Goal: Task Accomplishment & Management: Use online tool/utility

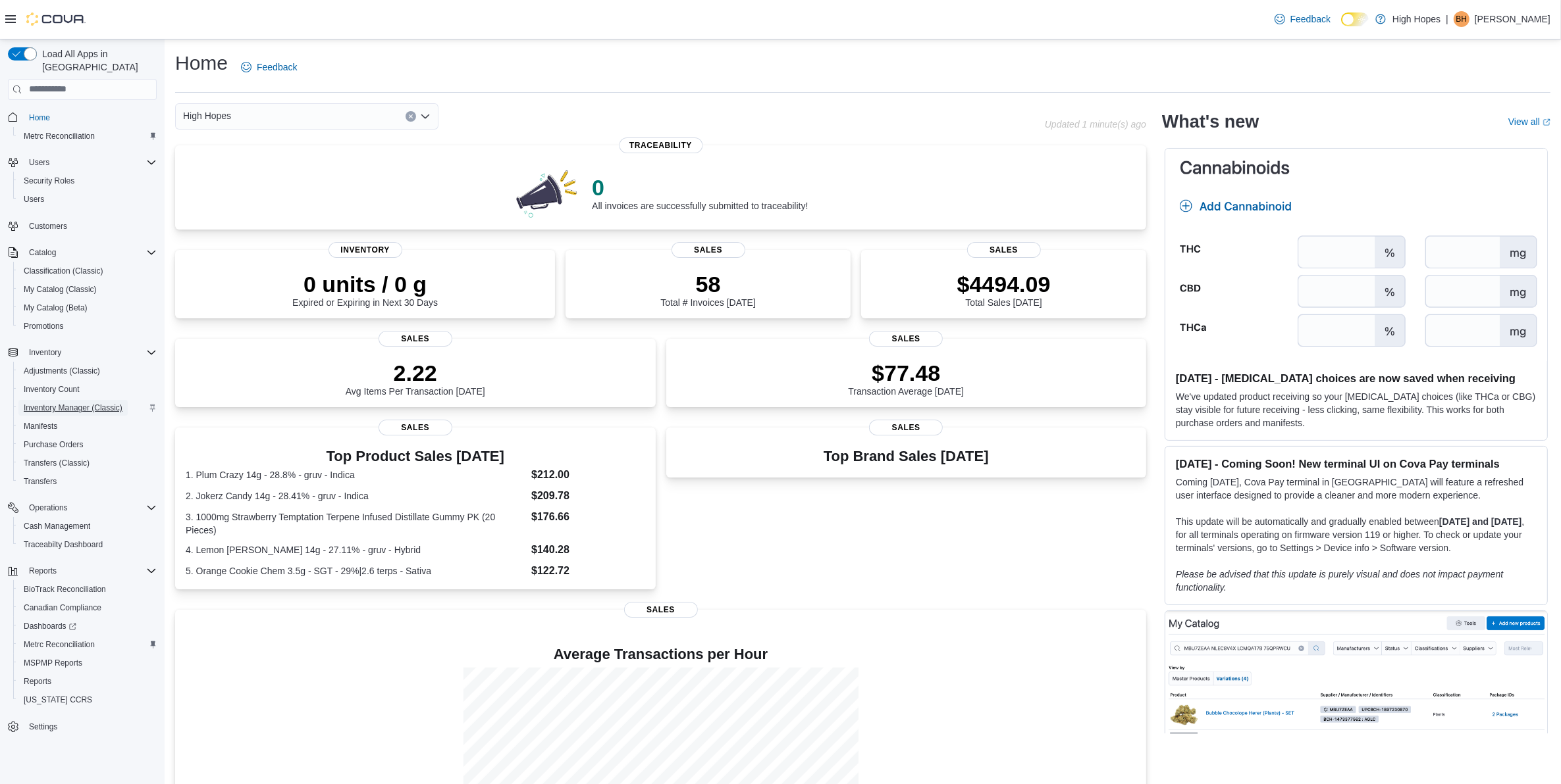
click at [61, 403] on span "Inventory Manager (Classic)" at bounding box center [73, 408] width 99 height 11
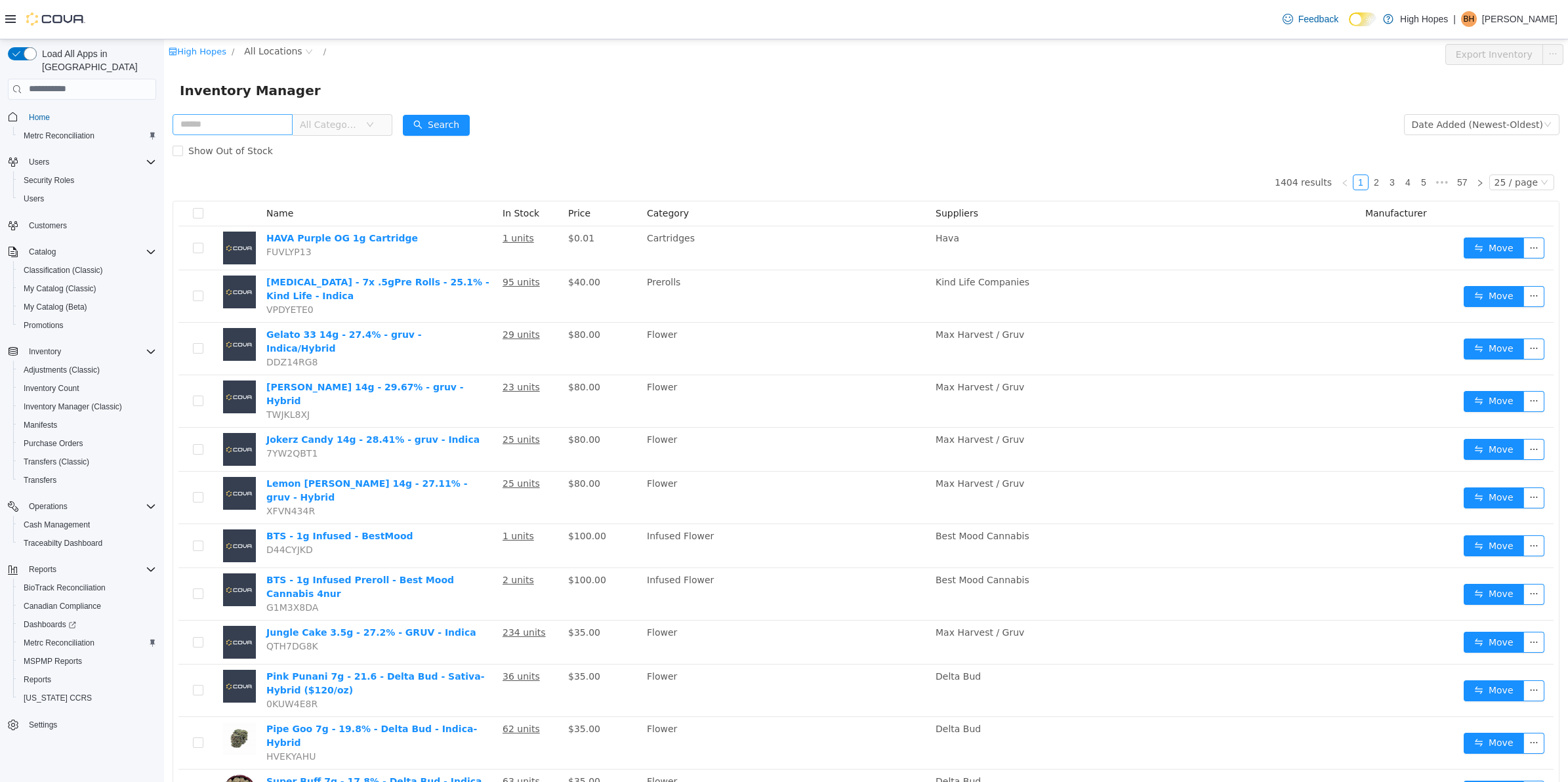
click at [264, 124] on input "text" at bounding box center [233, 123] width 120 height 21
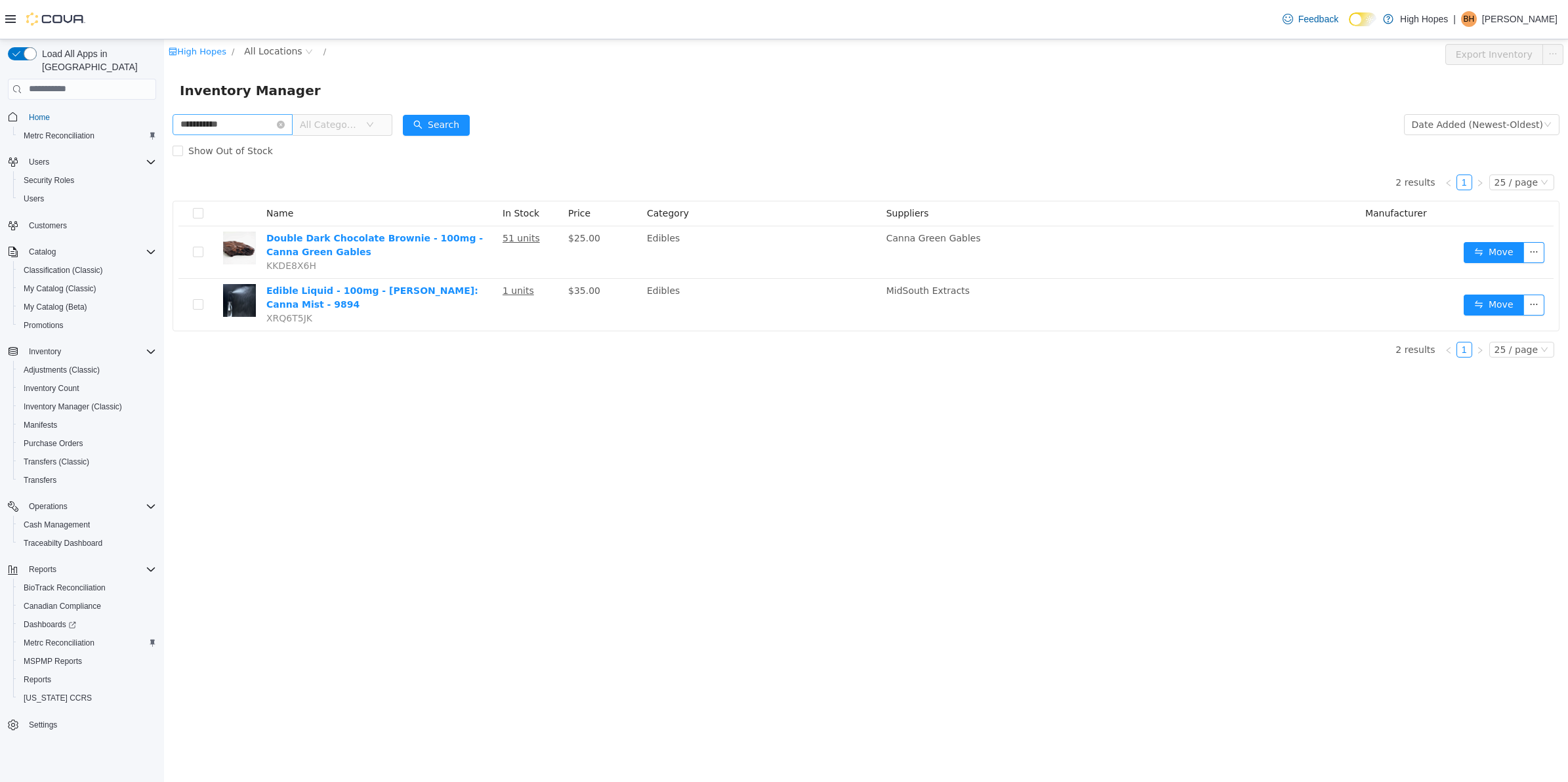
type input "**********"
click at [825, 102] on div "Inventory Manager" at bounding box center [865, 90] width 1403 height 42
click at [470, 117] on button "Search" at bounding box center [436, 124] width 67 height 21
click at [284, 120] on icon "icon: close-circle" at bounding box center [280, 124] width 8 height 8
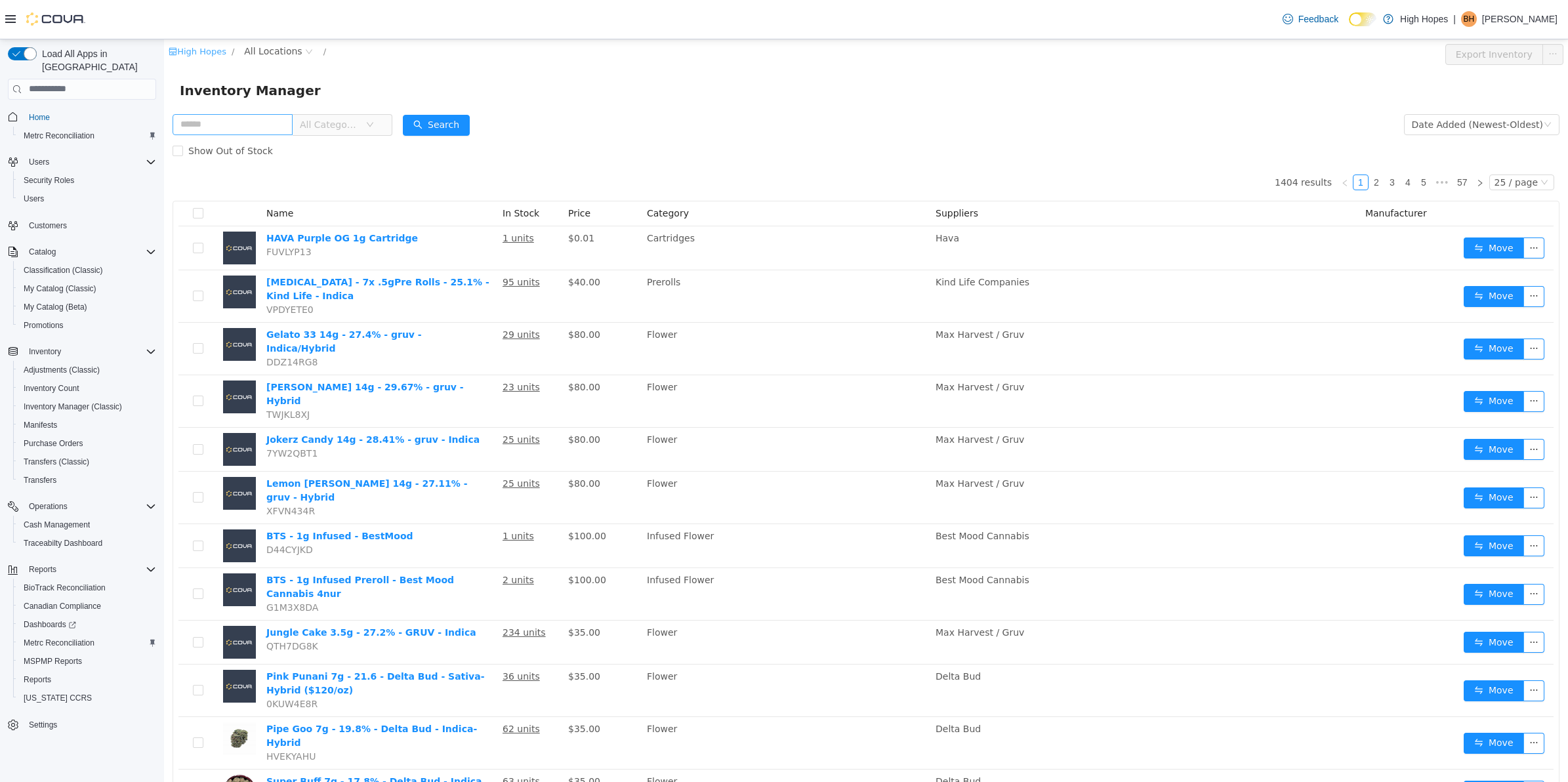
click at [208, 48] on link "High Hopes" at bounding box center [197, 51] width 57 height 10
click at [212, 51] on link "High Hopes" at bounding box center [197, 51] width 57 height 10
click at [228, 118] on input "text" at bounding box center [233, 123] width 120 height 21
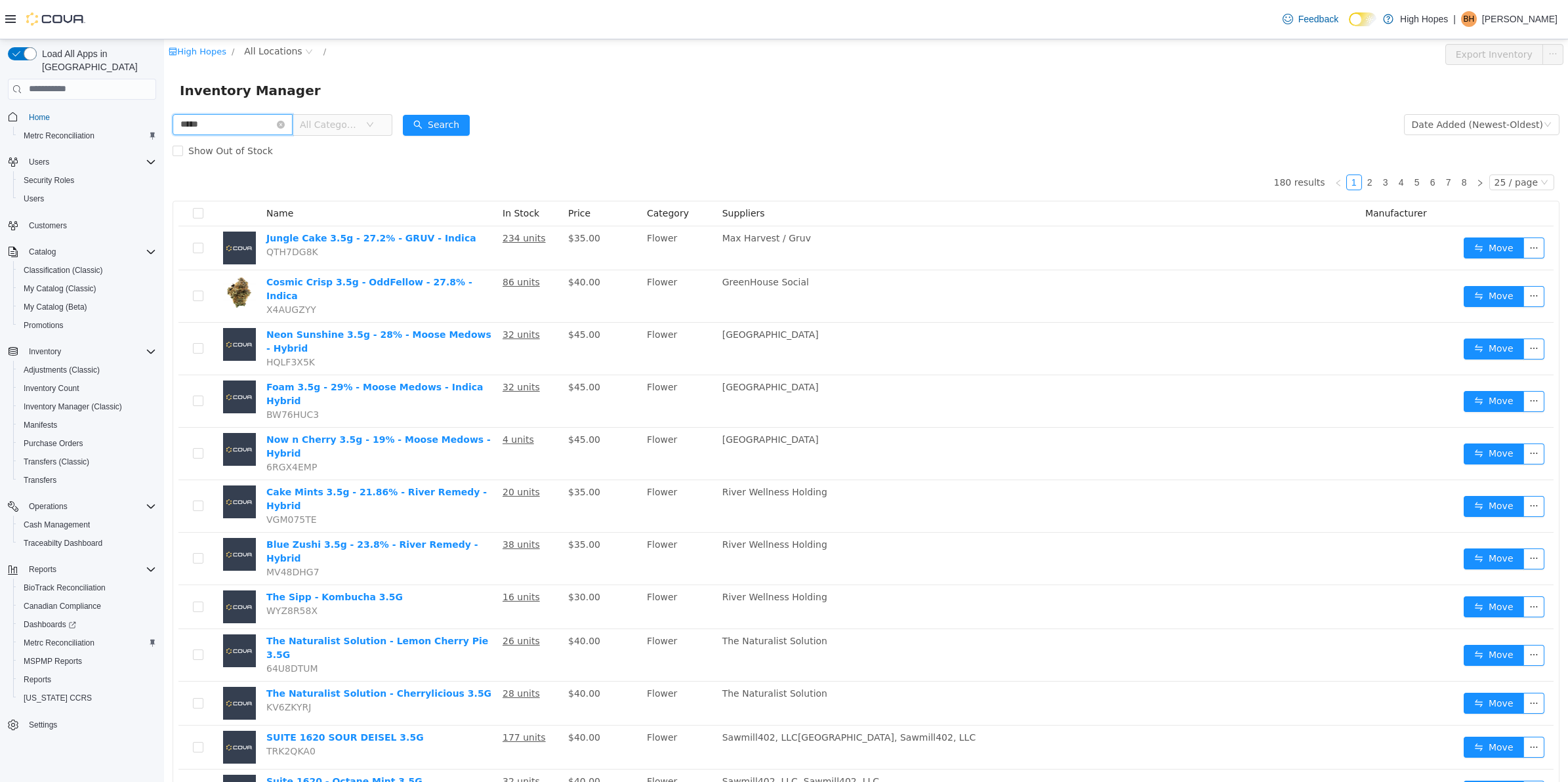
drag, startPoint x: 165, startPoint y: 118, endPoint x: 99, endPoint y: 141, distance: 69.9
click at [164, 141] on html "High Hopes / All Locations / Export Inventory Inventory Manager **** All Catego…" at bounding box center [865, 410] width 1403 height 743
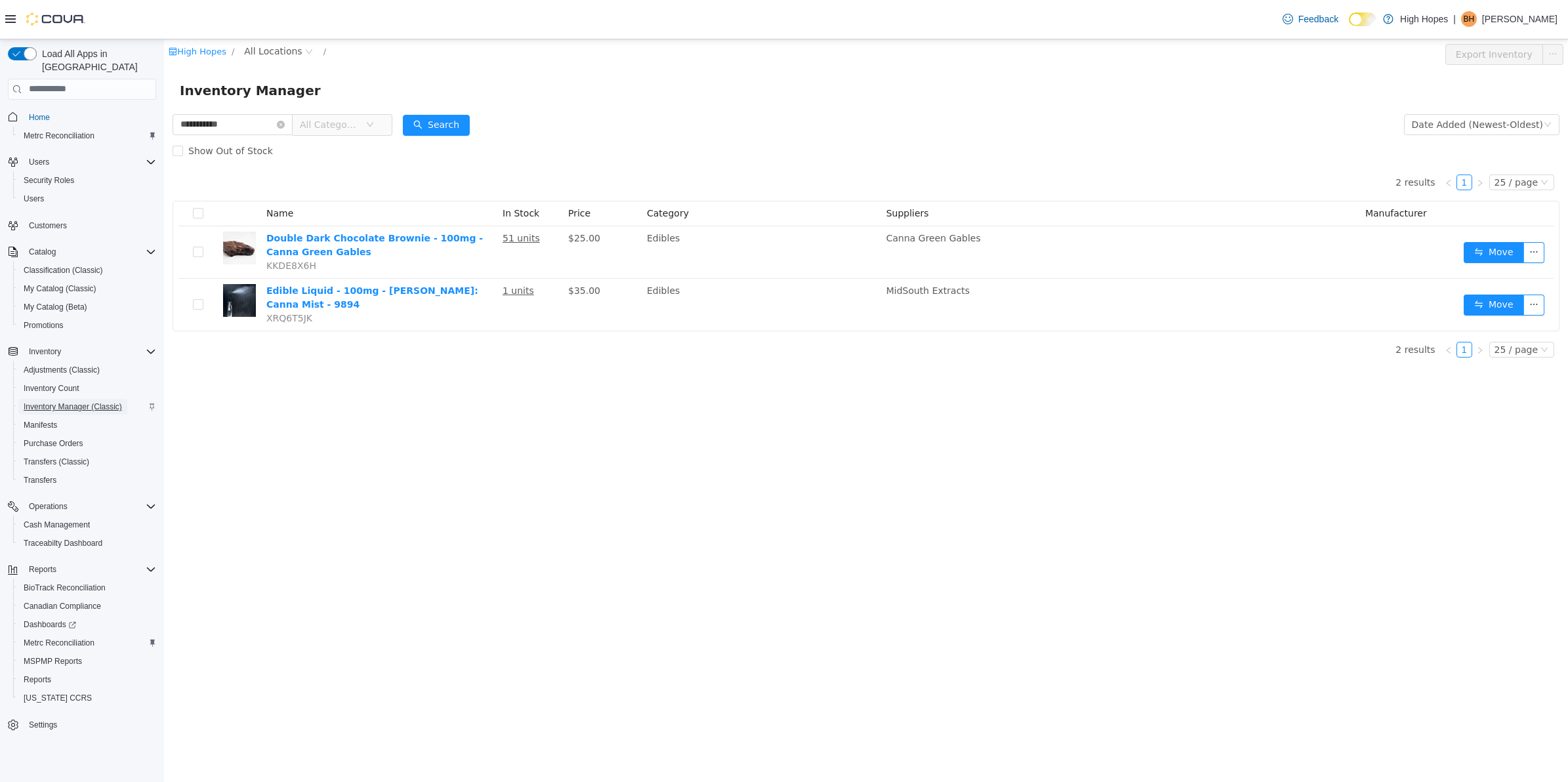
click at [54, 399] on span "Inventory Manager (Classic)" at bounding box center [73, 407] width 99 height 16
click at [1114, 111] on form "**********" at bounding box center [865, 136] width 1386 height 52
drag, startPoint x: 260, startPoint y: 124, endPoint x: 204, endPoint y: 124, distance: 56.0
click at [204, 124] on input "**********" at bounding box center [233, 123] width 120 height 21
click at [305, 50] on icon "icon: close-circle" at bounding box center [309, 51] width 8 height 8
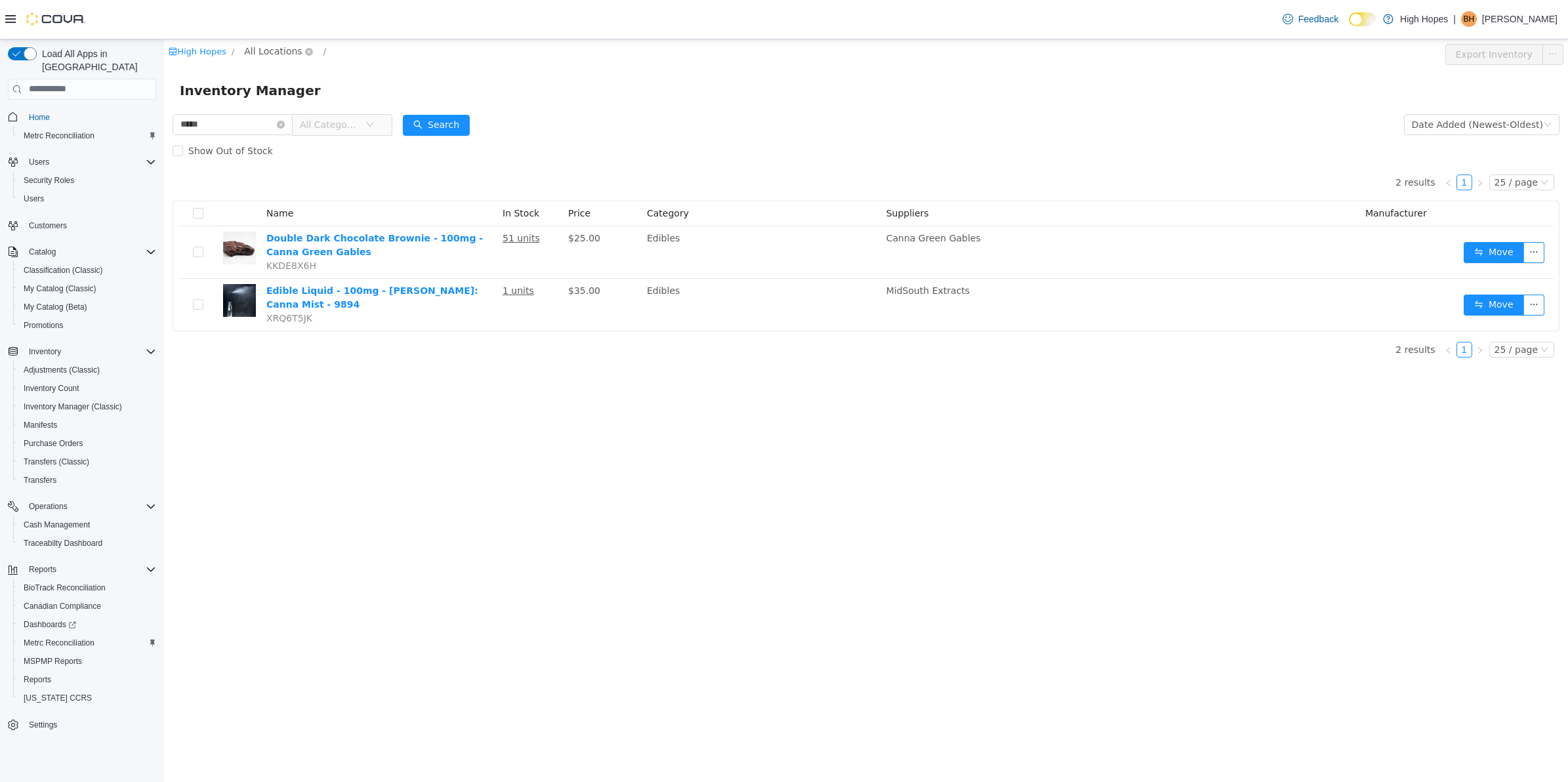
click at [274, 52] on span "All Locations" at bounding box center [272, 50] width 57 height 15
click at [320, 139] on span "[STREET_ADDRESS]" at bounding box center [317, 144] width 91 height 11
click at [260, 124] on input "*****" at bounding box center [239, 123] width 132 height 21
click at [513, 145] on div "Show Out of Stock" at bounding box center [865, 150] width 1386 height 27
click at [386, 121] on icon "icon: down" at bounding box center [382, 123] width 7 height 5
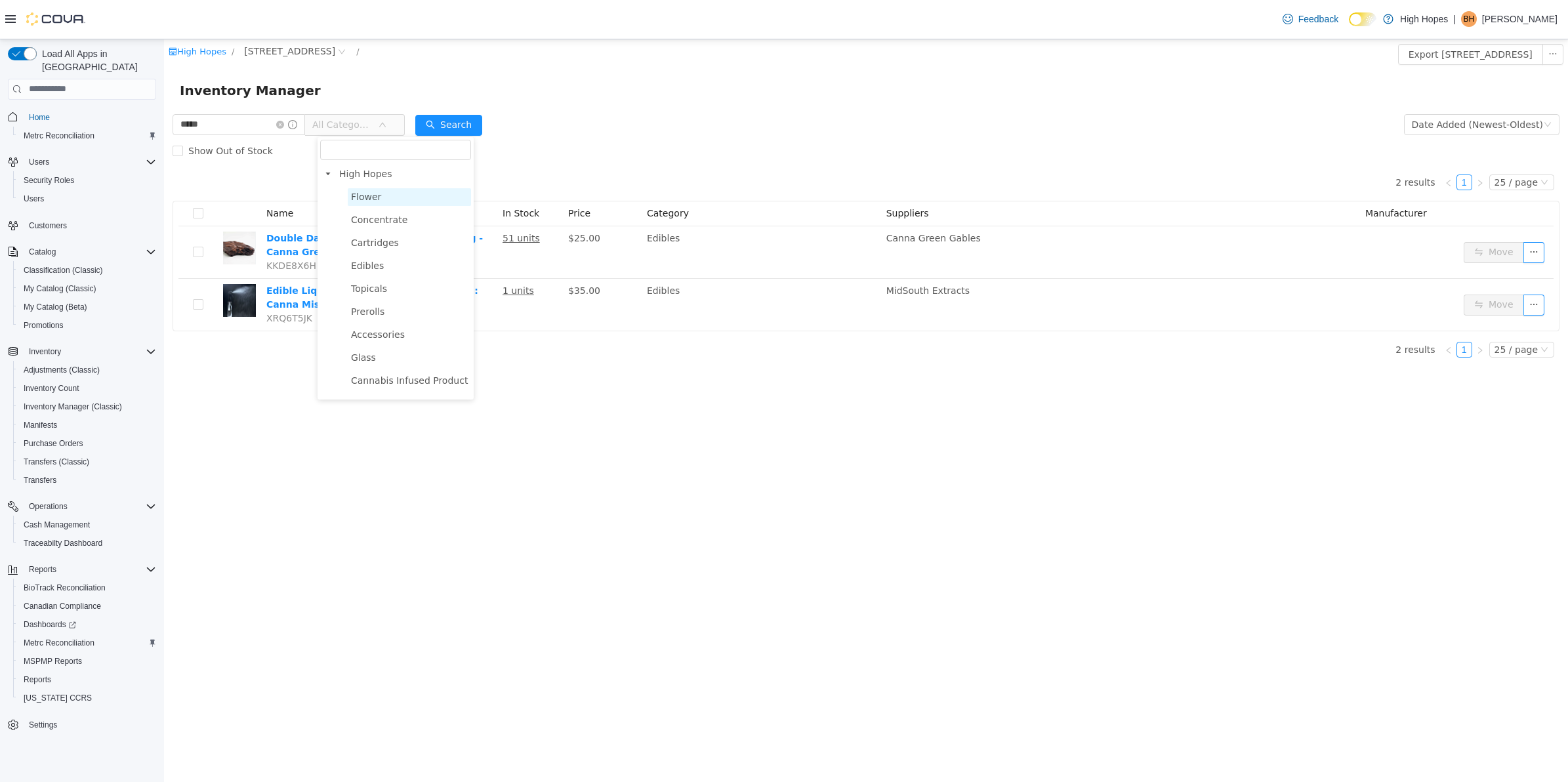
click at [355, 196] on span "Flower" at bounding box center [366, 196] width 31 height 11
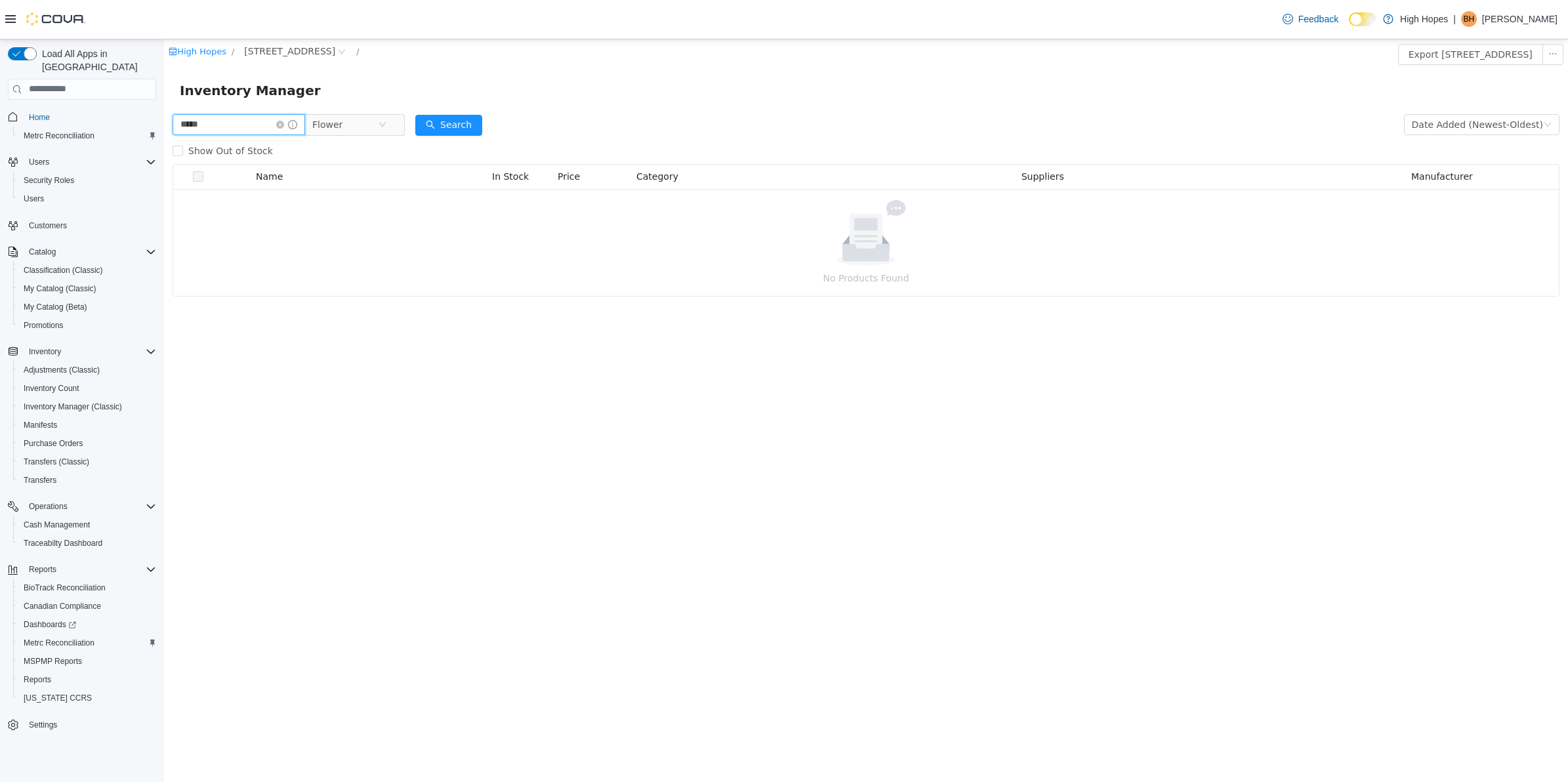
drag, startPoint x: 252, startPoint y: 123, endPoint x: 116, endPoint y: 165, distance: 142.3
click at [164, 165] on html "High Hopes / 1201 N Gloster St / Export 1201 N Gloster St Inventory Inventory M…" at bounding box center [865, 410] width 1403 height 743
type input "*****"
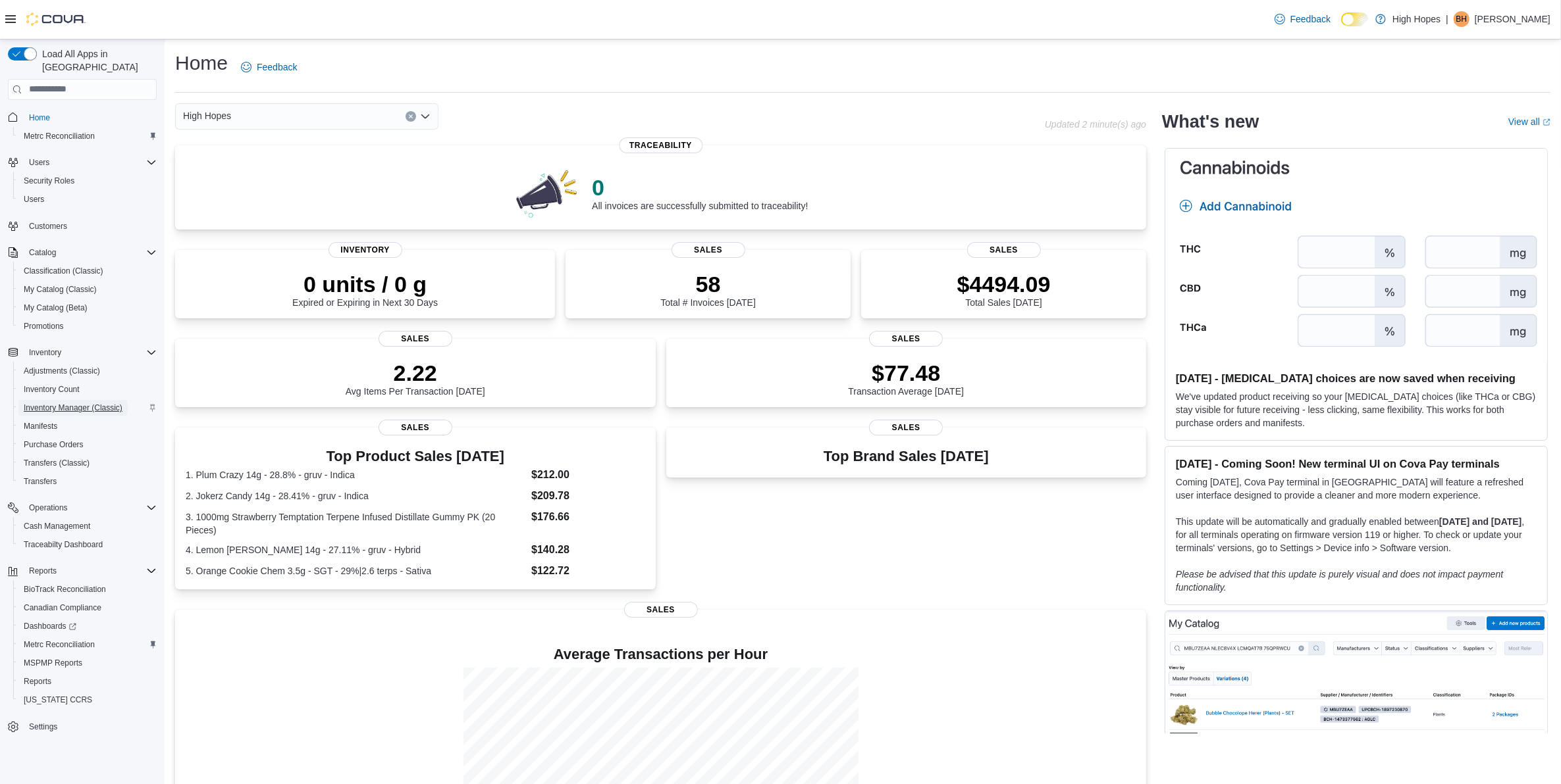
click at [83, 400] on span "Inventory Manager (Classic)" at bounding box center [73, 408] width 99 height 16
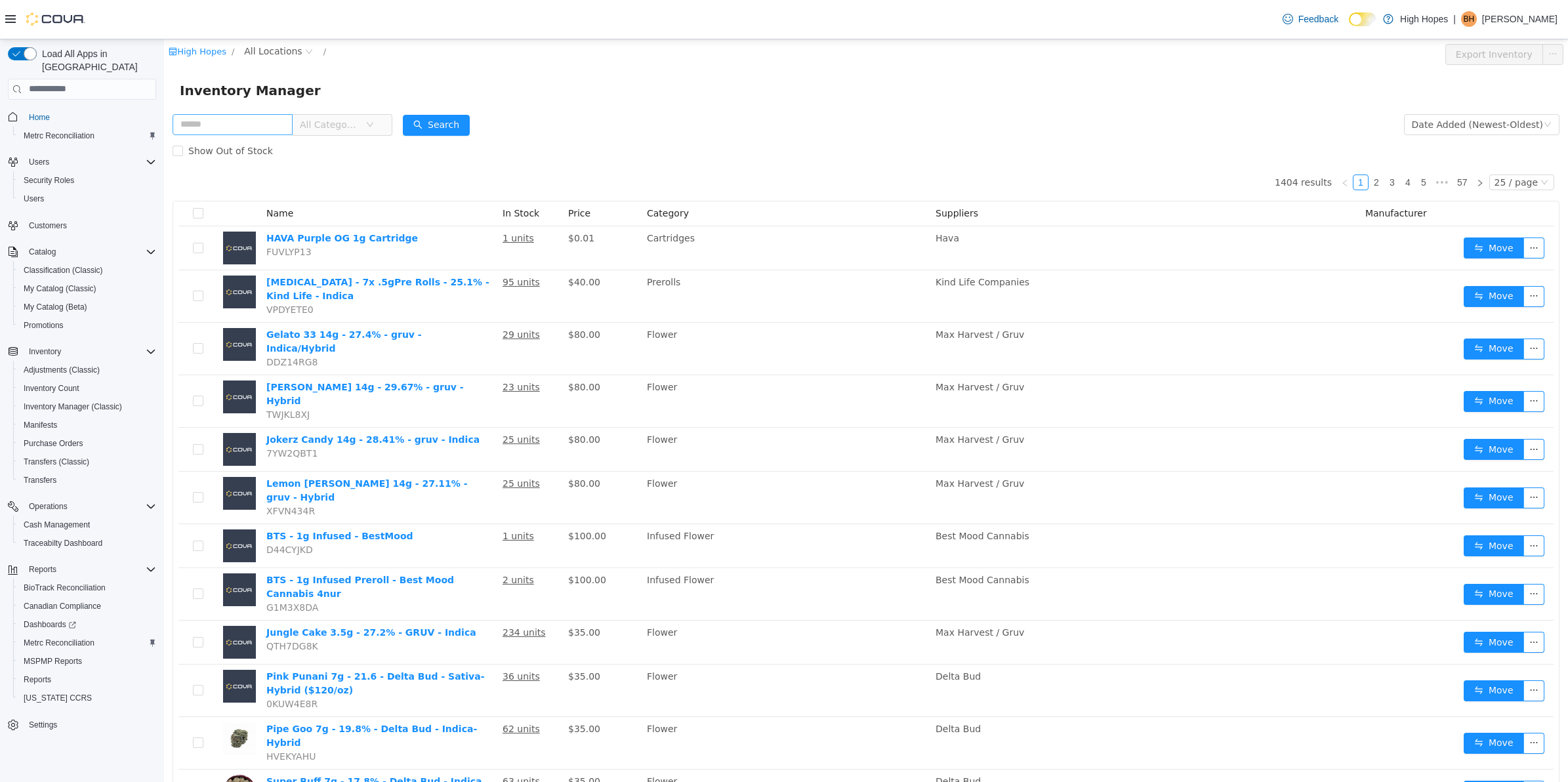
click at [240, 128] on input "text" at bounding box center [233, 123] width 120 height 21
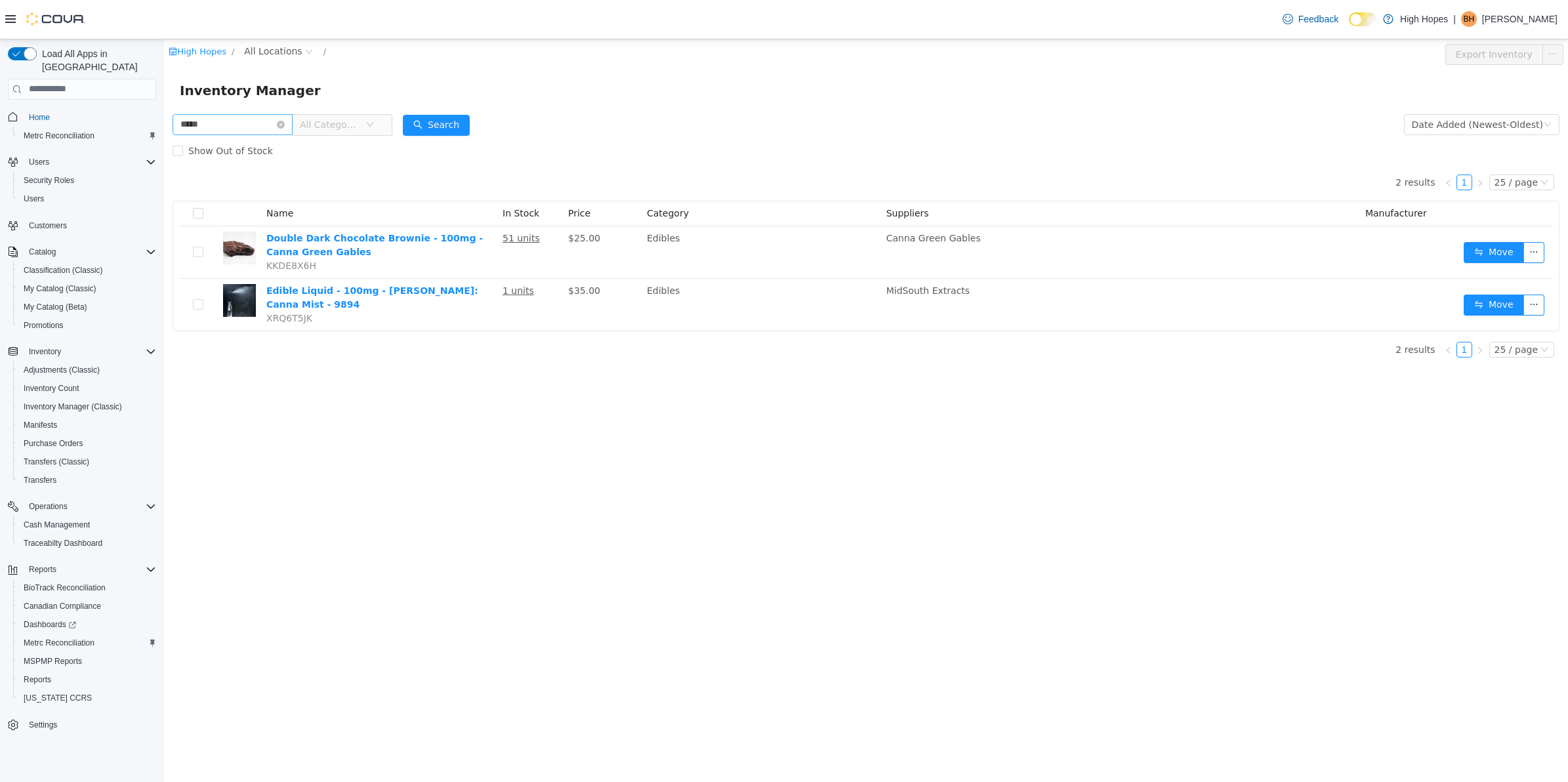
click at [267, 123] on input "*****" at bounding box center [233, 123] width 120 height 21
type input "*"
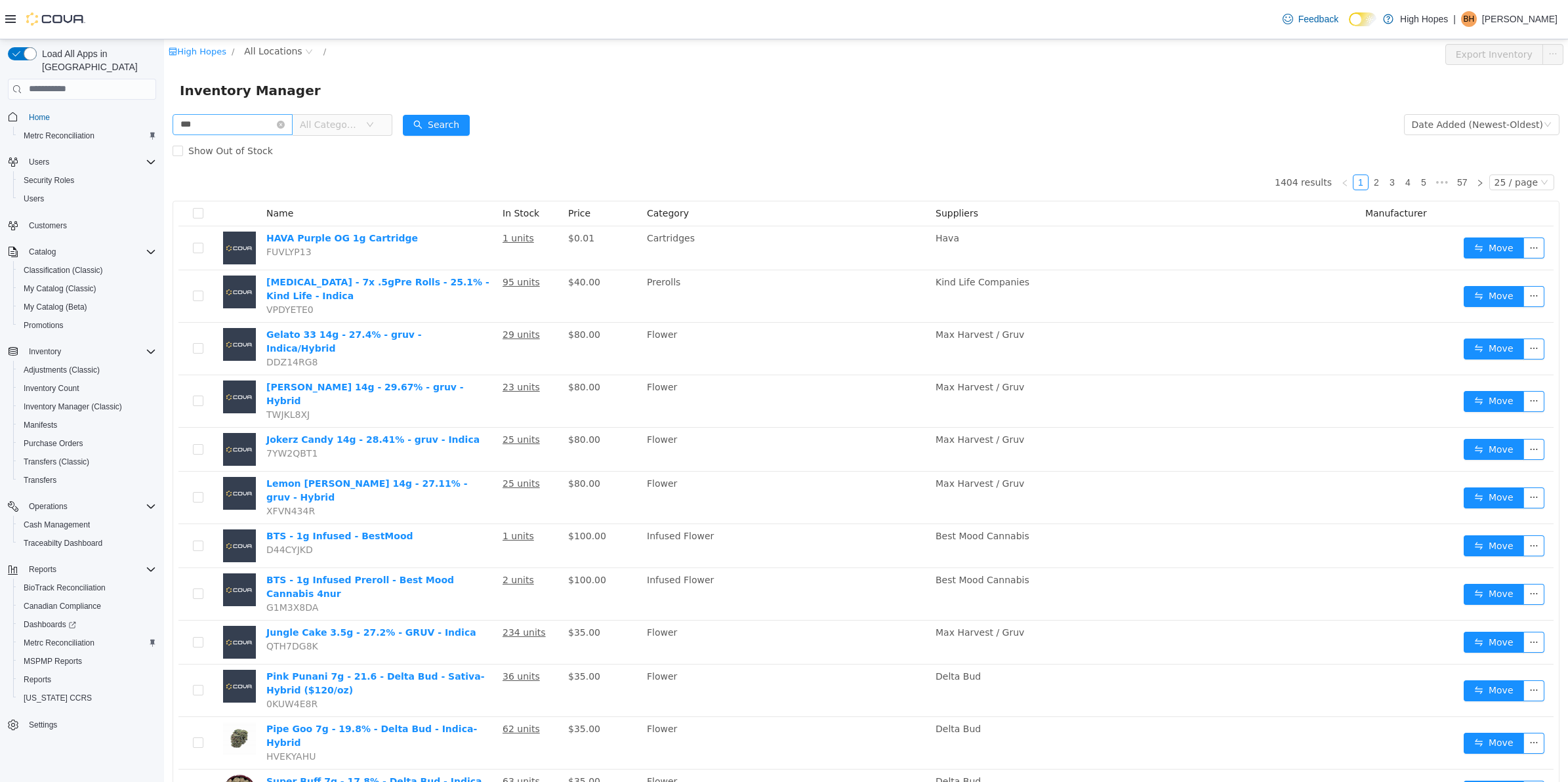
type input "***"
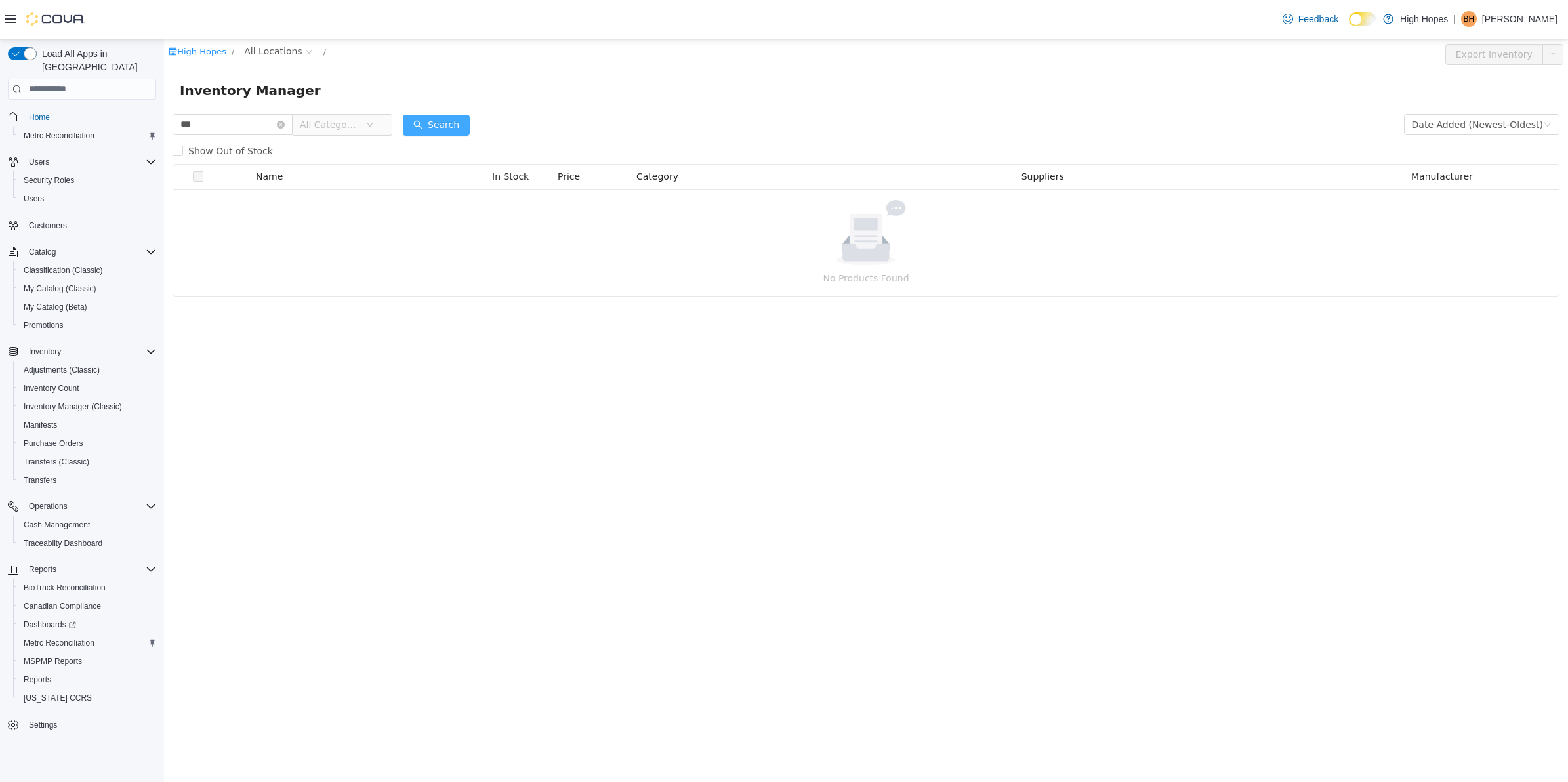
click at [454, 115] on button "Search" at bounding box center [436, 124] width 67 height 21
click at [194, 50] on link "High Hopes" at bounding box center [197, 51] width 57 height 10
click at [284, 121] on icon "icon: close-circle" at bounding box center [280, 124] width 8 height 8
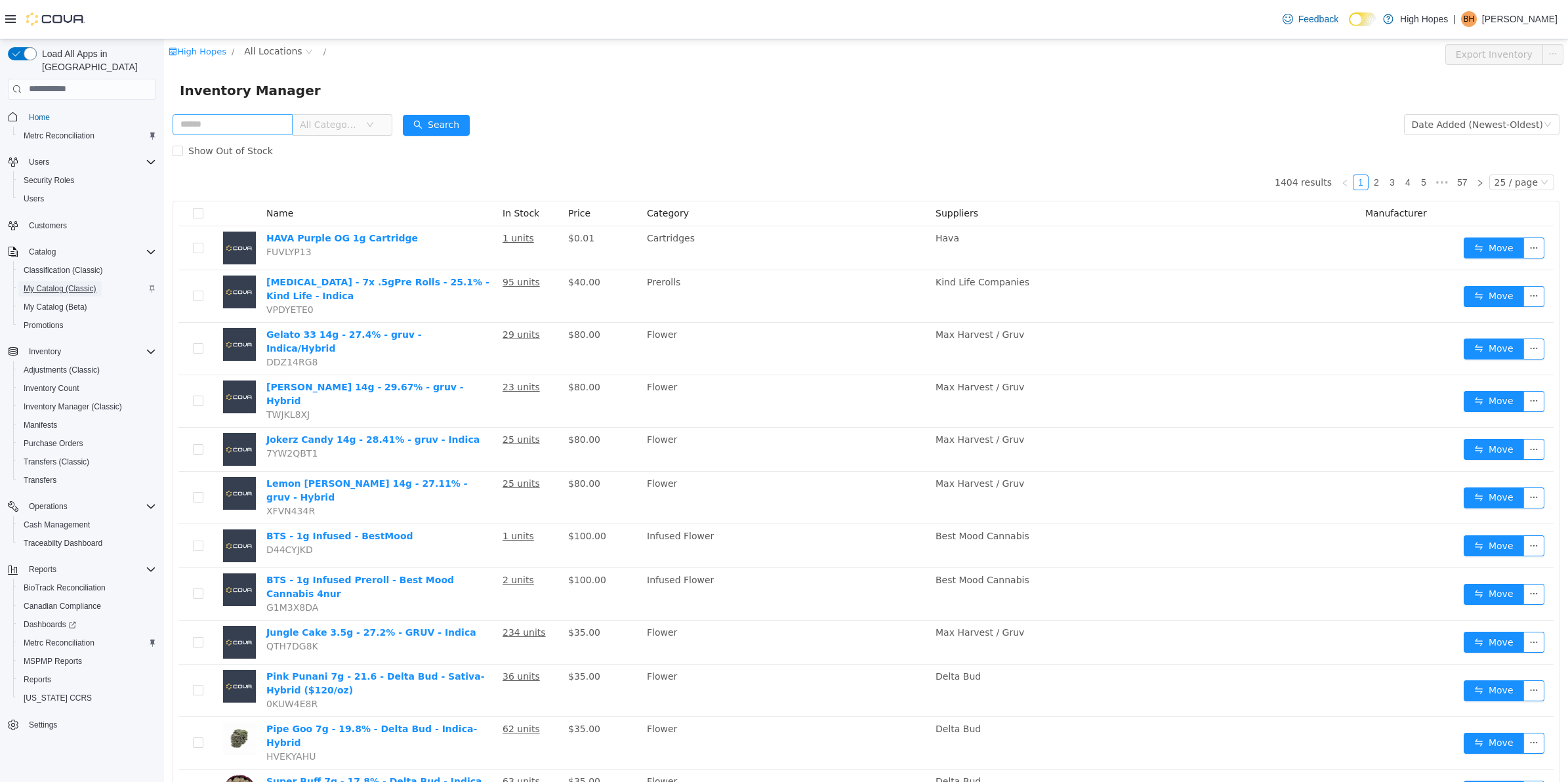
click at [50, 283] on span "My Catalog (Classic)" at bounding box center [60, 288] width 73 height 11
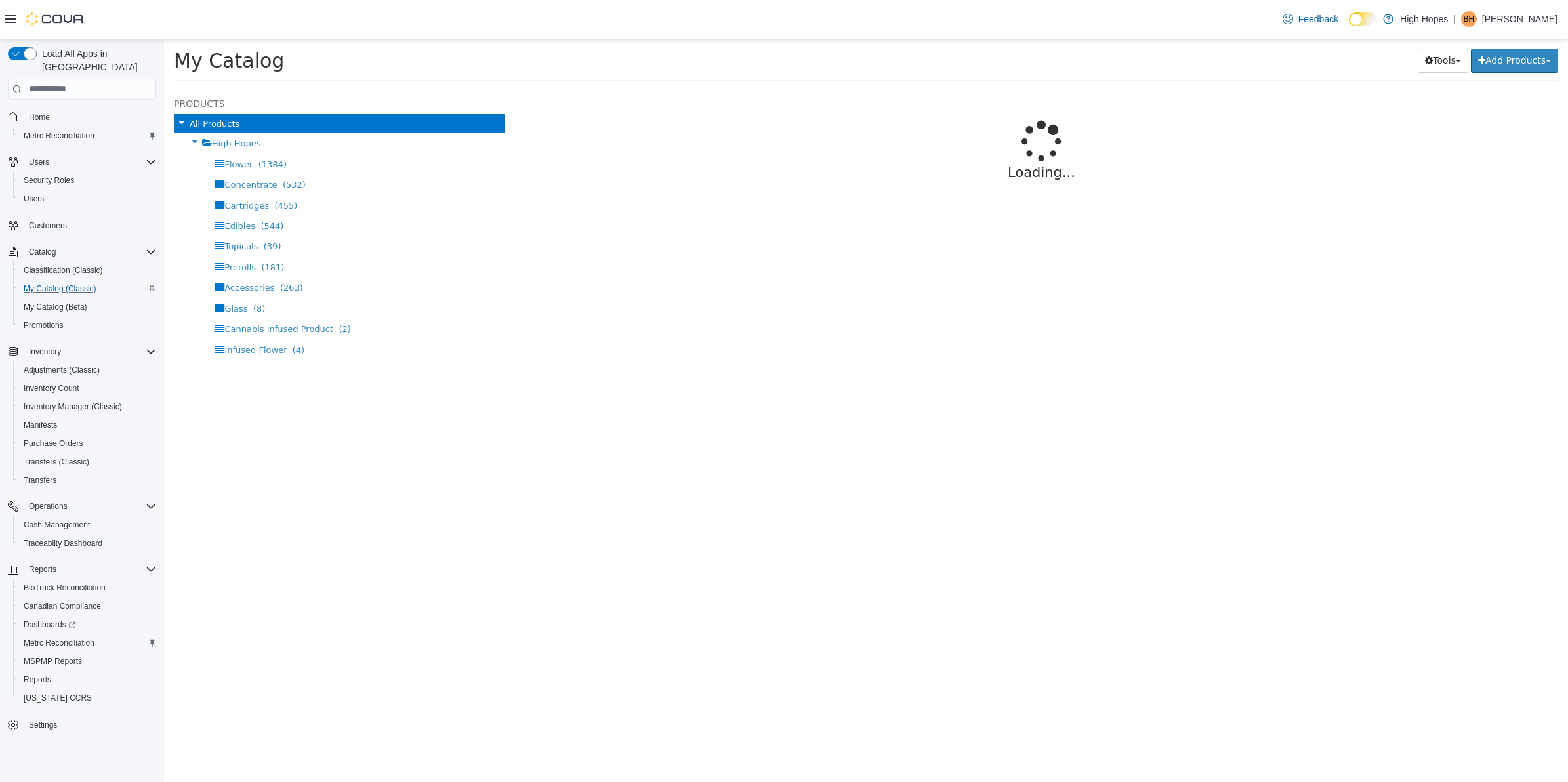
select select "**********"
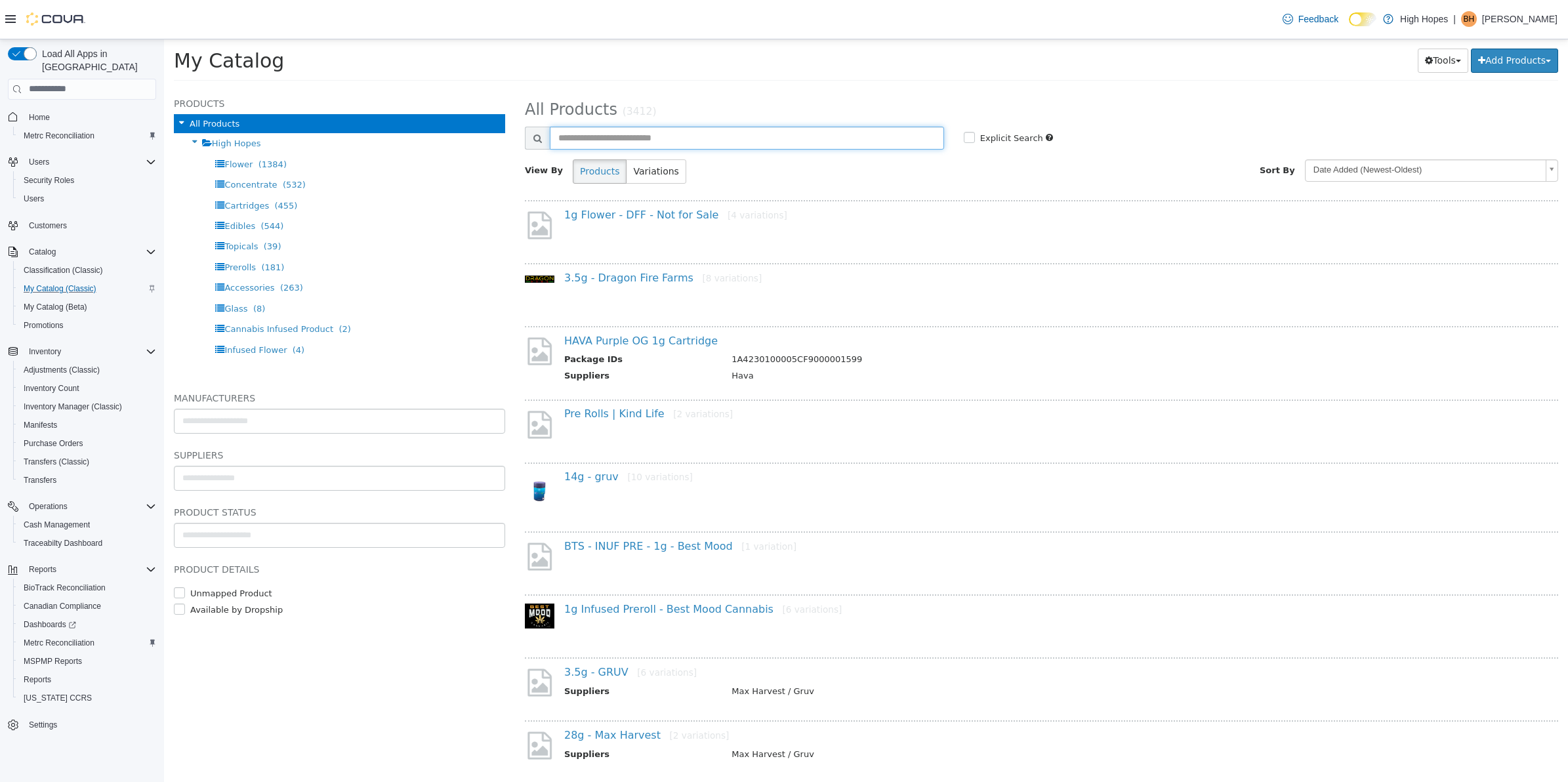
click at [679, 130] on input "text" at bounding box center [746, 137] width 394 height 23
type input "*****"
select select "**********"
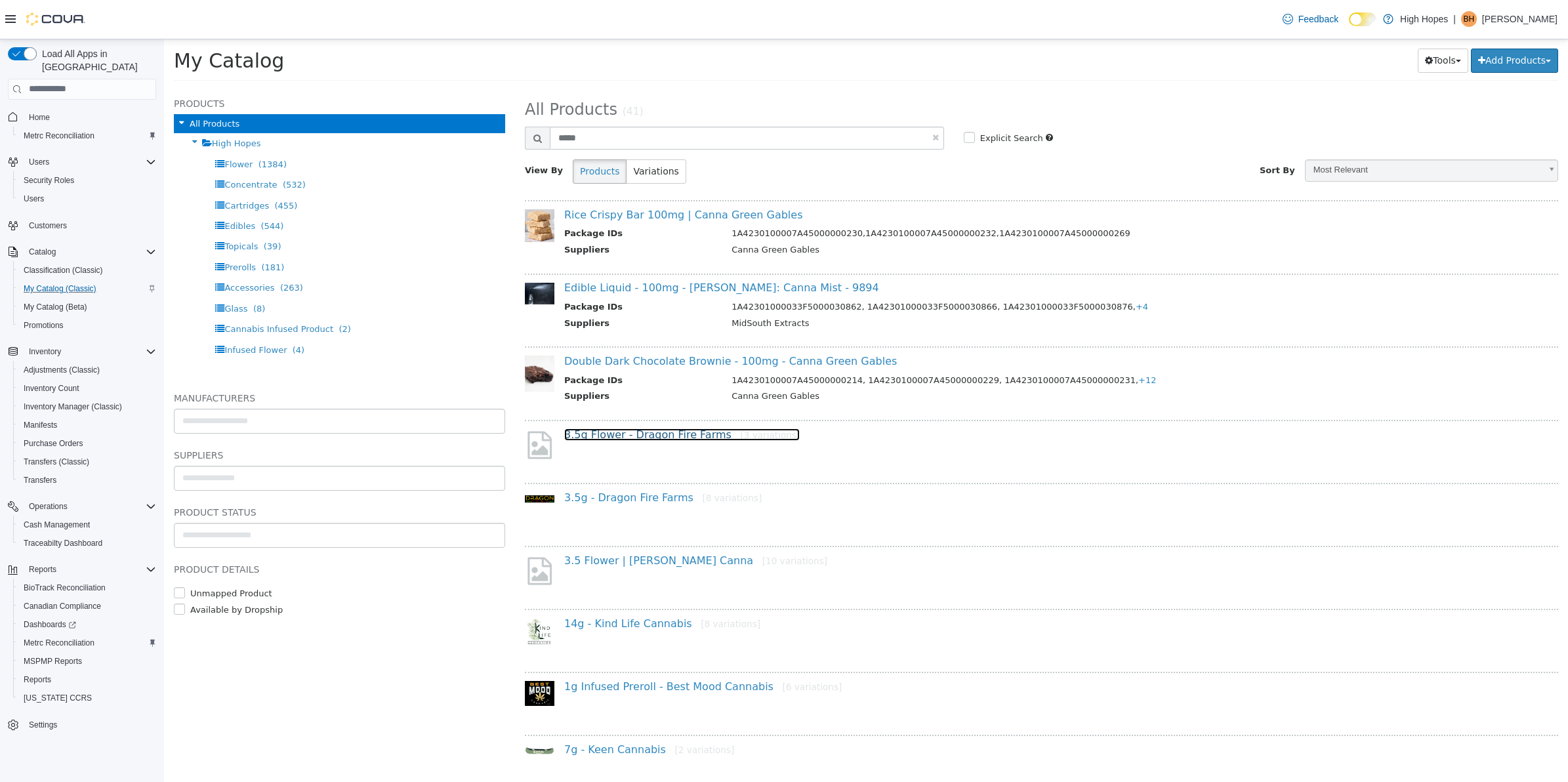
click at [660, 428] on link "3.5g Flower - Dragon Fire Farms [3 variations]" at bounding box center [682, 433] width 236 height 13
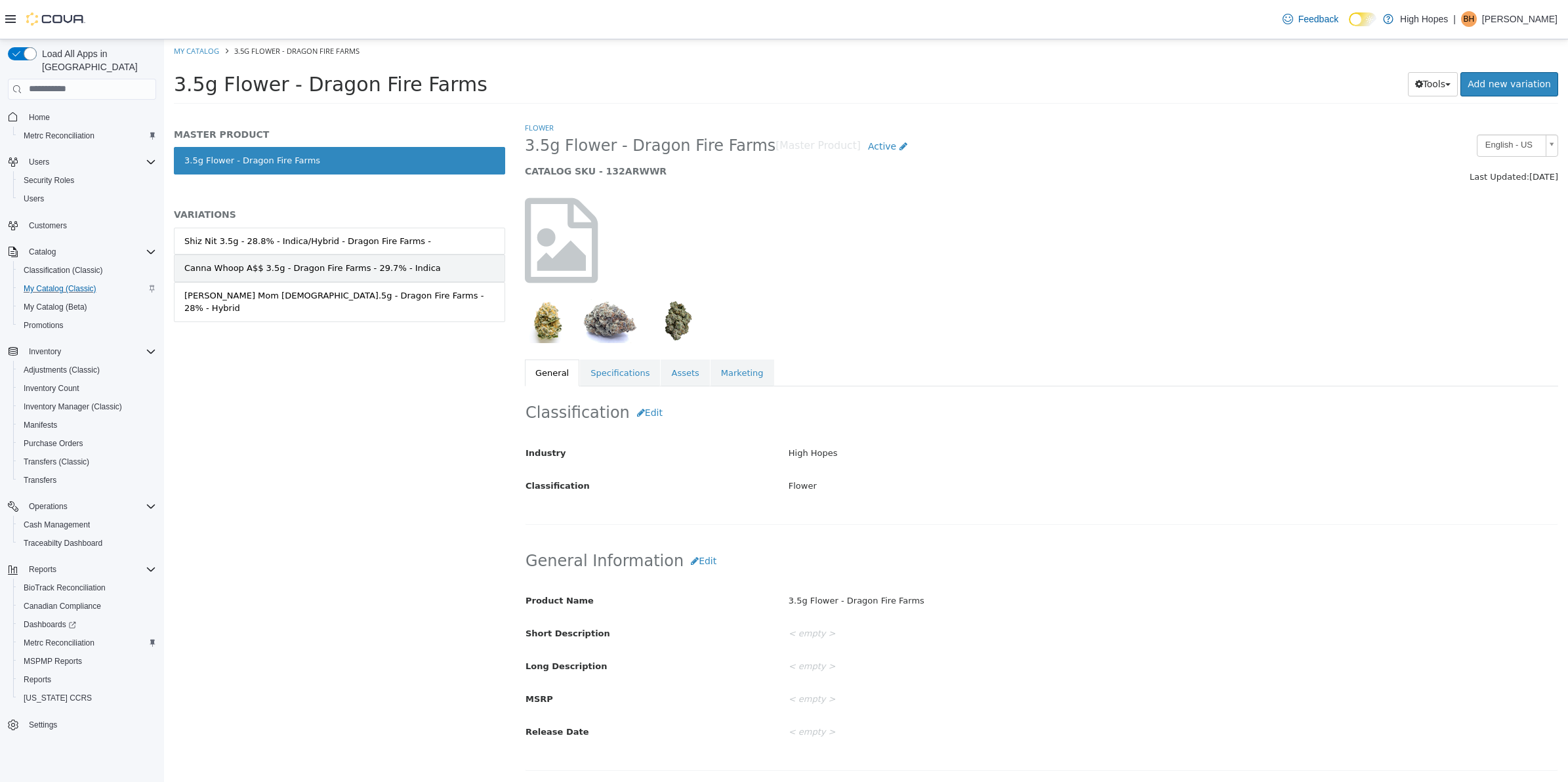
click at [423, 260] on link "Canna Whoop A$$ 3.5g - Dragon Fire Farms - 29.7% - Indica" at bounding box center [339, 268] width 332 height 28
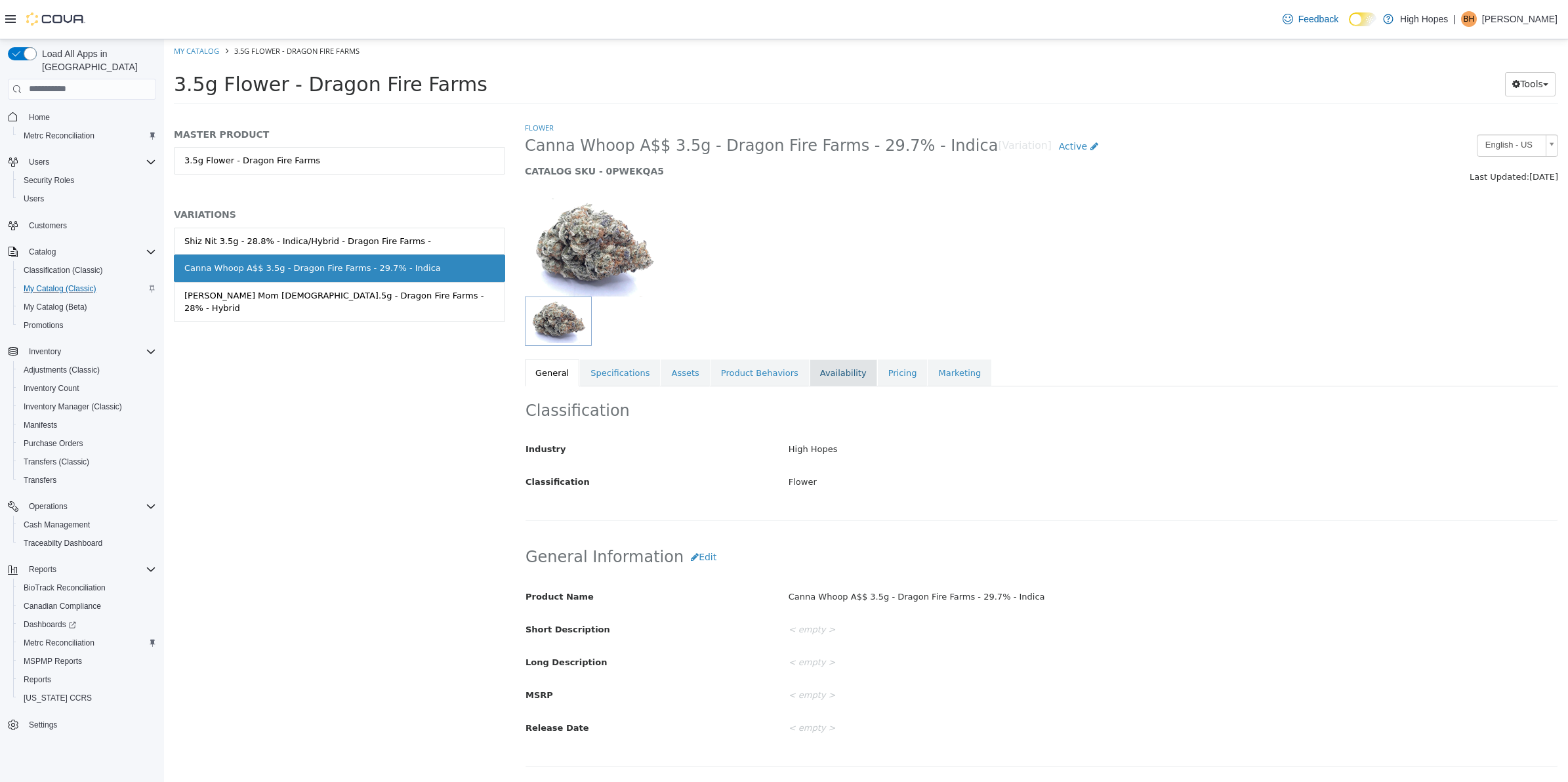
click at [811, 361] on link "Availability" at bounding box center [843, 373] width 67 height 28
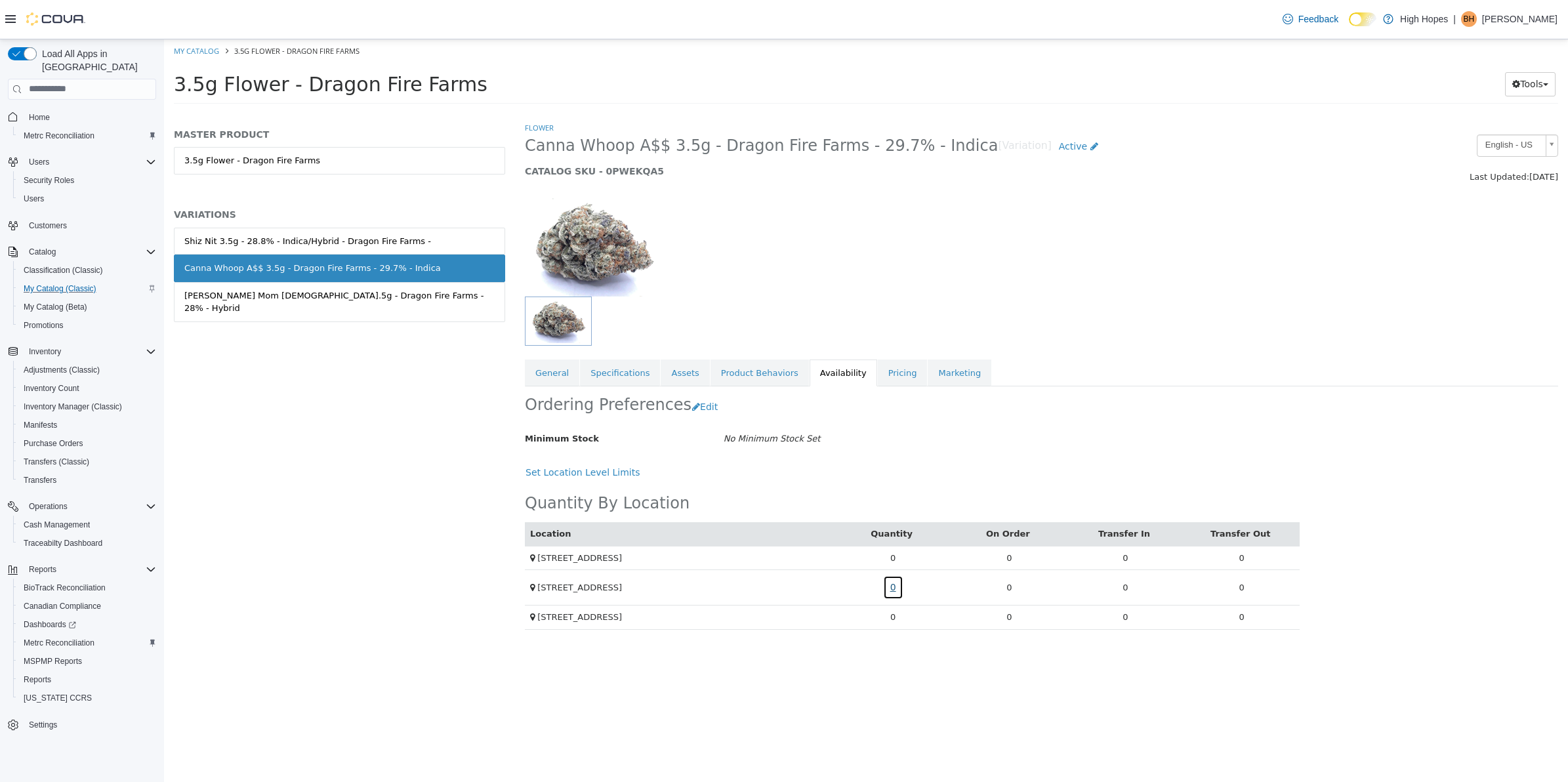
click at [891, 591] on link "0" at bounding box center [893, 586] width 21 height 25
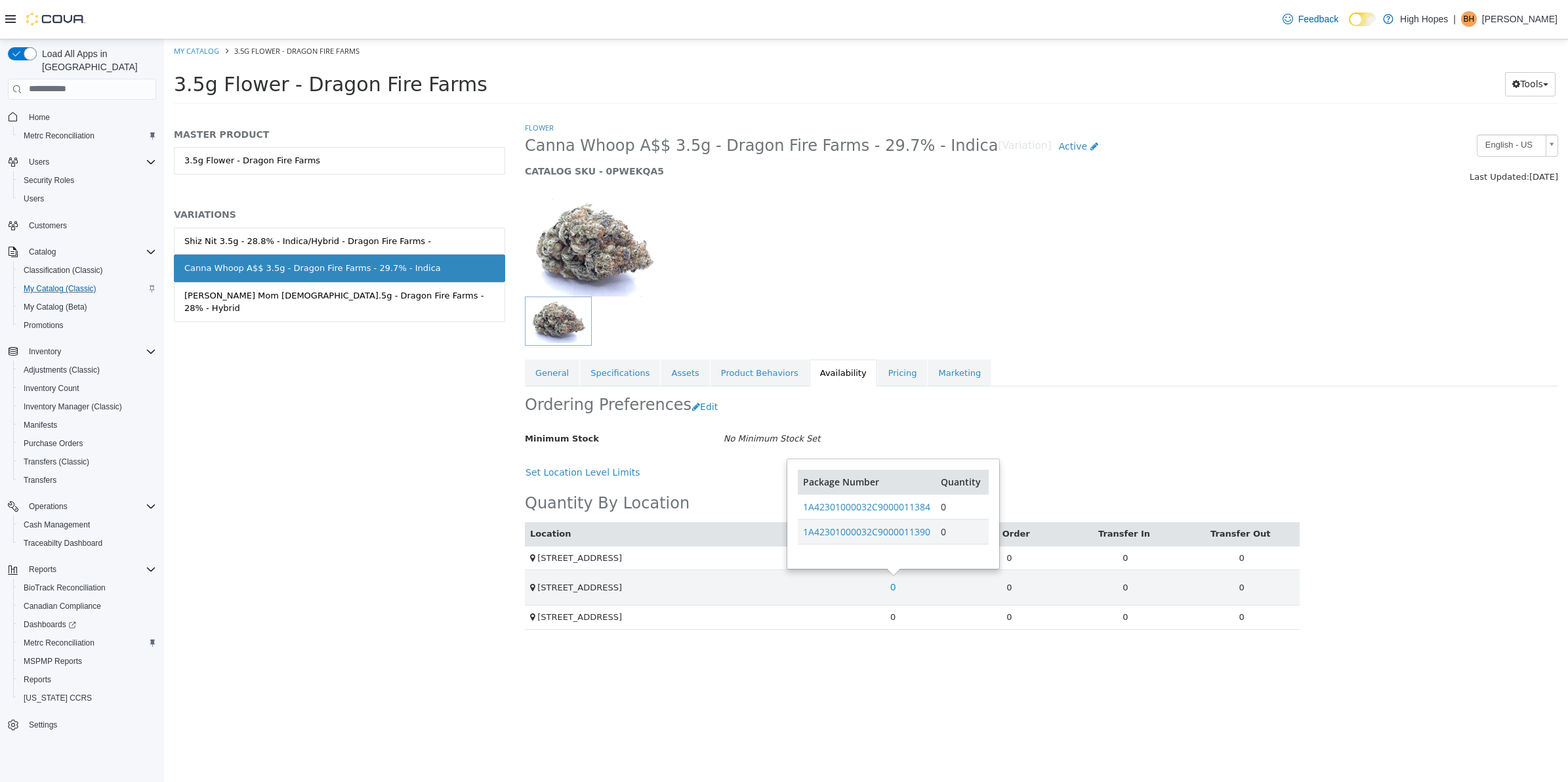
click at [1081, 401] on div "Ordering Preferences Edit" at bounding box center [912, 407] width 775 height 41
click at [890, 563] on td "0" at bounding box center [893, 557] width 116 height 25
click at [817, 369] on link "Availability" at bounding box center [843, 373] width 67 height 28
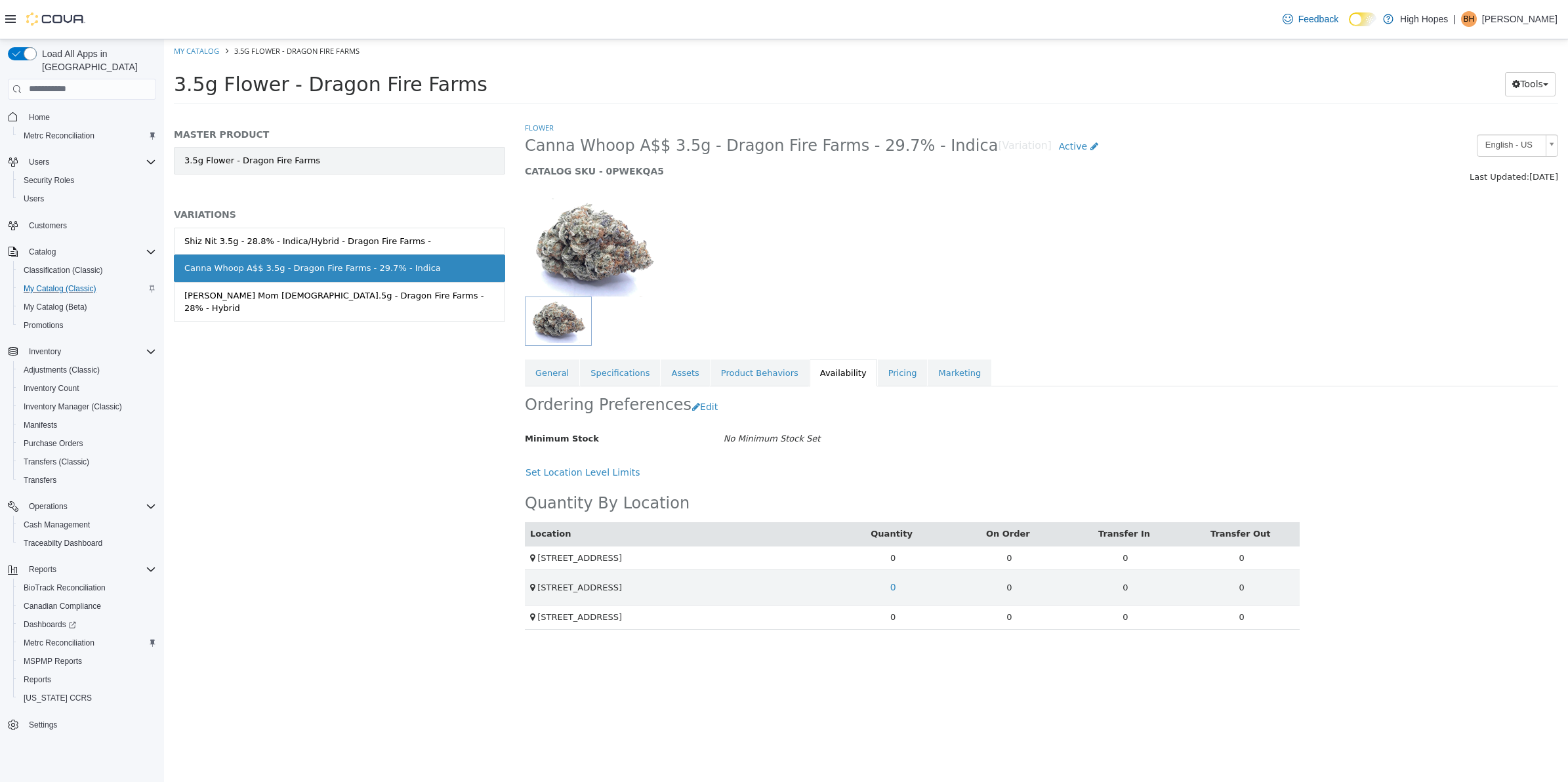
click at [429, 151] on link "3.5g Flower - Dragon Fire Farms" at bounding box center [339, 160] width 332 height 28
click at [193, 51] on link "My Catalog" at bounding box center [196, 50] width 45 height 10
select select "**********"
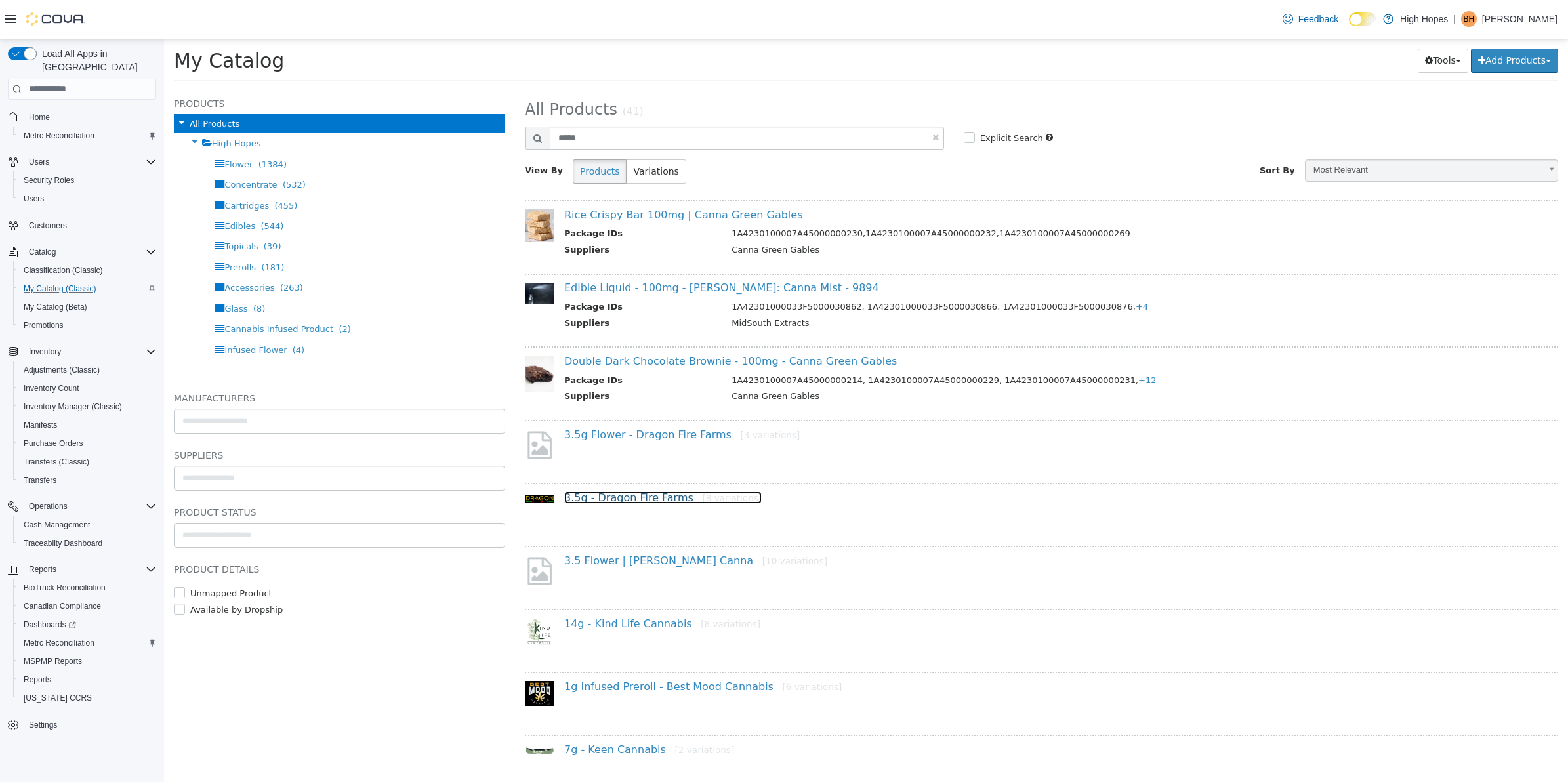
click at [627, 500] on link "3.5g - Dragon Fire Farms [8 variations]" at bounding box center [663, 497] width 197 height 13
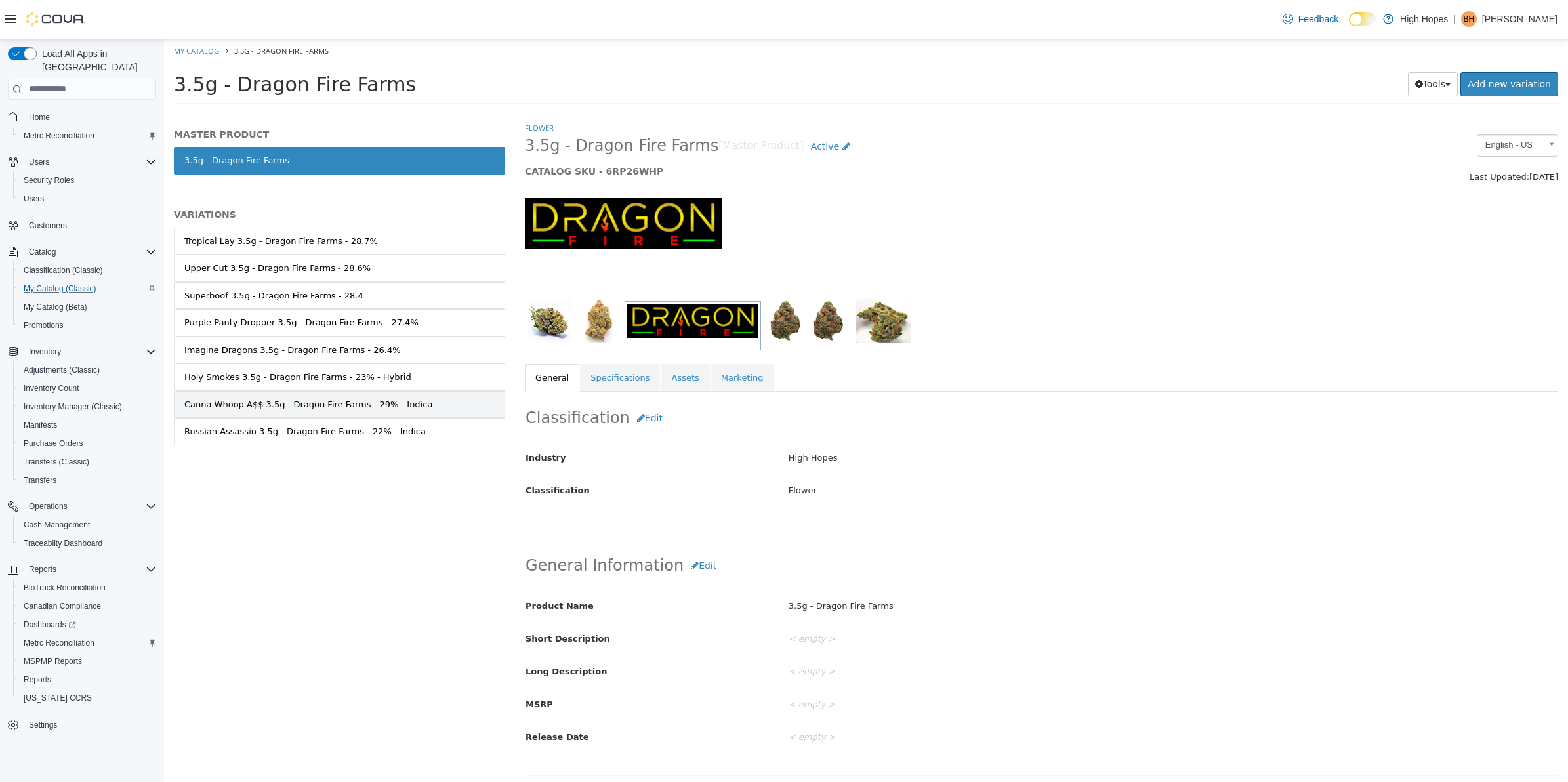
click at [363, 406] on div "Canna Whoop A$$ 3.5g - Dragon Fire Farms - 29% - Indica" at bounding box center [308, 404] width 248 height 13
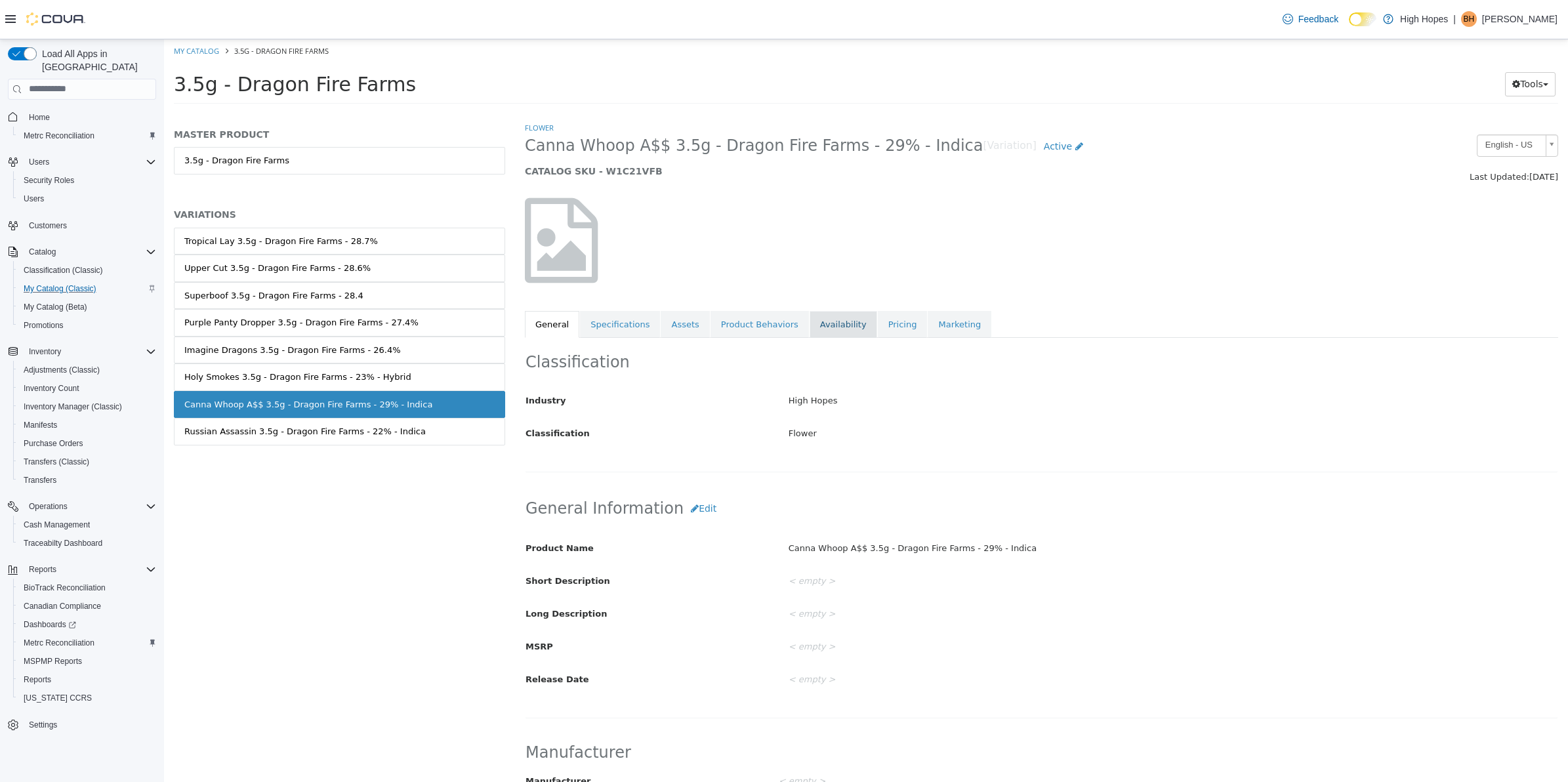
click at [817, 322] on link "Availability" at bounding box center [843, 324] width 67 height 28
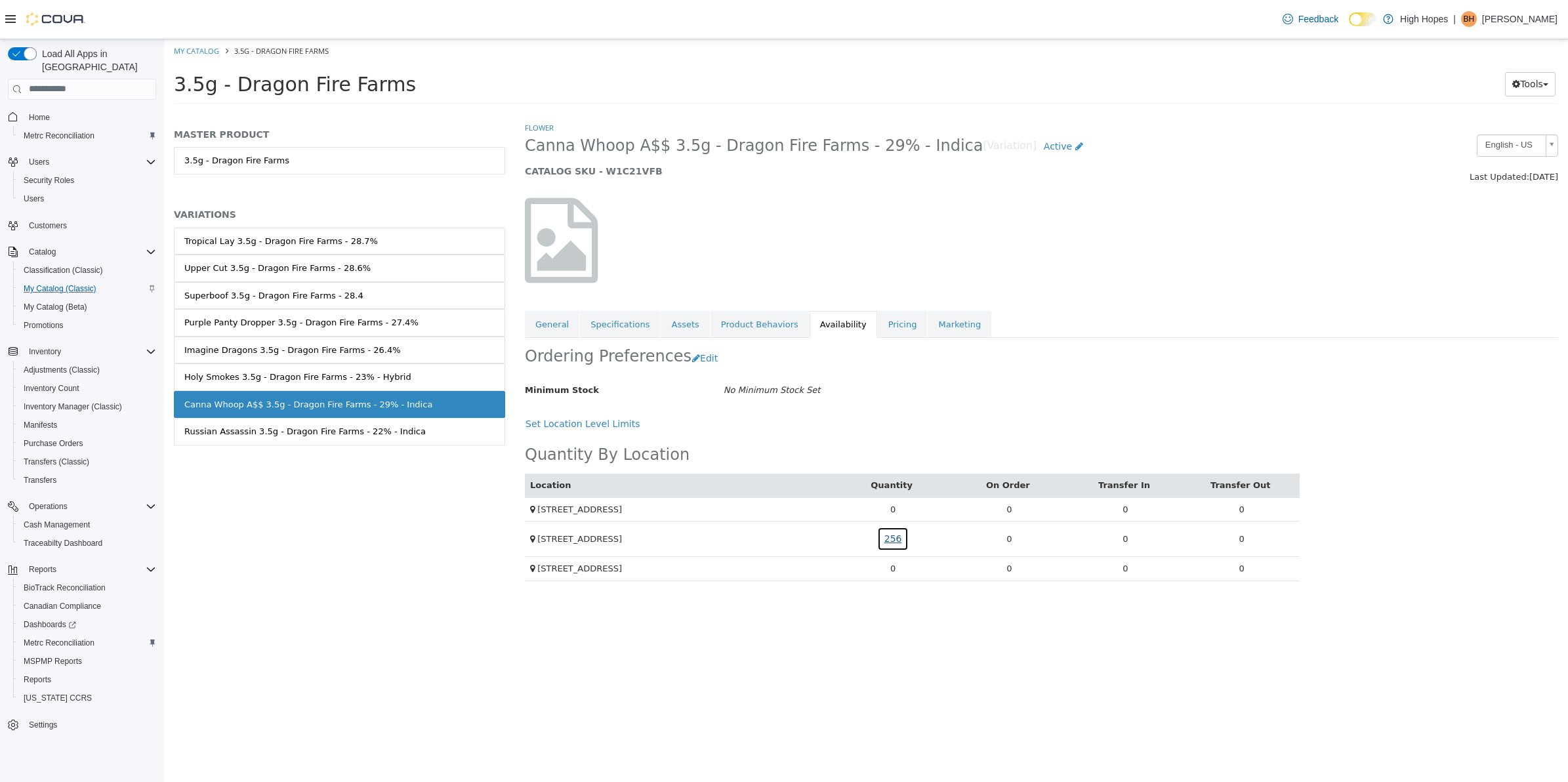
click at [889, 544] on link "256" at bounding box center [893, 538] width 33 height 25
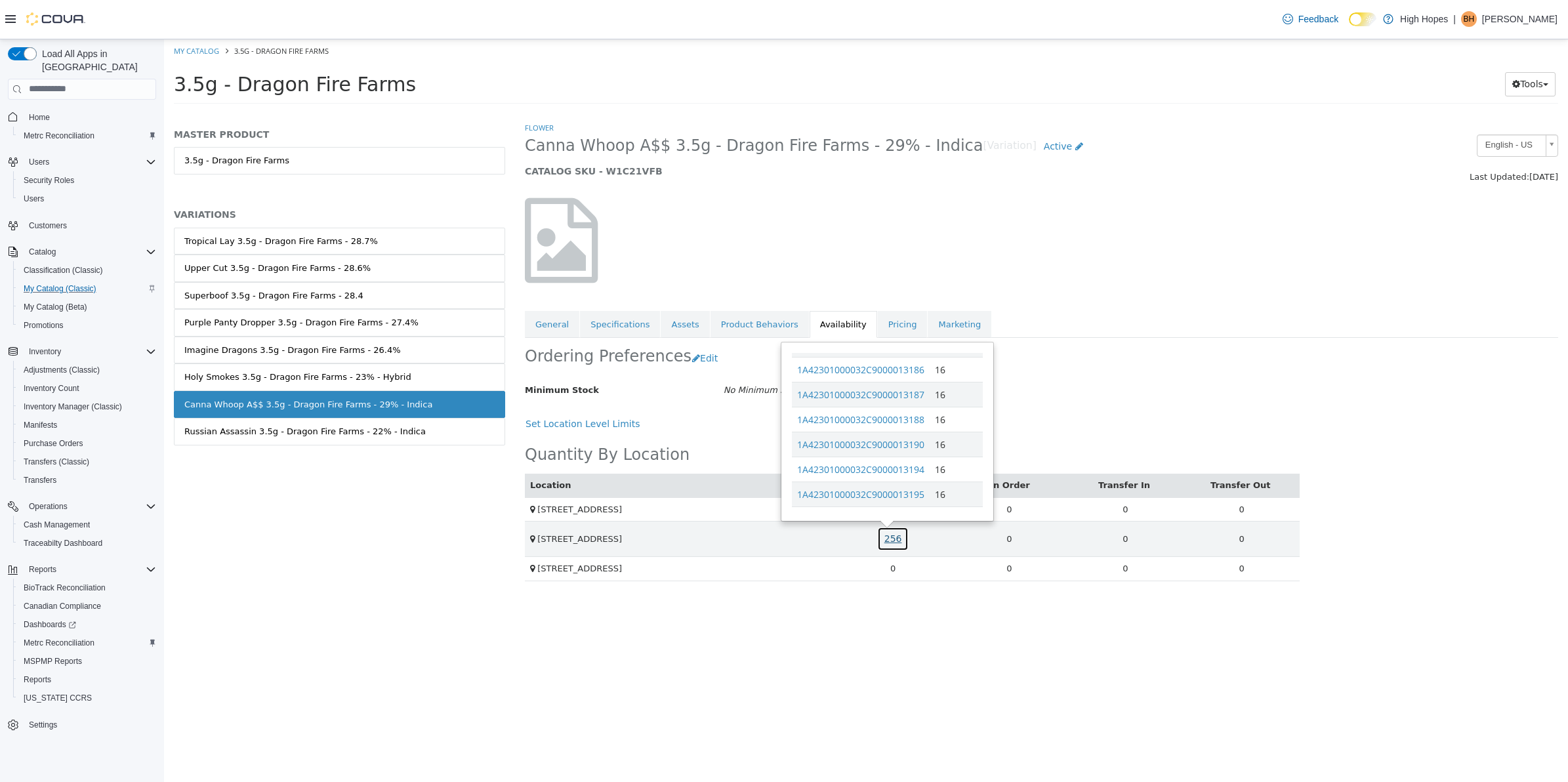
scroll to position [282, 0]
click at [920, 436] on link "1A42301000032C9000013190" at bounding box center [860, 433] width 127 height 13
click at [69, 402] on span "Inventory Manager (Classic)" at bounding box center [73, 407] width 99 height 11
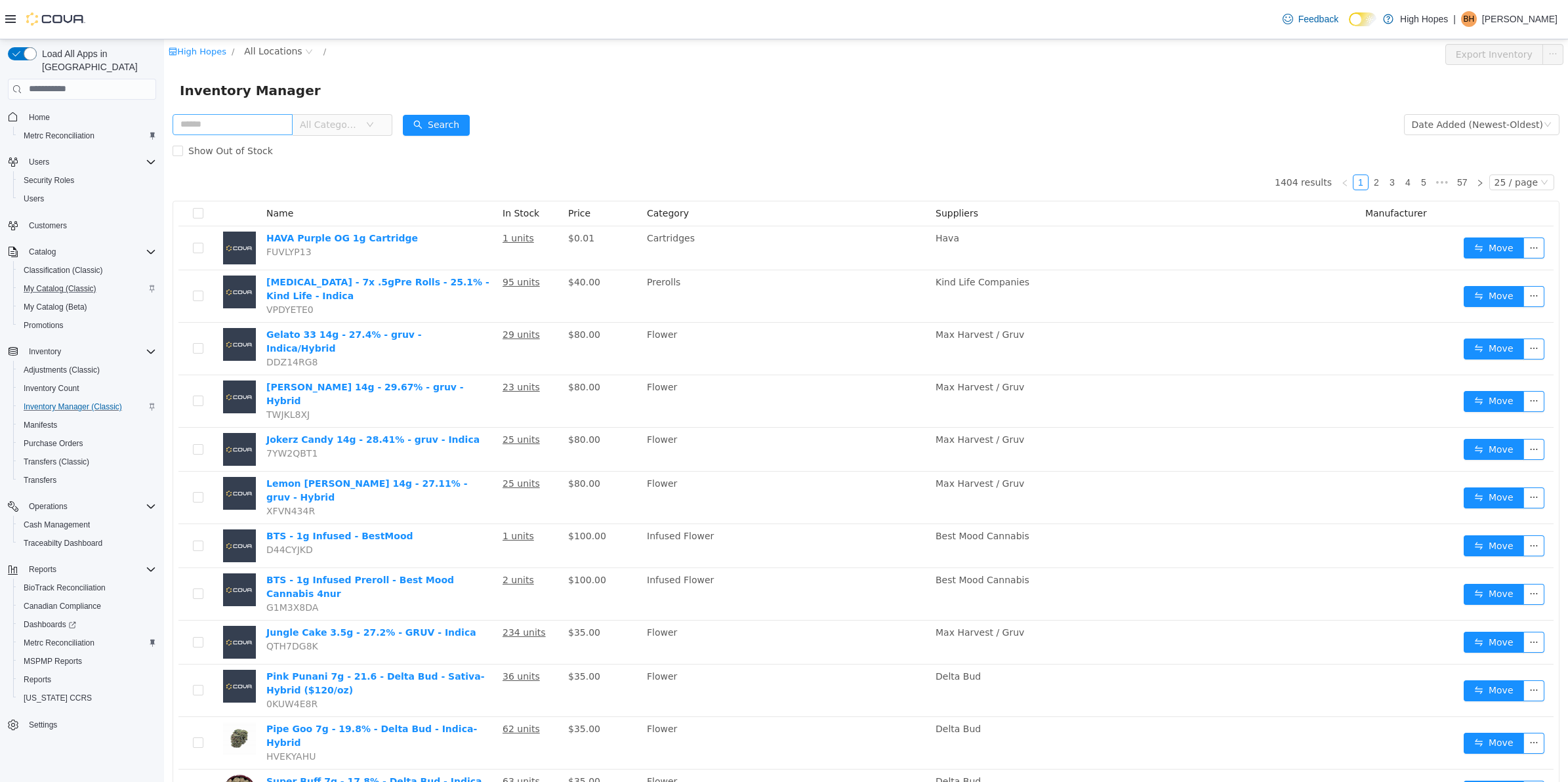
click at [279, 120] on input "text" at bounding box center [233, 123] width 120 height 21
type input "*****"
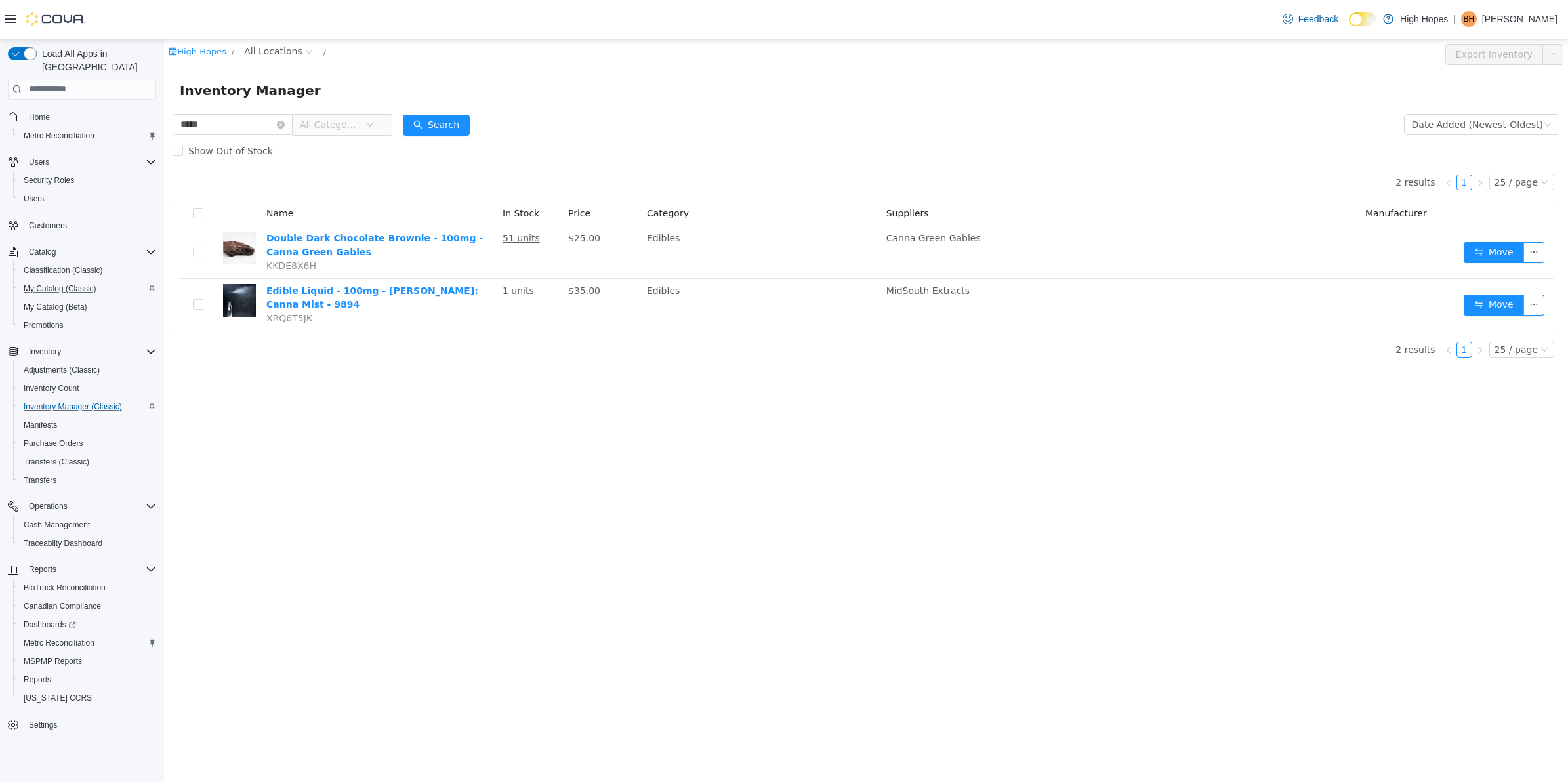
click at [1244, 95] on div "Inventory Manager" at bounding box center [865, 89] width 1373 height 21
click at [284, 121] on icon "icon: close-circle" at bounding box center [280, 124] width 8 height 8
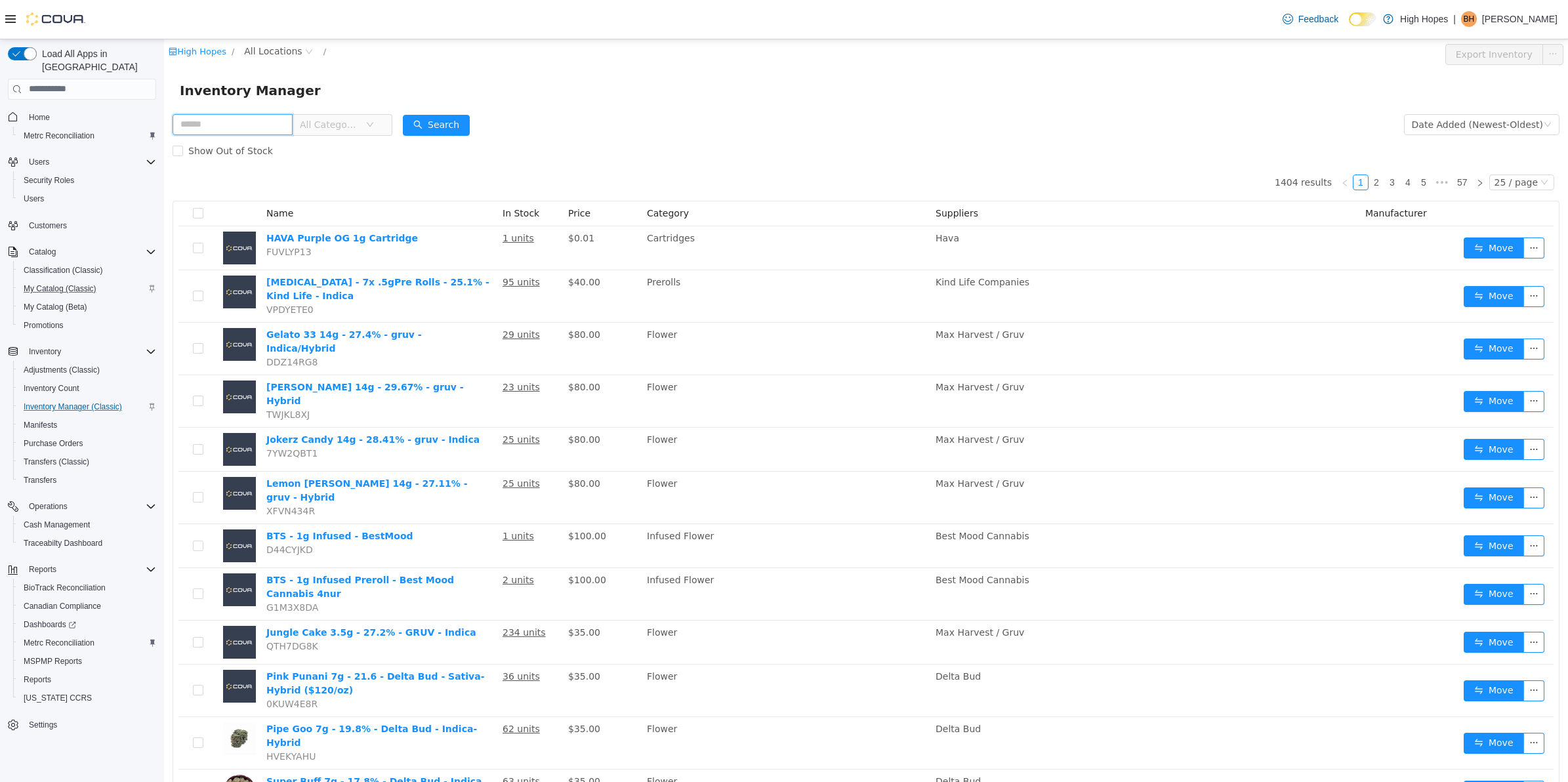
click at [231, 124] on input "text" at bounding box center [233, 123] width 120 height 21
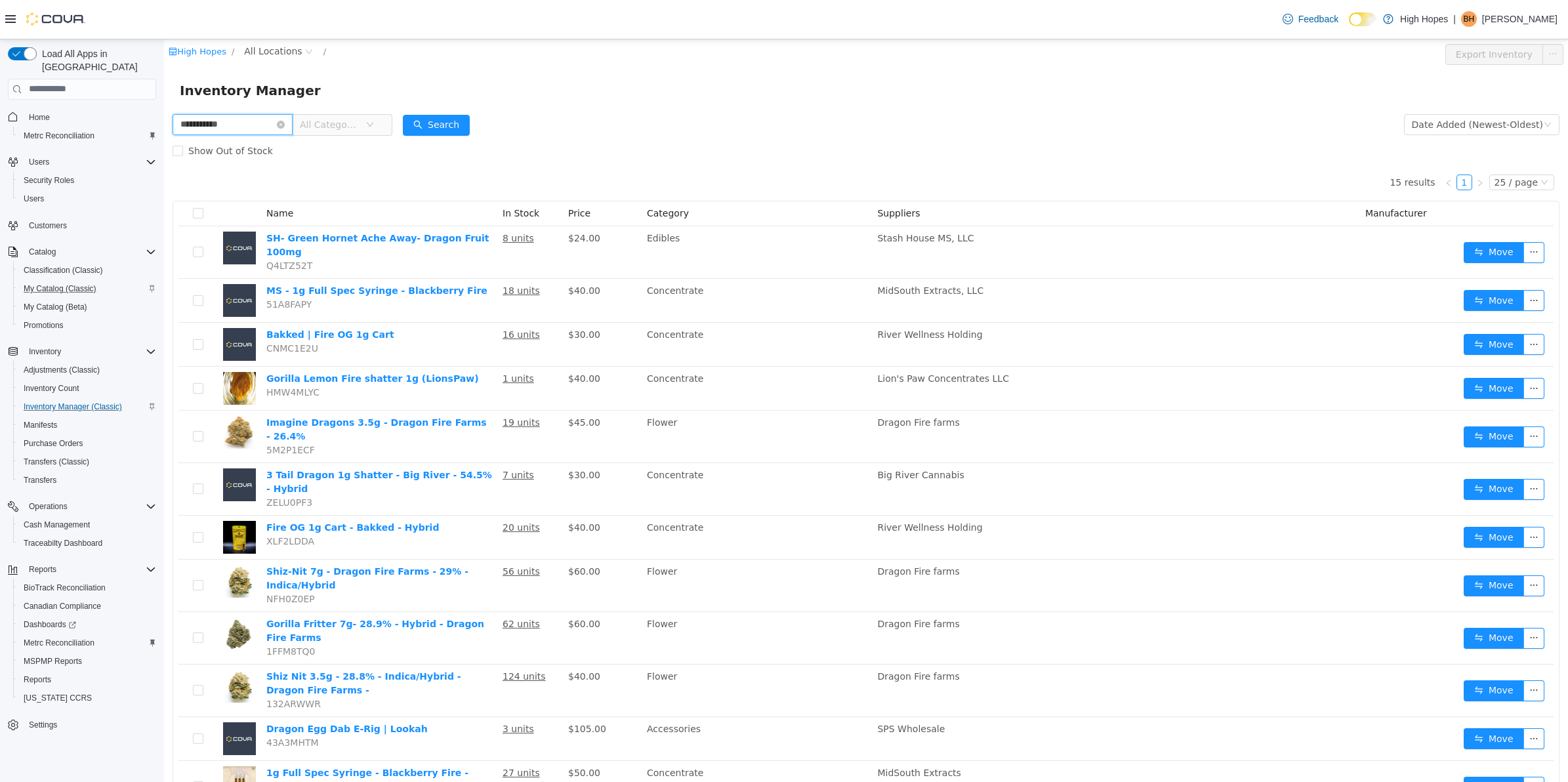
click at [261, 121] on input "**********" at bounding box center [233, 123] width 120 height 21
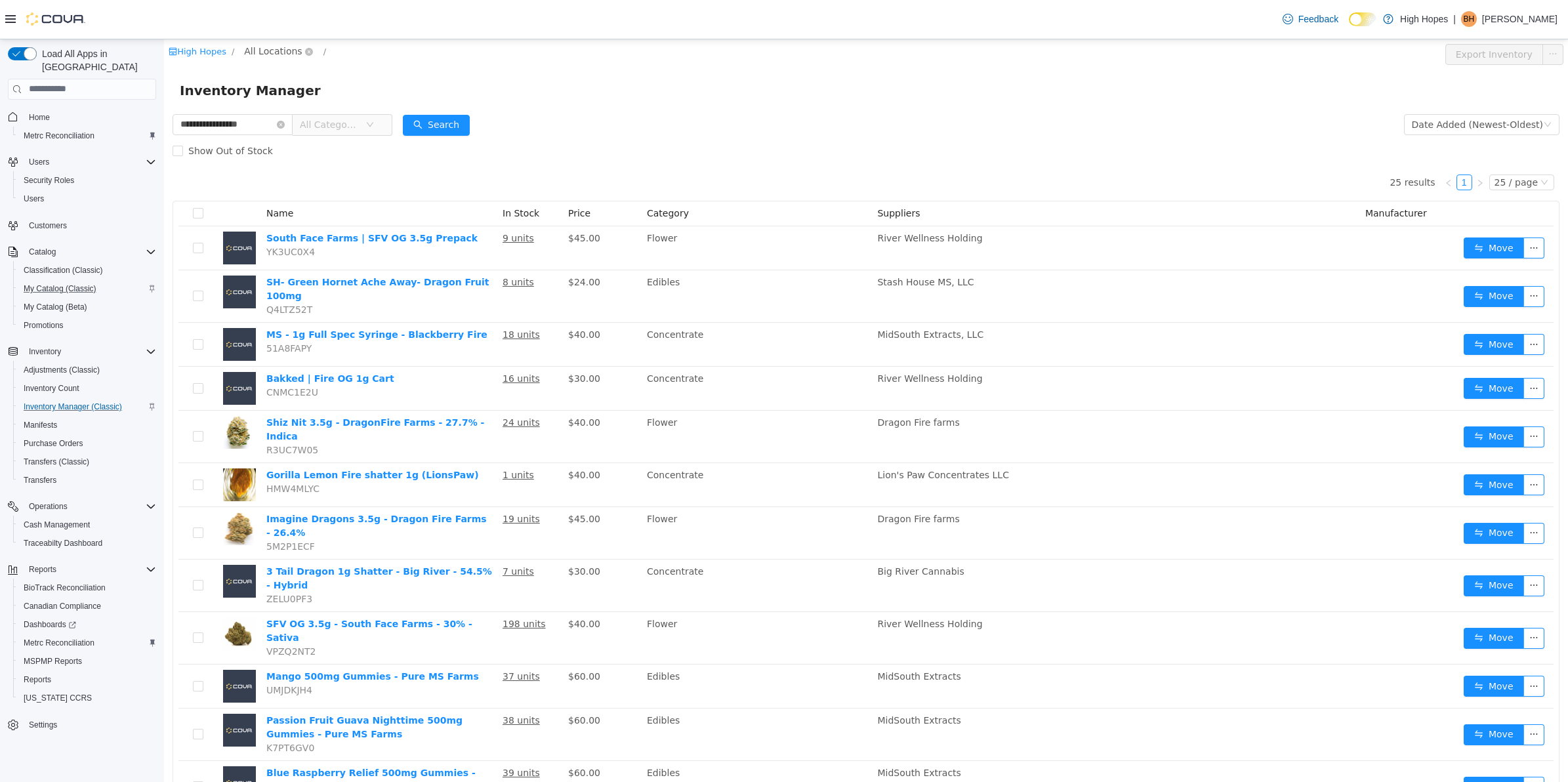
click at [283, 52] on span "All Locations" at bounding box center [272, 50] width 57 height 15
click at [308, 142] on span "[STREET_ADDRESS]" at bounding box center [317, 144] width 91 height 11
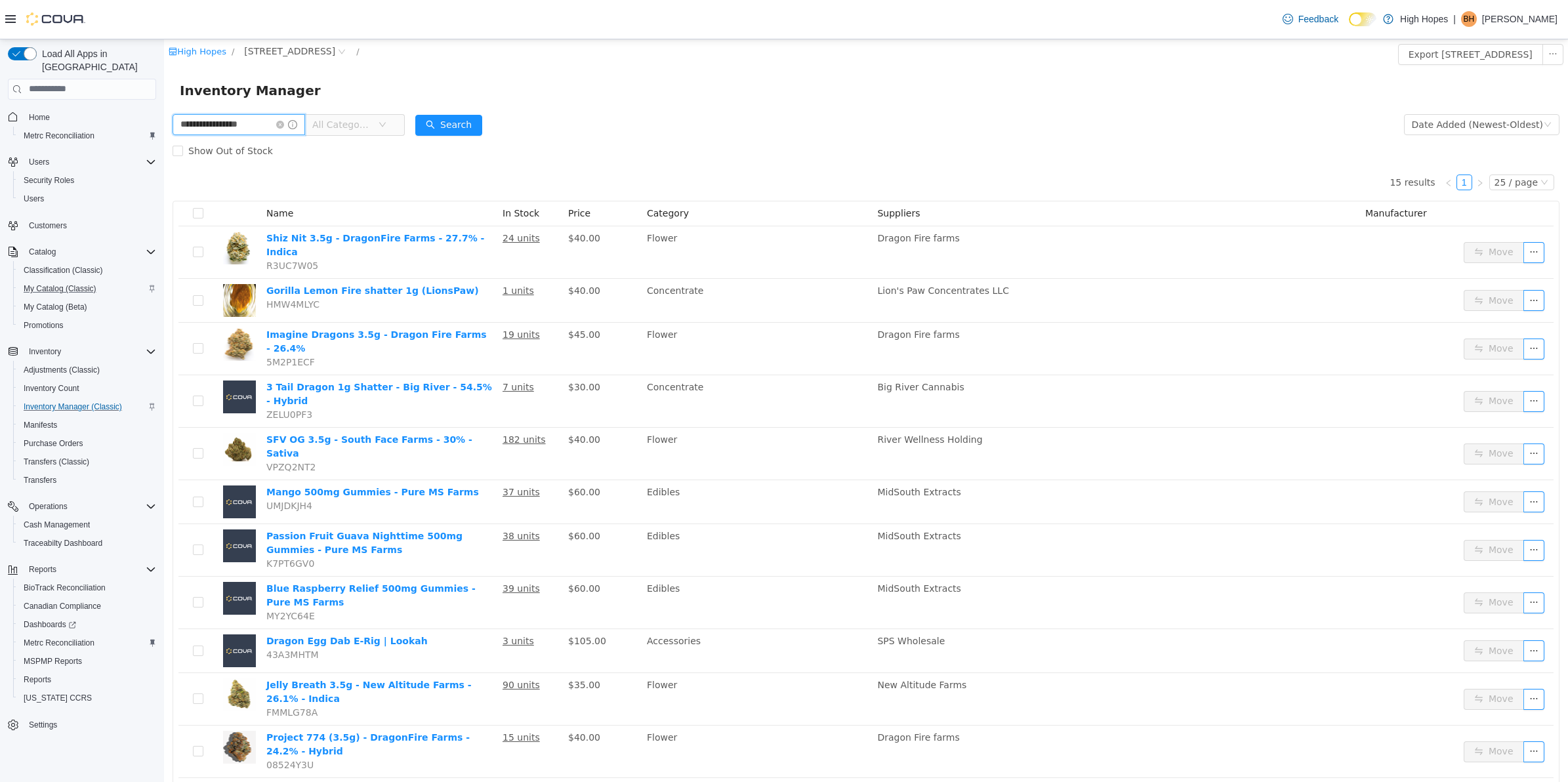
drag, startPoint x: 262, startPoint y: 130, endPoint x: 40, endPoint y: 122, distance: 222.1
click at [164, 122] on html "**********" at bounding box center [865, 410] width 1403 height 743
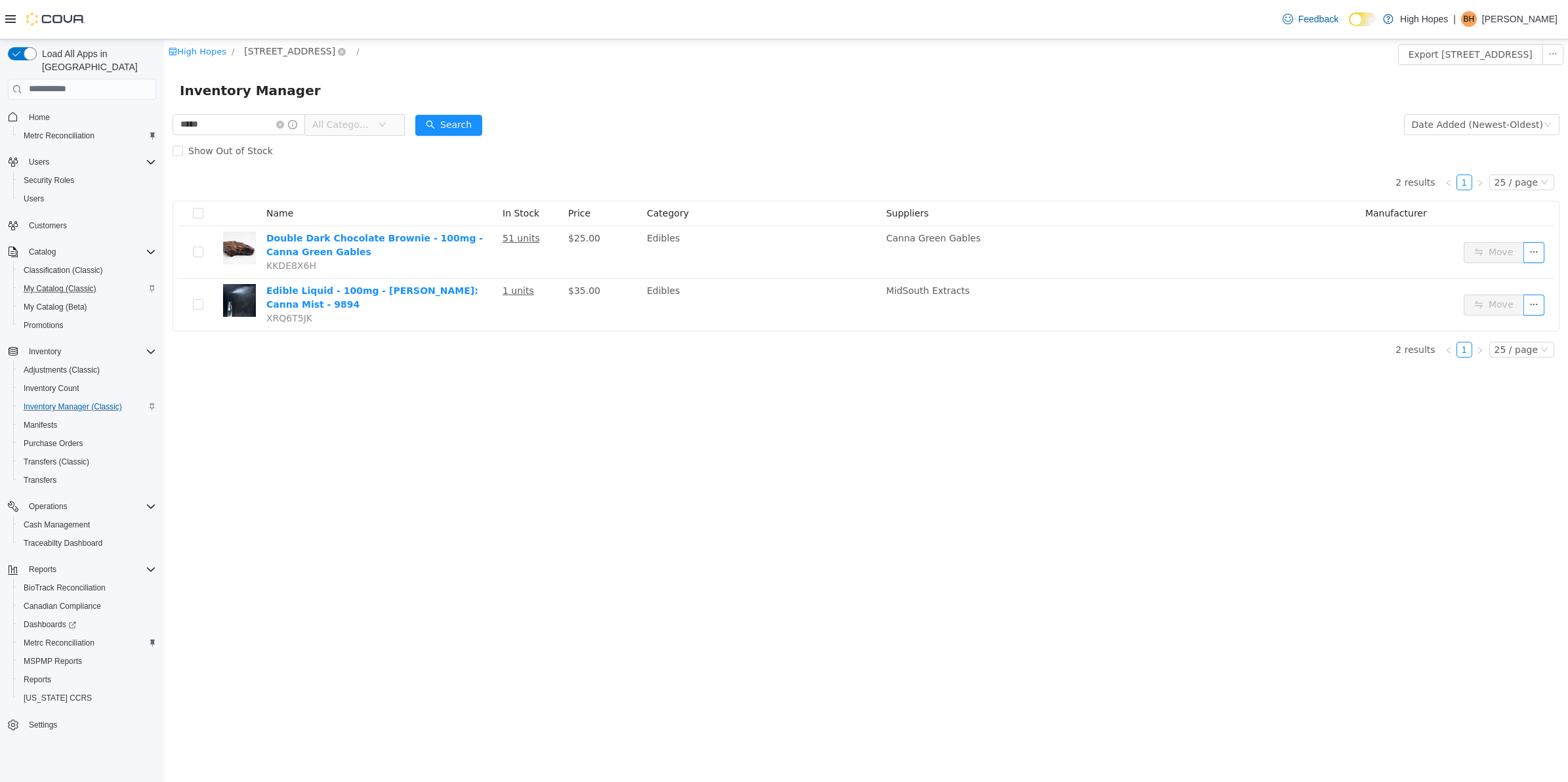
click at [306, 52] on span "[STREET_ADDRESS]" at bounding box center [289, 50] width 91 height 15
click at [304, 98] on span "All Locations" at bounding box center [288, 98] width 57 height 11
click at [276, 99] on span "All Locations" at bounding box center [288, 98] width 57 height 11
click at [264, 91] on span "All Locations" at bounding box center [311, 99] width 110 height 18
click at [250, 94] on span at bounding box center [249, 99] width 16 height 16
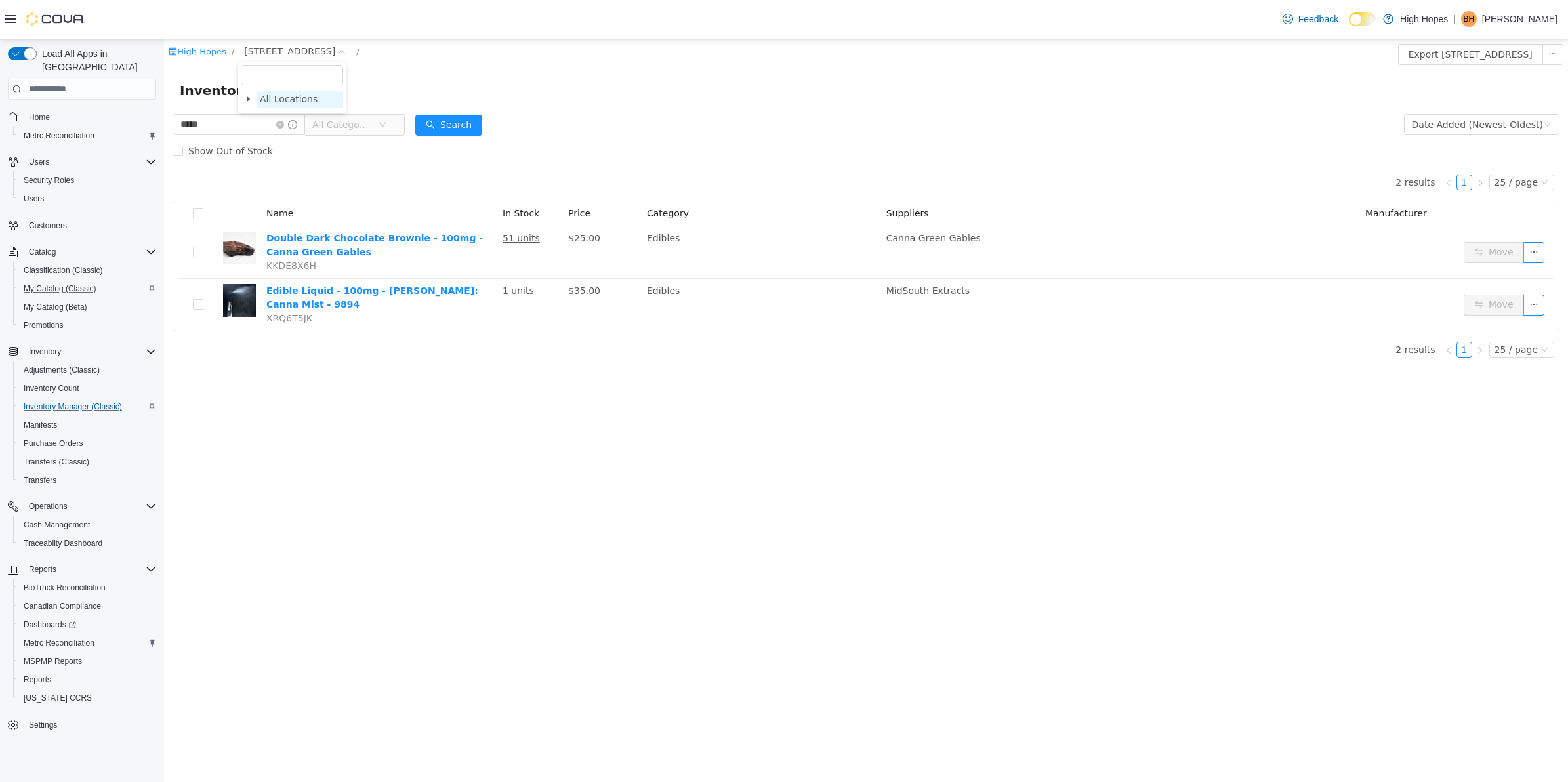
click at [306, 99] on span "All Locations" at bounding box center [288, 98] width 57 height 11
click at [659, 86] on div "Inventory Manager" at bounding box center [865, 89] width 1373 height 21
click at [269, 117] on input "*****" at bounding box center [239, 123] width 132 height 21
type input "**********"
click at [53, 402] on span "Inventory Manager (Classic)" at bounding box center [73, 407] width 99 height 11
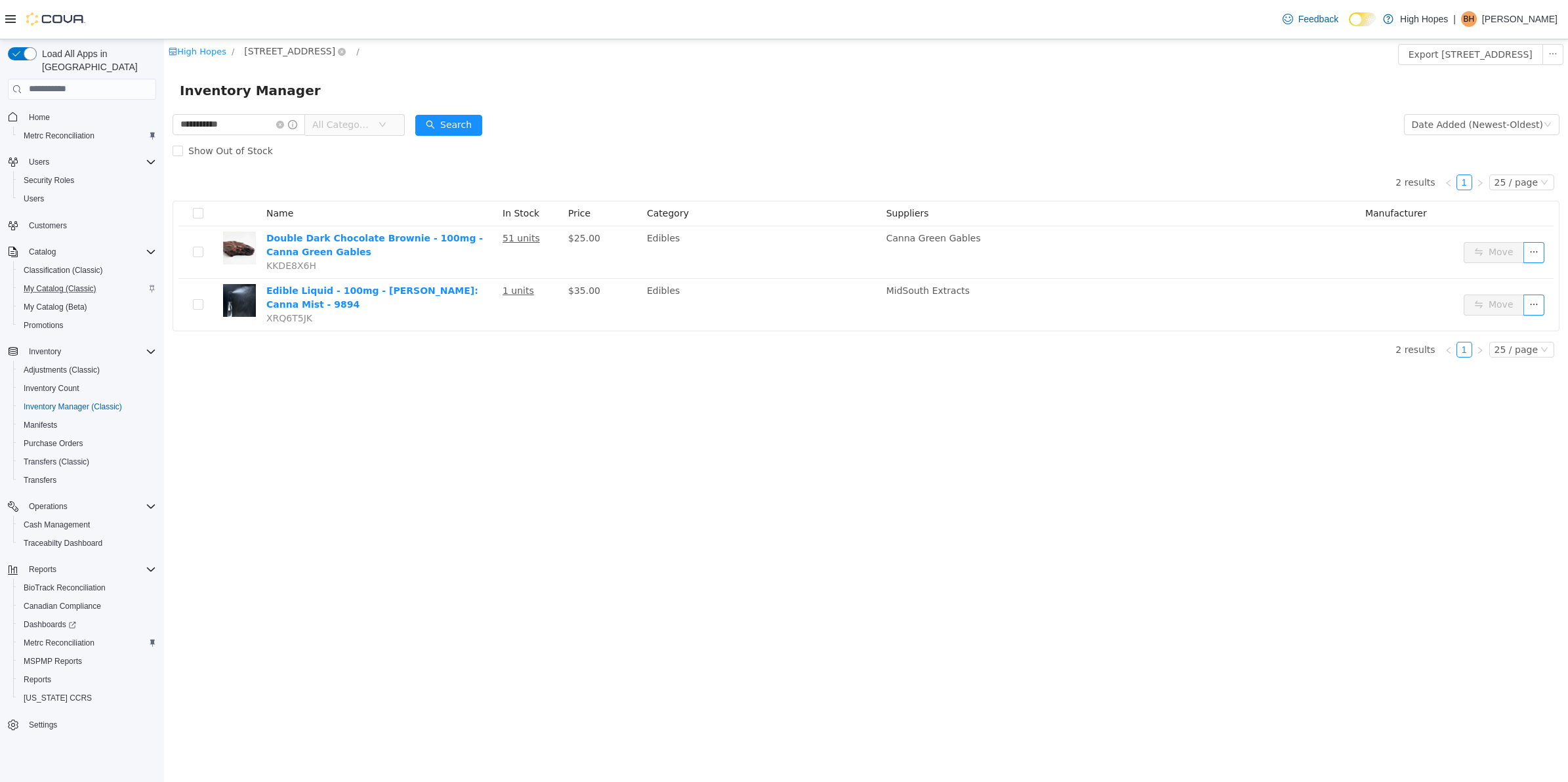
click at [282, 50] on span "[STREET_ADDRESS]" at bounding box center [289, 50] width 91 height 15
click at [280, 99] on span "All Locations" at bounding box center [288, 98] width 57 height 11
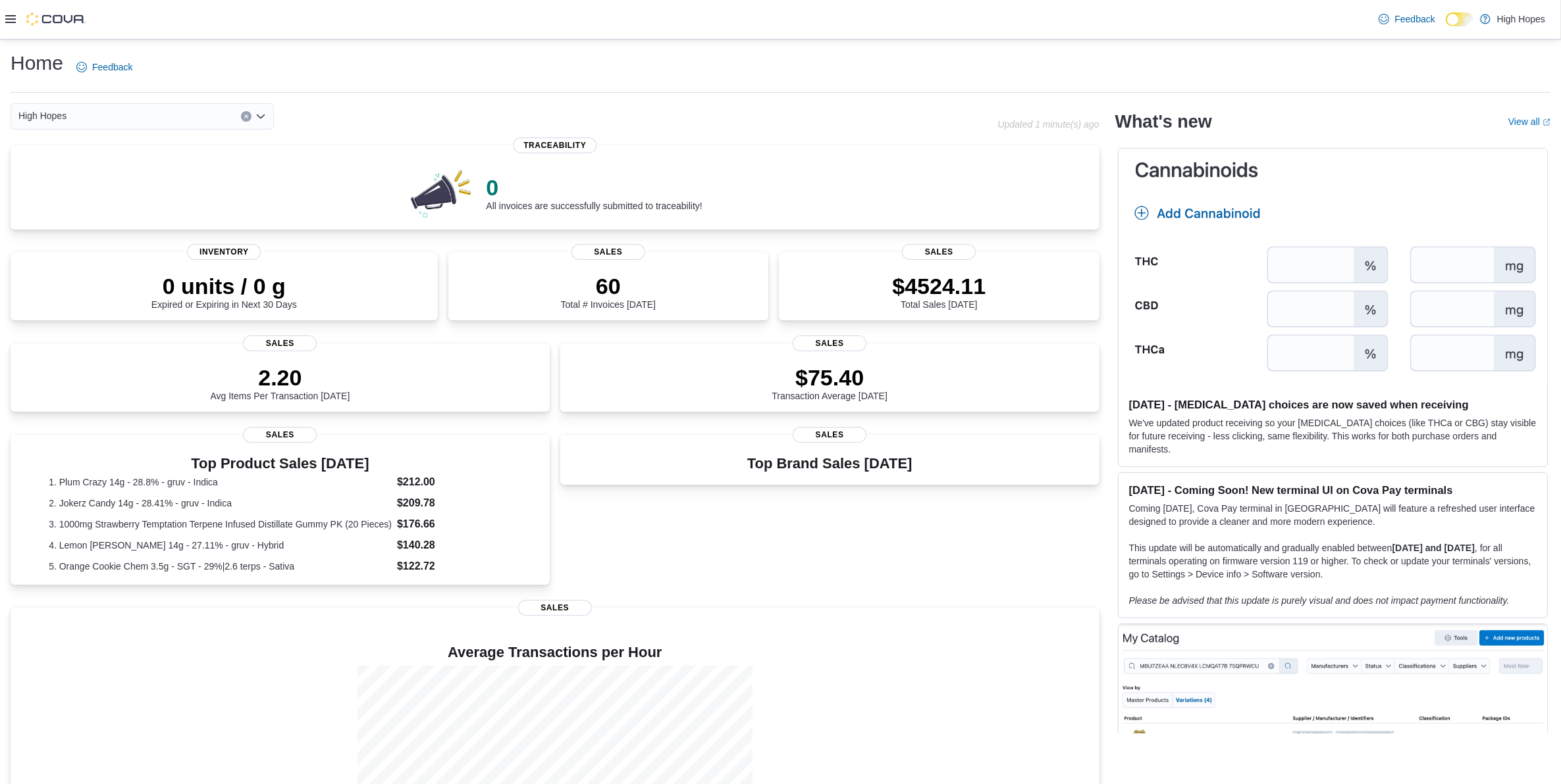
click at [11, 15] on icon at bounding box center [10, 19] width 11 height 8
click at [11, 19] on icon at bounding box center [10, 19] width 11 height 8
click at [52, 17] on img at bounding box center [56, 19] width 59 height 13
click at [11, 13] on div at bounding box center [45, 19] width 80 height 13
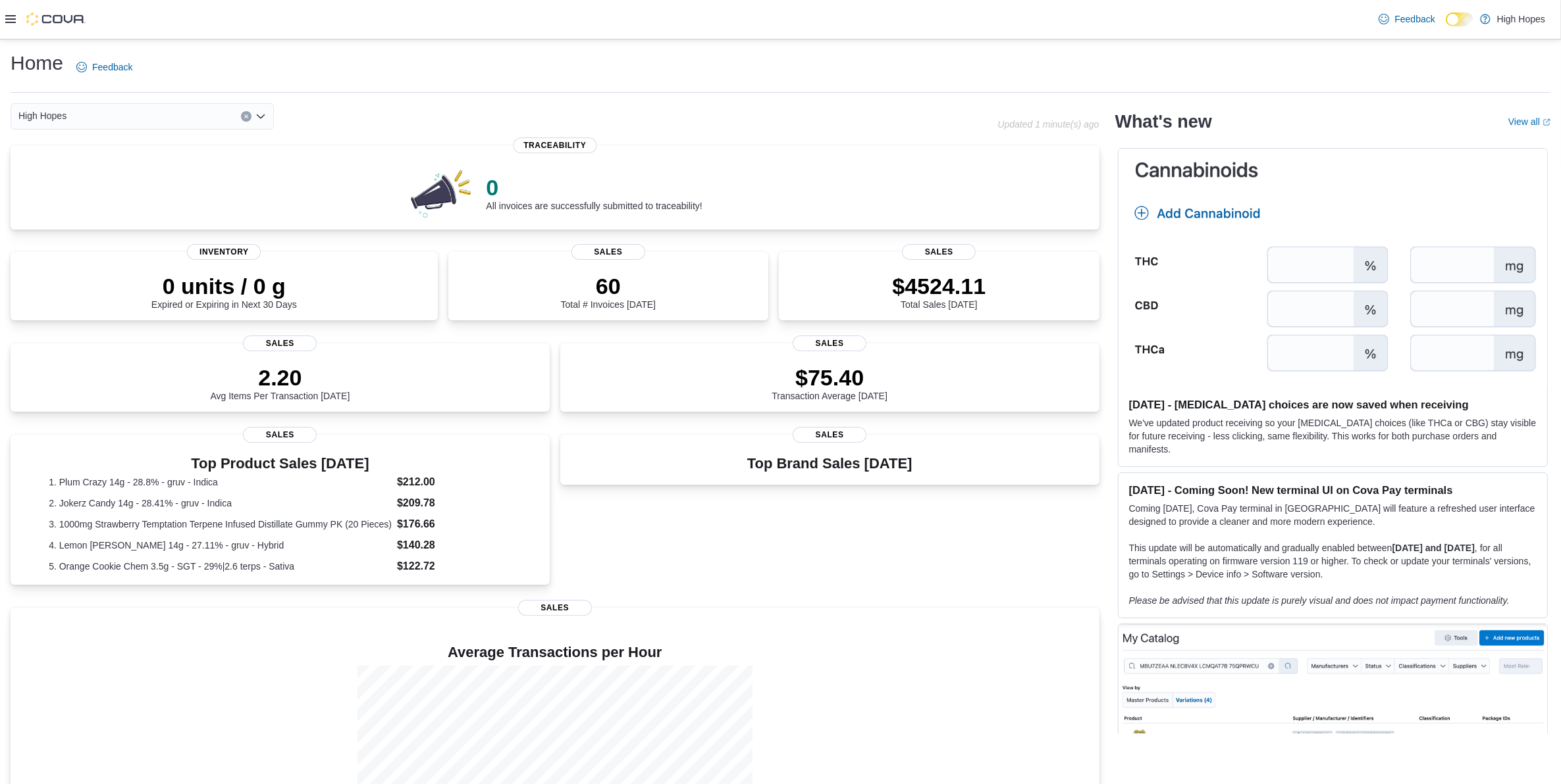
click at [247, 120] on button "Clear input" at bounding box center [246, 116] width 11 height 11
click at [124, 179] on span "[STREET_ADDRESS]" at bounding box center [100, 176] width 91 height 13
click at [11, 19] on icon at bounding box center [10, 19] width 11 height 8
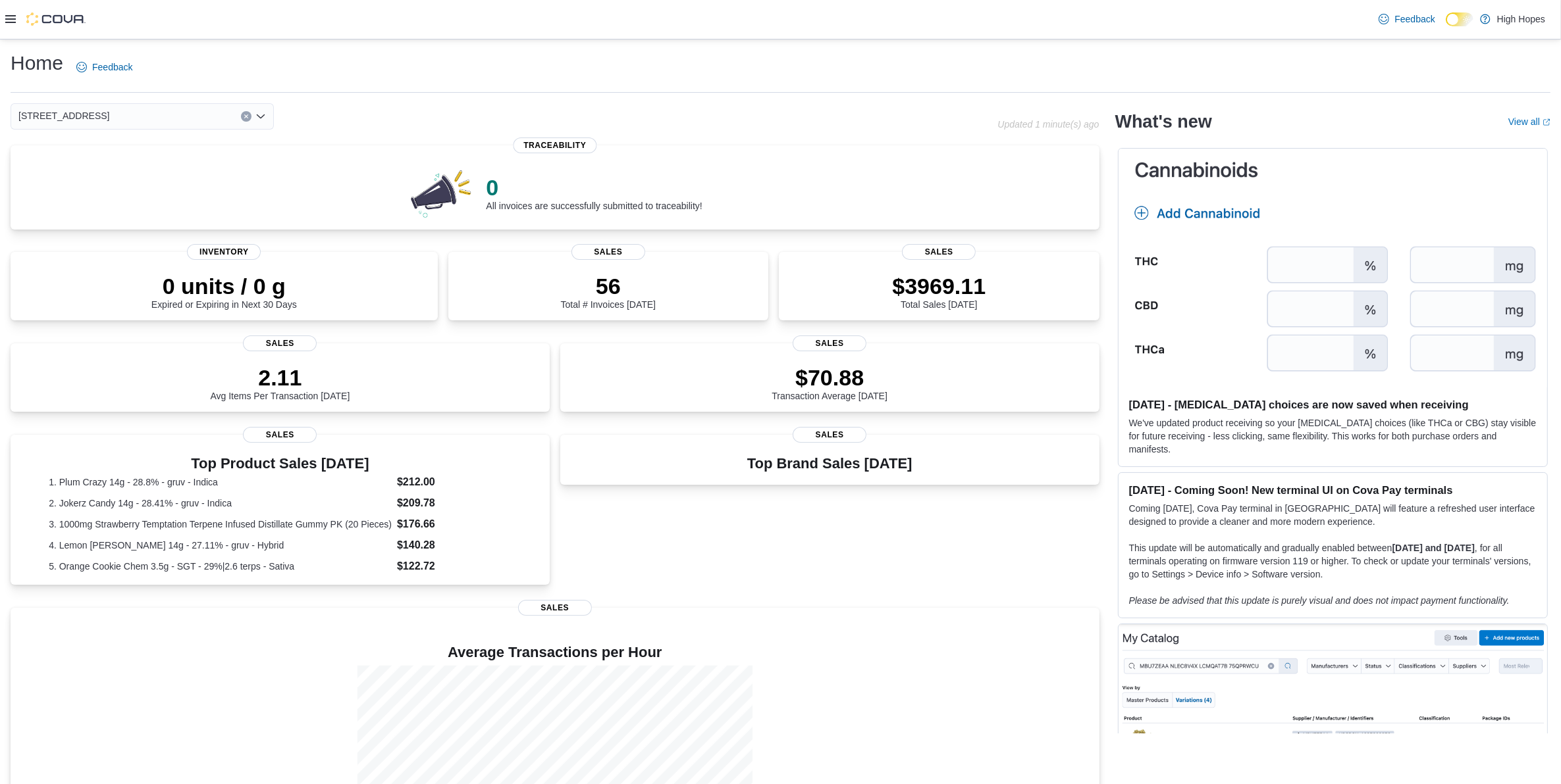
click at [9, 20] on icon at bounding box center [10, 19] width 11 height 8
click at [5, 21] on icon at bounding box center [10, 19] width 11 height 11
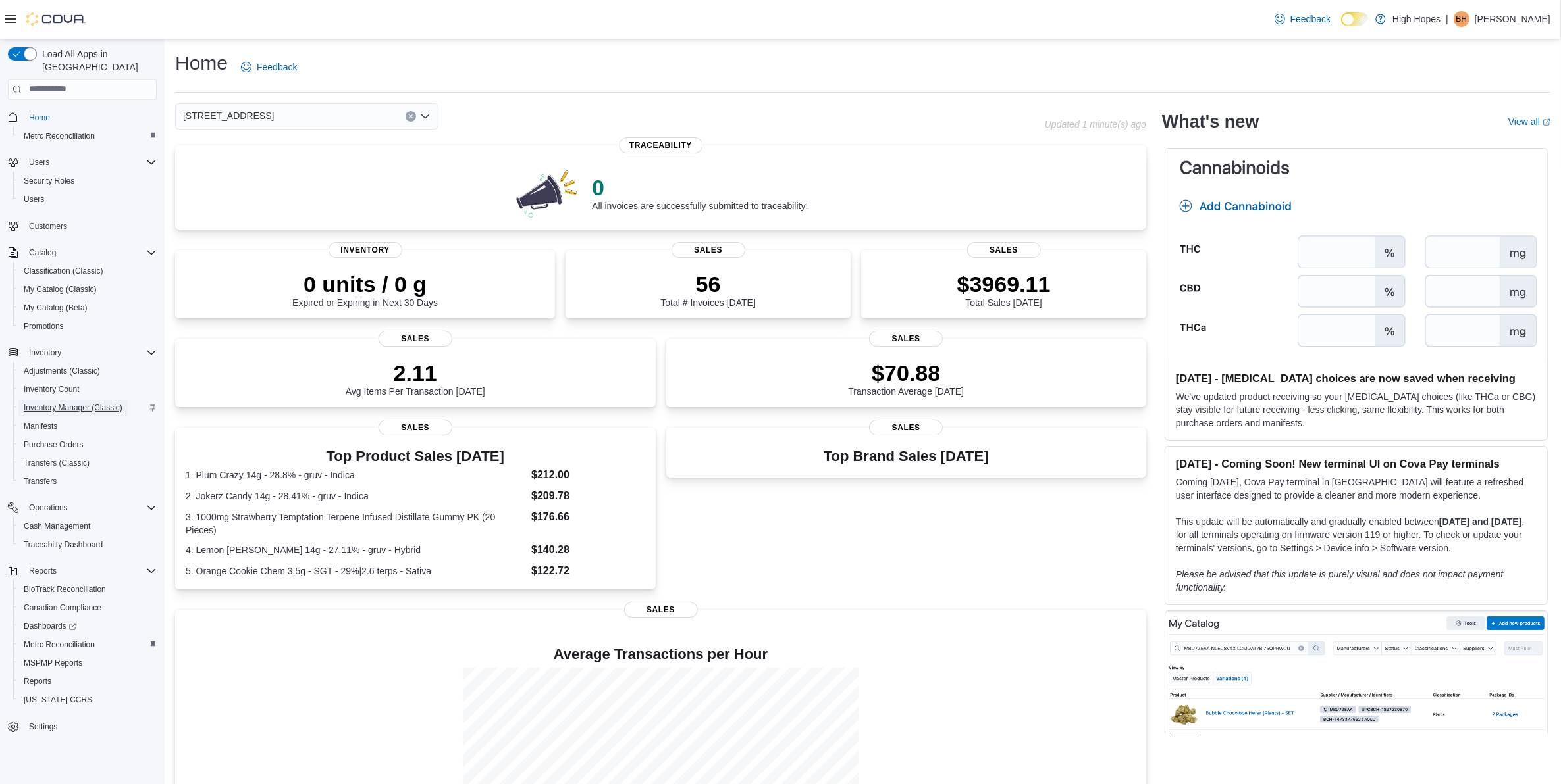
click at [89, 403] on span "Inventory Manager (Classic)" at bounding box center [73, 408] width 99 height 11
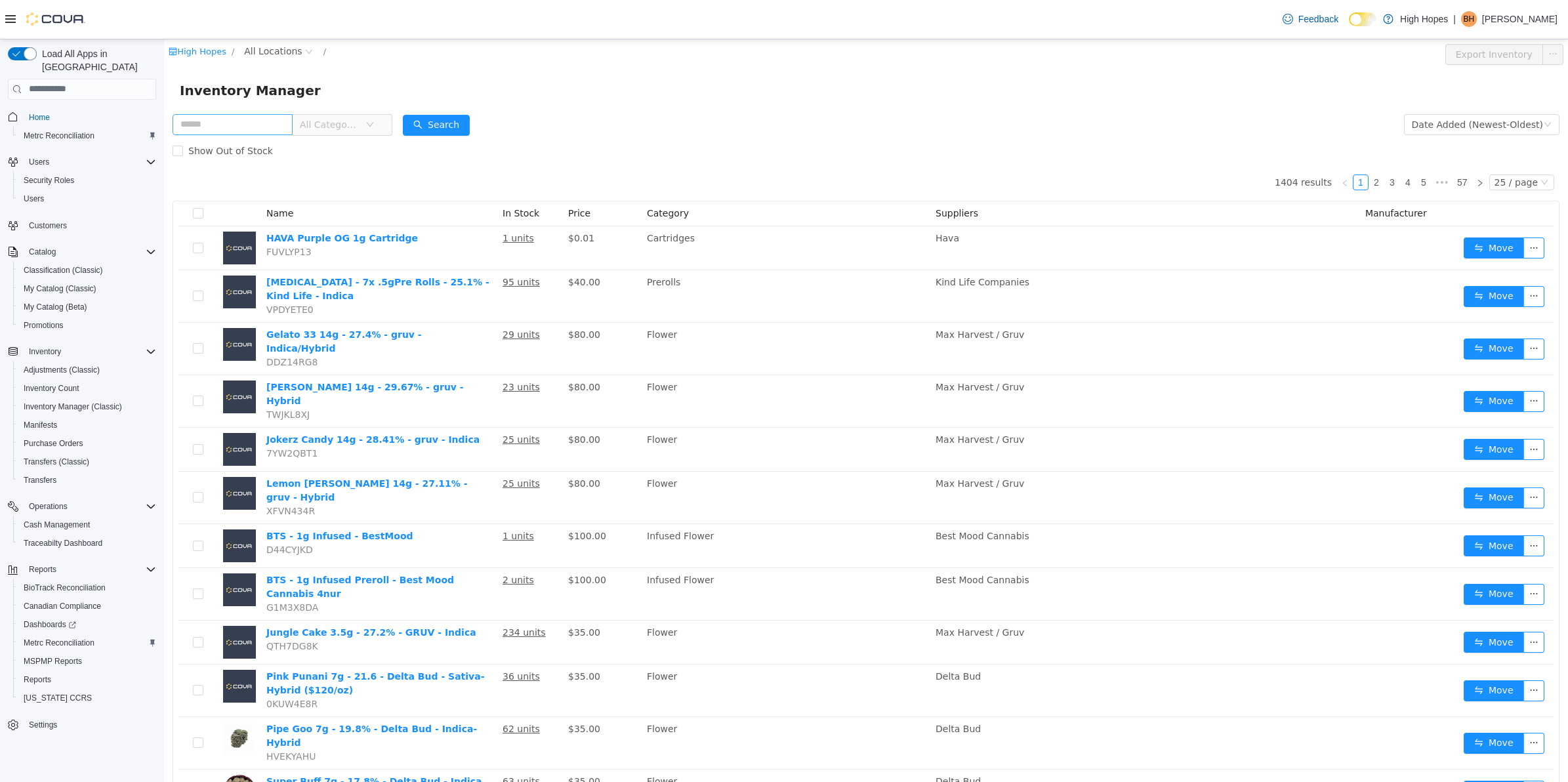
click at [275, 126] on input "text" at bounding box center [233, 123] width 120 height 21
type input "*****"
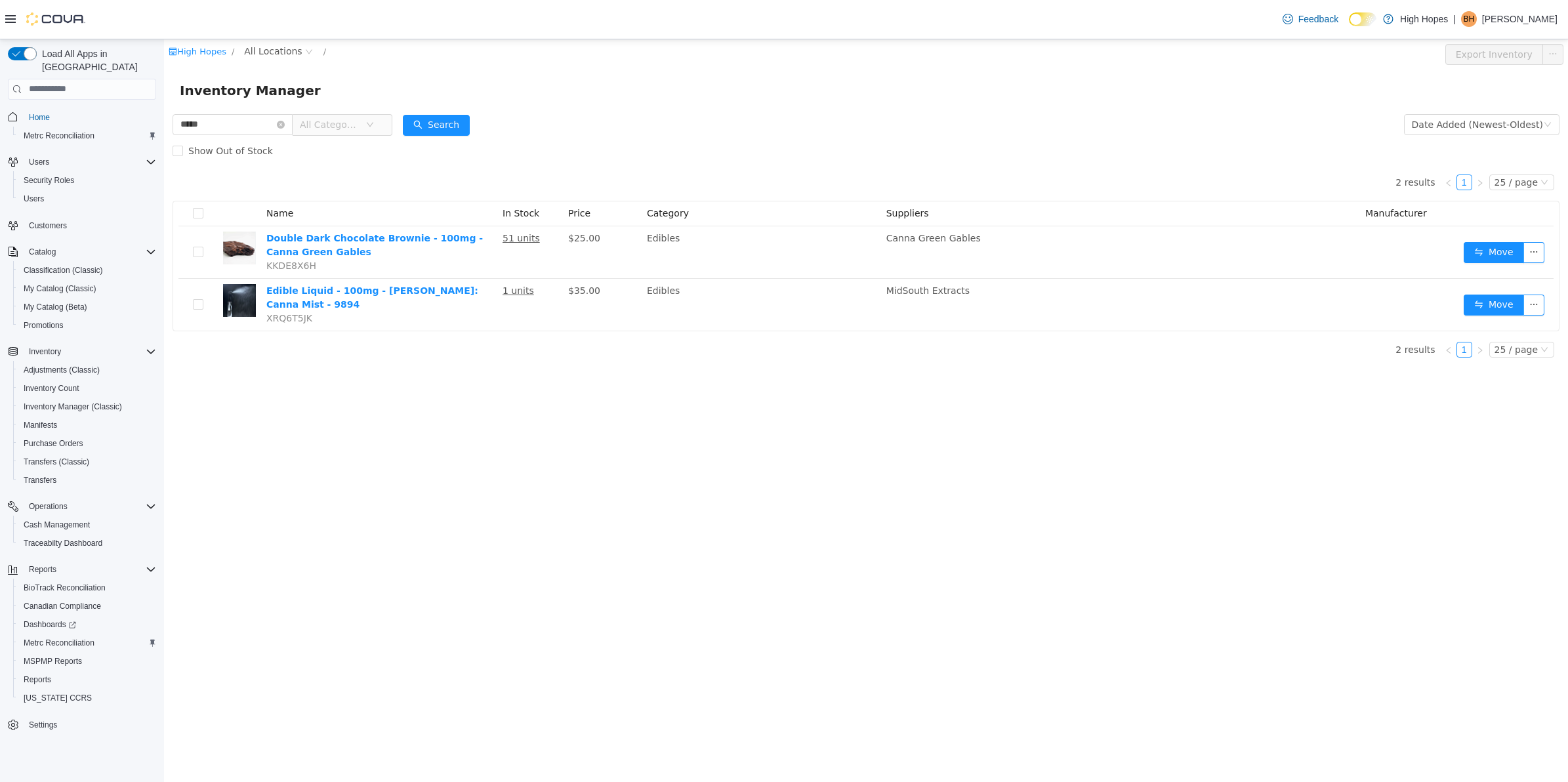
drag, startPoint x: 275, startPoint y: 125, endPoint x: 146, endPoint y: 128, distance: 129.0
click at [164, 128] on html "High Hopes / All Locations / Export Inventory Inventory Manager ***** All Categ…" at bounding box center [865, 410] width 1403 height 743
click at [54, 302] on span "My Catalog (Beta)" at bounding box center [55, 307] width 63 height 11
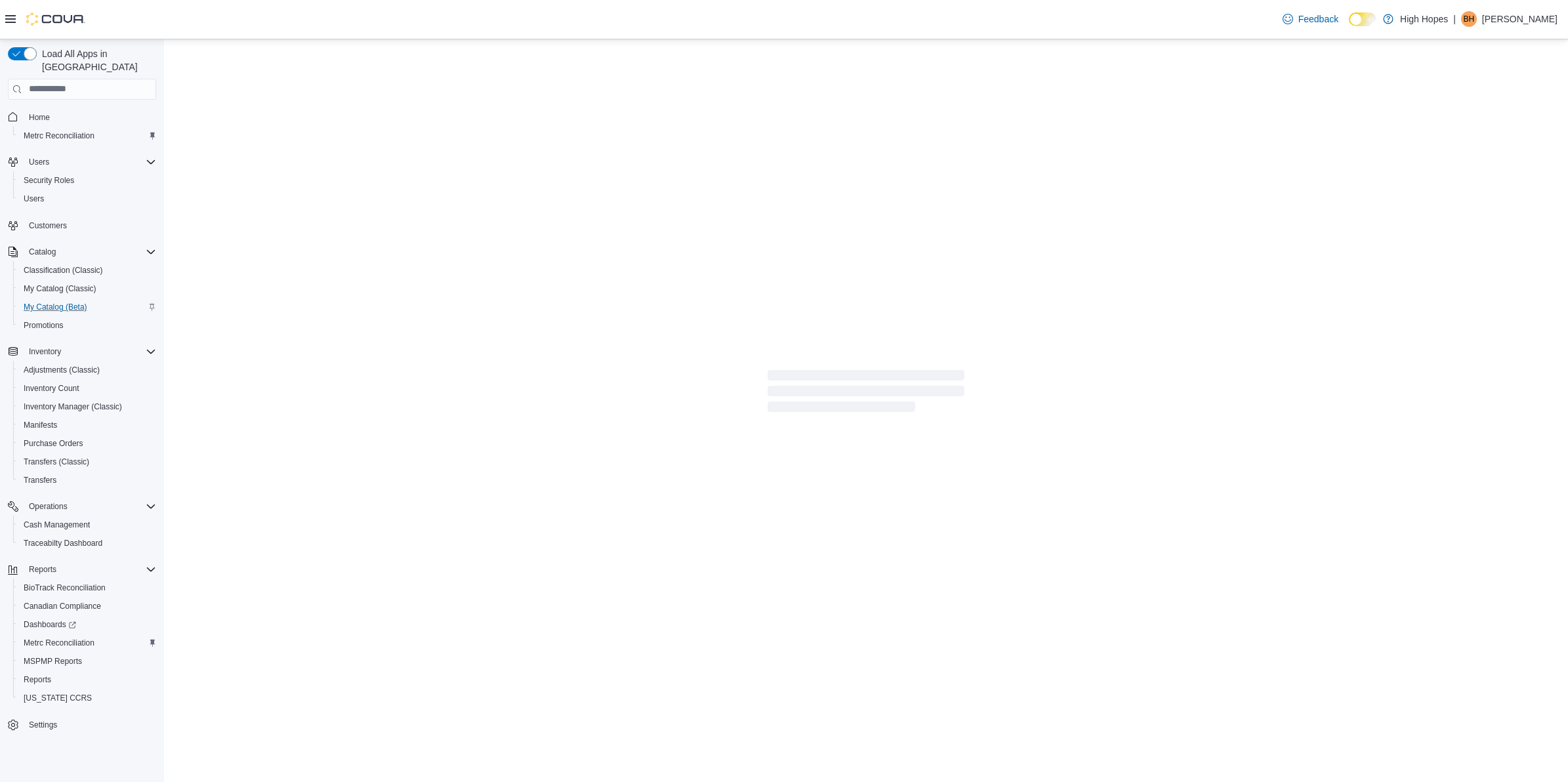
select select "**********"
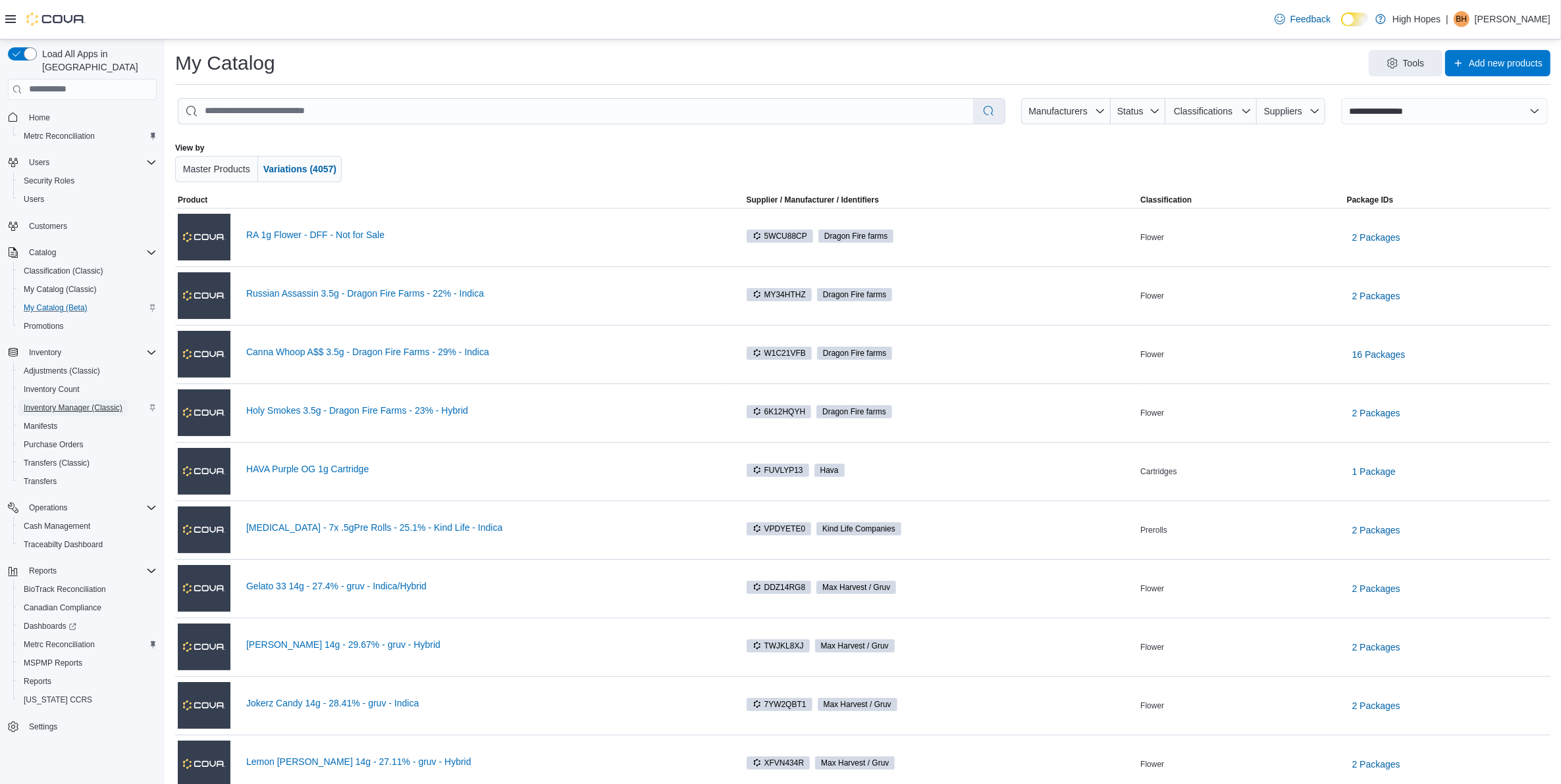
click at [67, 403] on span "Inventory Manager (Classic)" at bounding box center [73, 408] width 99 height 11
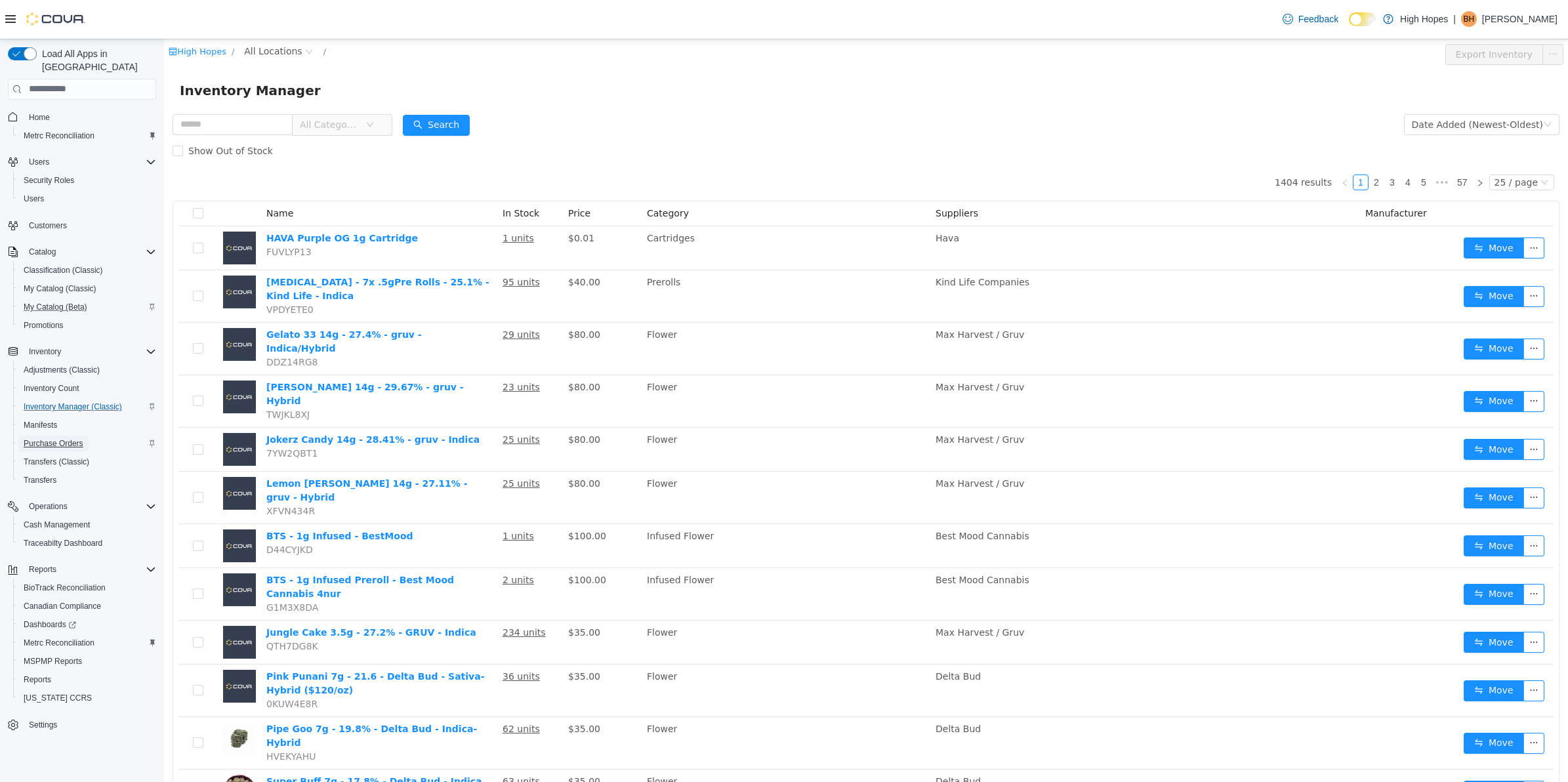
click at [66, 438] on span "Purchase Orders" at bounding box center [53, 443] width 59 height 11
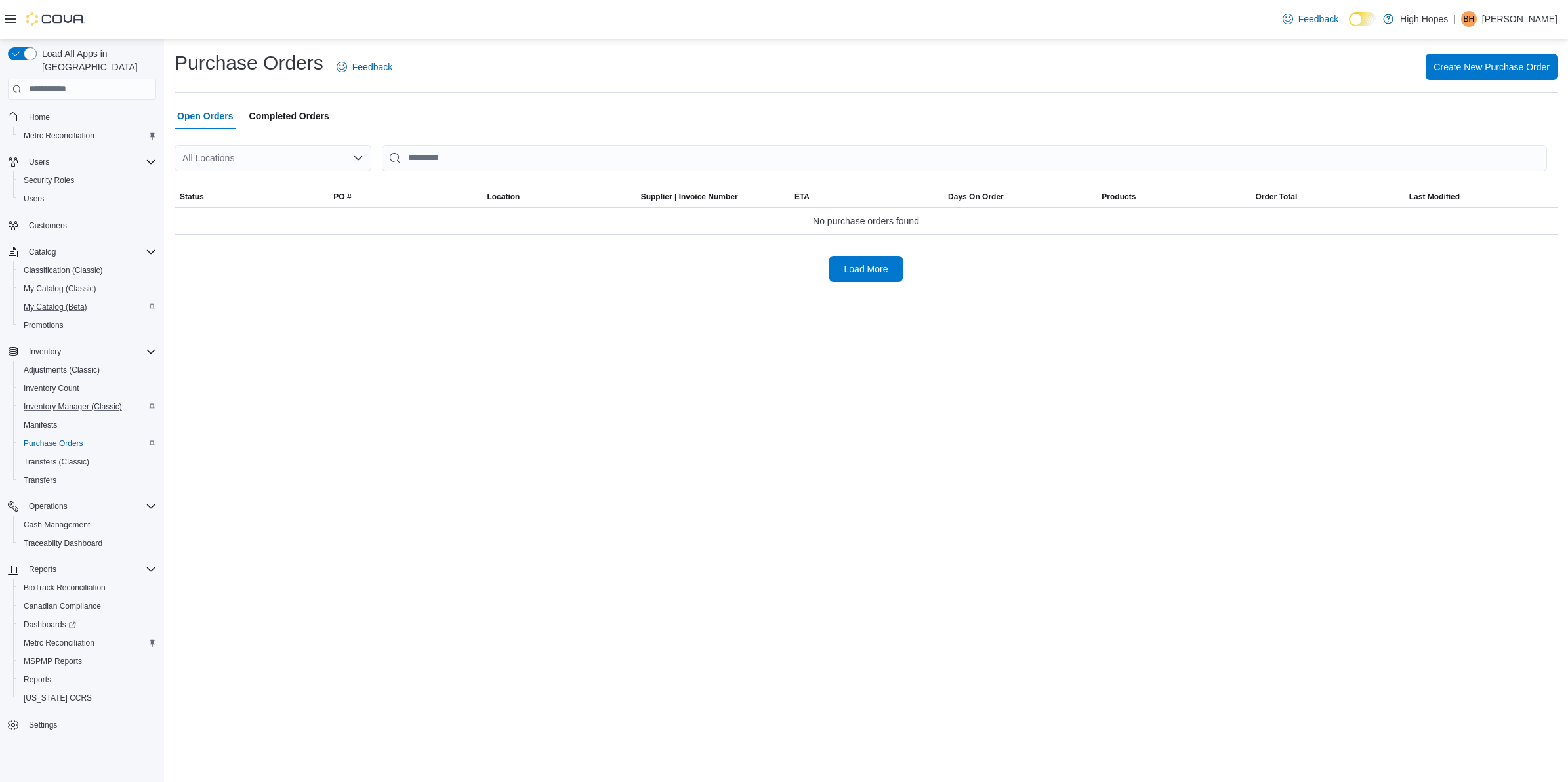
click at [310, 117] on span "Completed Orders" at bounding box center [289, 116] width 80 height 27
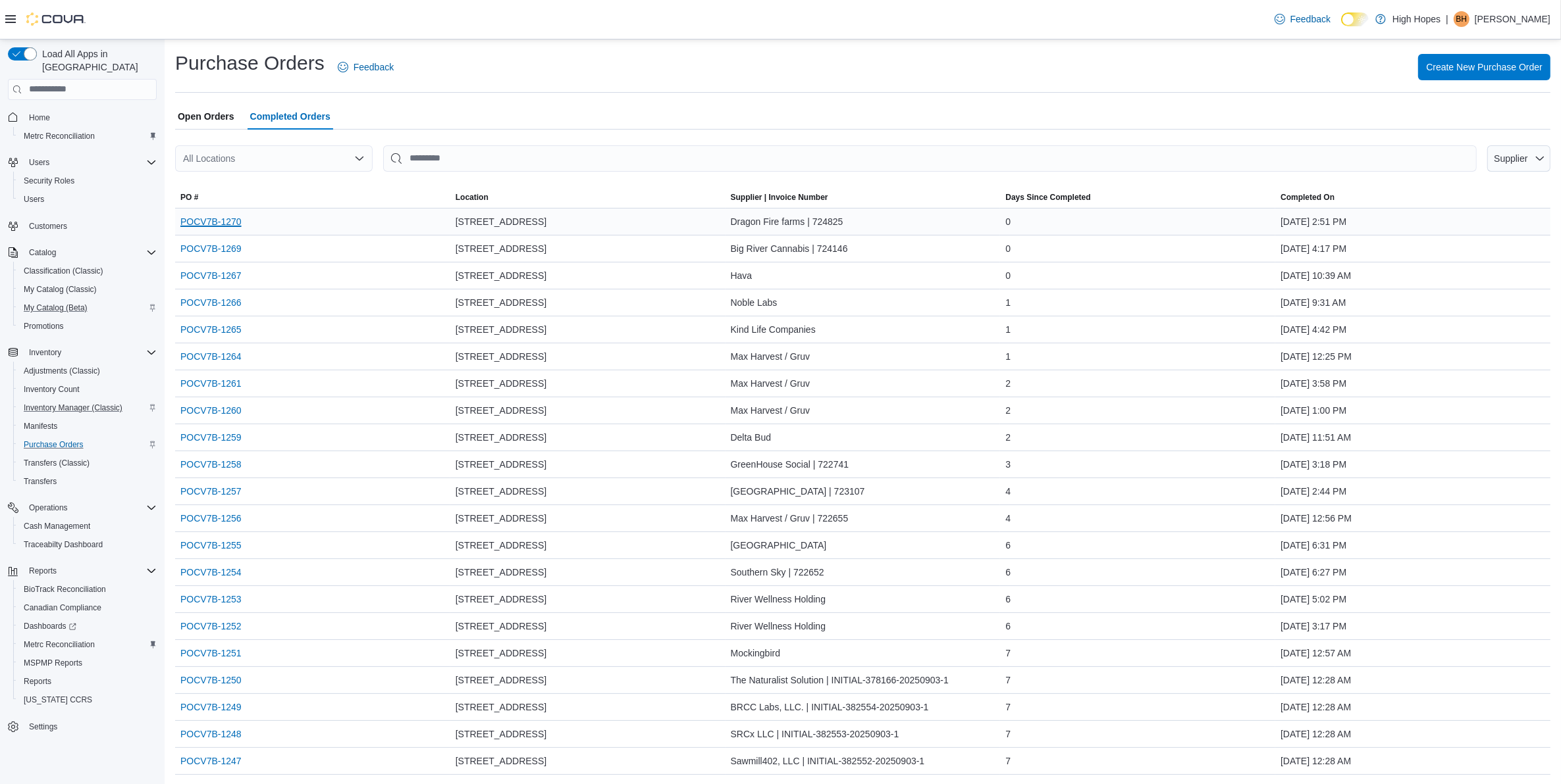
click at [208, 223] on link "POCV7B-1270" at bounding box center [211, 222] width 61 height 16
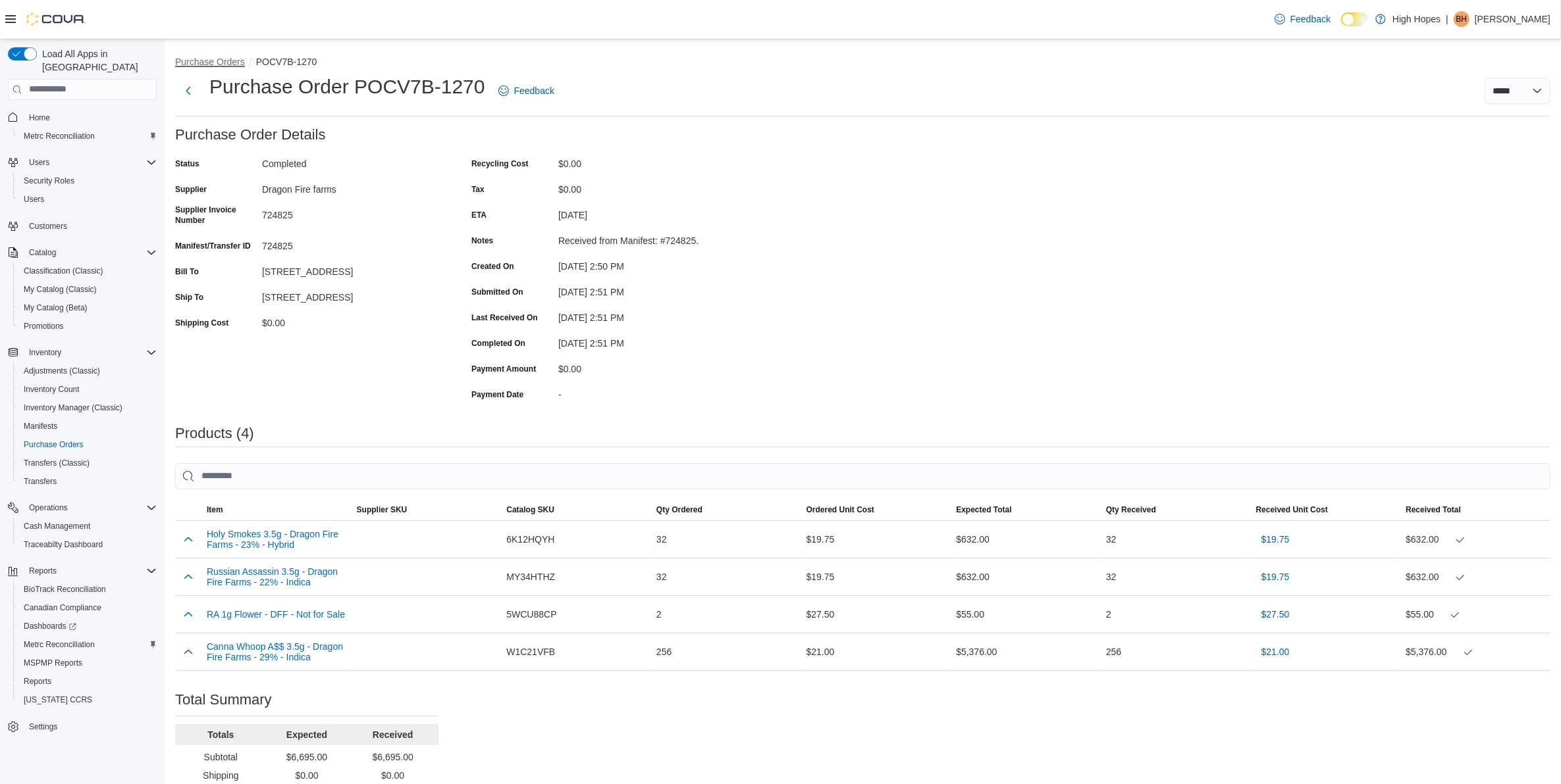
click at [227, 63] on button "Purchase Orders" at bounding box center [210, 61] width 69 height 11
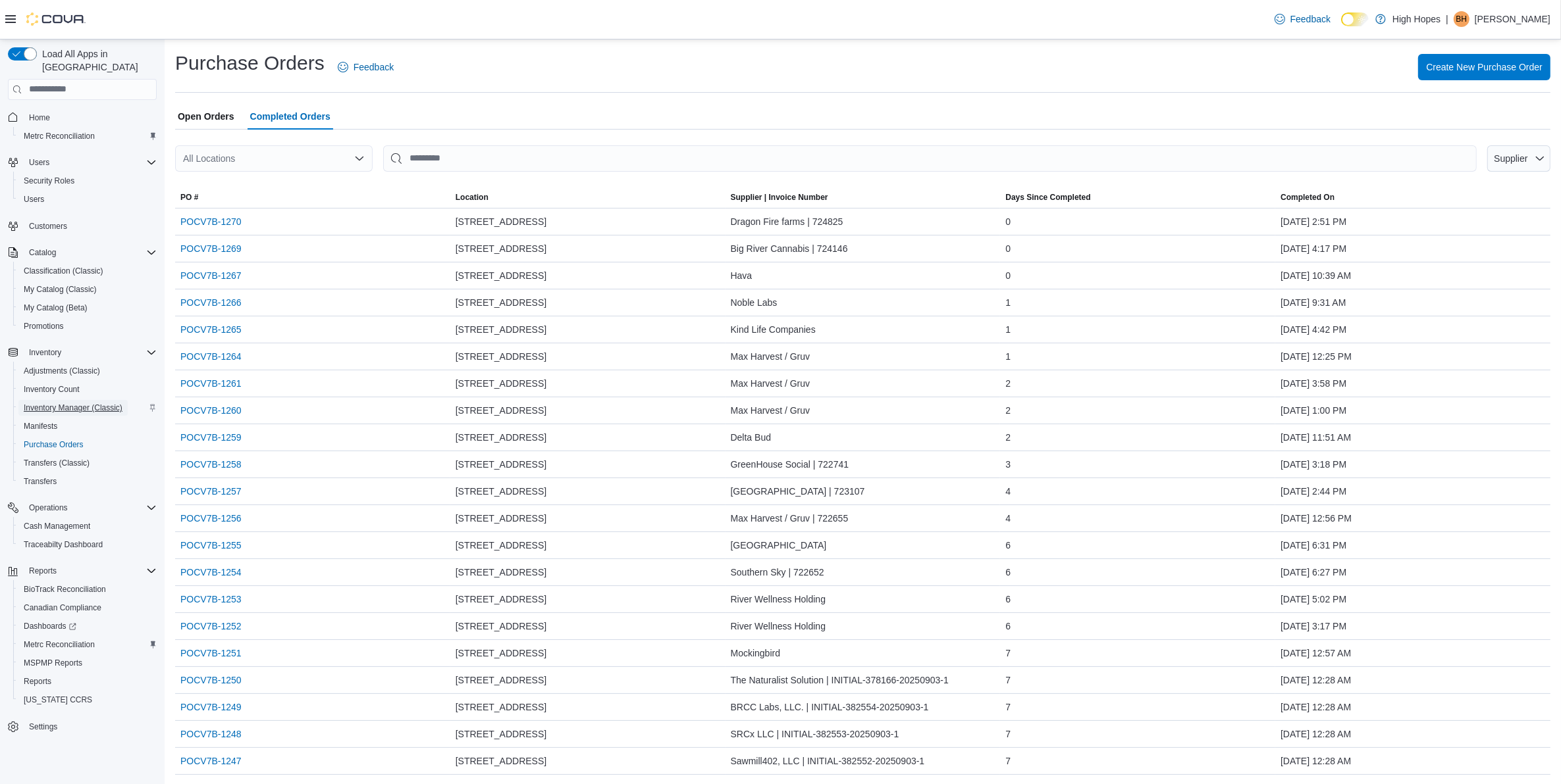
click at [61, 403] on span "Inventory Manager (Classic)" at bounding box center [73, 408] width 99 height 11
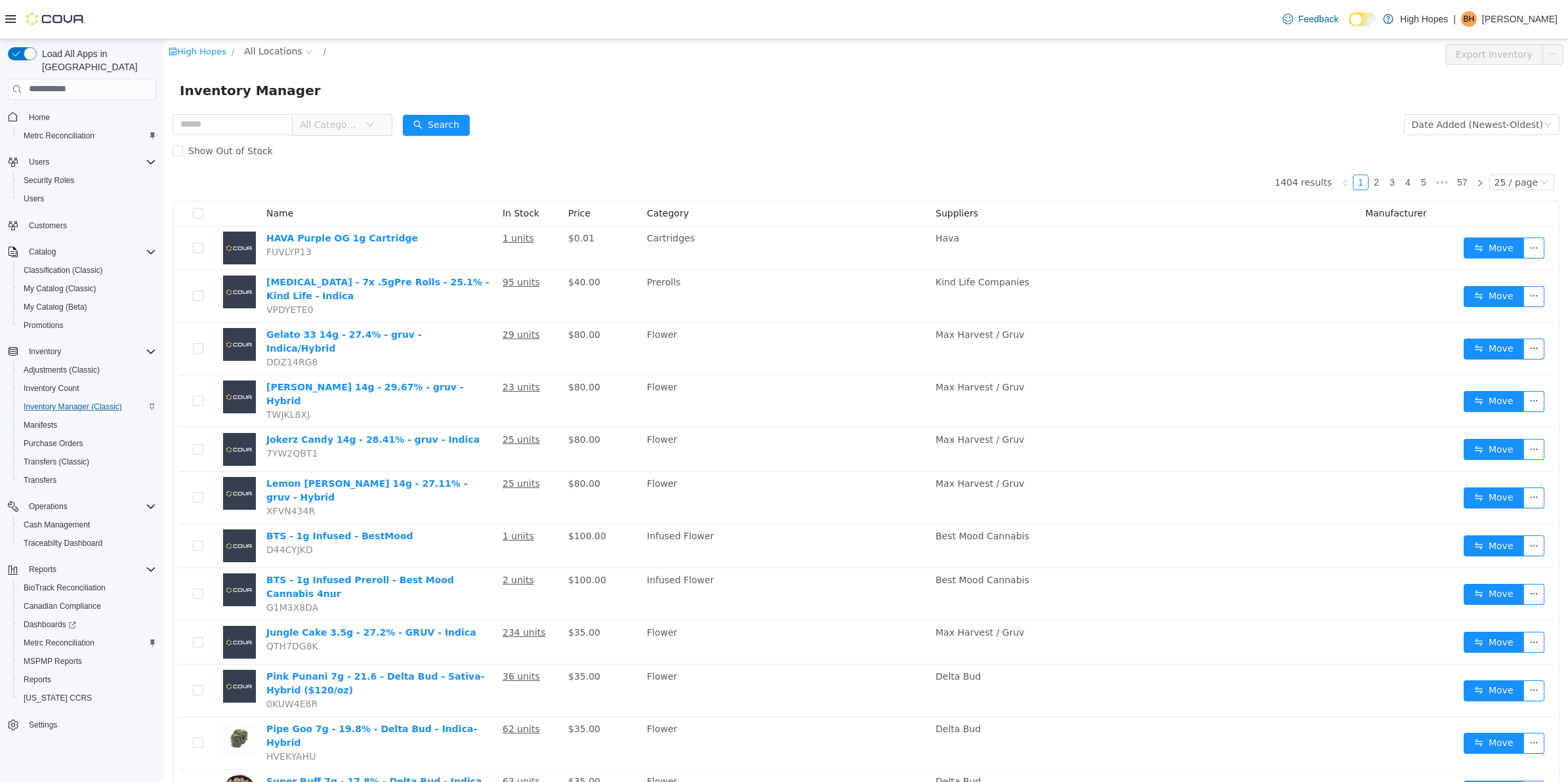
click at [282, 49] on span "All Locations" at bounding box center [272, 50] width 57 height 15
click at [313, 148] on span "[STREET_ADDRESS]" at bounding box center [317, 144] width 91 height 11
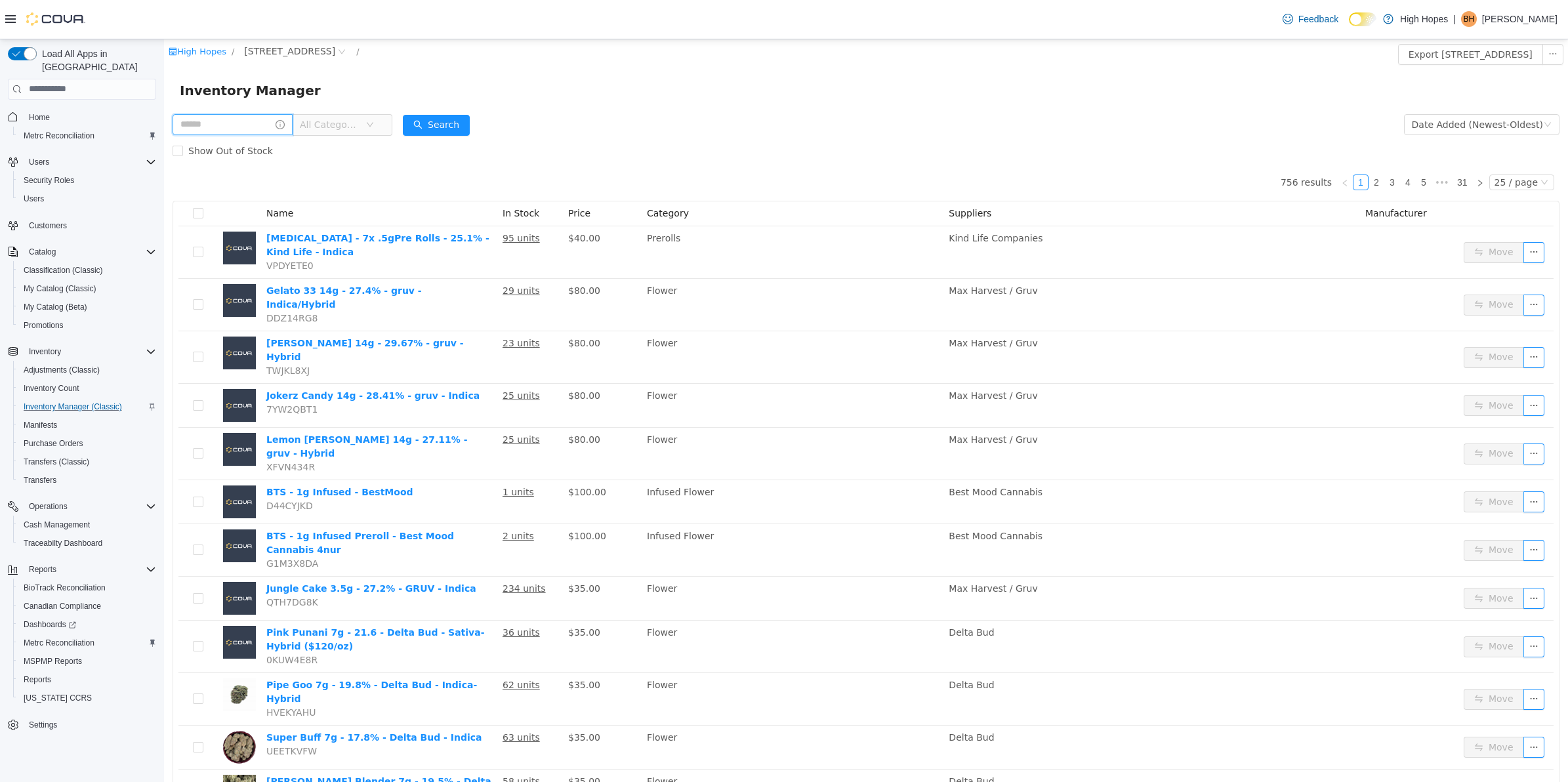
click at [226, 120] on input "text" at bounding box center [233, 123] width 120 height 21
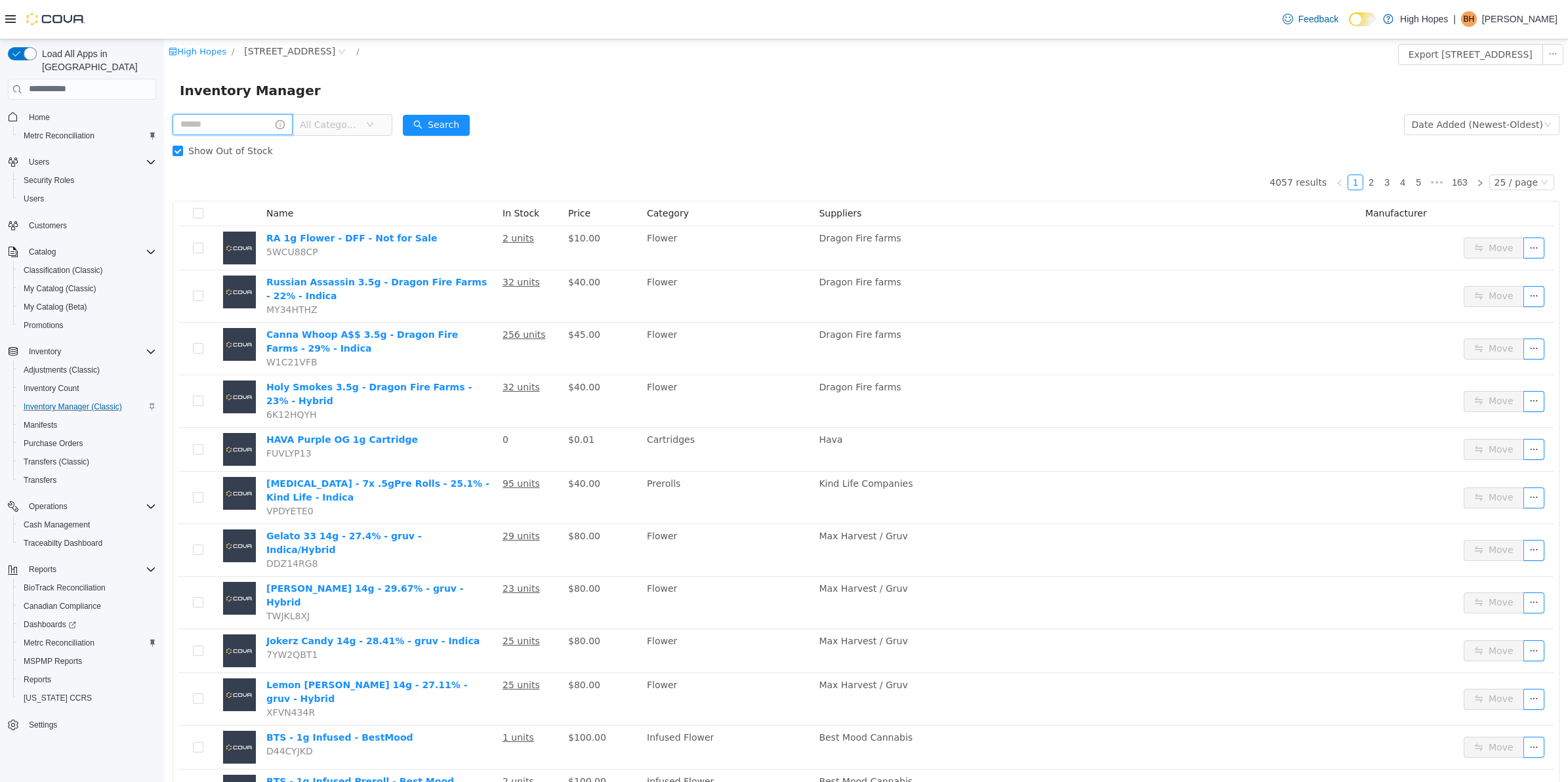
click at [230, 120] on input "text" at bounding box center [233, 123] width 120 height 21
type input "**********"
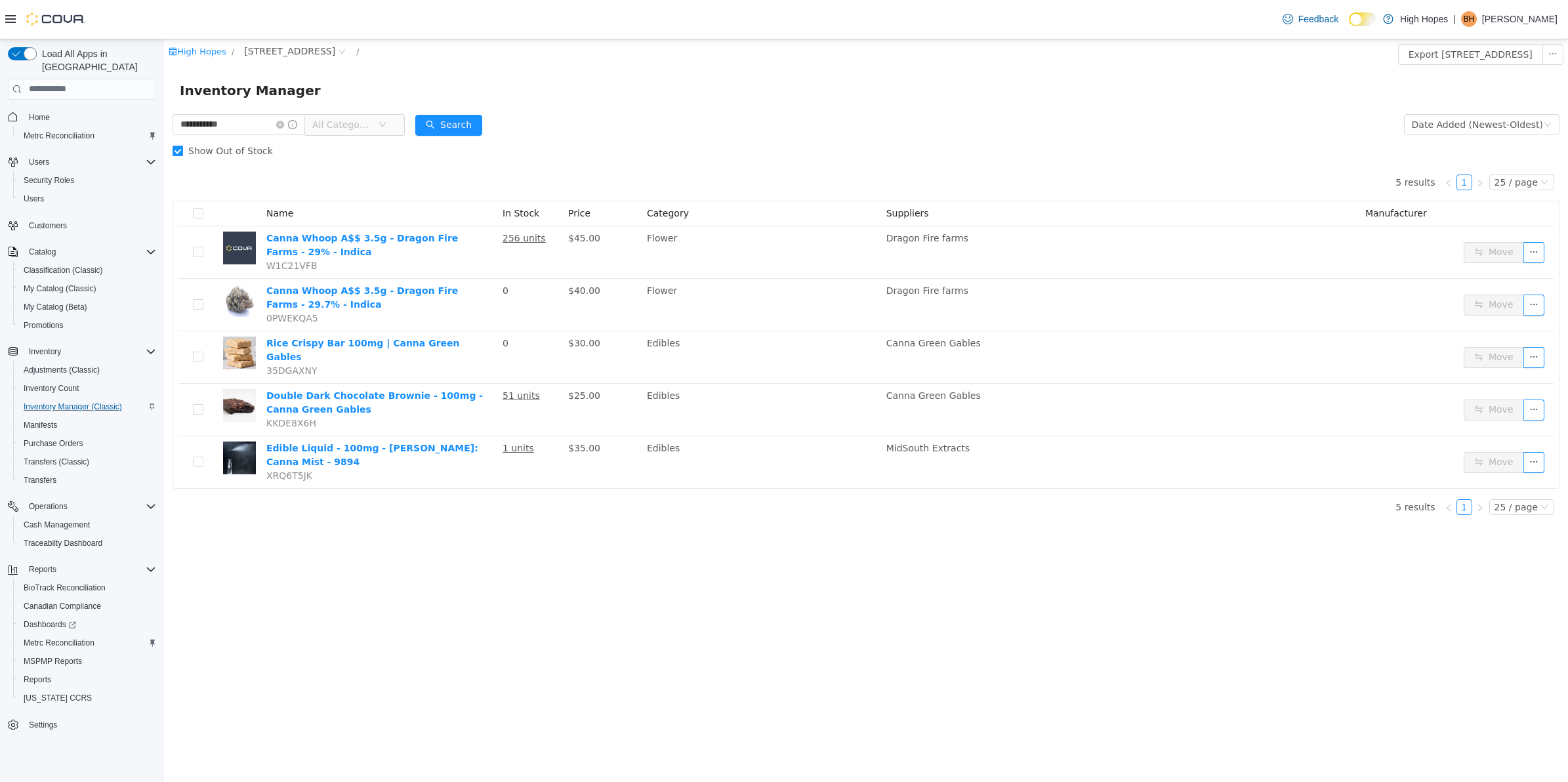
click at [851, 111] on form "**********" at bounding box center [865, 136] width 1386 height 52
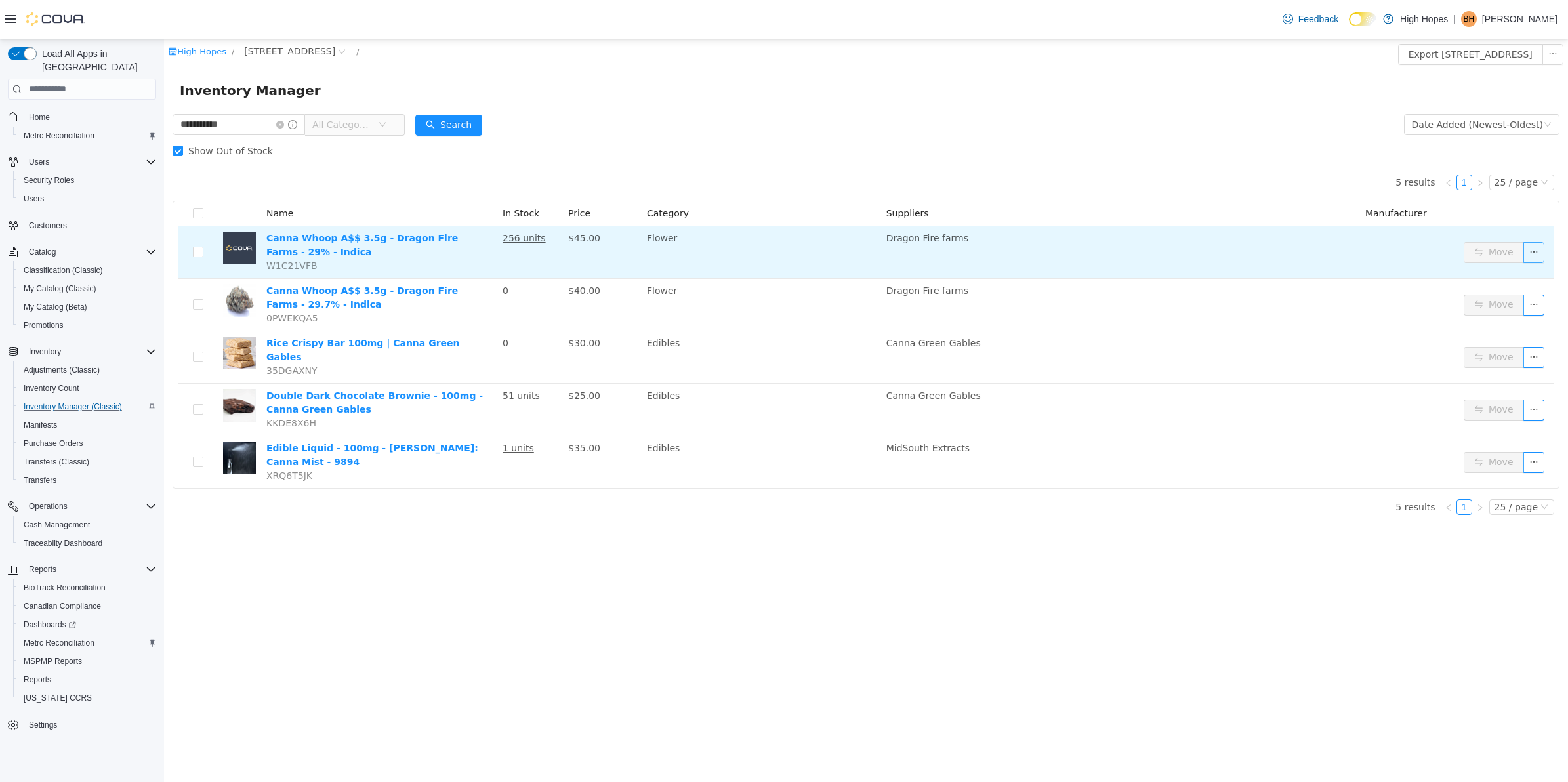
click at [1534, 256] on button "button" at bounding box center [1532, 252] width 21 height 21
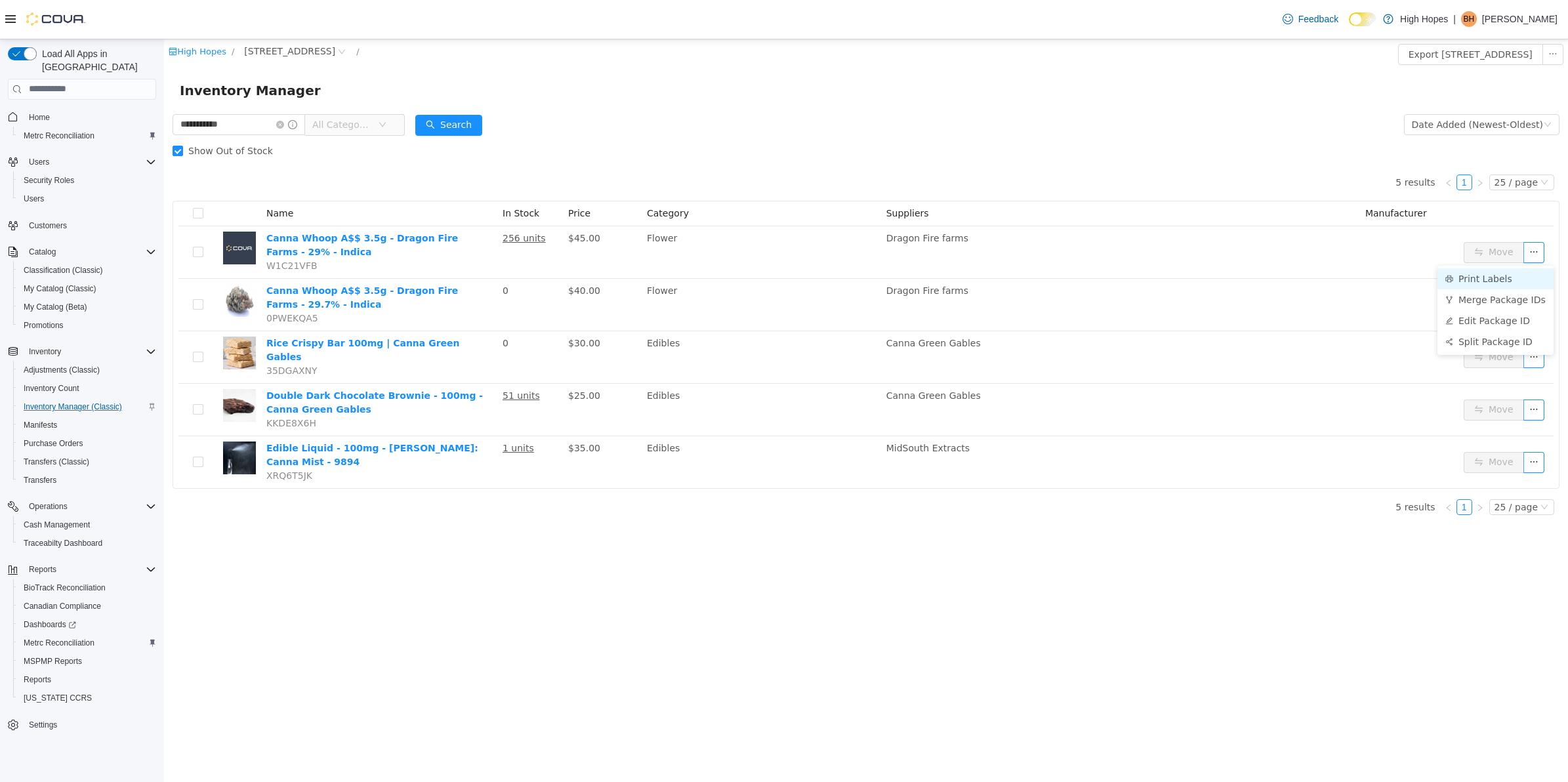
click at [1489, 279] on li "Print Labels" at bounding box center [1495, 277] width 116 height 21
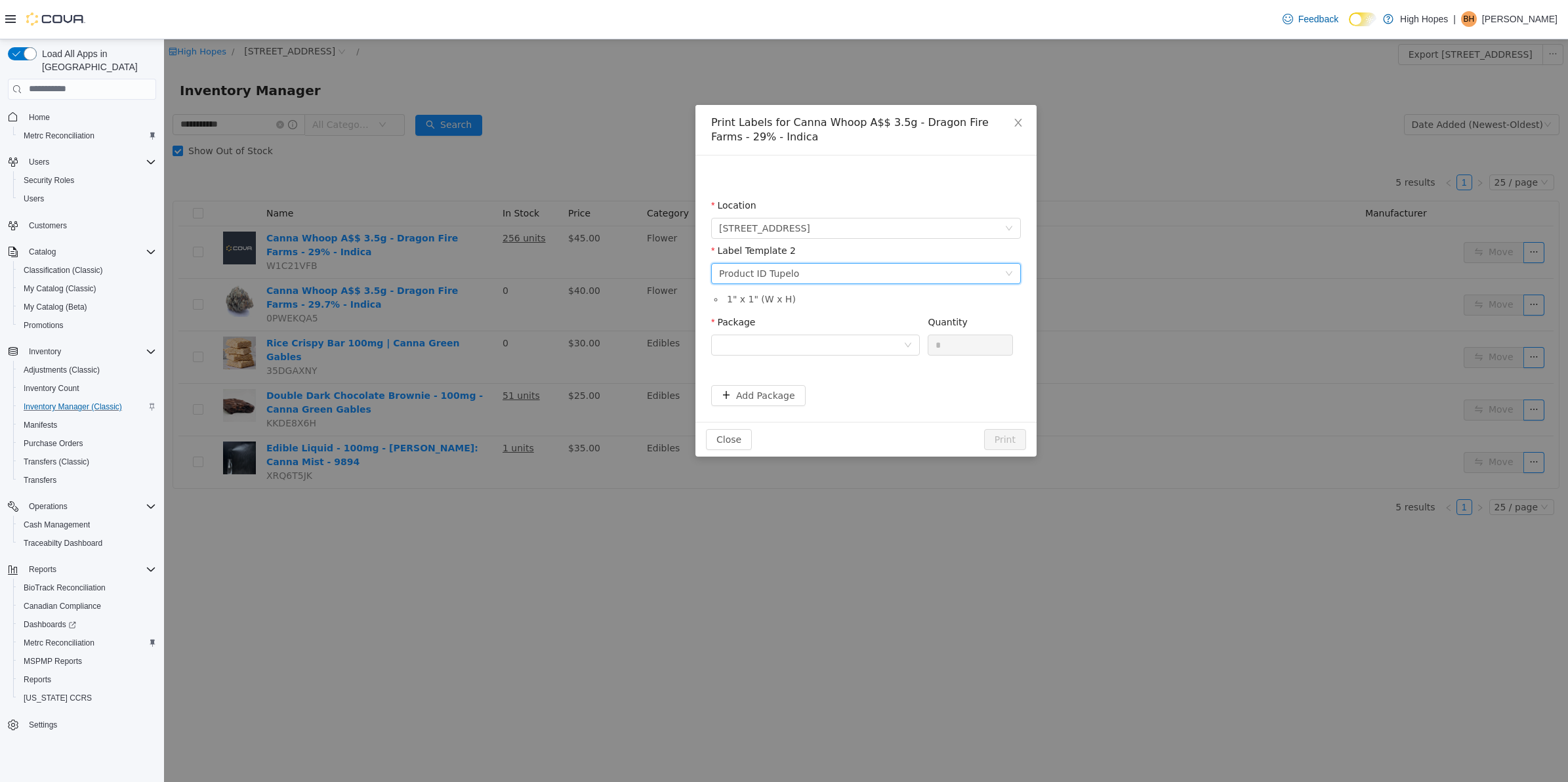
click at [936, 272] on div "Please select a label template Product ID Tupelo" at bounding box center [860, 274] width 285 height 20
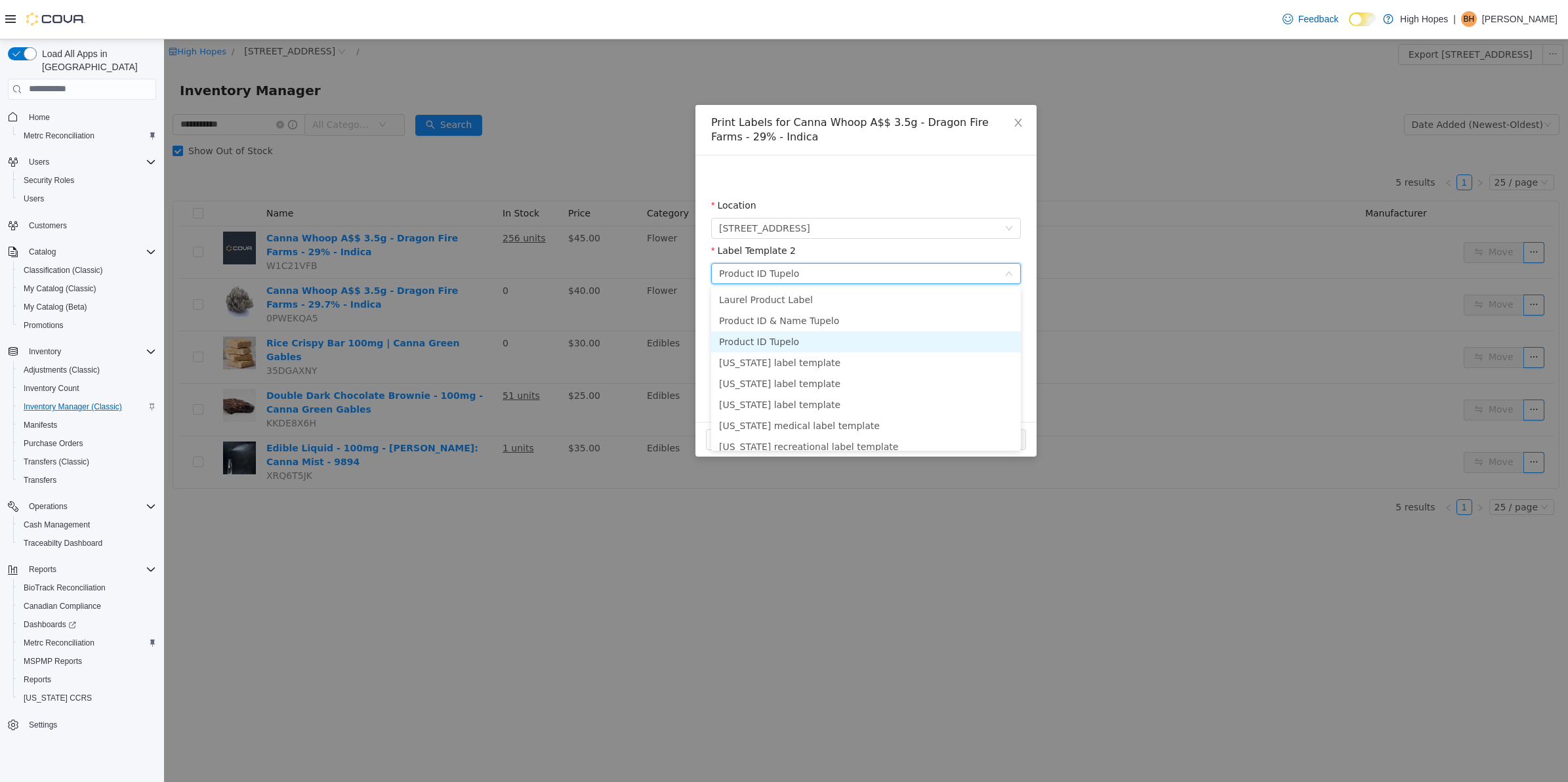
click at [840, 344] on li "Product ID Tupelo" at bounding box center [866, 341] width 310 height 21
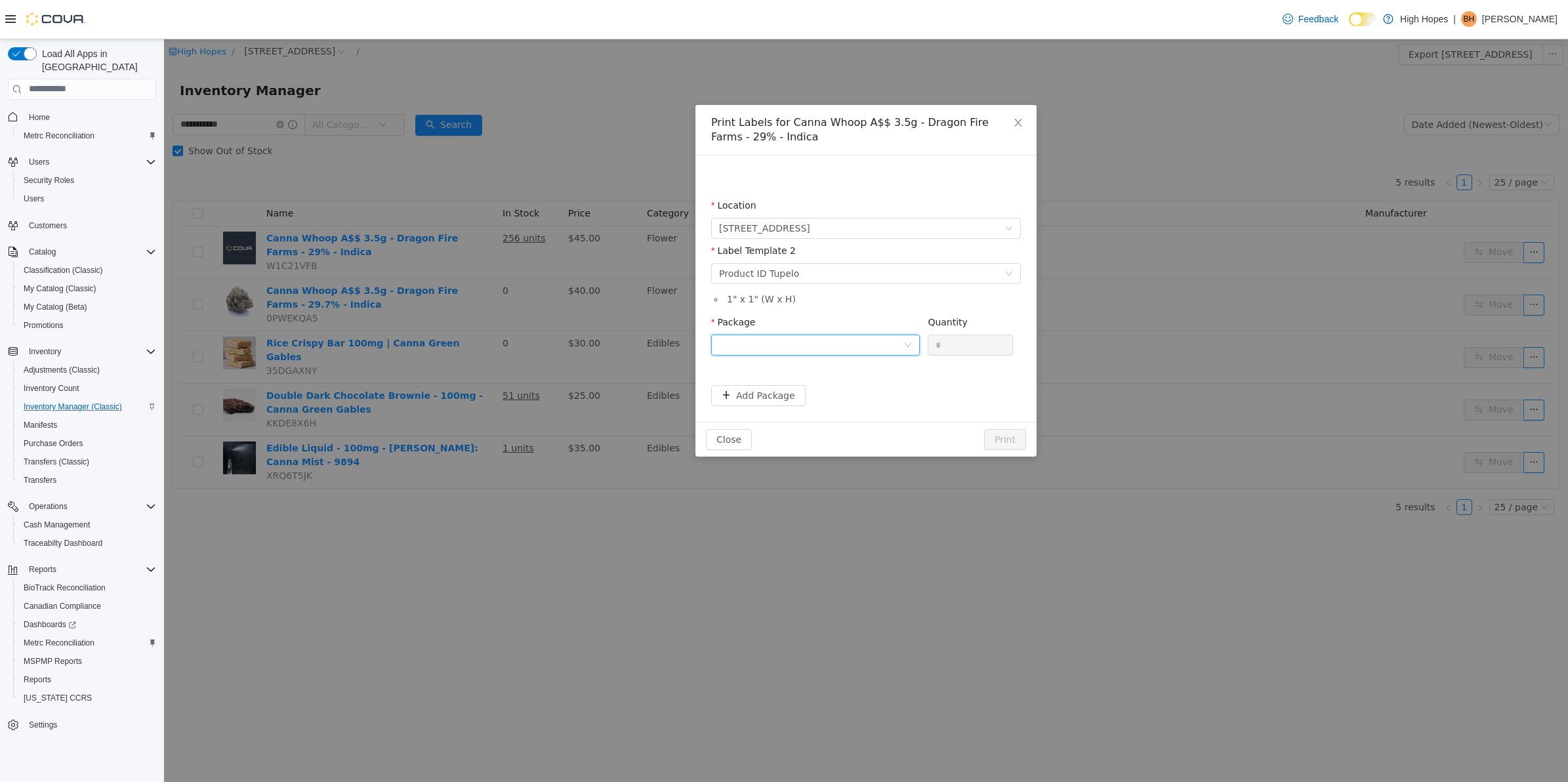
click at [889, 342] on div at bounding box center [810, 345] width 185 height 20
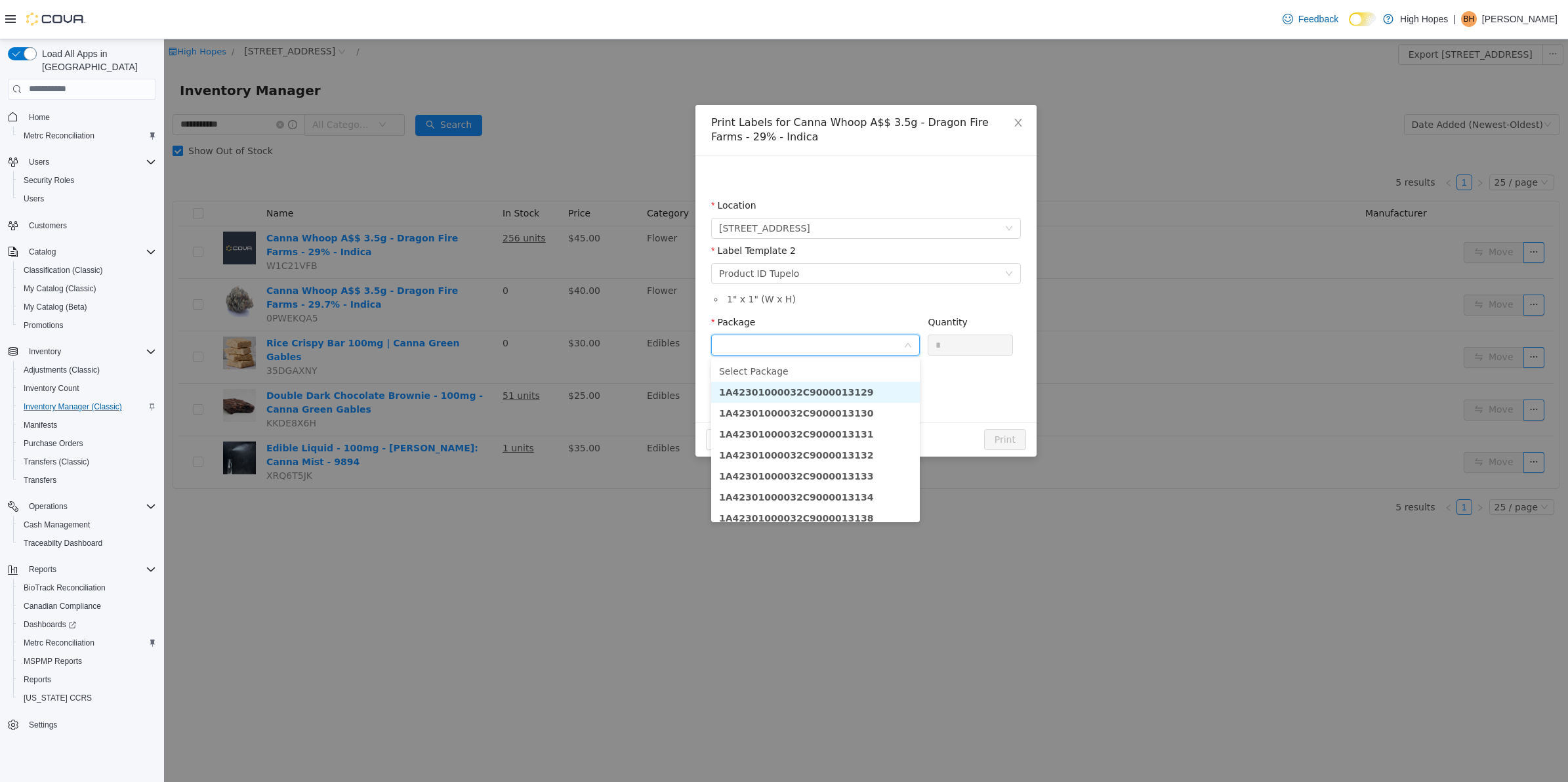
click at [867, 390] on li "1A42301000032C9000013129" at bounding box center [815, 391] width 208 height 21
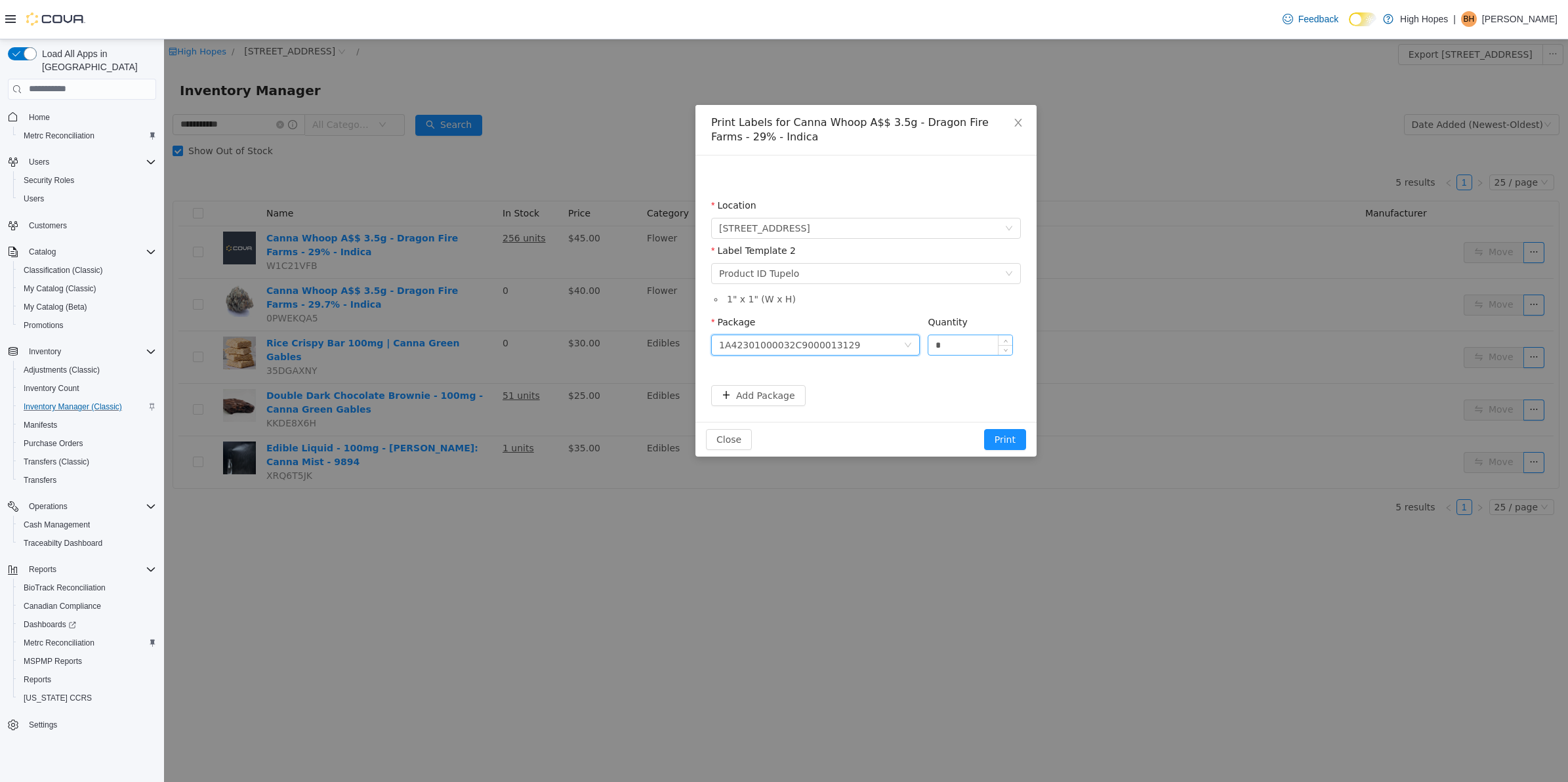
click at [965, 340] on input "*" at bounding box center [970, 345] width 84 height 20
type input "**"
click at [778, 388] on button "Add Package" at bounding box center [759, 395] width 95 height 21
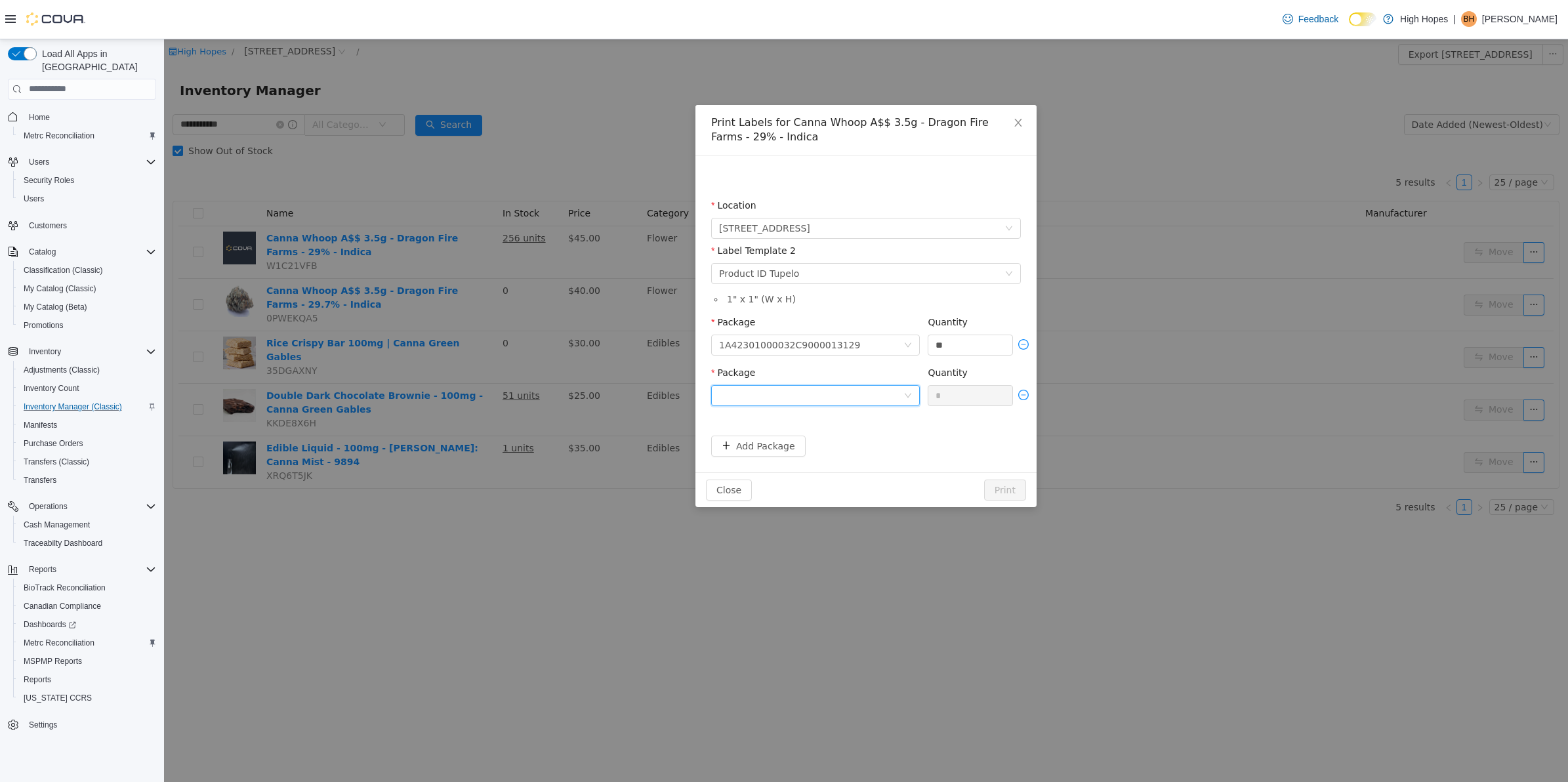
click at [896, 394] on div at bounding box center [810, 395] width 185 height 20
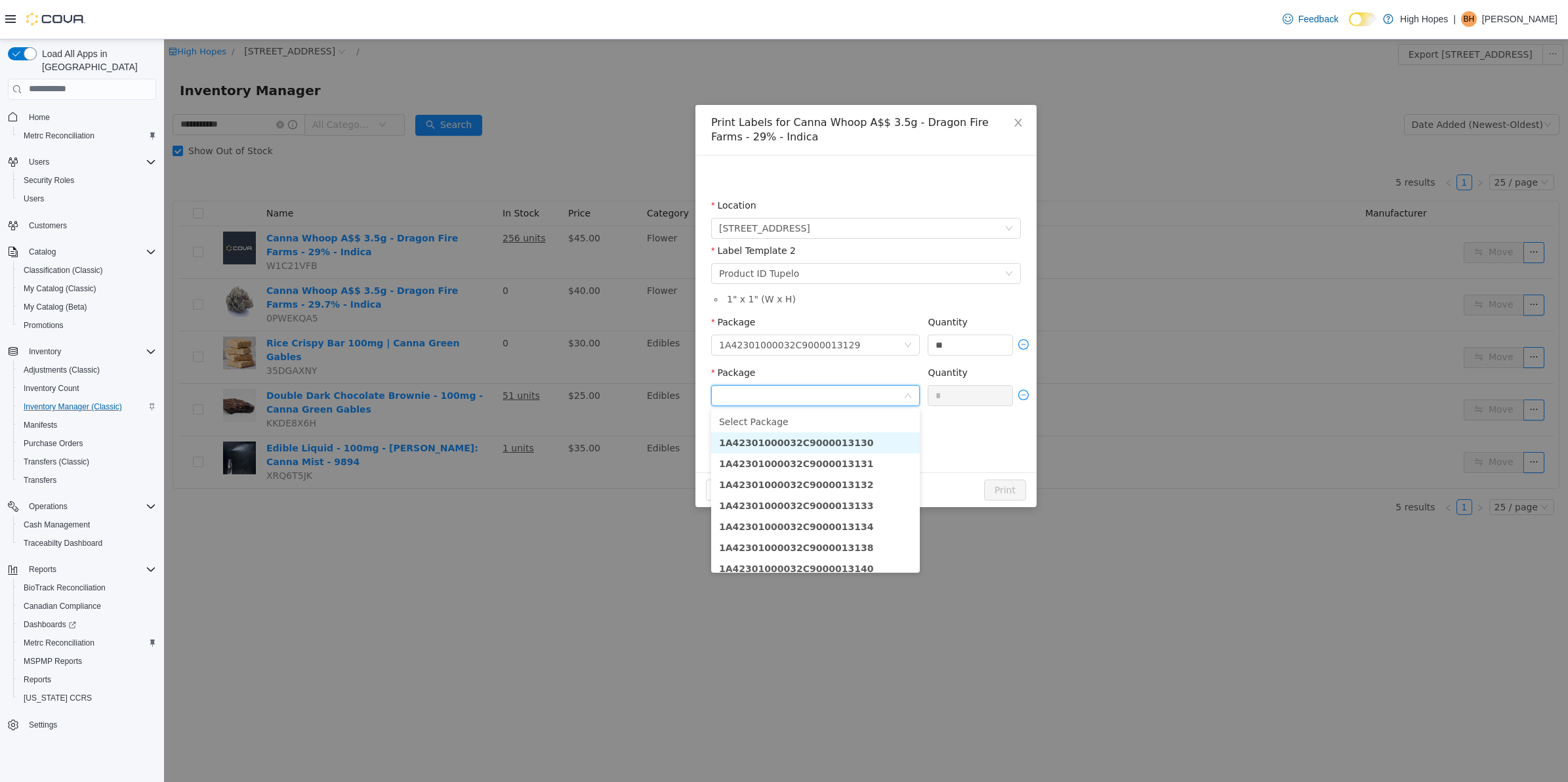
click at [881, 449] on li "1A42301000032C9000013130" at bounding box center [815, 441] width 208 height 21
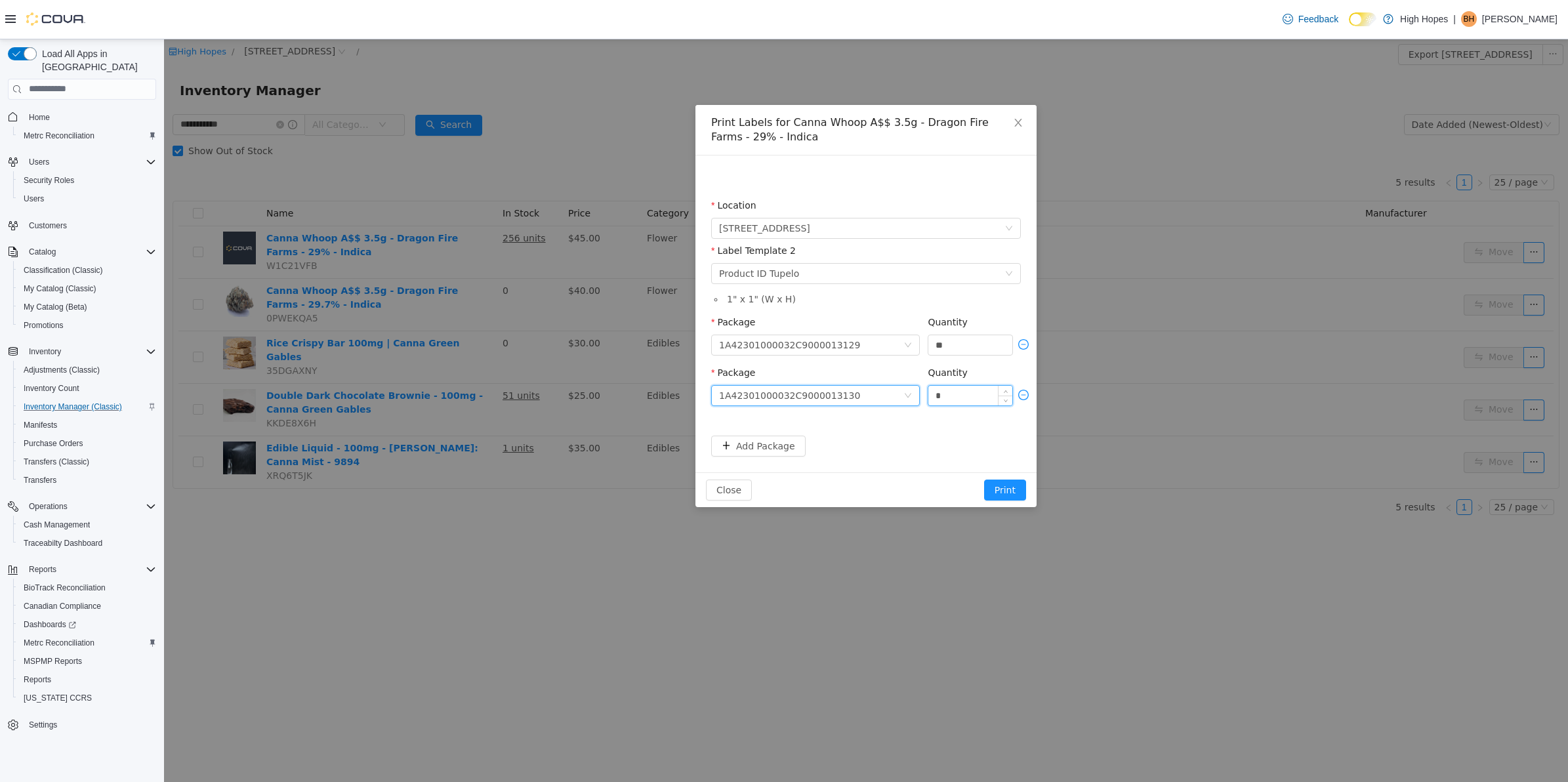
click at [969, 400] on input "*" at bounding box center [970, 395] width 84 height 20
type input "**"
click at [784, 446] on button "Add Package" at bounding box center [759, 445] width 95 height 21
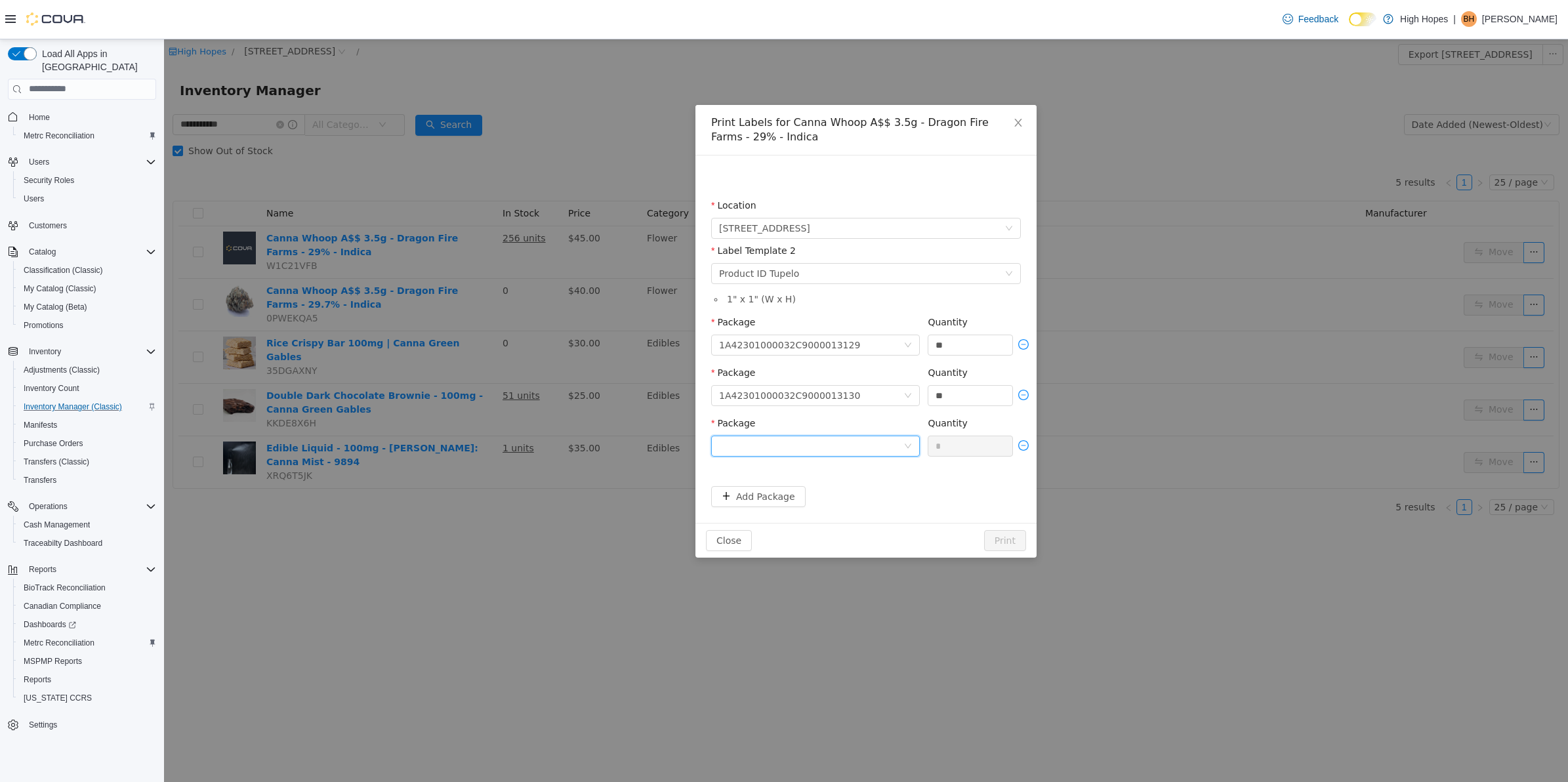
click at [897, 443] on div at bounding box center [810, 445] width 185 height 20
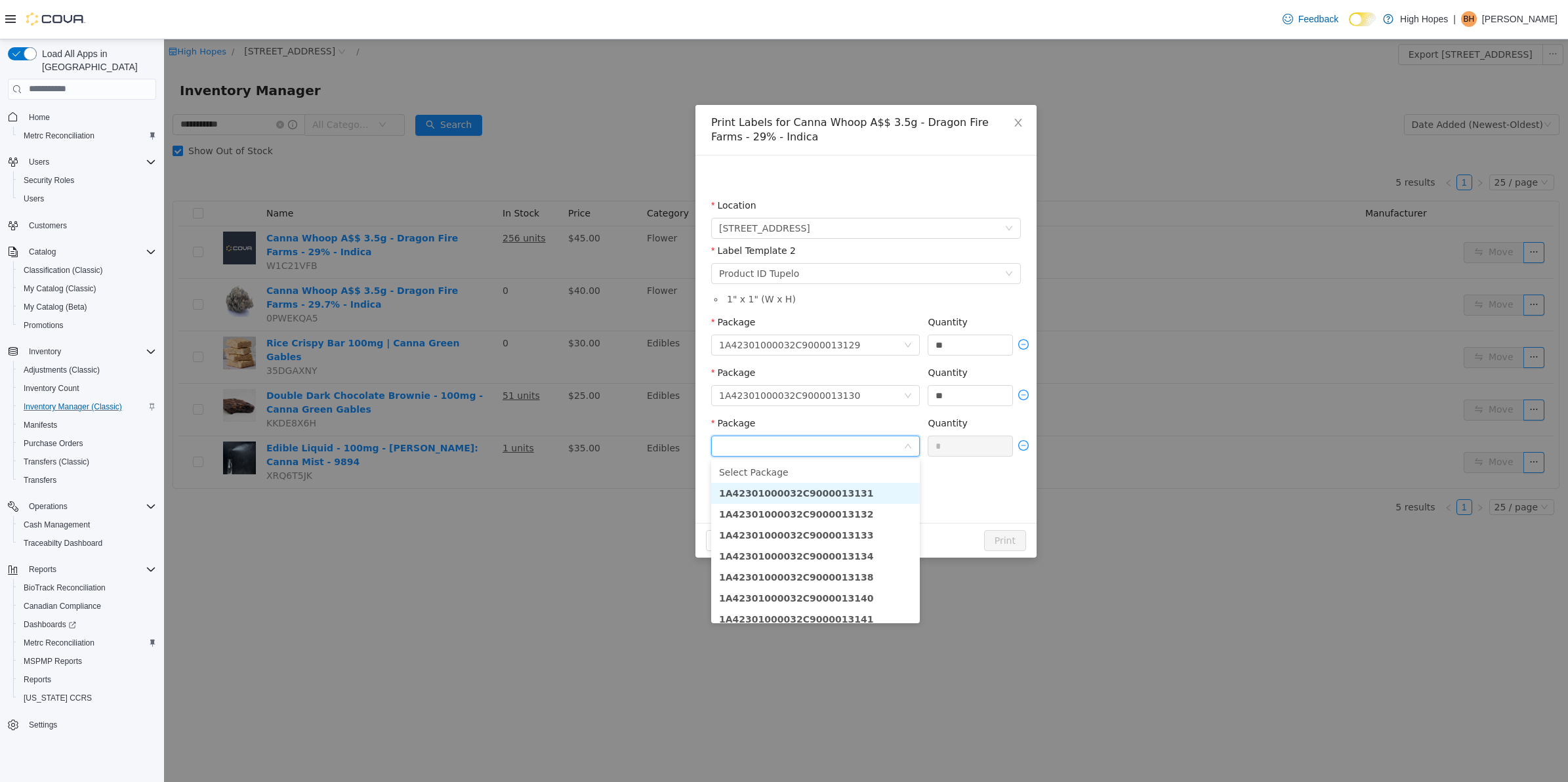
click at [853, 496] on li "1A42301000032C9000013131" at bounding box center [815, 493] width 208 height 21
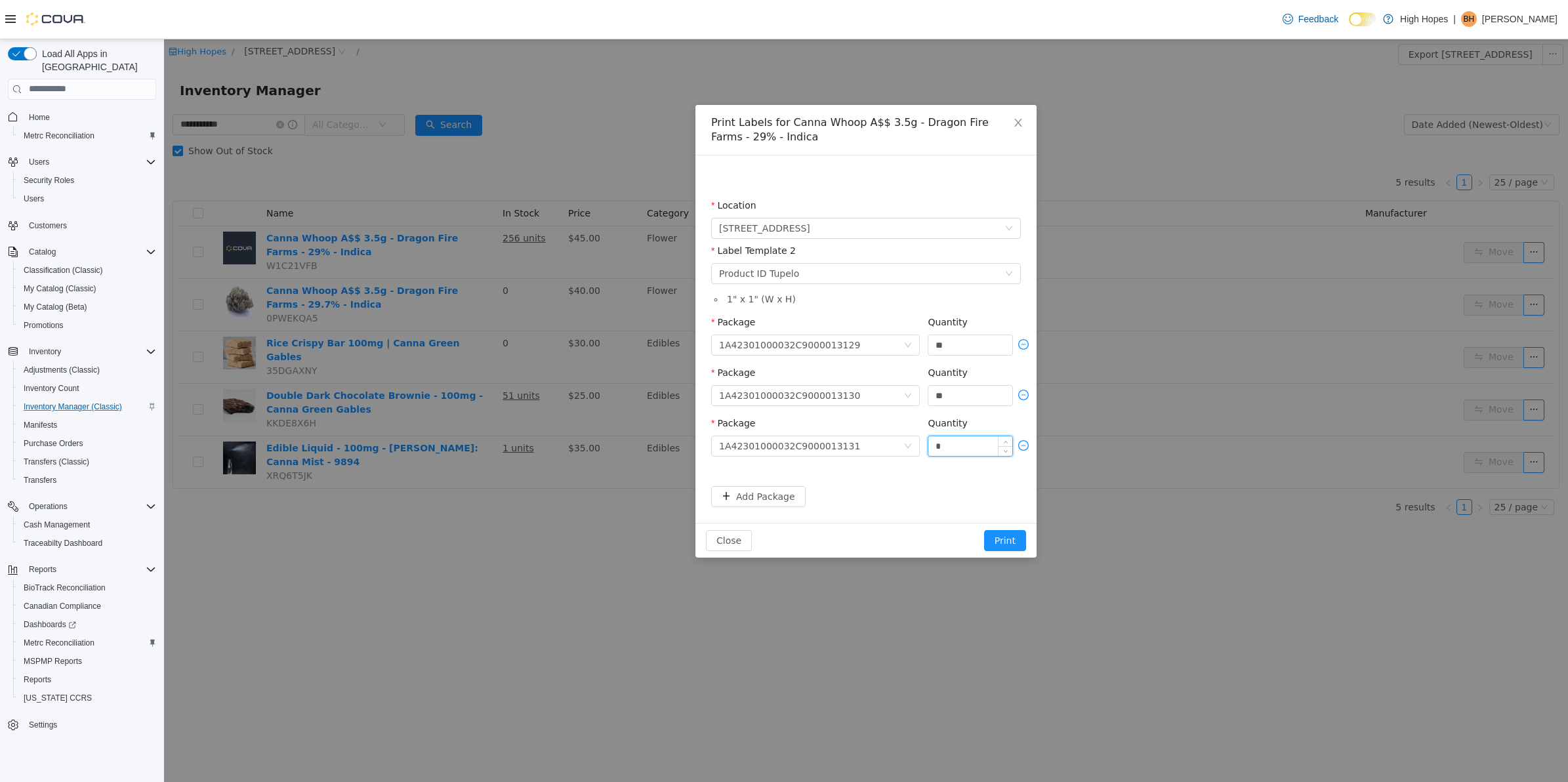
click at [975, 448] on input "*" at bounding box center [970, 445] width 84 height 20
type input "**"
click at [771, 504] on button "Add Package" at bounding box center [759, 496] width 95 height 21
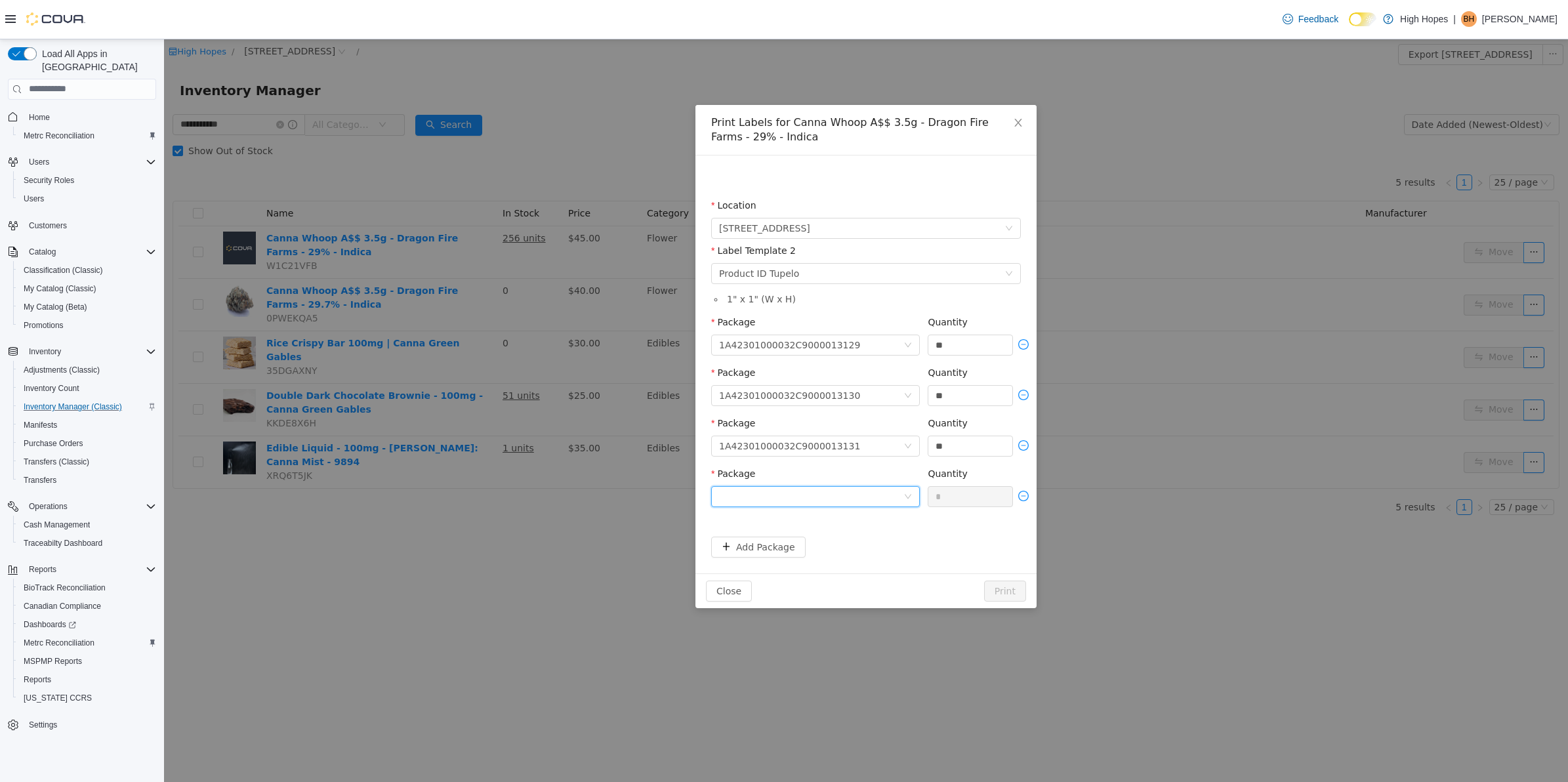
click at [882, 496] on div at bounding box center [810, 497] width 185 height 20
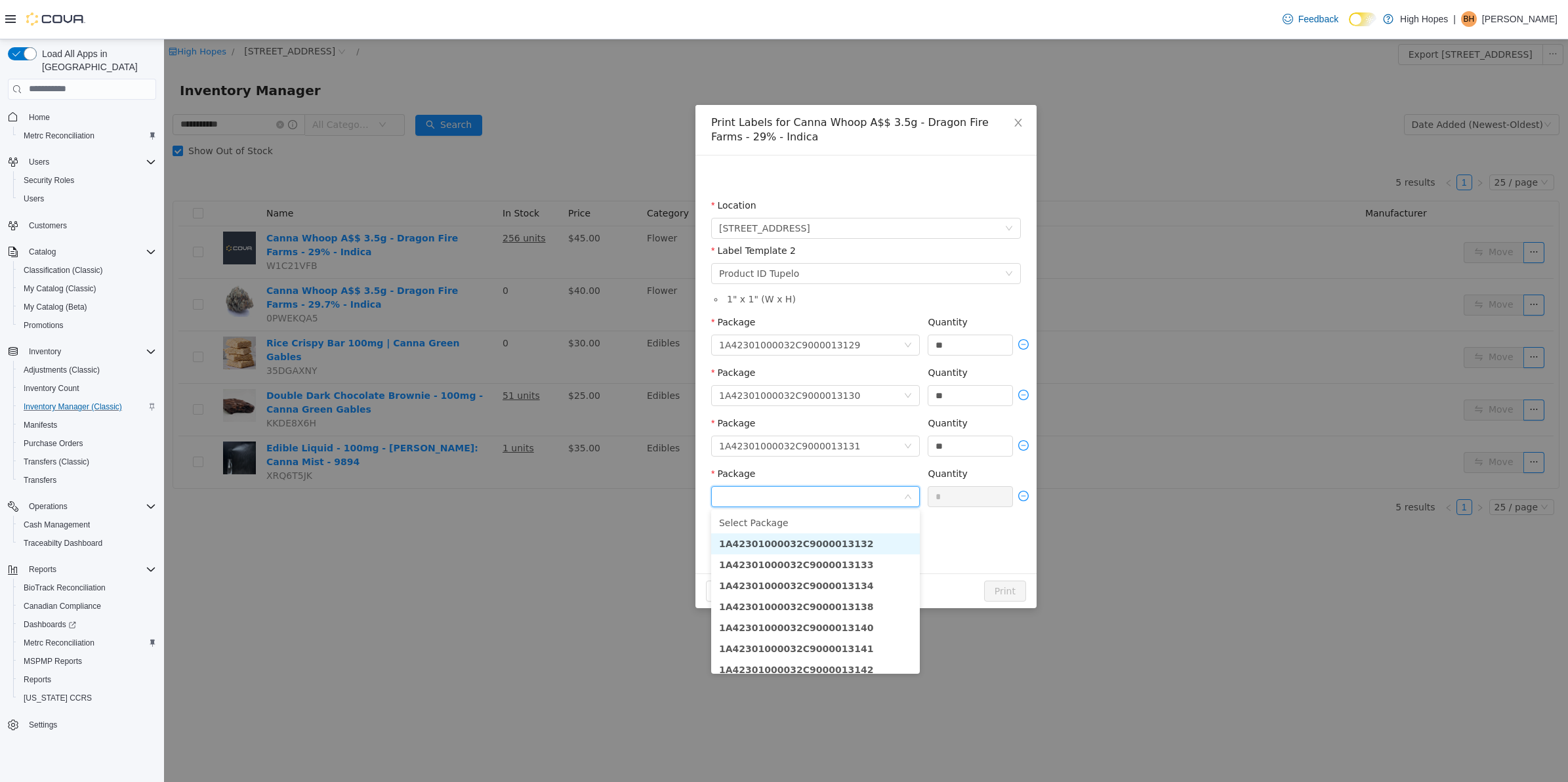
drag, startPoint x: 838, startPoint y: 537, endPoint x: 854, endPoint y: 530, distance: 17.5
click at [840, 535] on li "1A42301000032C9000013132" at bounding box center [815, 543] width 208 height 21
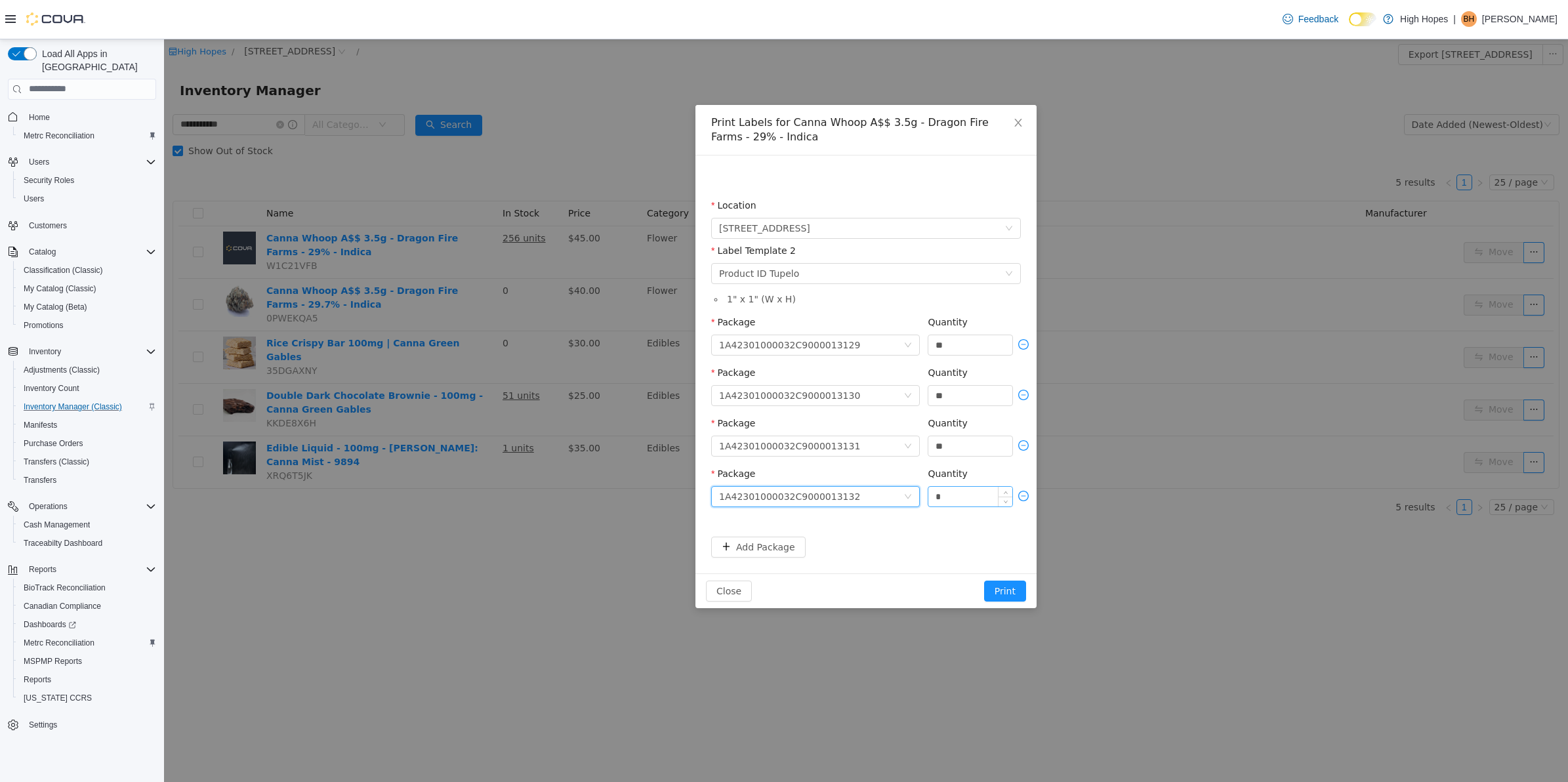
click at [971, 501] on input "*" at bounding box center [970, 497] width 84 height 20
type input "**"
click at [769, 548] on button "Add Package" at bounding box center [759, 546] width 95 height 21
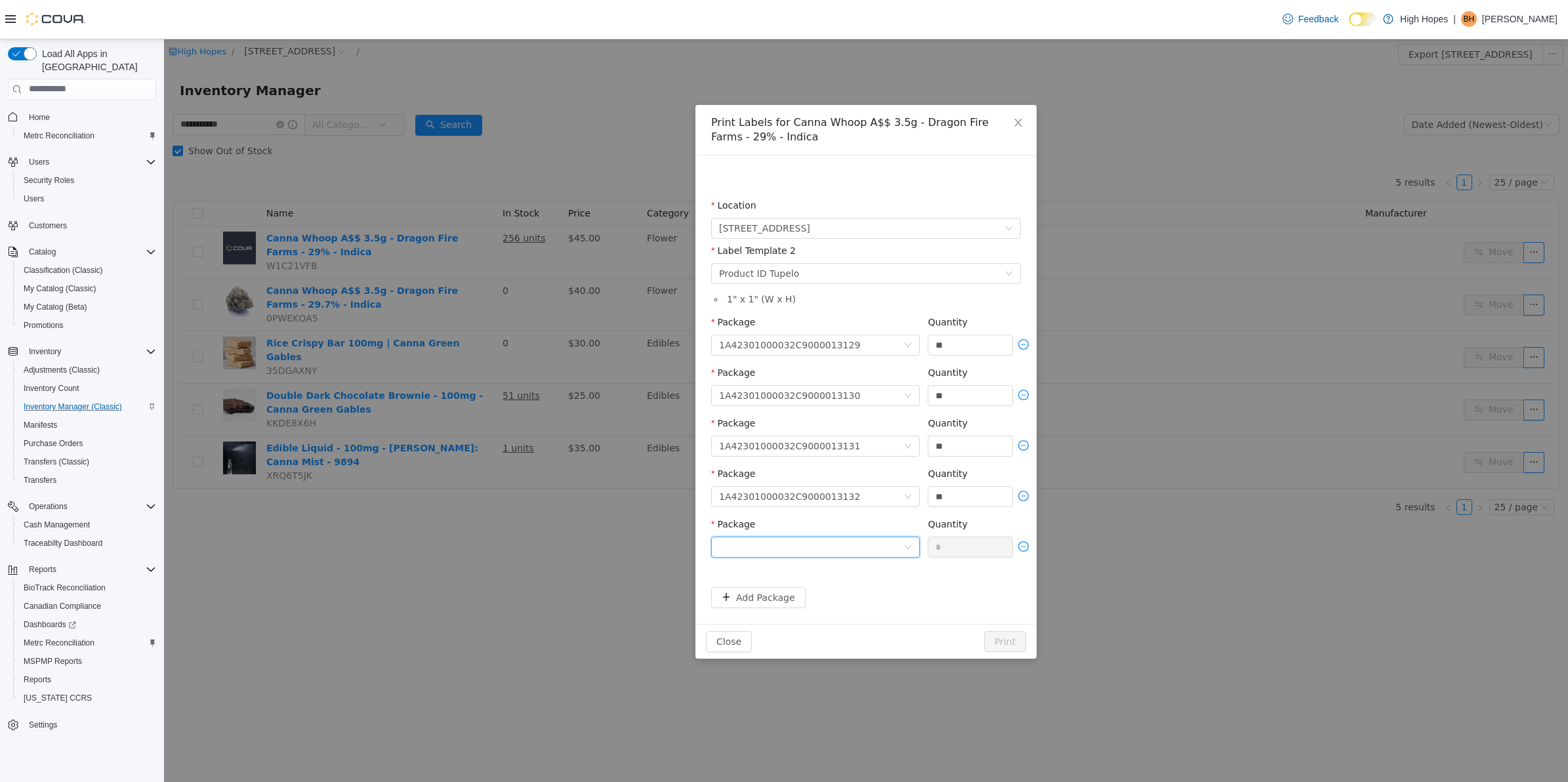
click at [895, 544] on div at bounding box center [810, 547] width 185 height 20
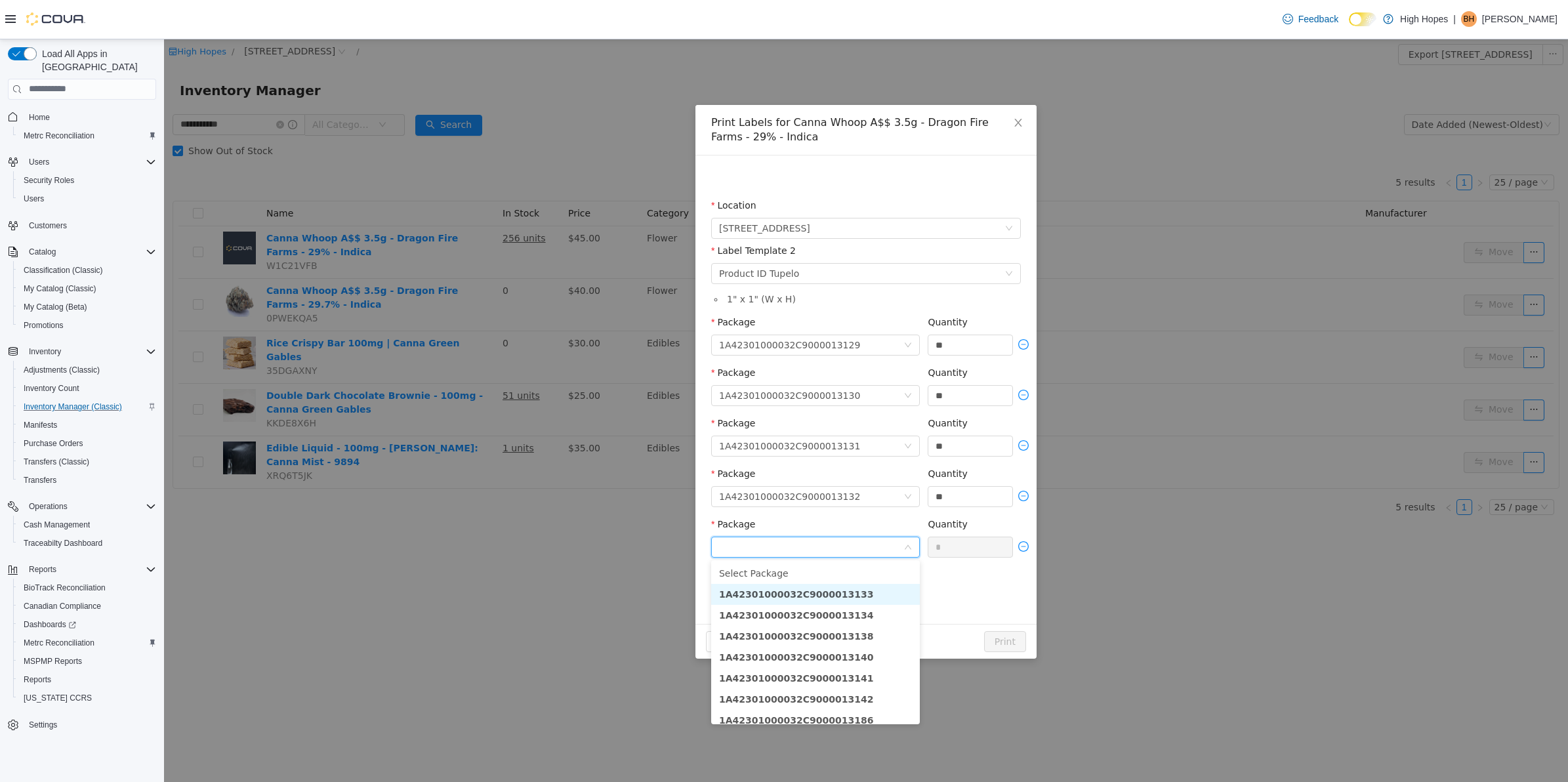
drag, startPoint x: 860, startPoint y: 594, endPoint x: 910, endPoint y: 578, distance: 52.5
click at [861, 594] on li "1A42301000032C9000013133" at bounding box center [815, 593] width 208 height 21
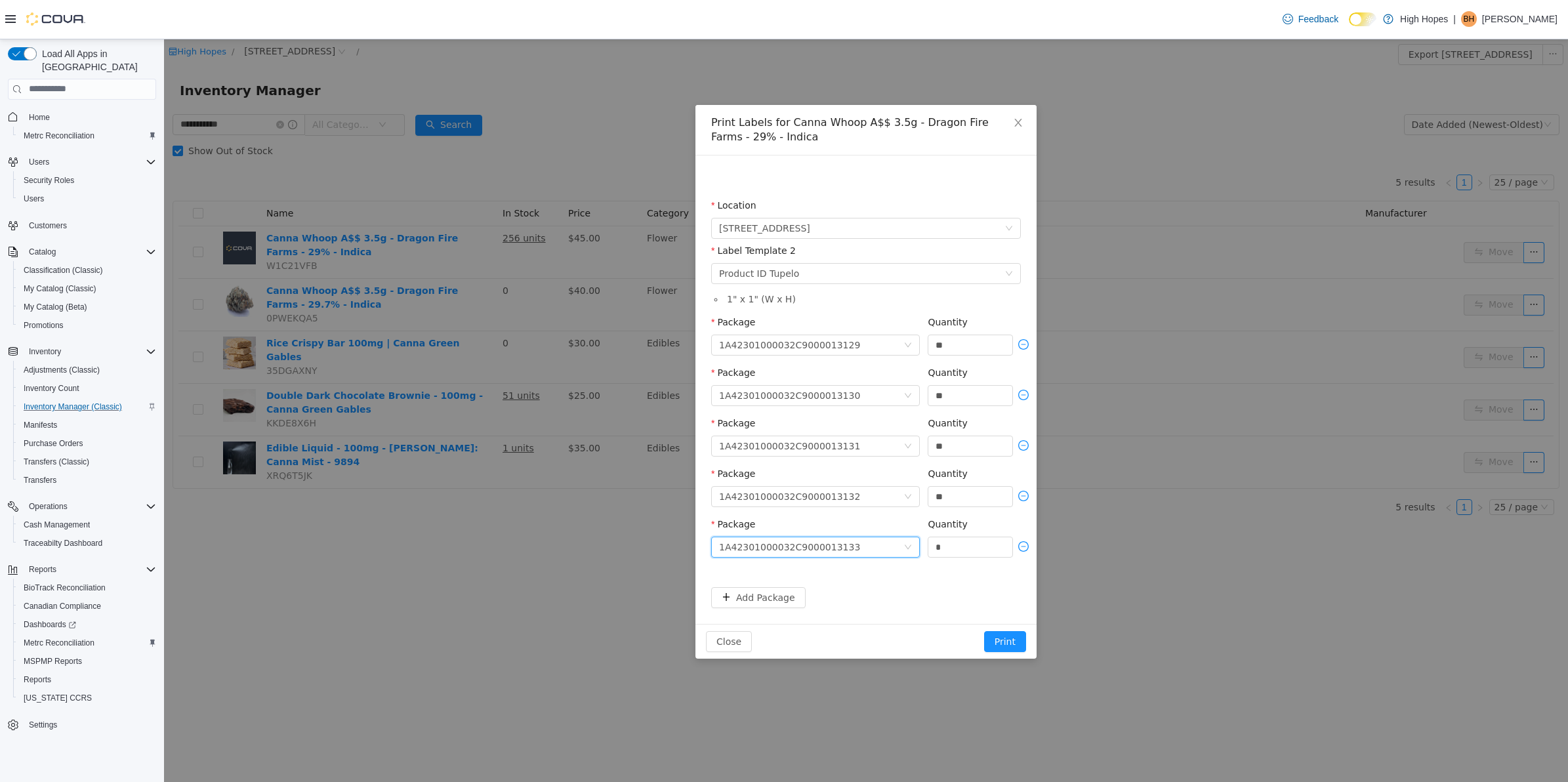
drag, startPoint x: 972, startPoint y: 541, endPoint x: 929, endPoint y: 567, distance: 50.2
click at [971, 543] on input "*" at bounding box center [970, 547] width 84 height 20
click at [780, 602] on button "Add Package" at bounding box center [759, 596] width 95 height 21
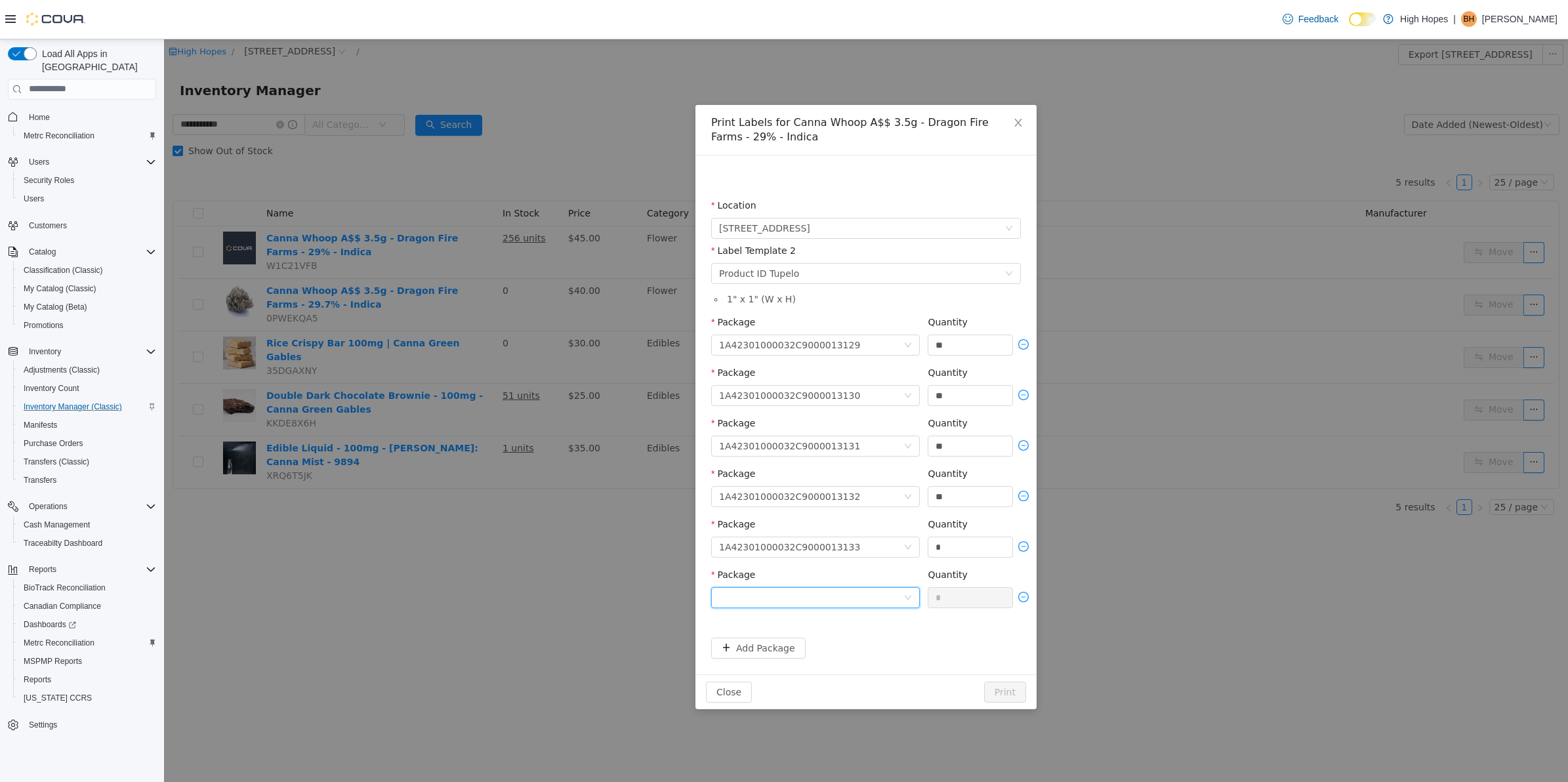
click at [823, 592] on div at bounding box center [810, 597] width 185 height 20
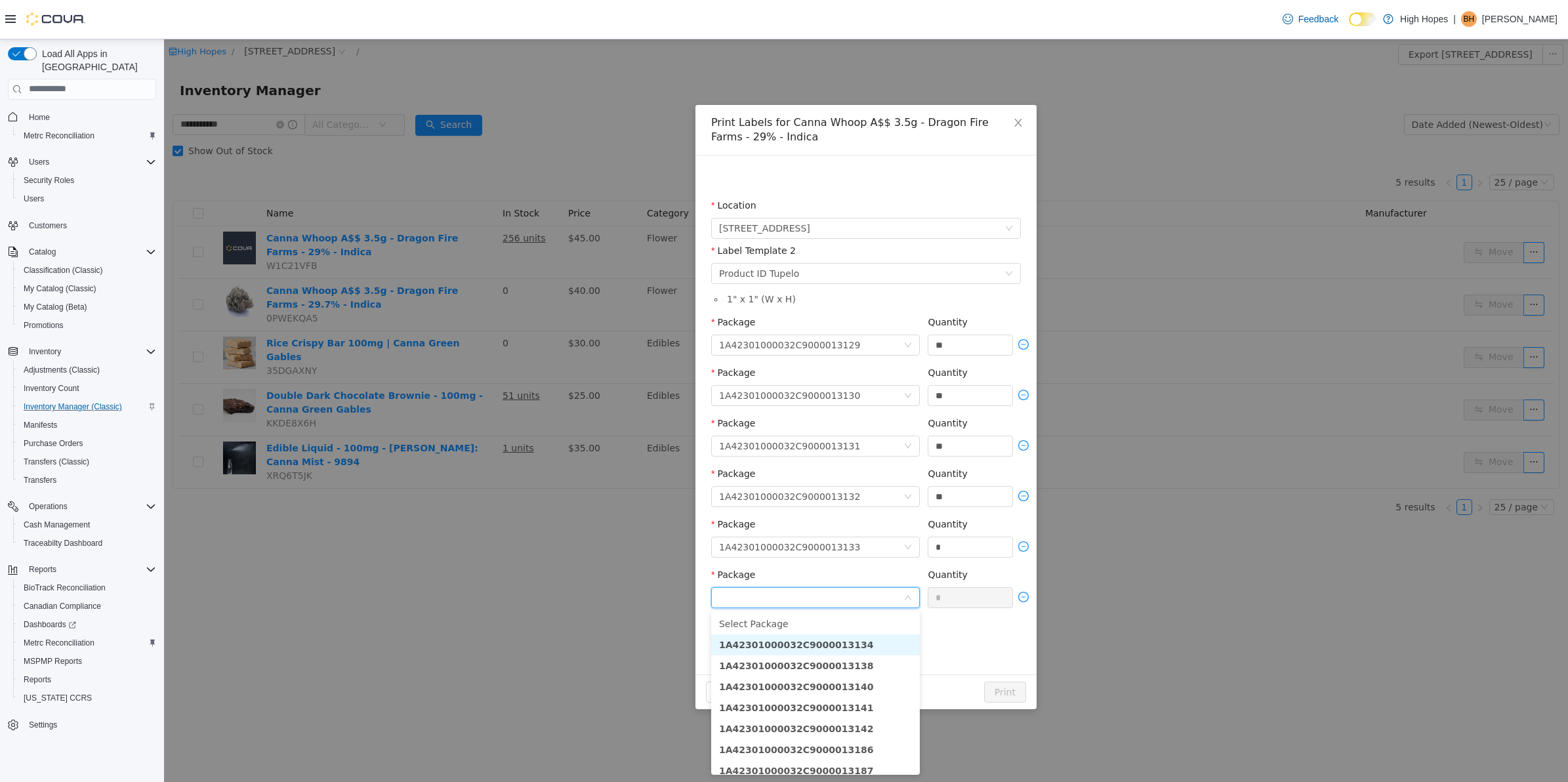
drag, startPoint x: 828, startPoint y: 643, endPoint x: 933, endPoint y: 584, distance: 120.4
click at [848, 637] on li "1A42301000032C9000013134" at bounding box center [815, 644] width 208 height 21
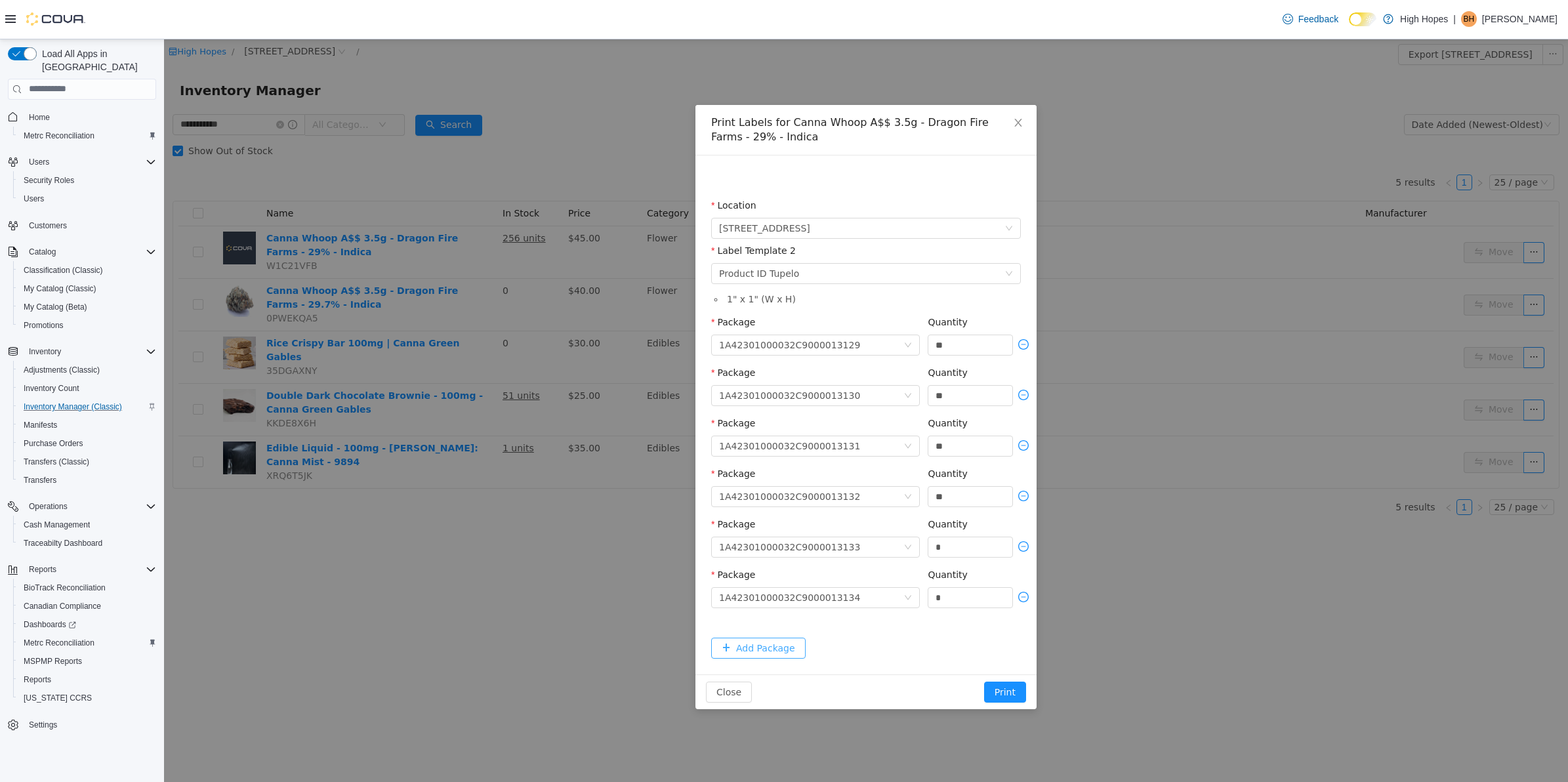
click at [776, 642] on button "Add Package" at bounding box center [759, 647] width 95 height 21
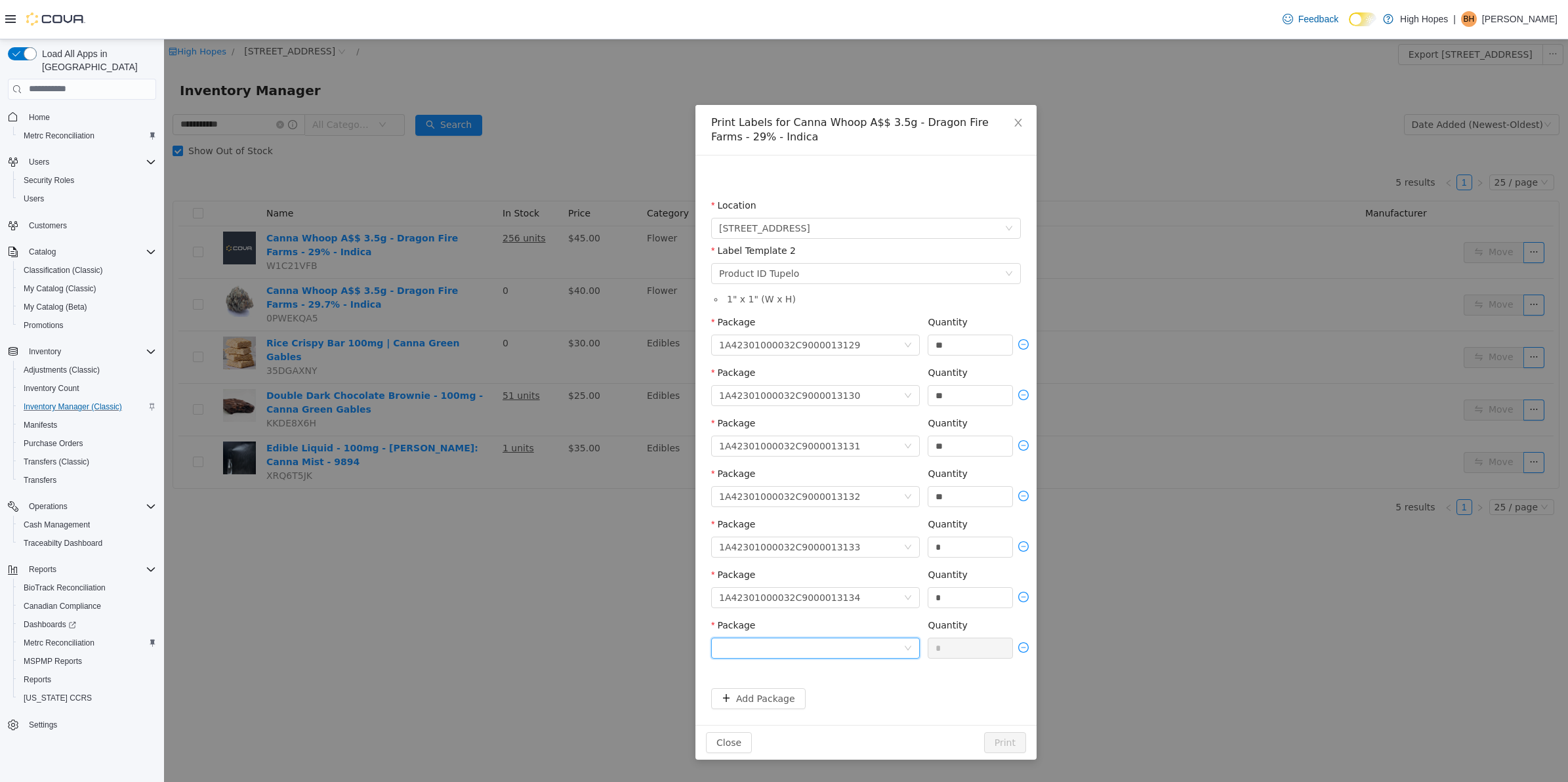
drag, startPoint x: 834, startPoint y: 650, endPoint x: 866, endPoint y: 669, distance: 37.2
click at [837, 650] on div at bounding box center [810, 648] width 185 height 20
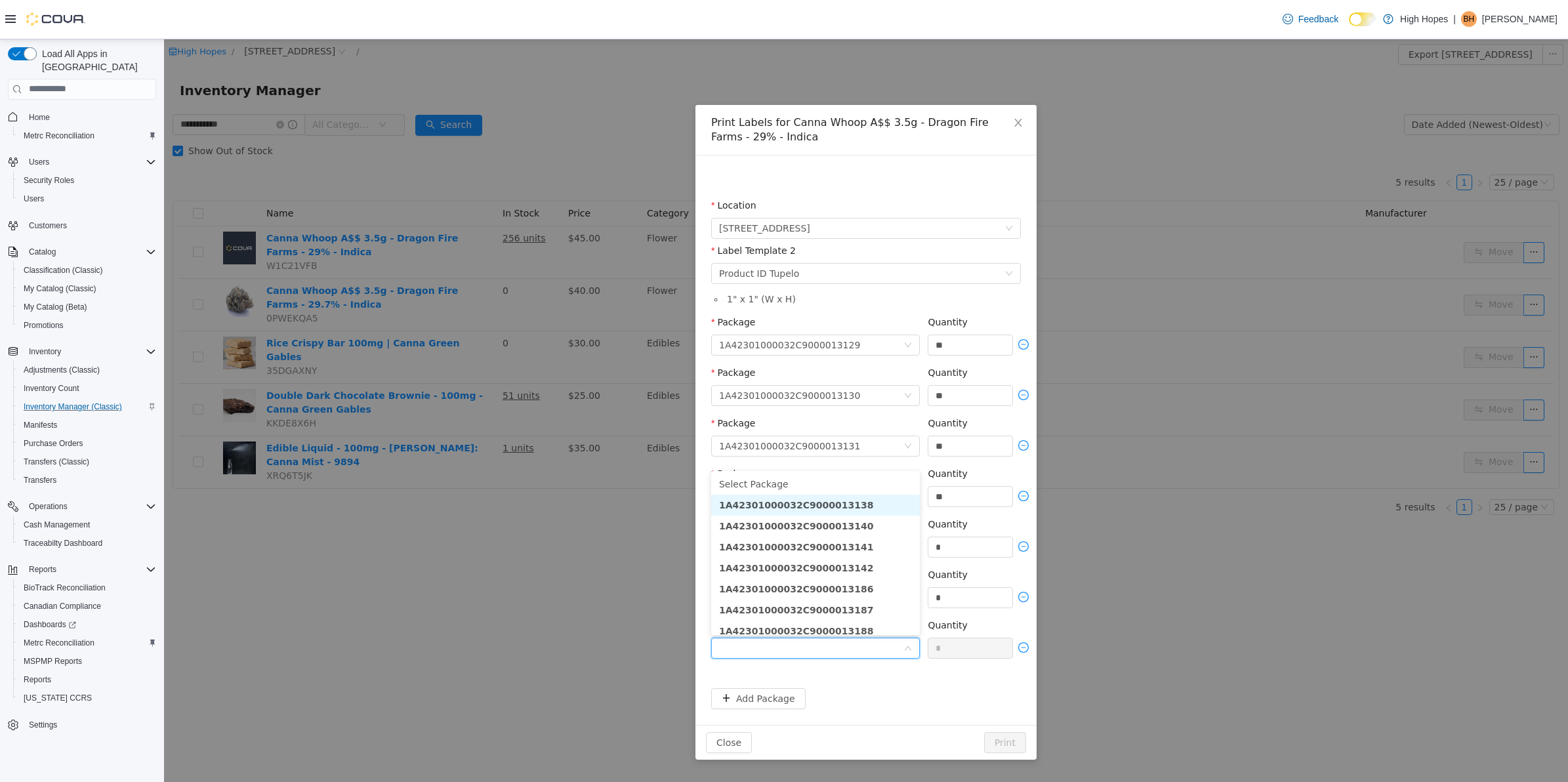
click at [854, 503] on li "1A42301000032C9000013138" at bounding box center [815, 505] width 208 height 21
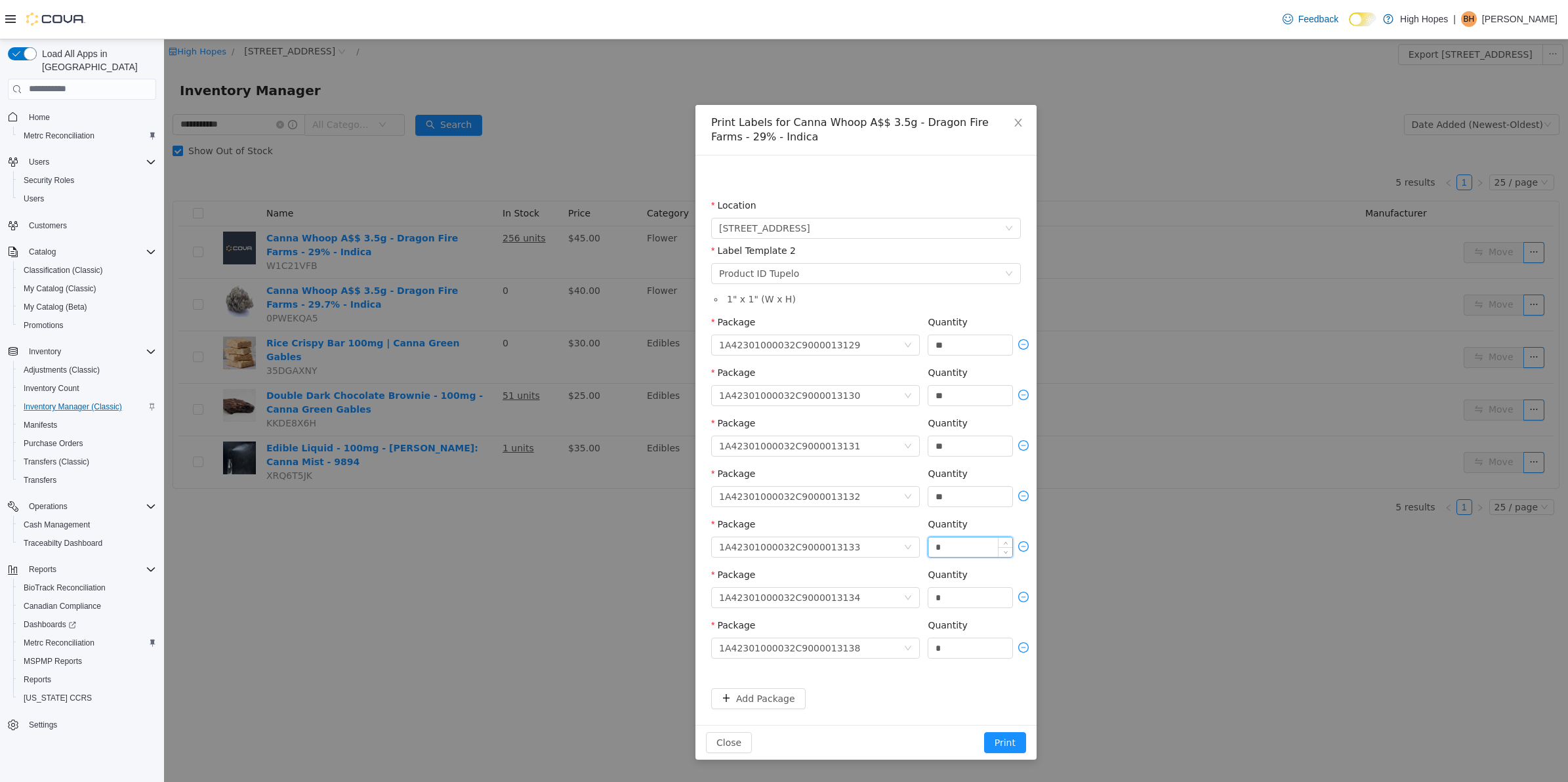
click at [971, 545] on input "*" at bounding box center [970, 547] width 84 height 20
type input "**"
click at [973, 596] on input "*" at bounding box center [970, 597] width 84 height 20
type input "**"
click at [968, 644] on input "*" at bounding box center [970, 648] width 84 height 20
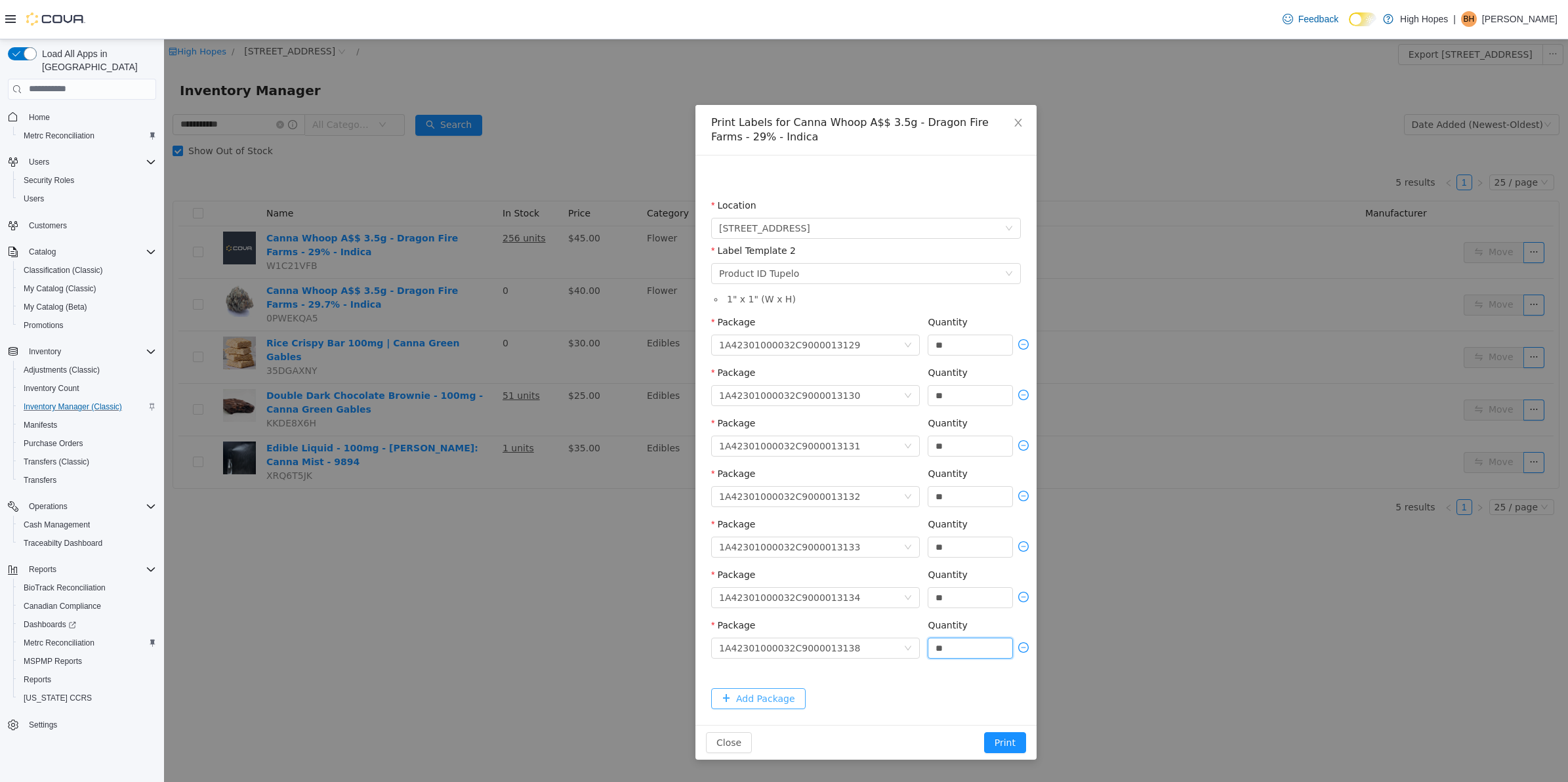
type input "**"
click at [781, 695] on button "Add Package" at bounding box center [759, 698] width 95 height 21
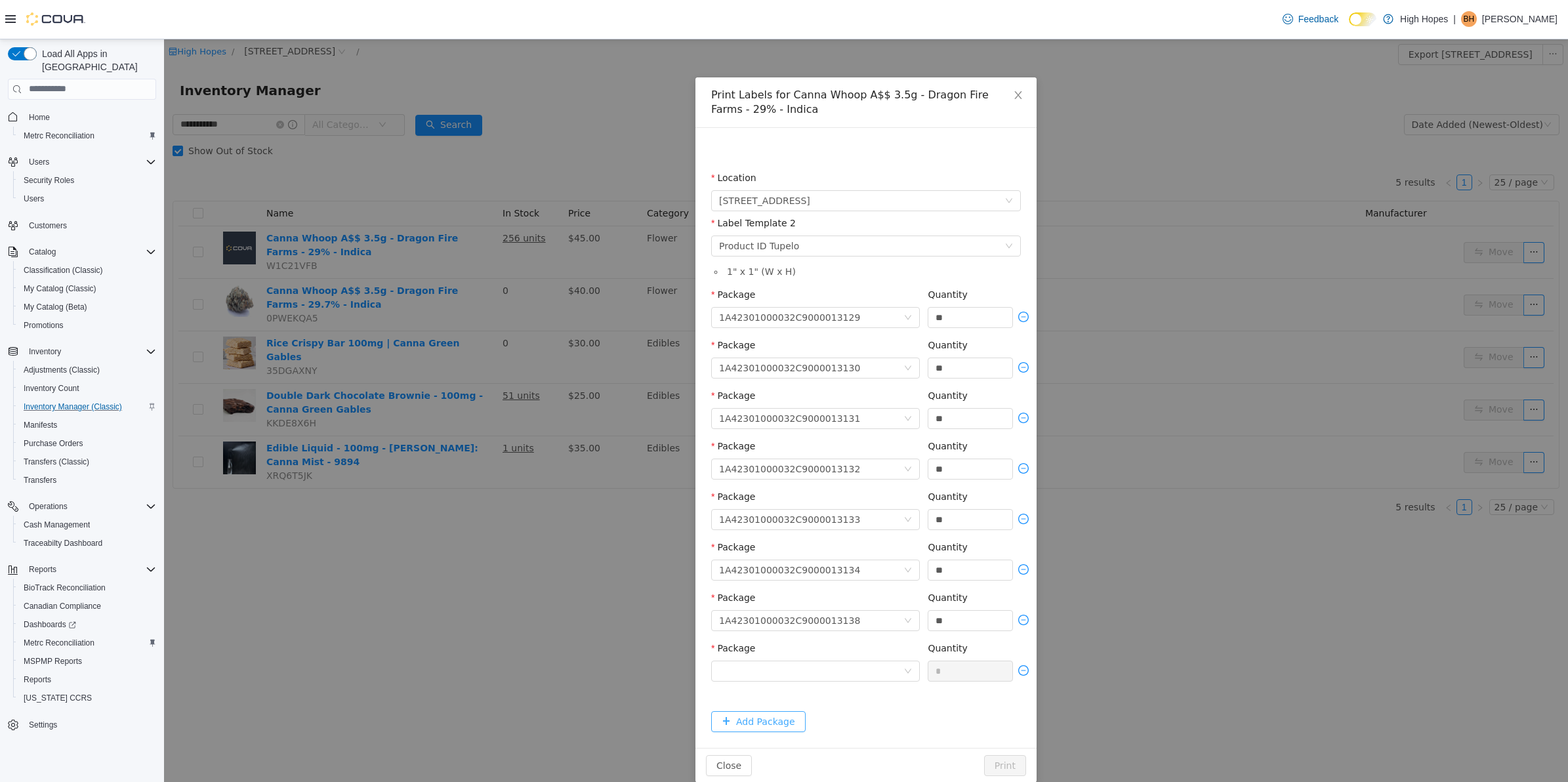
scroll to position [43, 0]
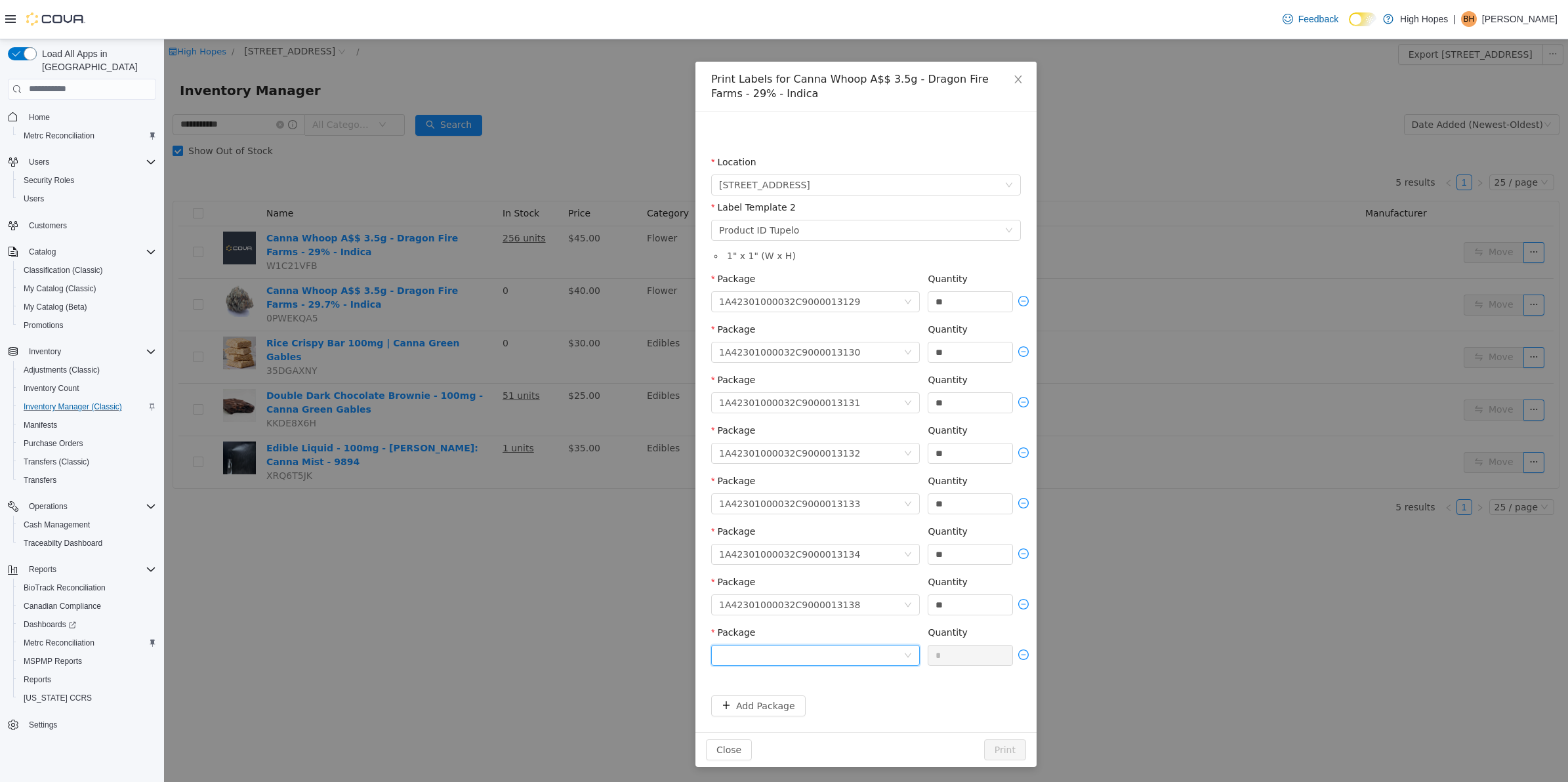
click at [869, 652] on div at bounding box center [810, 655] width 185 height 20
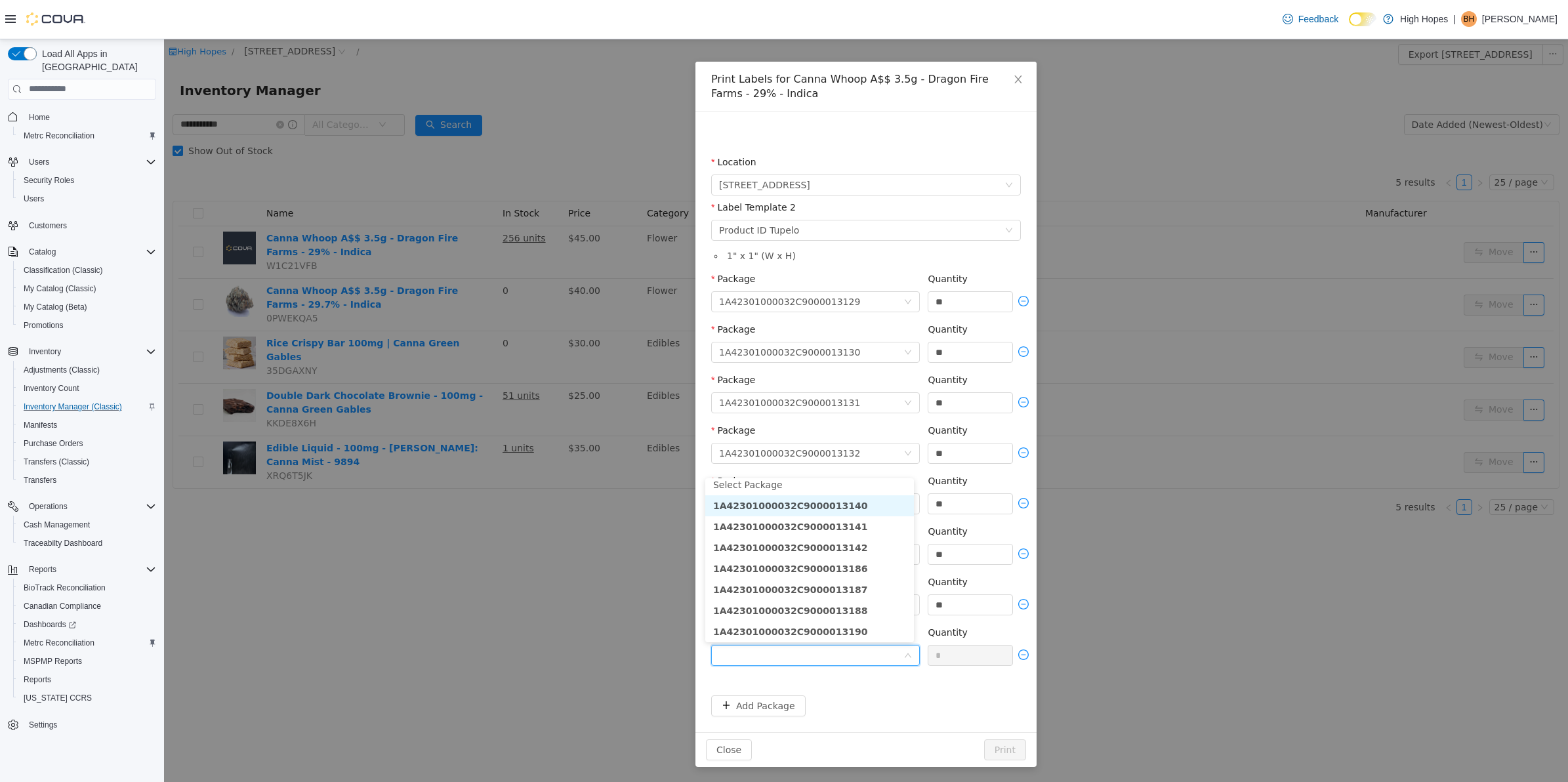
scroll to position [2, 0]
click at [855, 509] on li "1A42301000032C9000013140" at bounding box center [809, 509] width 208 height 21
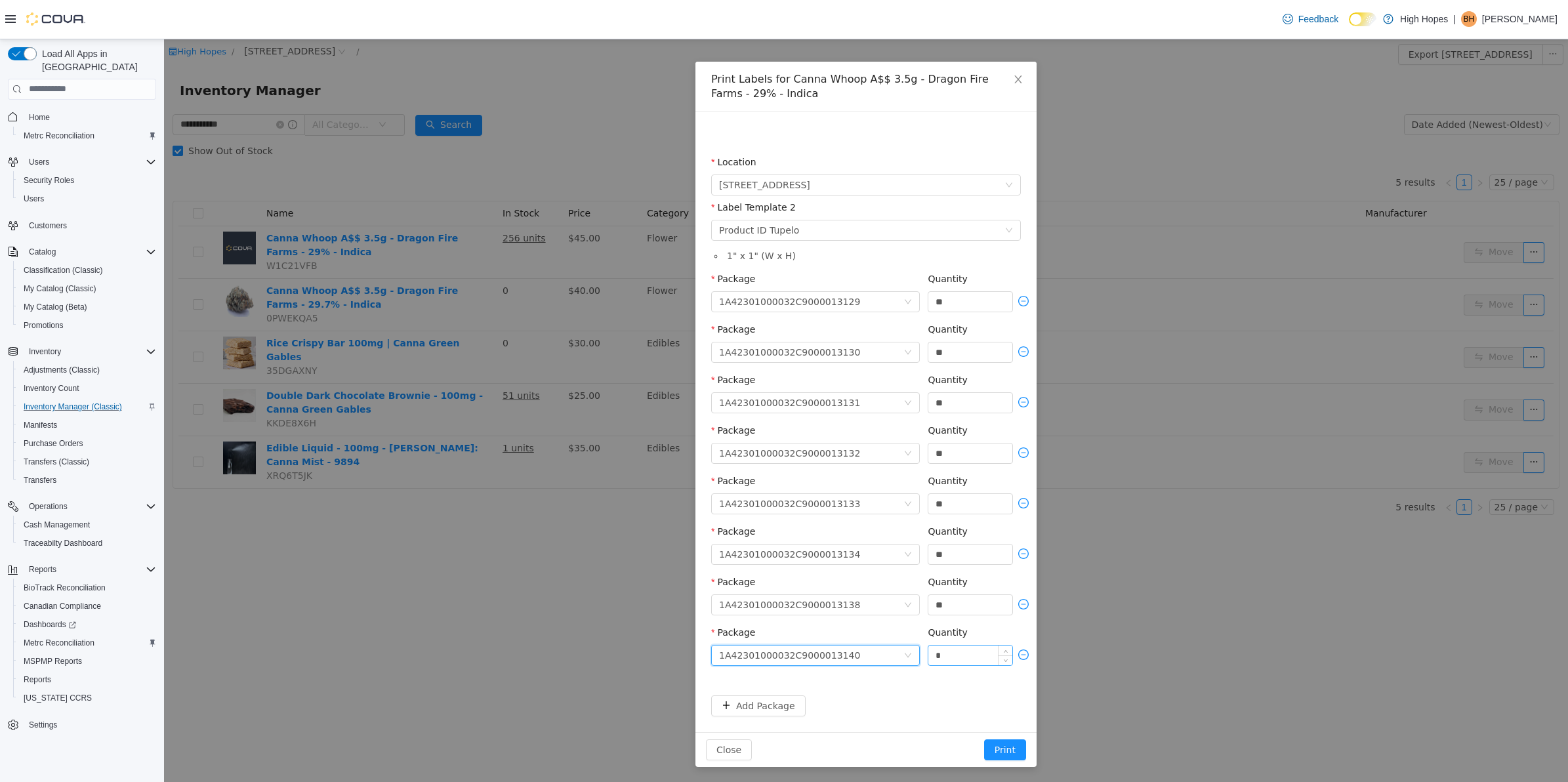
click at [953, 657] on input "*" at bounding box center [970, 655] width 84 height 20
type input "**"
click at [776, 703] on button "Add Package" at bounding box center [759, 705] width 95 height 21
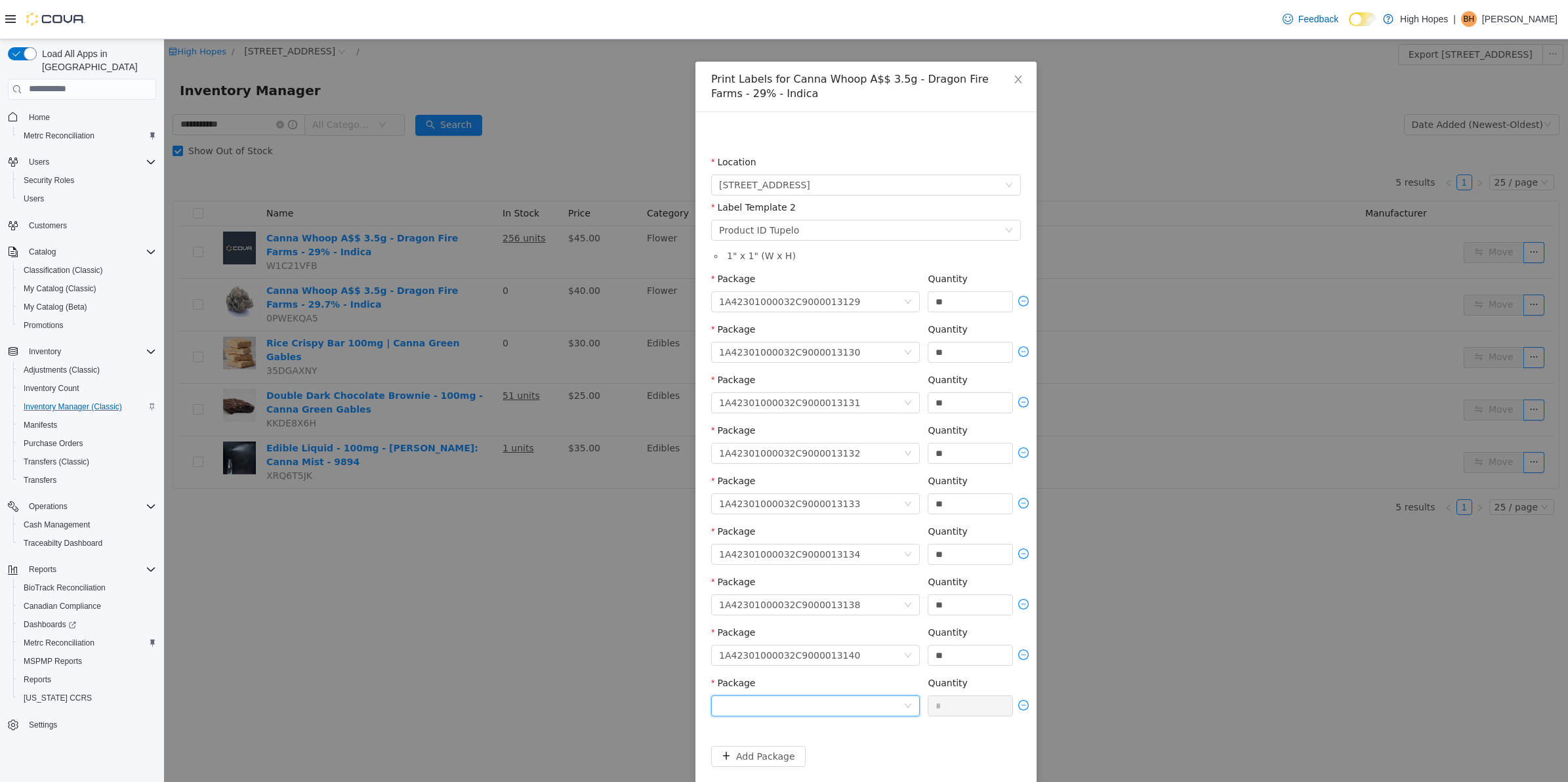
click at [855, 702] on div at bounding box center [810, 706] width 185 height 20
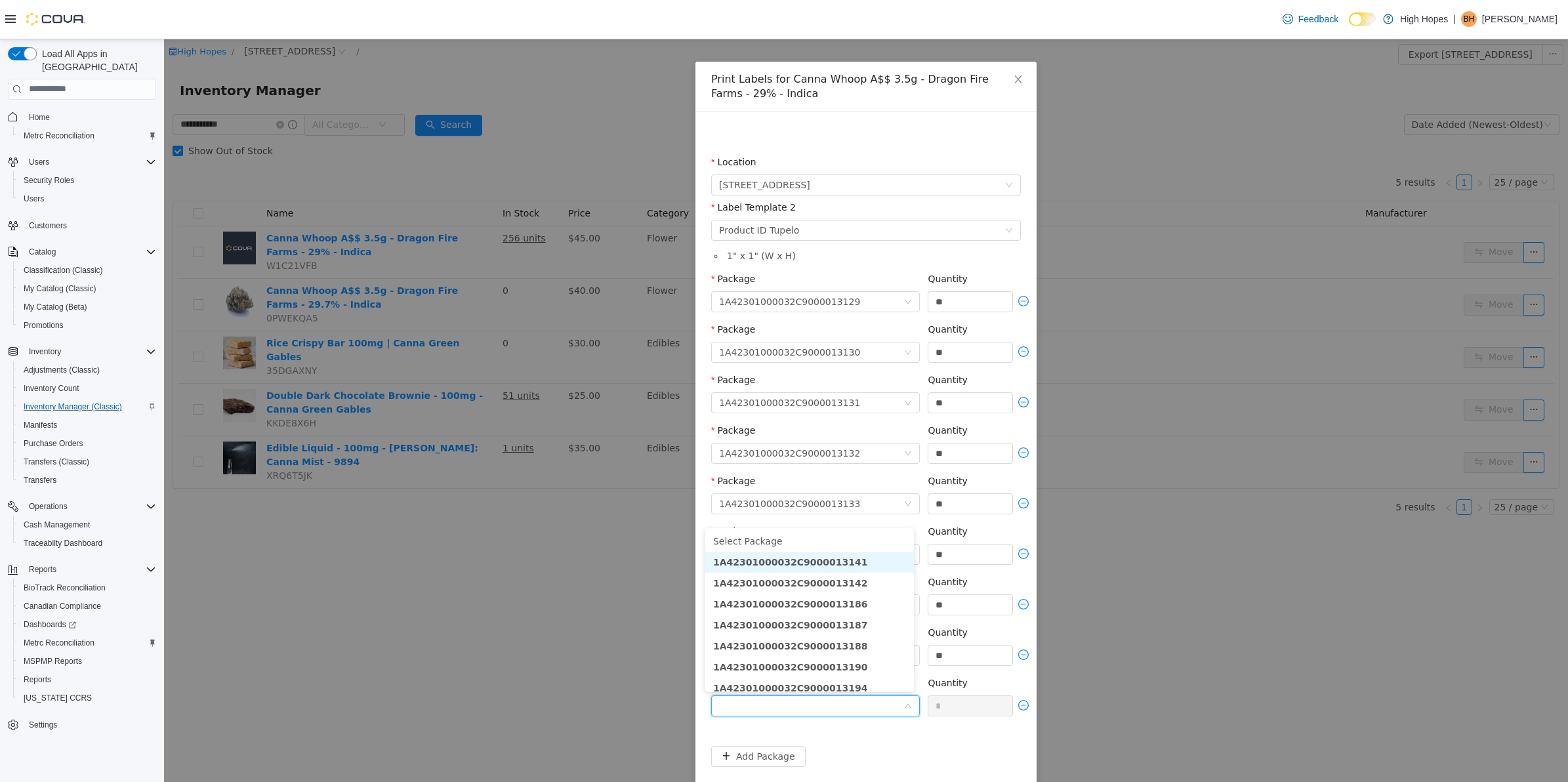
click at [834, 559] on strong "1A42301000032C9000013141" at bounding box center [790, 562] width 154 height 11
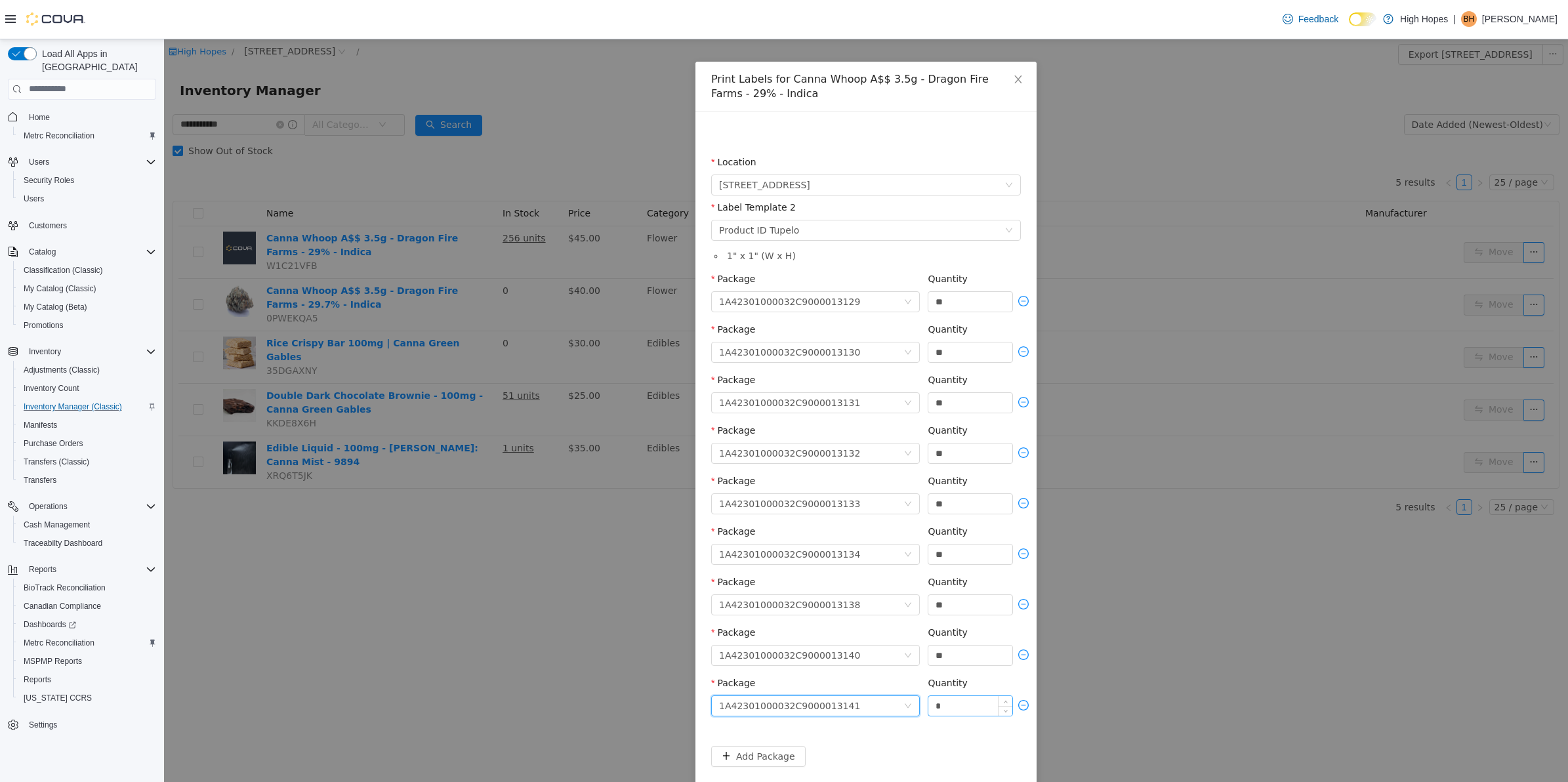
click at [955, 708] on input "*" at bounding box center [970, 706] width 84 height 20
type input "**"
click at [762, 758] on button "Add Package" at bounding box center [759, 755] width 95 height 21
click at [828, 750] on div at bounding box center [810, 756] width 185 height 20
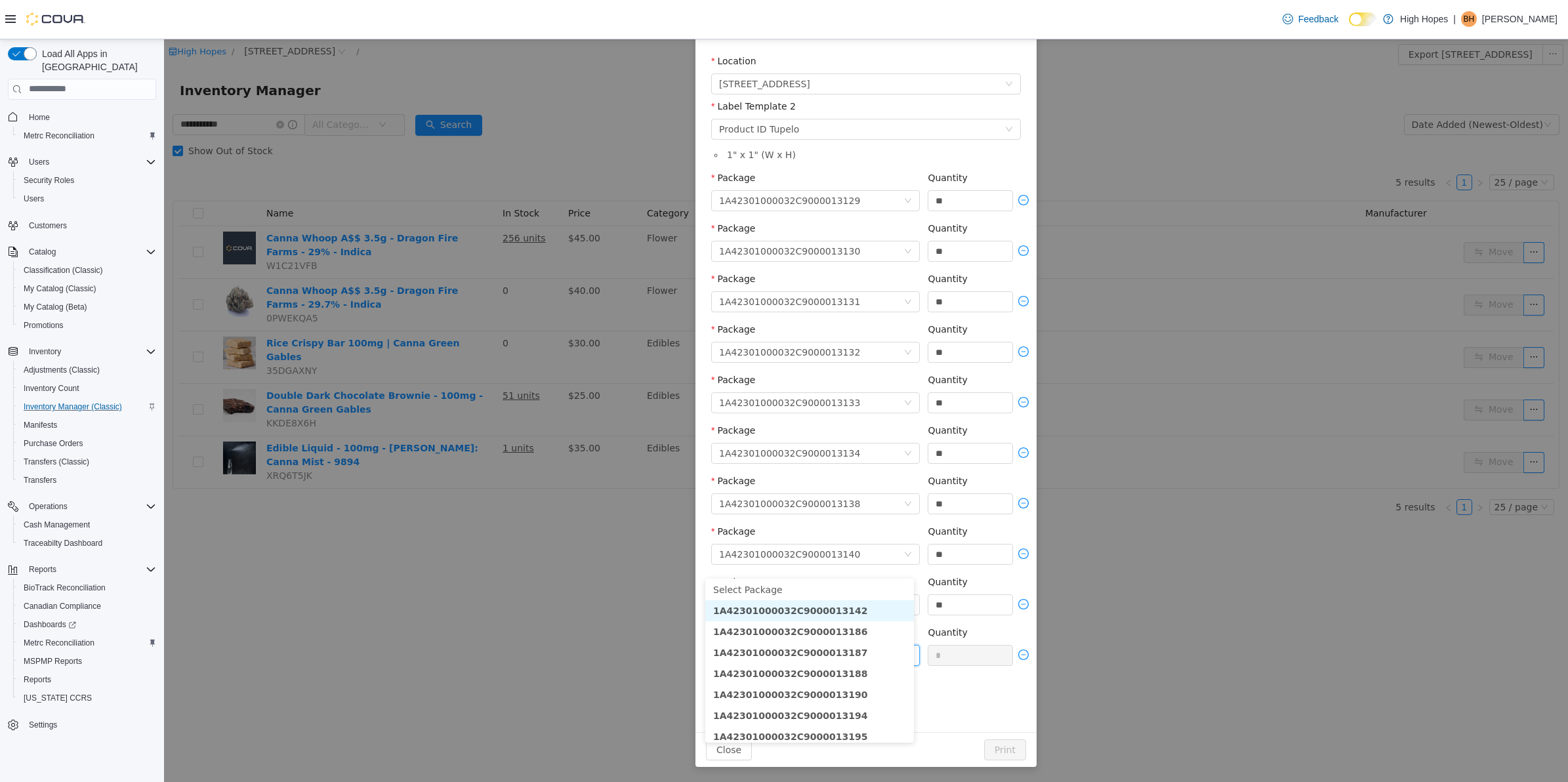
click at [837, 616] on li "1A42301000032C9000013142" at bounding box center [809, 610] width 208 height 21
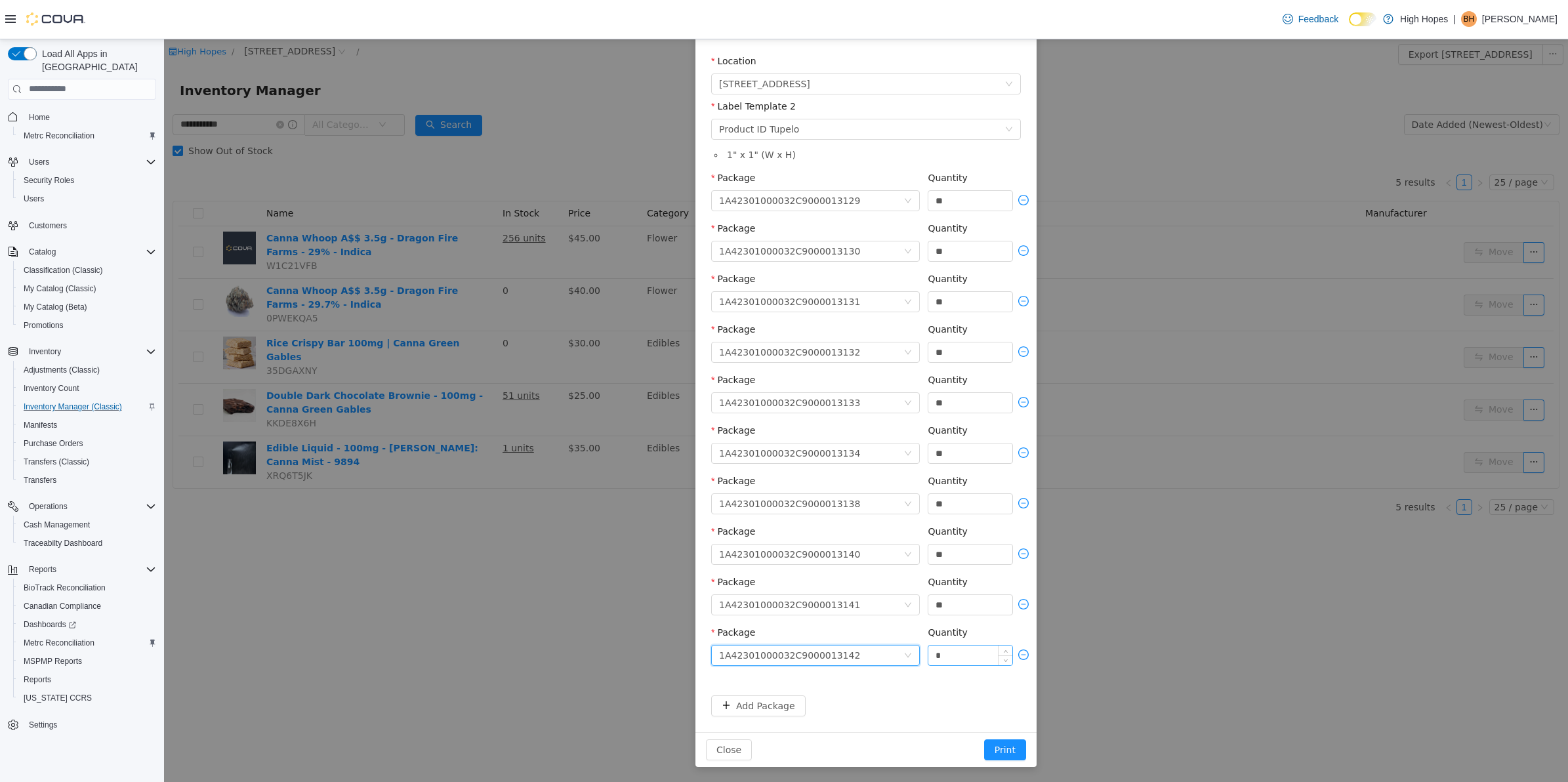
click at [963, 650] on input "*" at bounding box center [970, 655] width 84 height 20
type input "**"
click at [762, 708] on button "Add Package" at bounding box center [759, 705] width 95 height 21
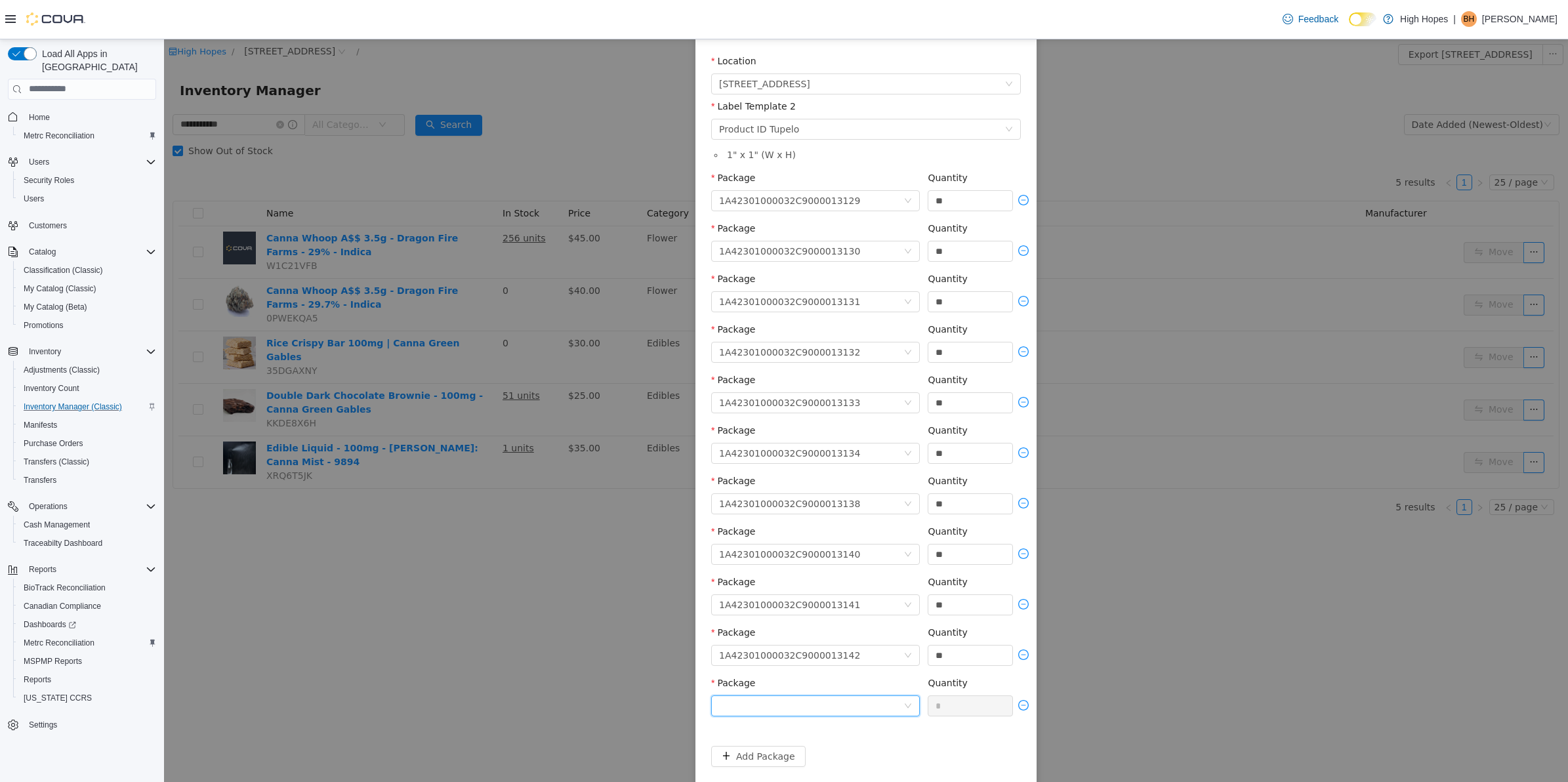
click at [840, 703] on div at bounding box center [810, 706] width 185 height 20
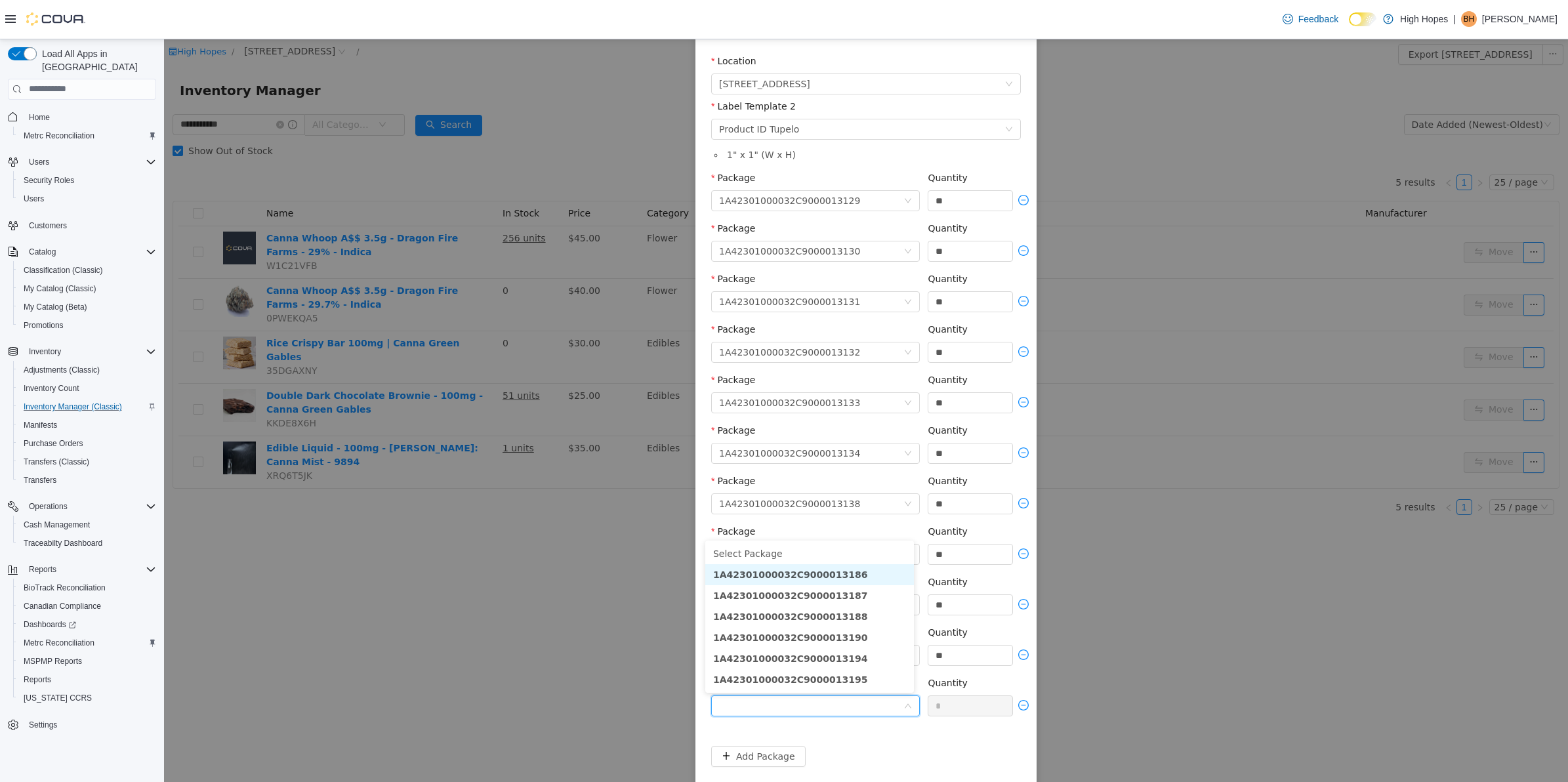
click at [870, 575] on li "1A42301000032C9000013186" at bounding box center [809, 574] width 208 height 21
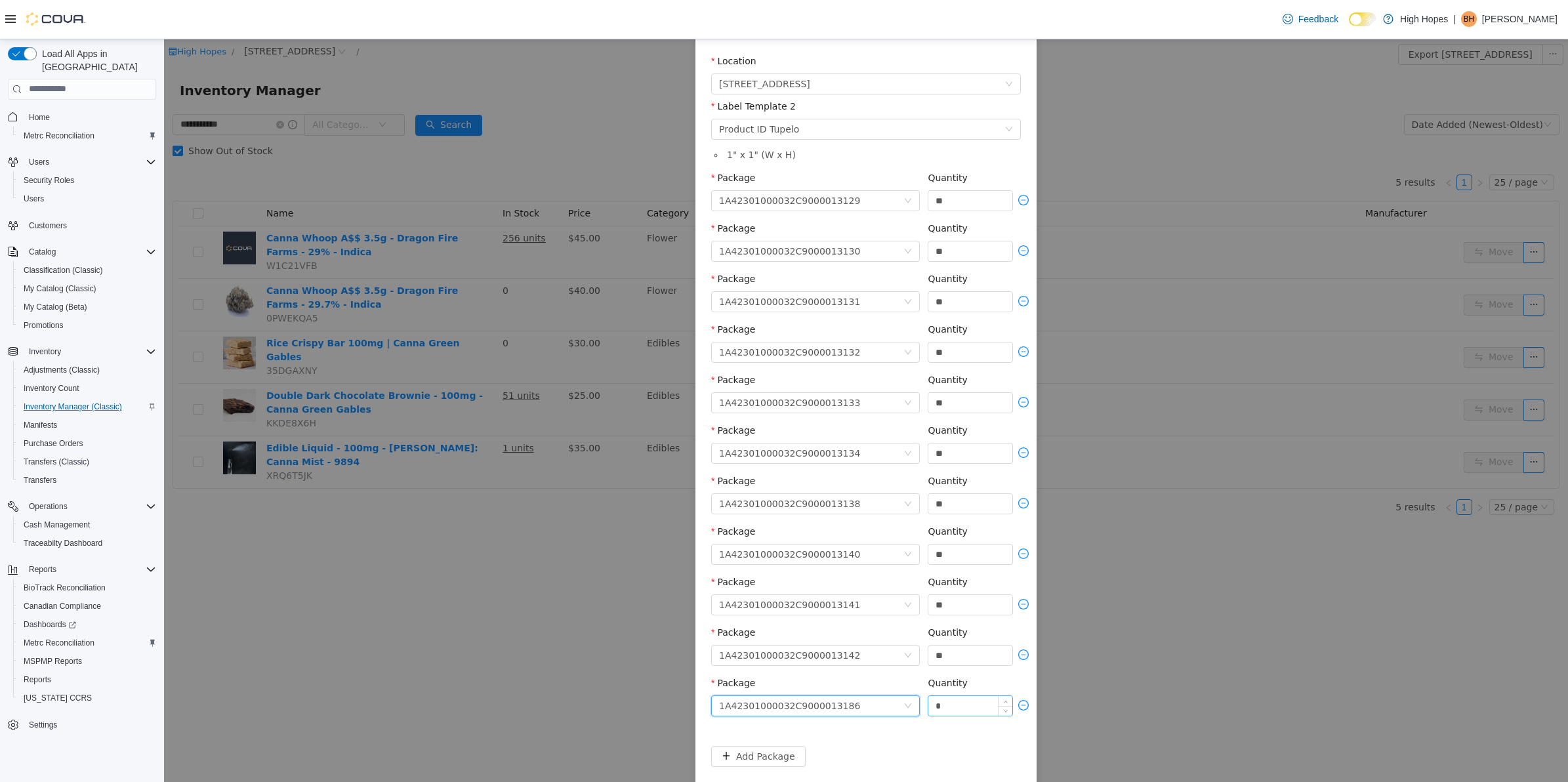
drag, startPoint x: 947, startPoint y: 702, endPoint x: 959, endPoint y: 712, distance: 15.6
click at [949, 702] on input "*" at bounding box center [970, 706] width 84 height 20
type input "**"
click at [775, 756] on button "Add Package" at bounding box center [759, 755] width 95 height 21
click at [864, 756] on div at bounding box center [810, 756] width 185 height 20
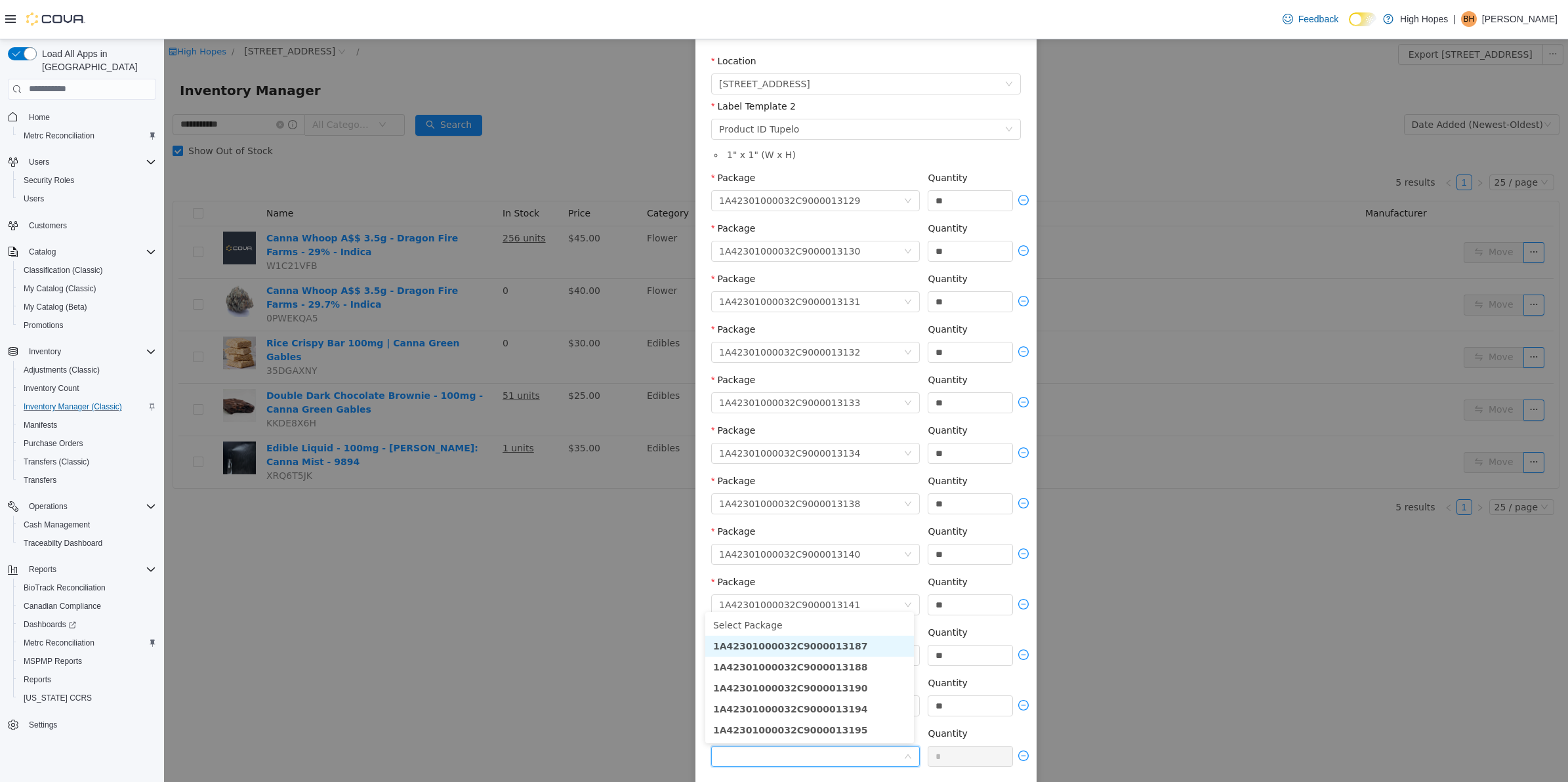
click at [863, 641] on li "1A42301000032C9000013187" at bounding box center [809, 645] width 208 height 21
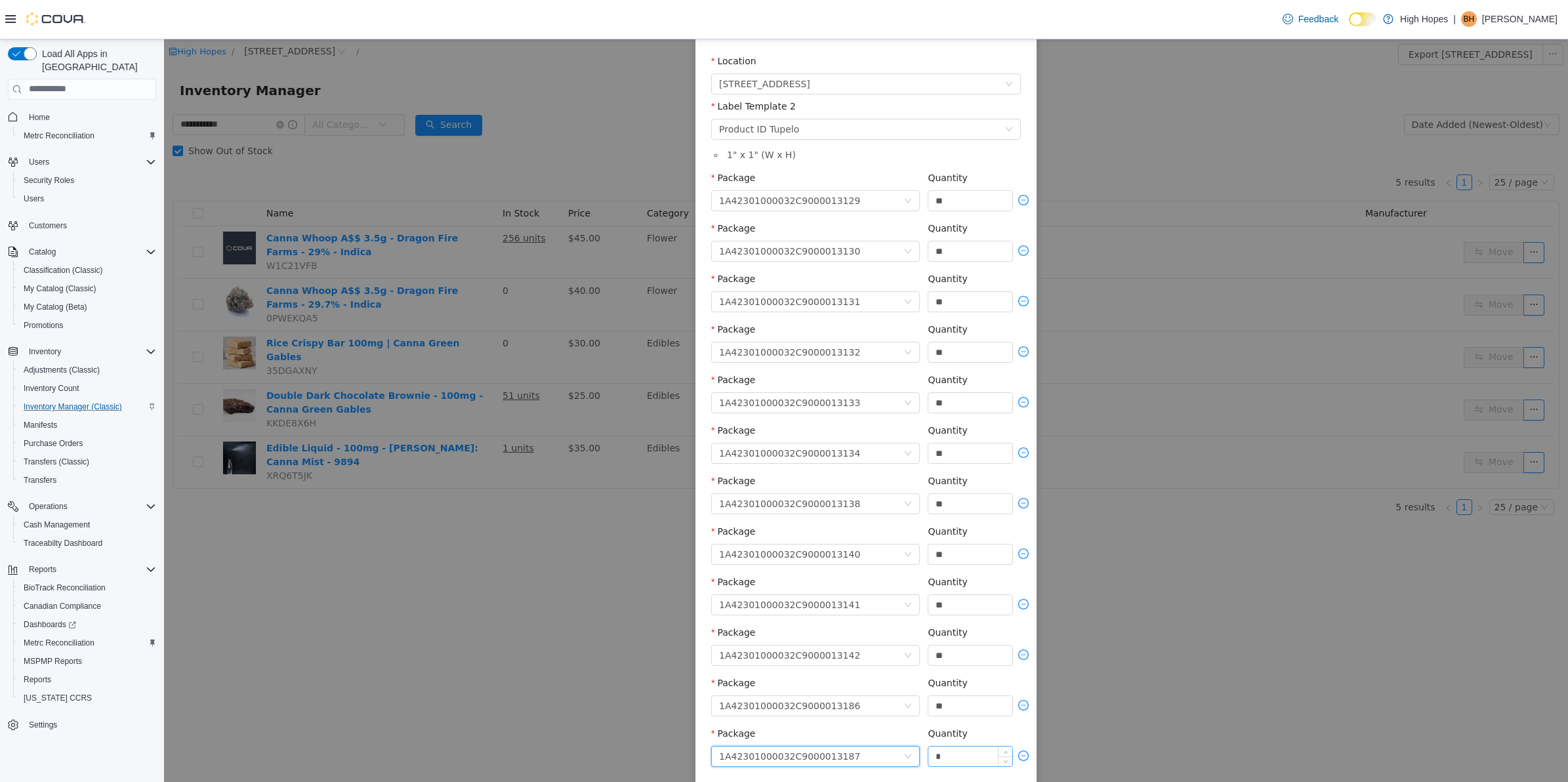
click at [941, 761] on input "*" at bounding box center [970, 756] width 84 height 20
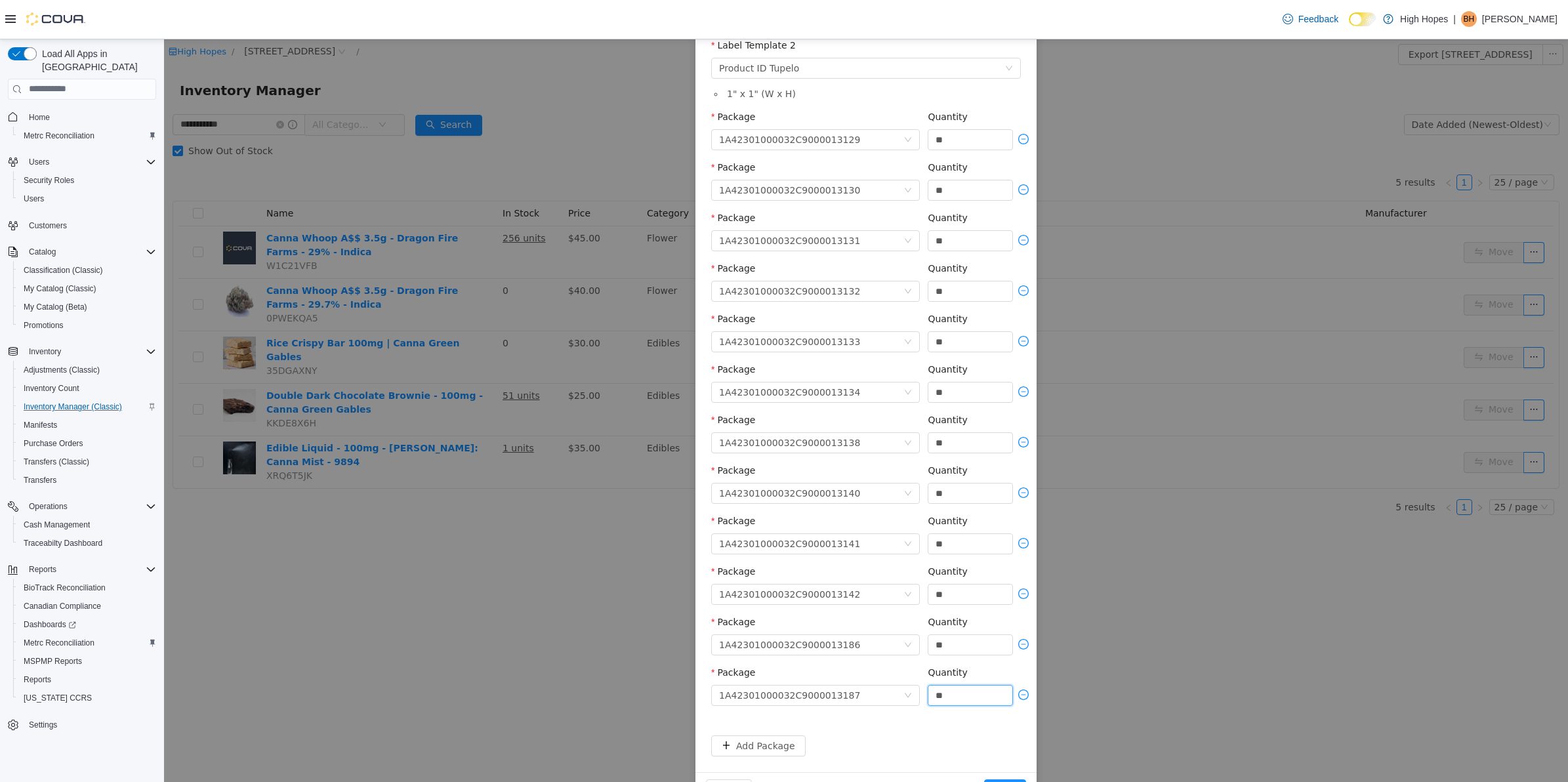
scroll to position [245, 0]
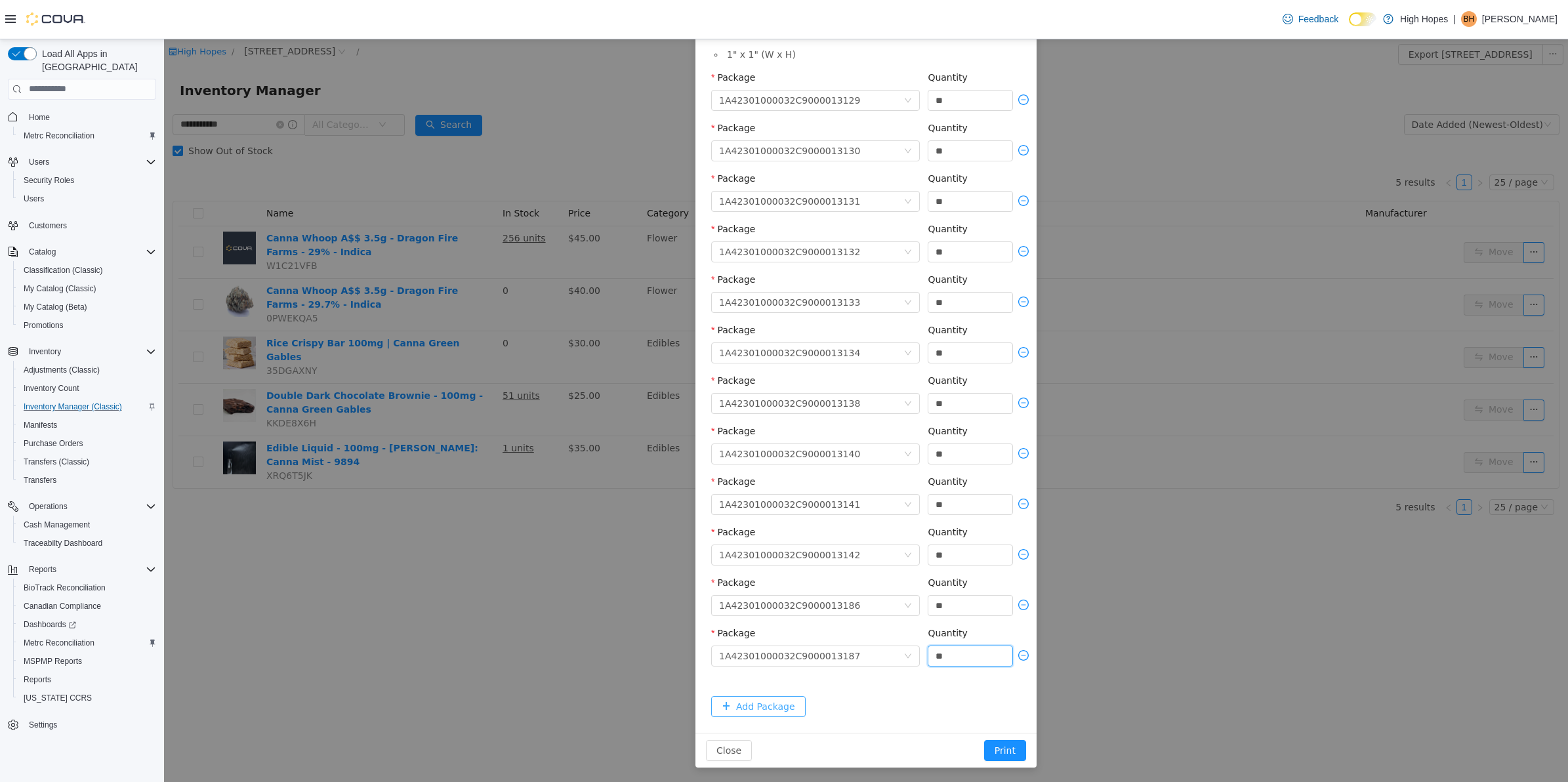
type input "**"
click at [762, 712] on button "Add Package" at bounding box center [759, 706] width 95 height 21
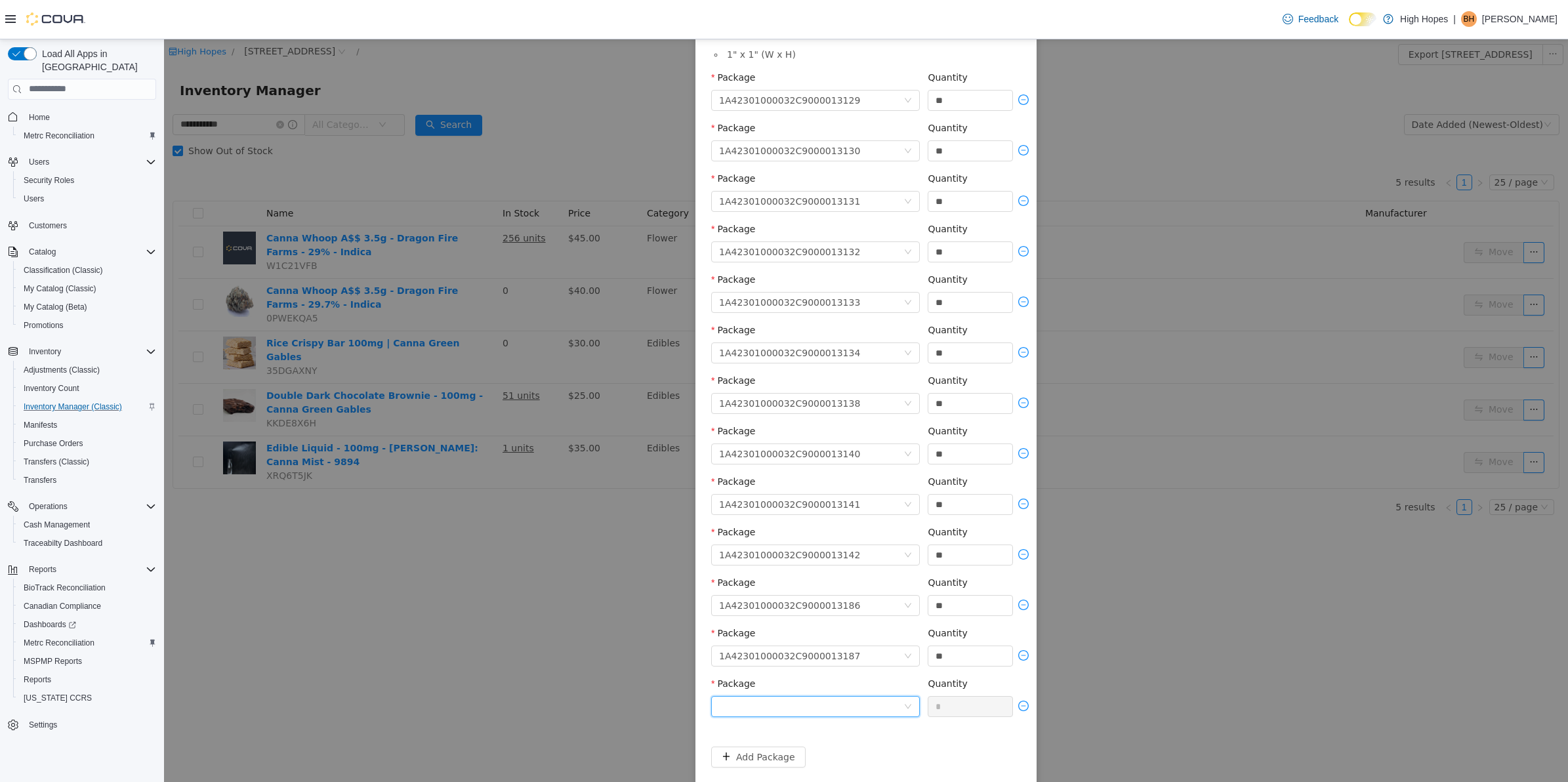
click at [847, 712] on div at bounding box center [810, 706] width 185 height 20
drag, startPoint x: 867, startPoint y: 617, endPoint x: 883, endPoint y: 629, distance: 20.0
click at [869, 617] on li "1A42301000032C9000013188" at bounding box center [809, 616] width 208 height 21
click at [965, 701] on input "*" at bounding box center [970, 706] width 84 height 20
type input "**"
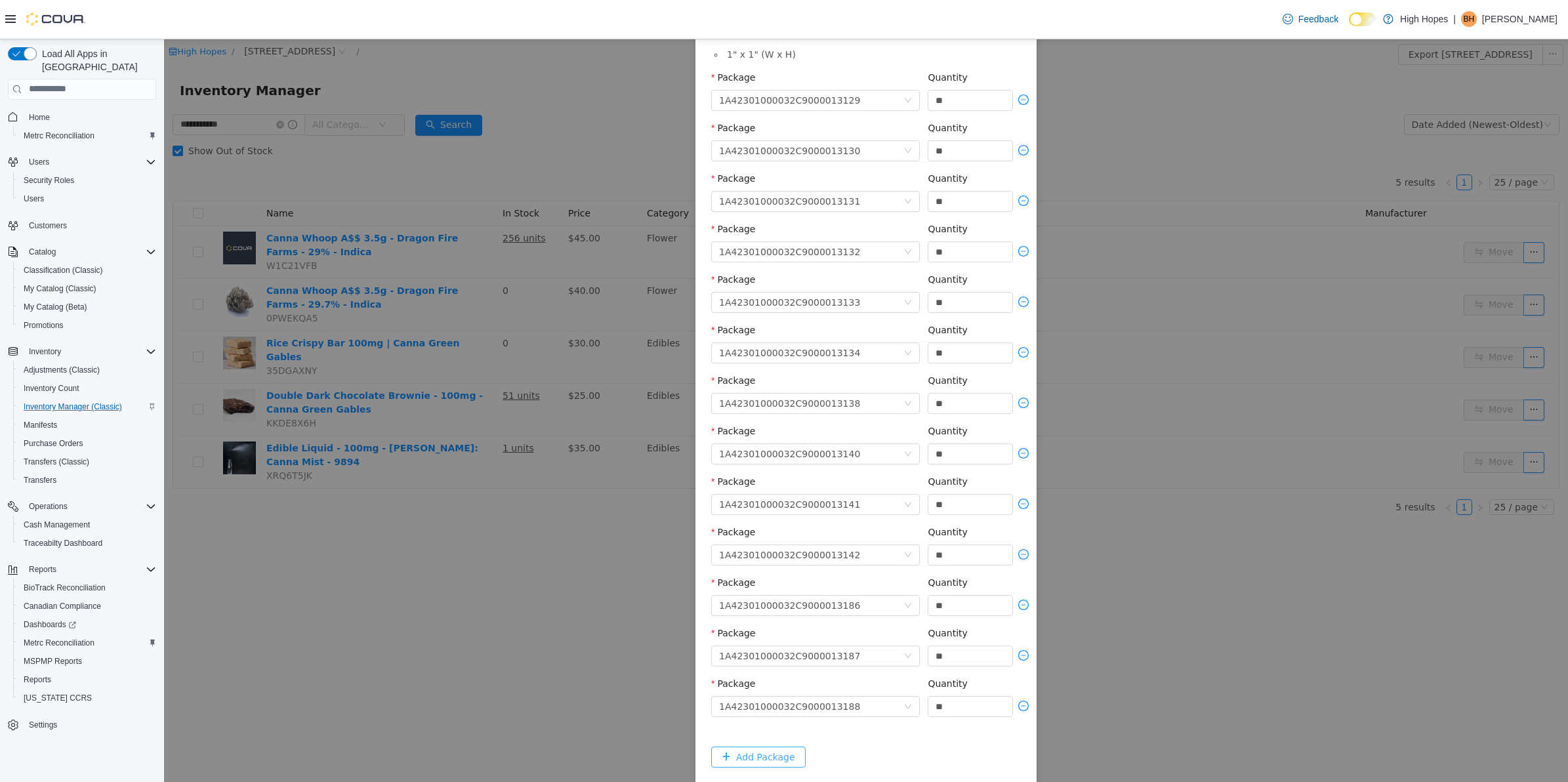
click at [768, 752] on button "Add Package" at bounding box center [759, 756] width 95 height 21
click at [815, 753] on div at bounding box center [810, 756] width 185 height 20
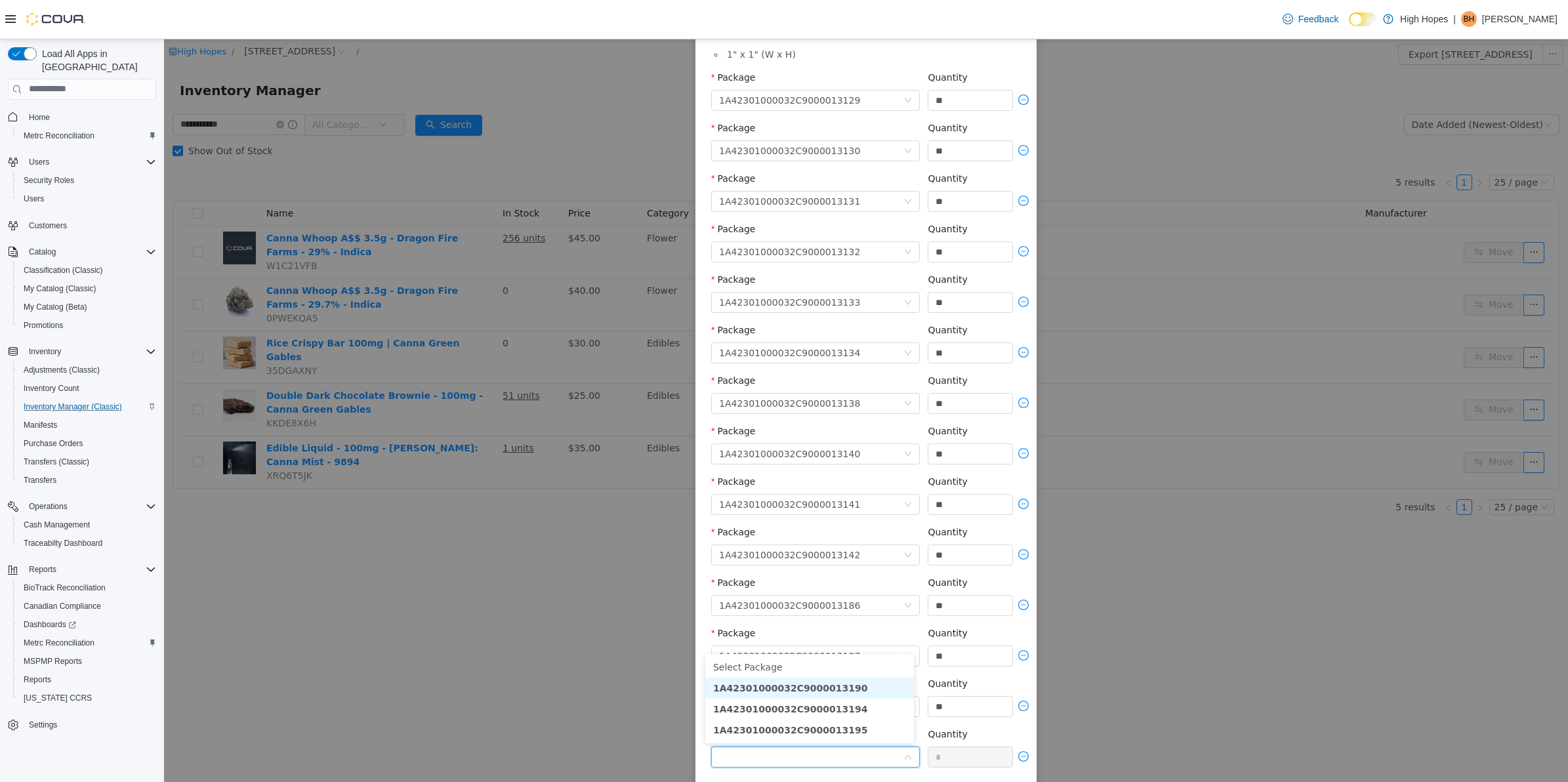
click at [827, 688] on strong "1A42301000032C9000013190" at bounding box center [790, 687] width 154 height 11
click at [951, 750] on input "*" at bounding box center [970, 756] width 84 height 20
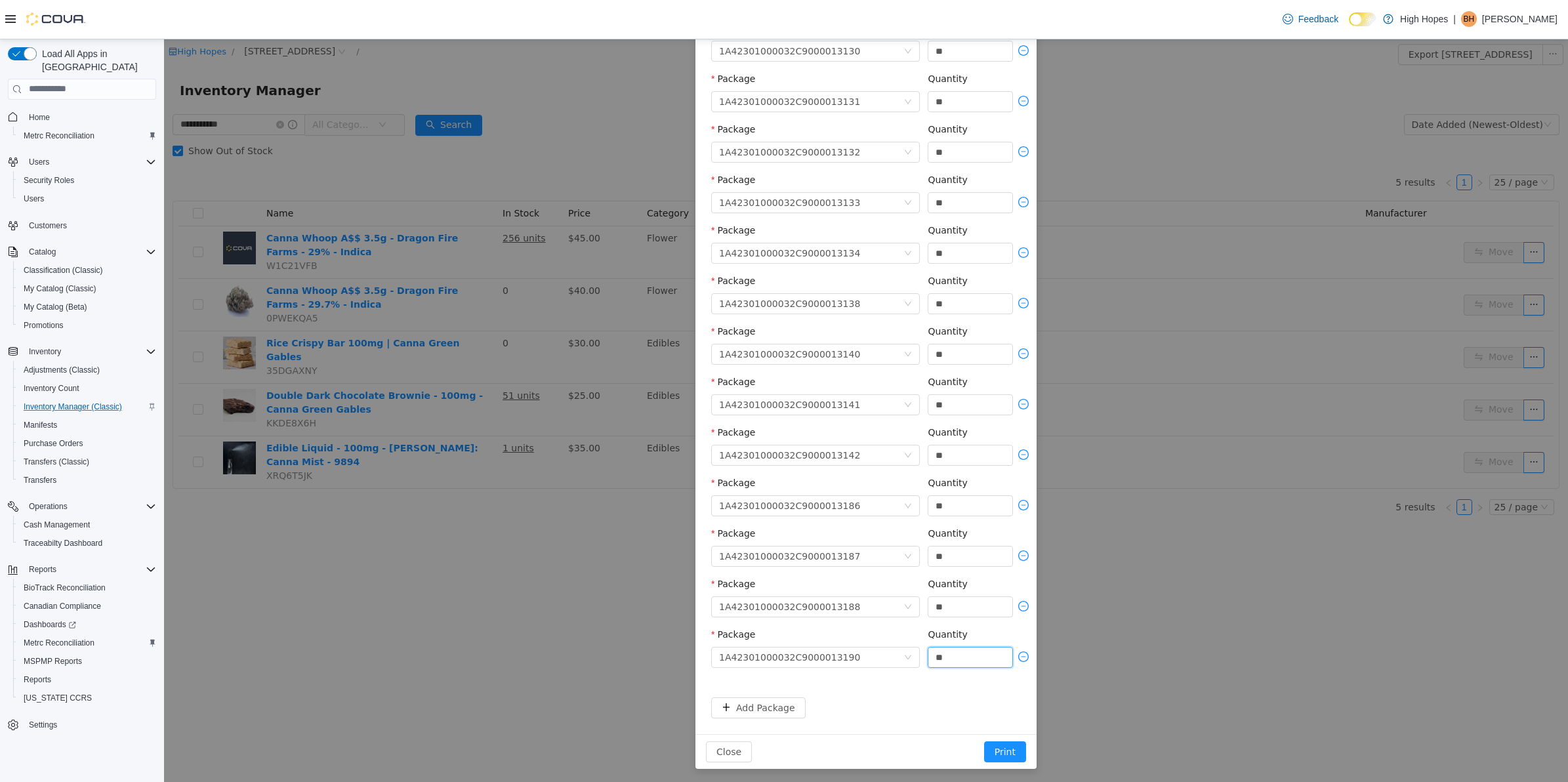
scroll to position [347, 0]
type input "**"
click at [766, 696] on button "Add Package" at bounding box center [759, 705] width 95 height 21
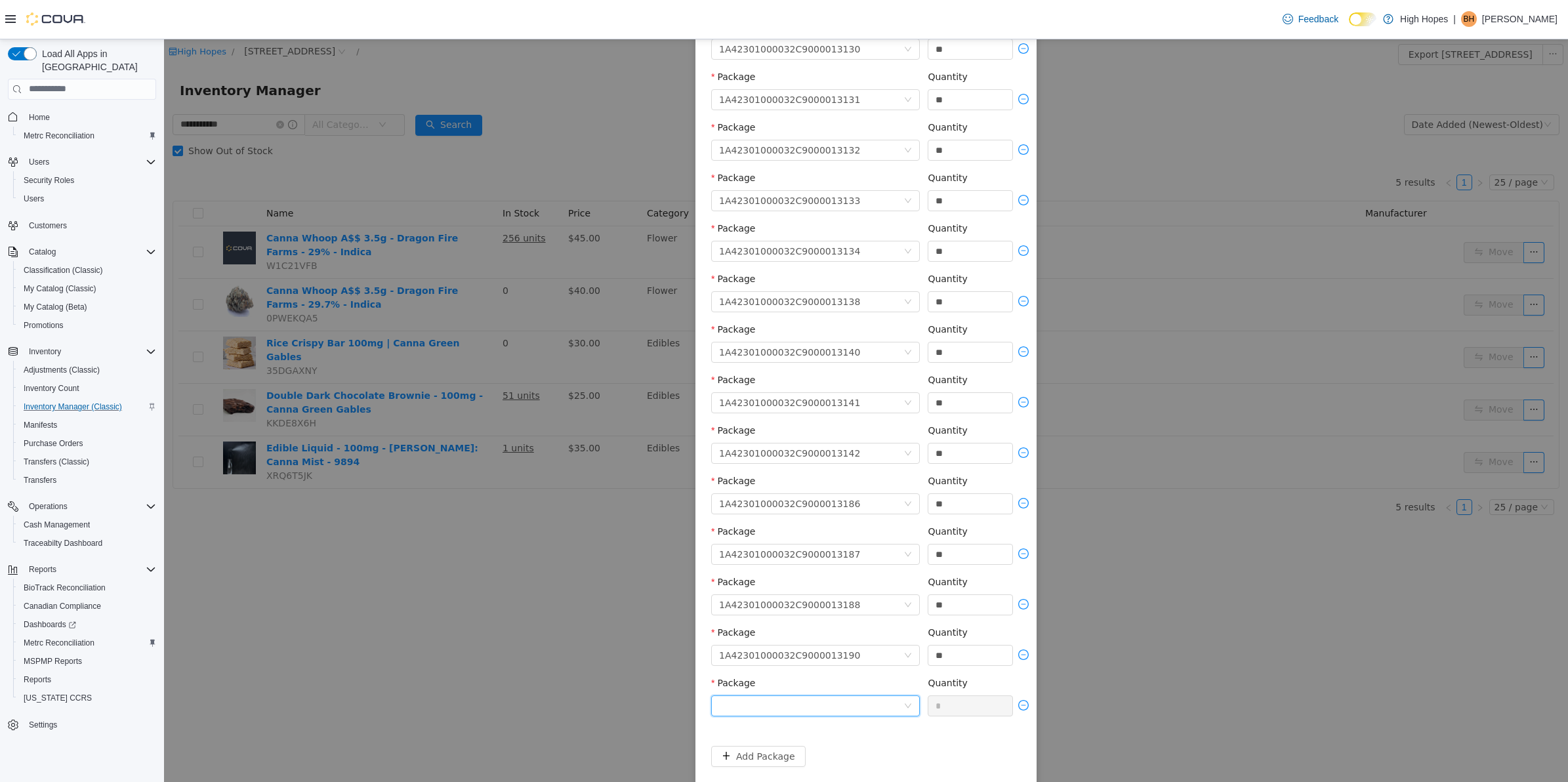
click at [838, 706] on div at bounding box center [810, 706] width 185 height 20
click at [854, 663] on li "1A42301000032C9000013194" at bounding box center [809, 657] width 208 height 21
click at [959, 702] on input "*" at bounding box center [970, 706] width 84 height 20
type input "**"
click at [762, 756] on button "Add Package" at bounding box center [759, 755] width 95 height 21
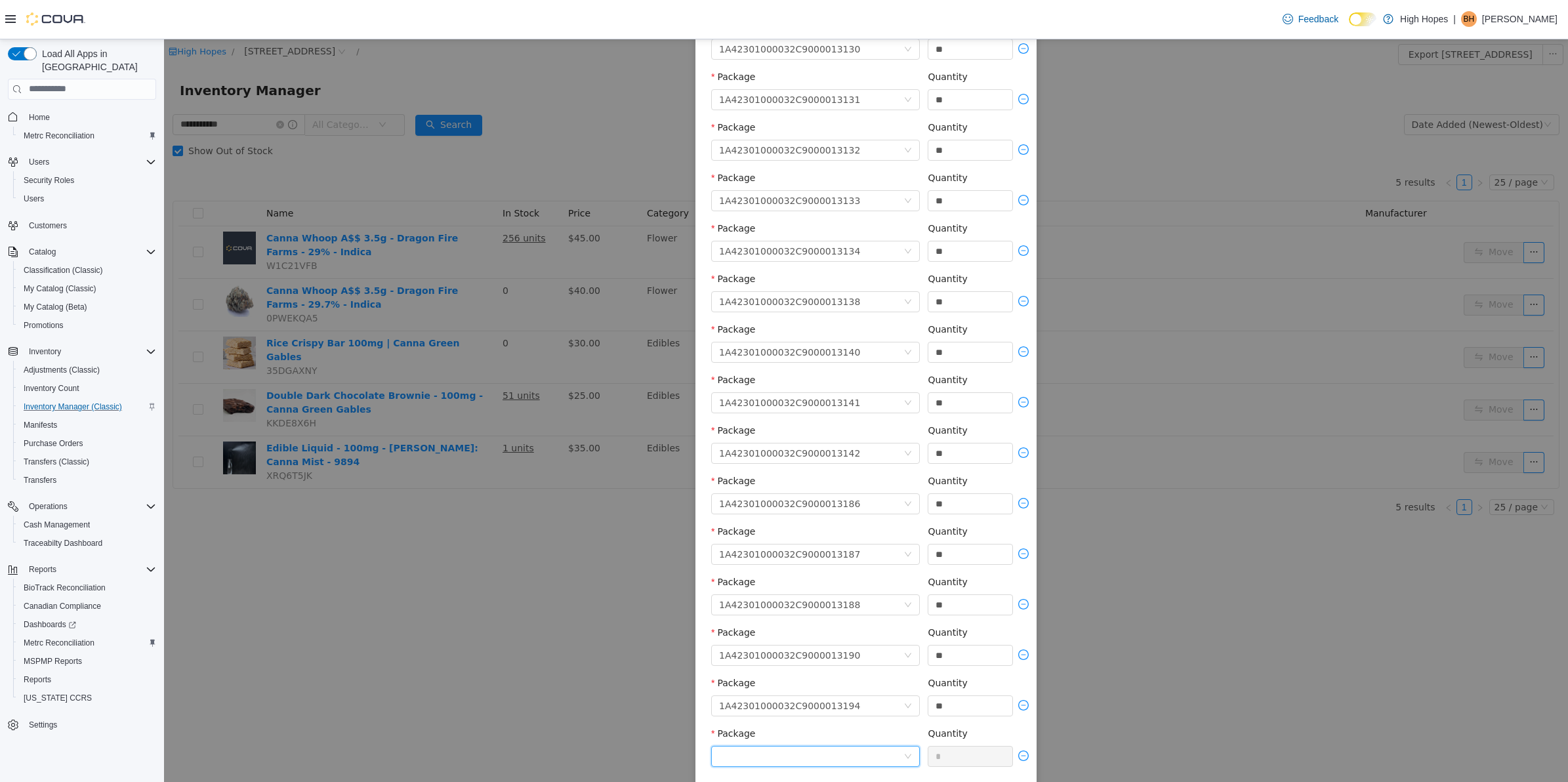
click at [827, 753] on div at bounding box center [810, 756] width 185 height 20
click at [848, 726] on li "1A42301000032C9000013195" at bounding box center [809, 729] width 208 height 21
click at [967, 756] on input "*" at bounding box center [970, 756] width 84 height 20
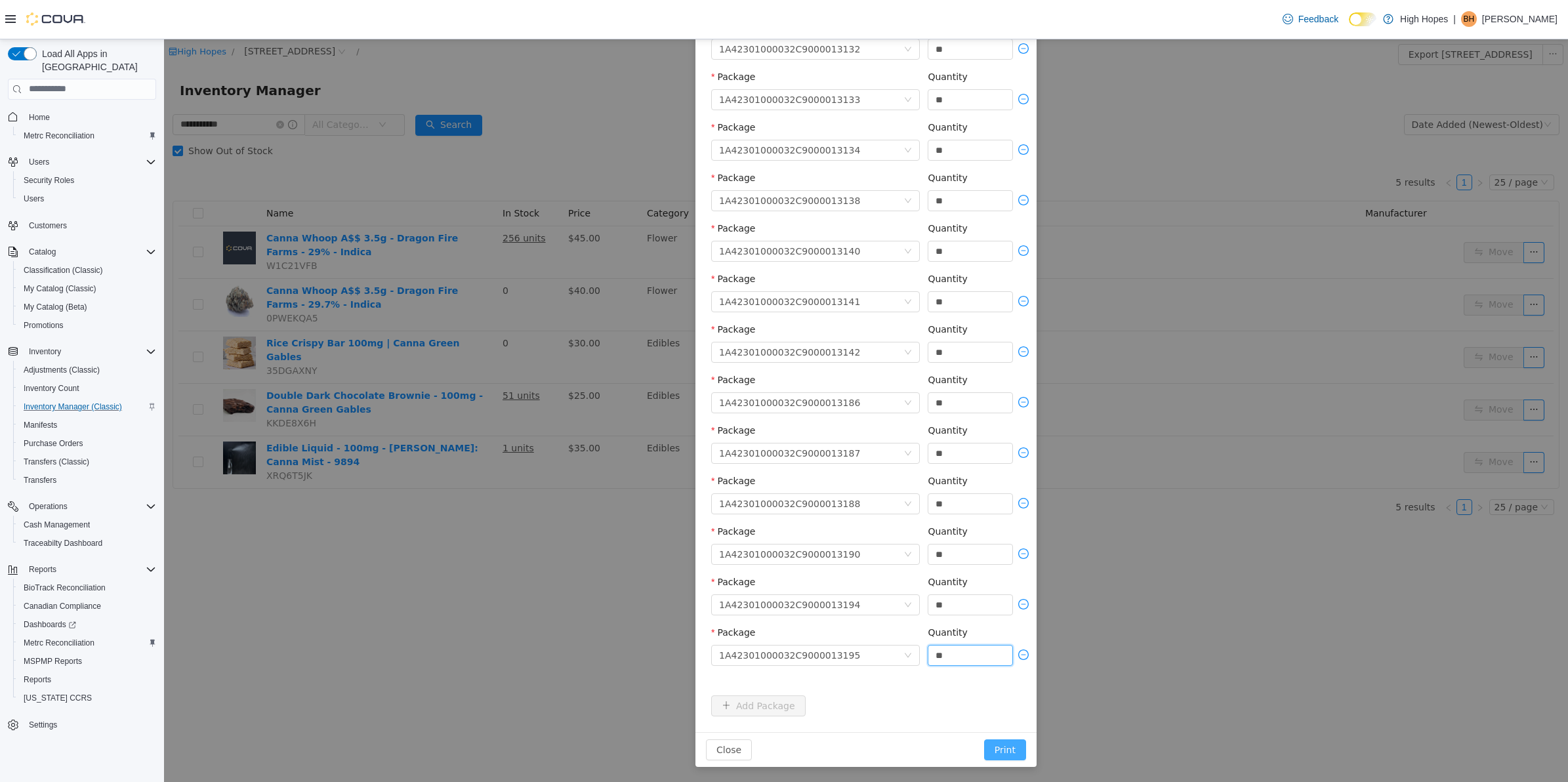
type input "**"
click at [1008, 747] on button "Print" at bounding box center [1005, 748] width 42 height 21
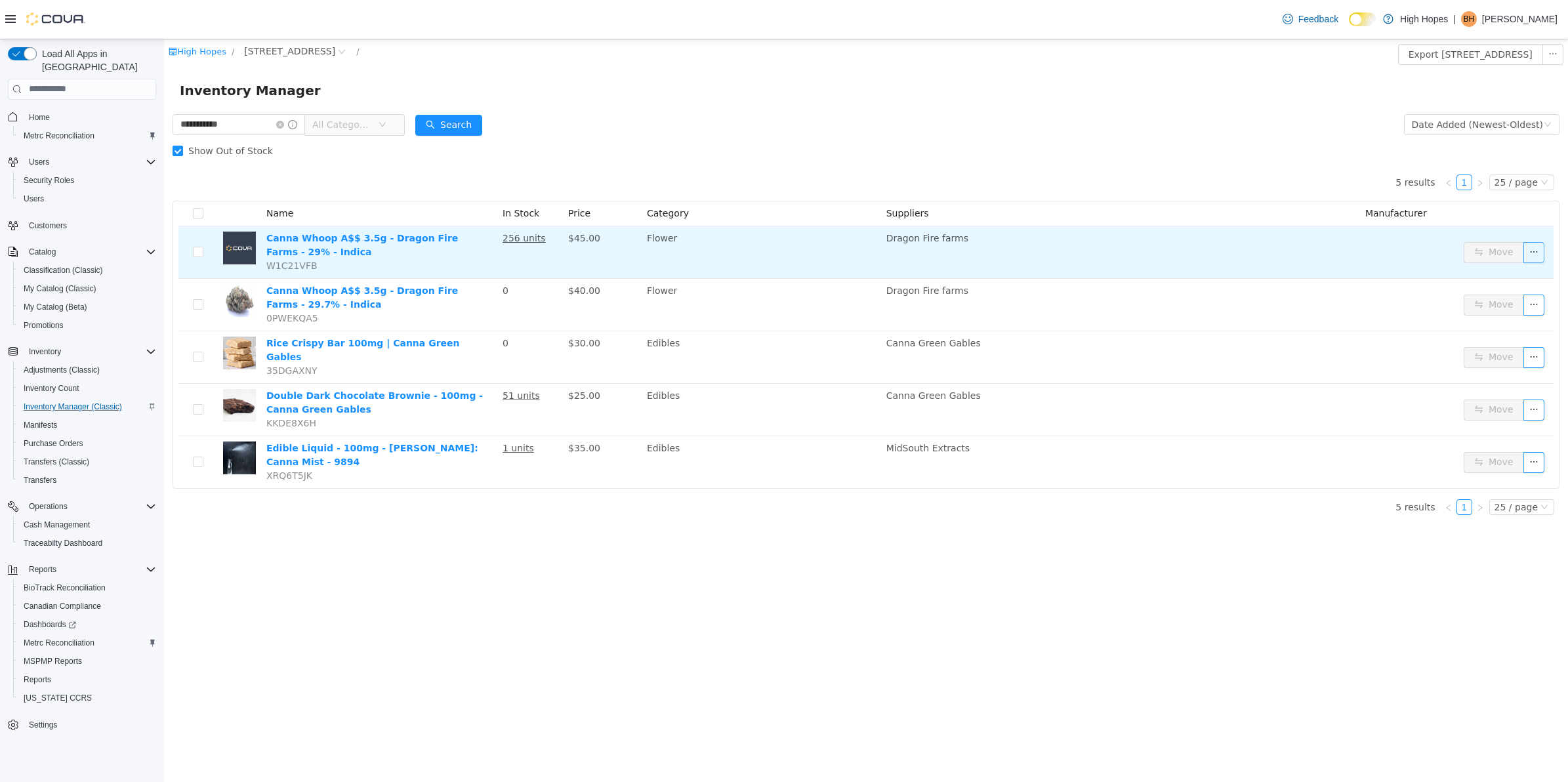
click at [1530, 258] on button "button" at bounding box center [1532, 252] width 21 height 21
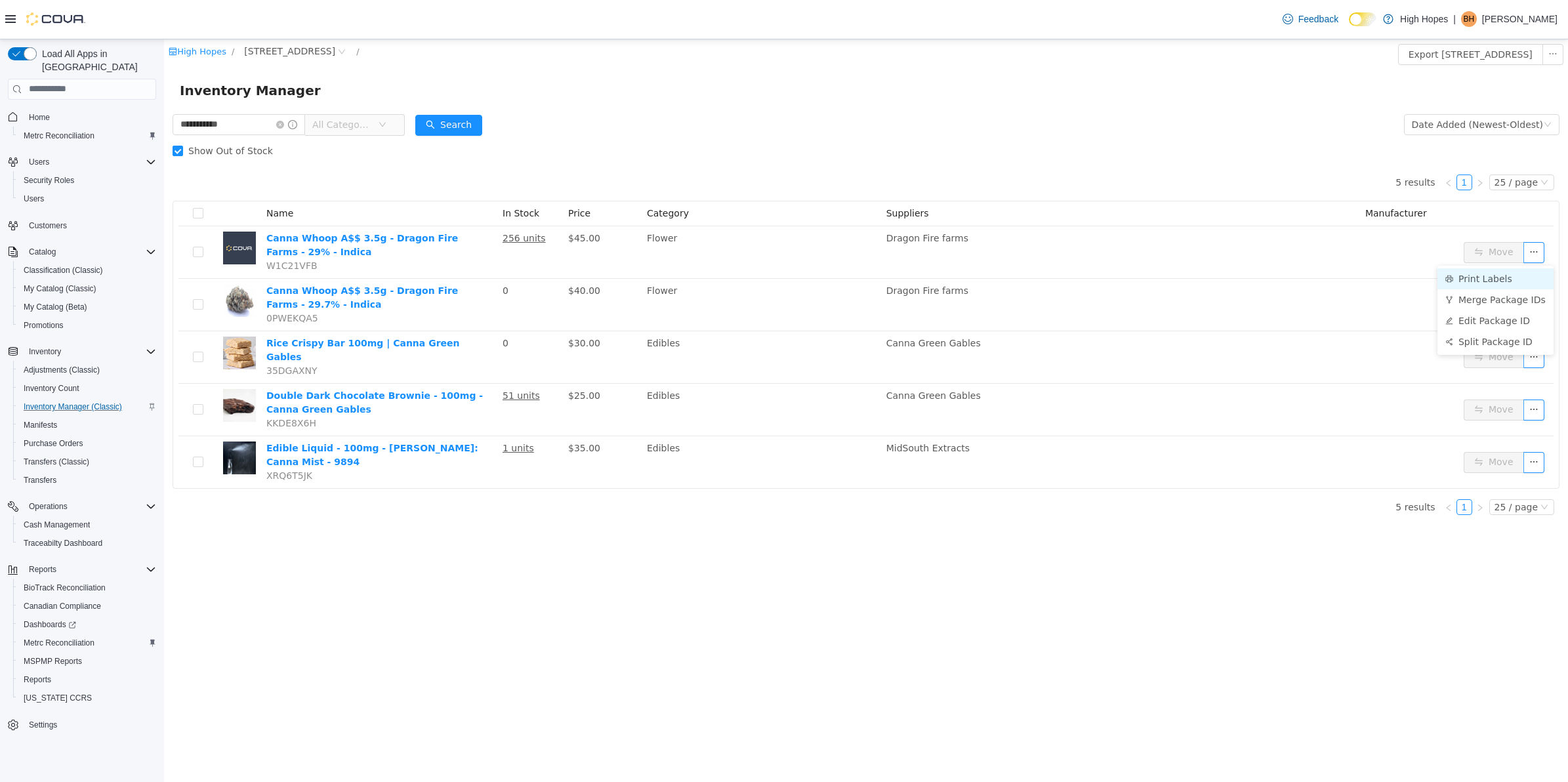
click at [1484, 274] on li "Print Labels" at bounding box center [1495, 277] width 116 height 21
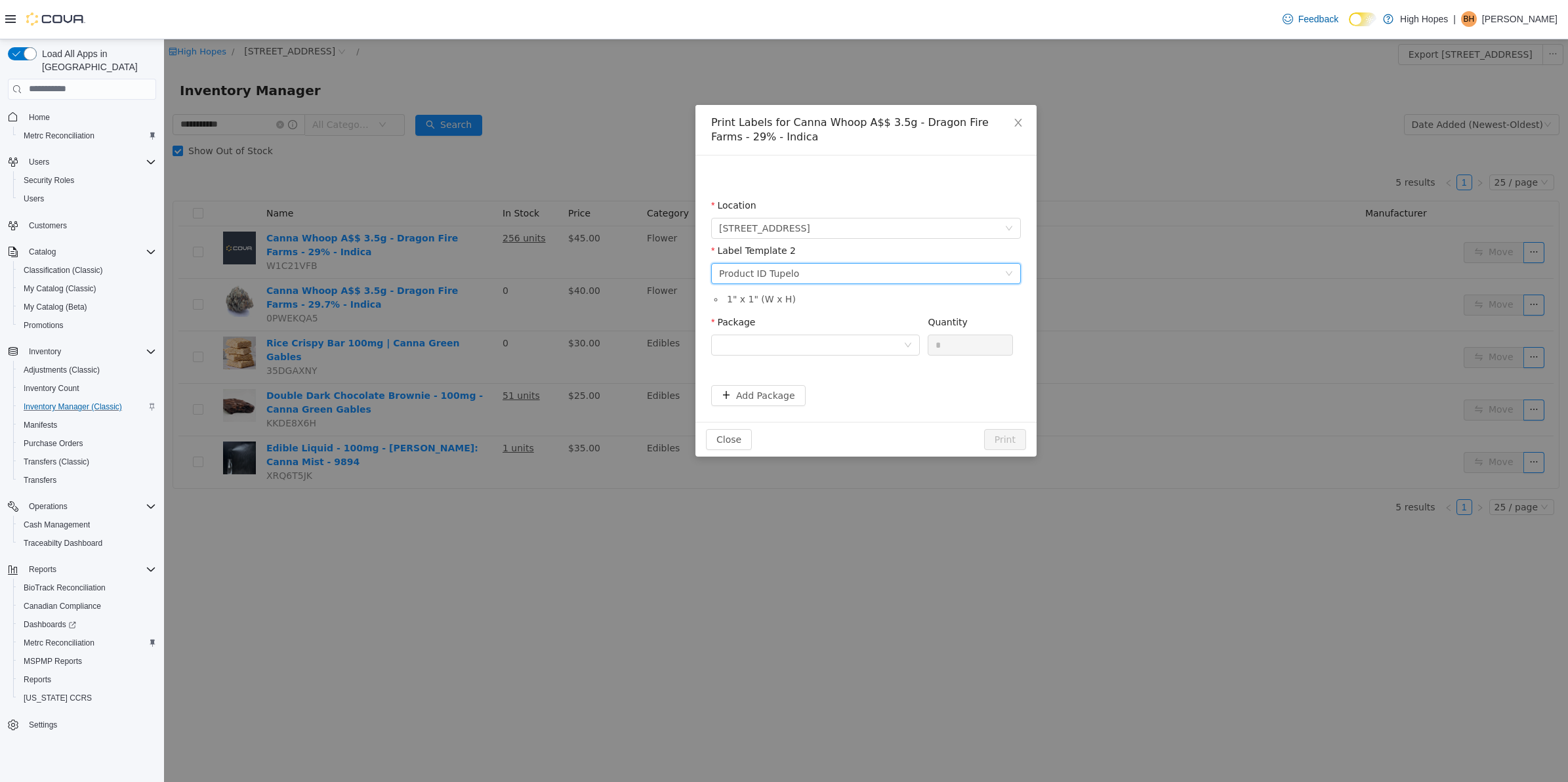
click at [934, 276] on div "Please select a label template Product ID Tupelo" at bounding box center [860, 274] width 285 height 20
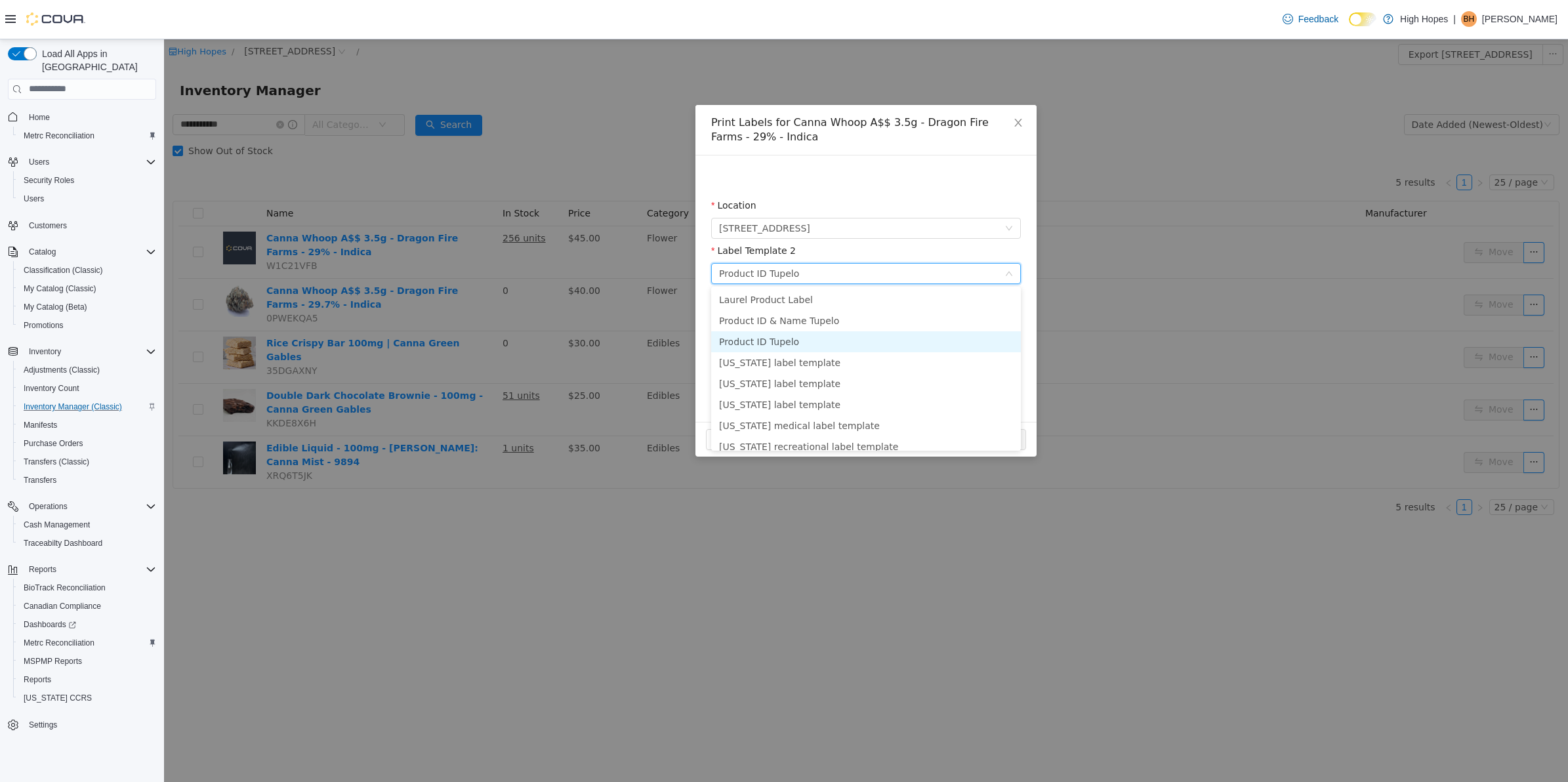
click at [822, 334] on li "Product ID Tupelo" at bounding box center [866, 341] width 310 height 21
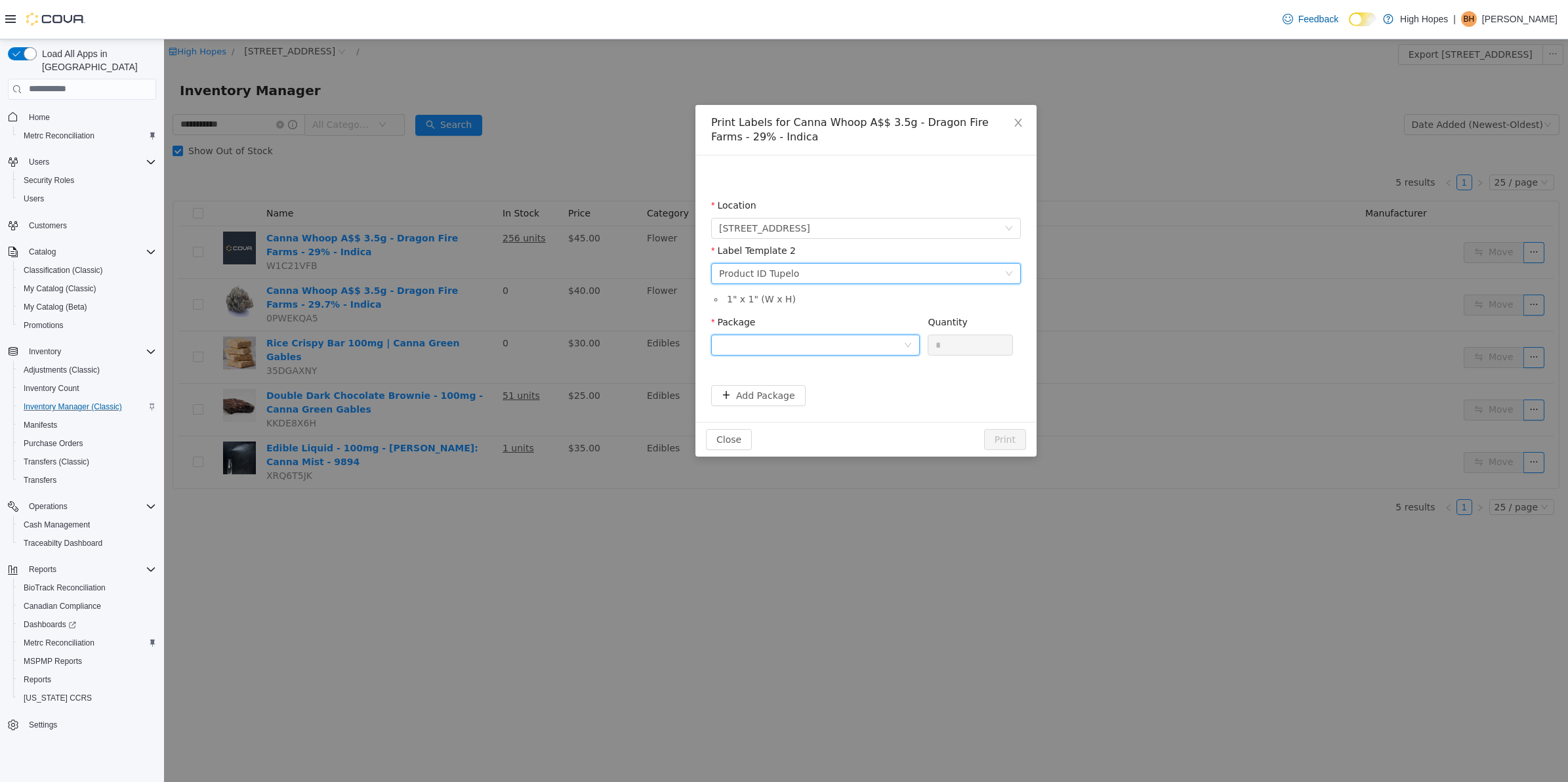
click at [821, 348] on div at bounding box center [810, 345] width 185 height 20
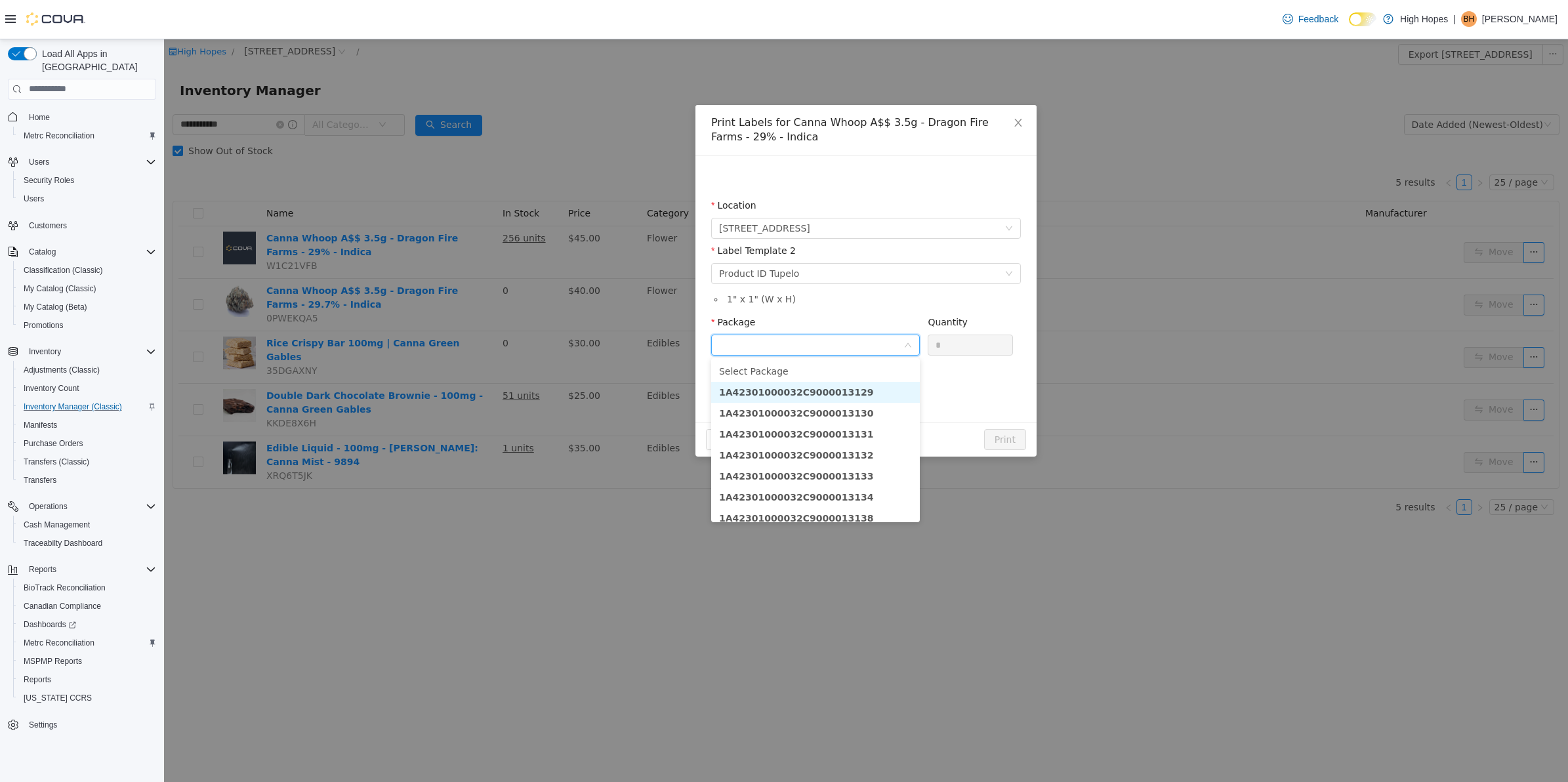
drag, startPoint x: 841, startPoint y: 393, endPoint x: 968, endPoint y: 352, distance: 133.5
click at [845, 390] on li "1A42301000032C9000013129" at bounding box center [815, 391] width 208 height 21
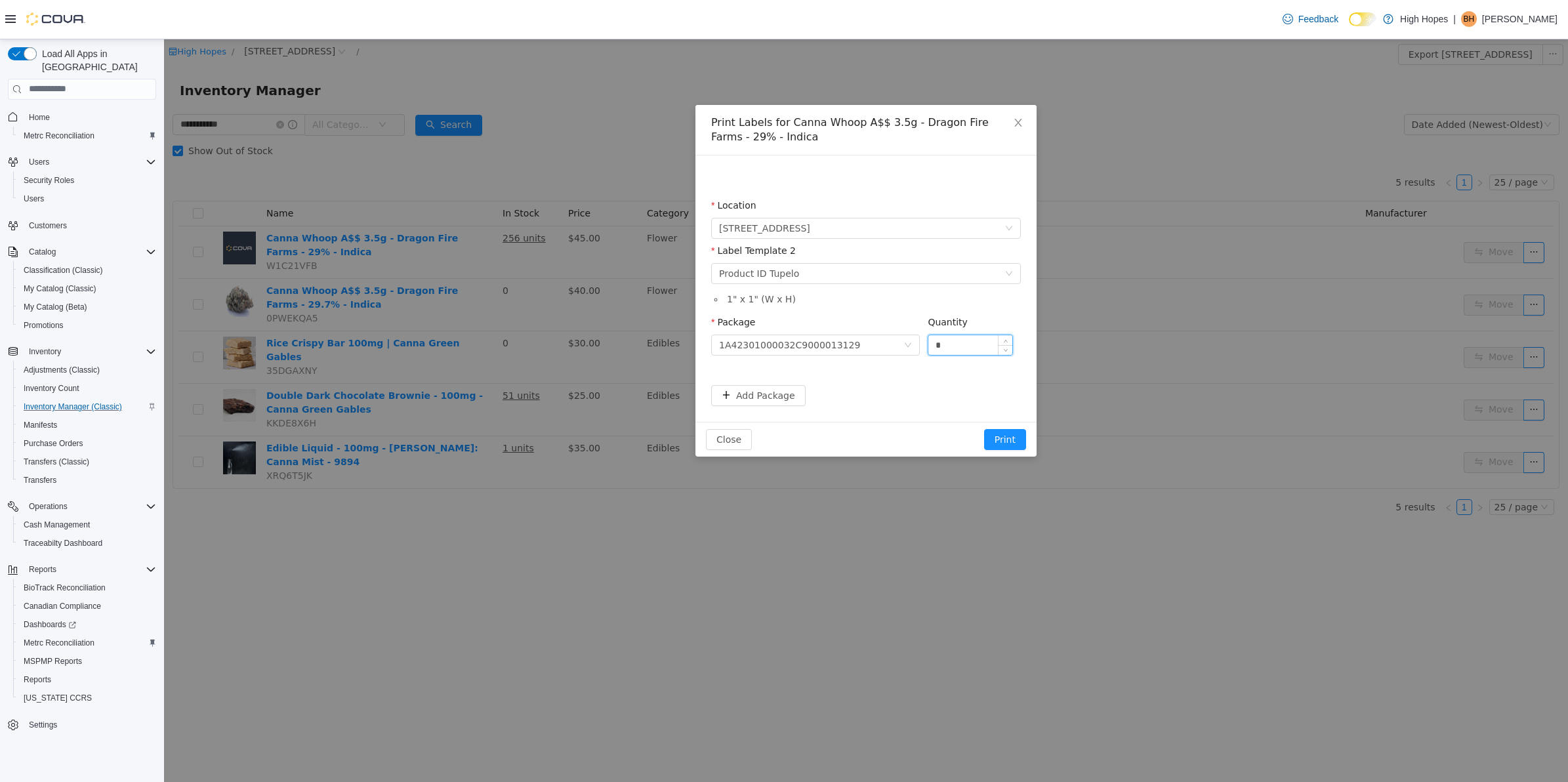
click at [969, 346] on input "*" at bounding box center [970, 345] width 84 height 20
type input "*"
click at [1013, 439] on button "Print" at bounding box center [1005, 438] width 42 height 21
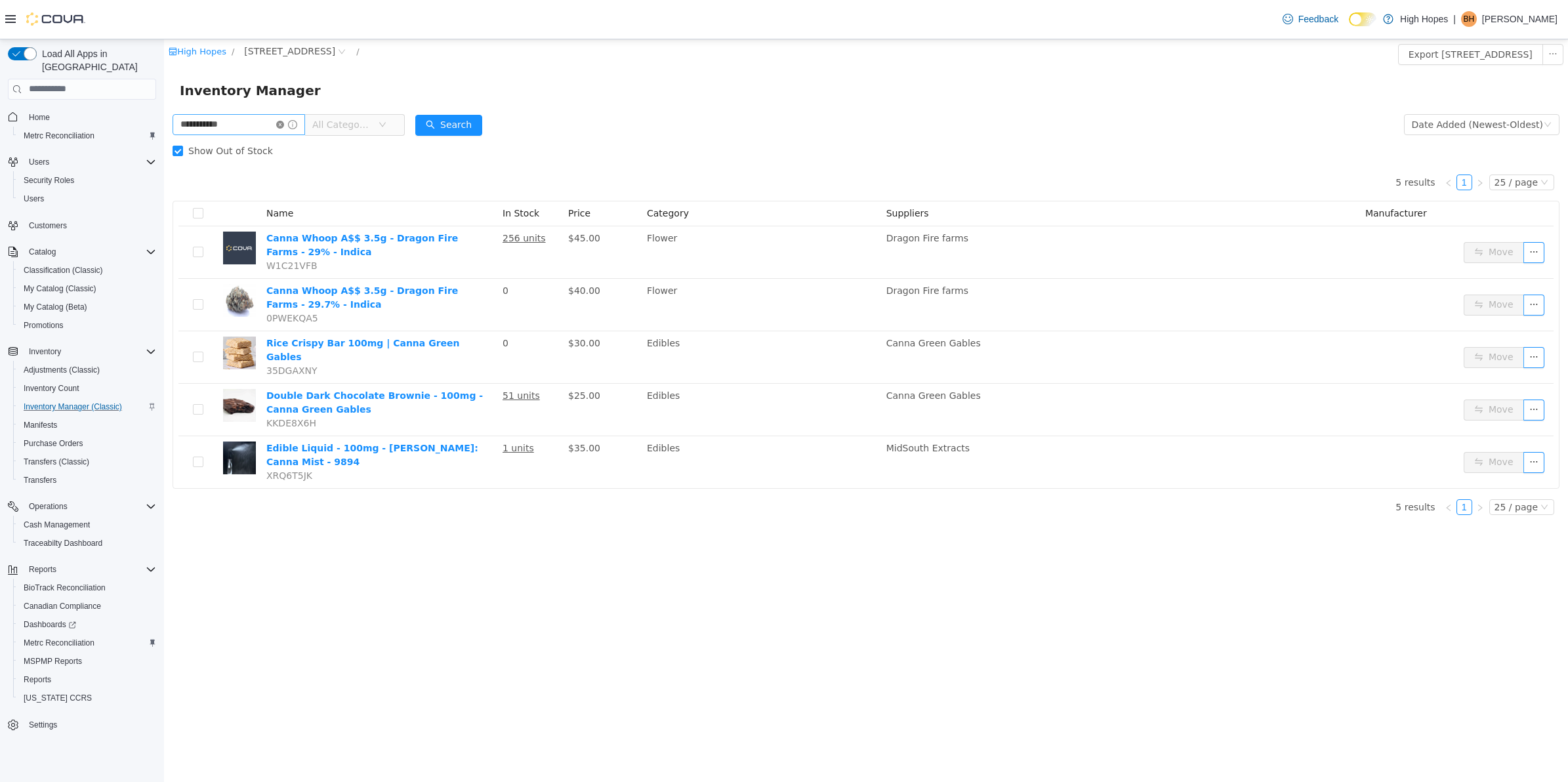
click at [284, 121] on icon "icon: close-circle" at bounding box center [280, 124] width 8 height 8
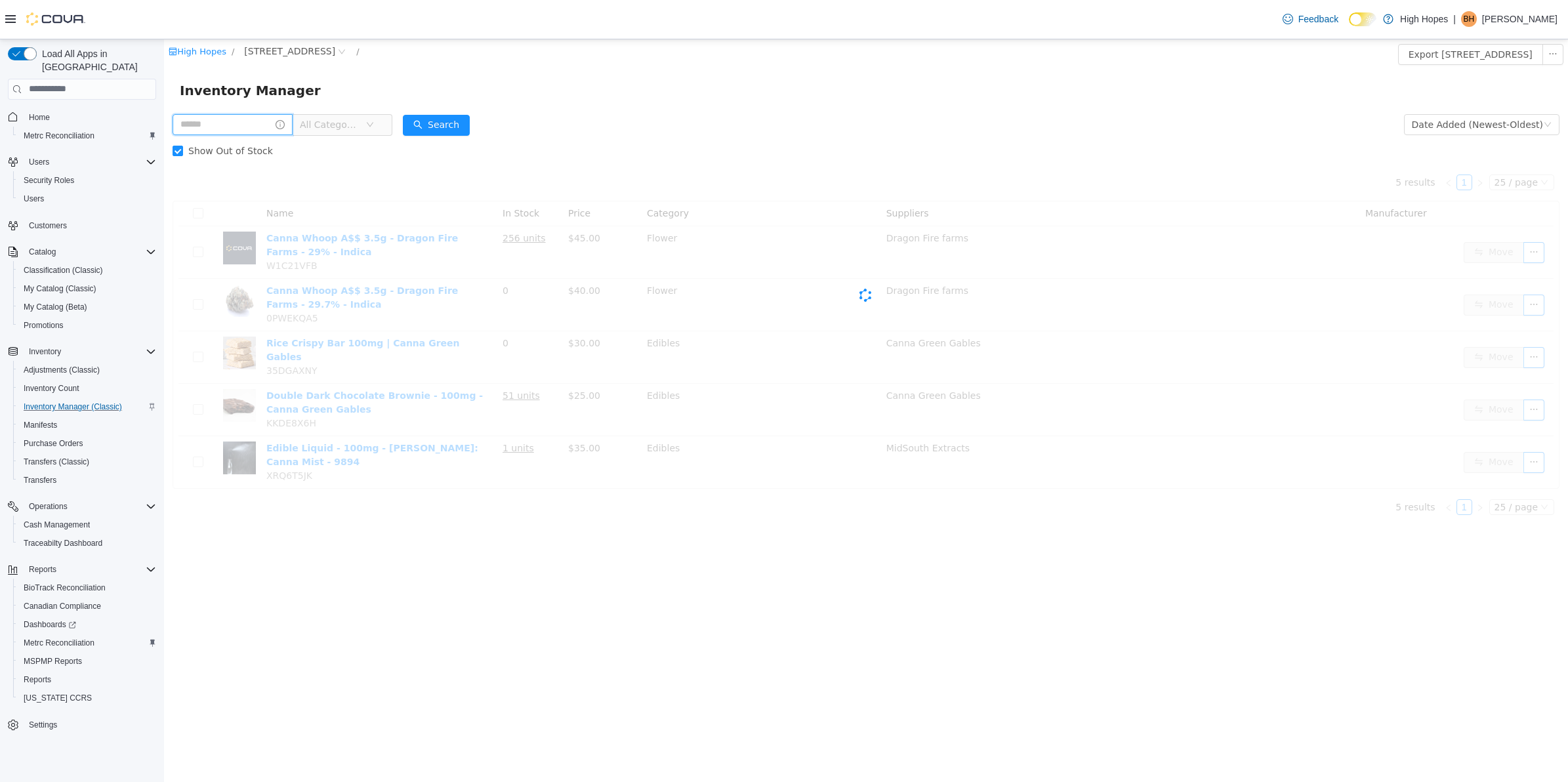
click at [242, 132] on input "text" at bounding box center [233, 123] width 120 height 21
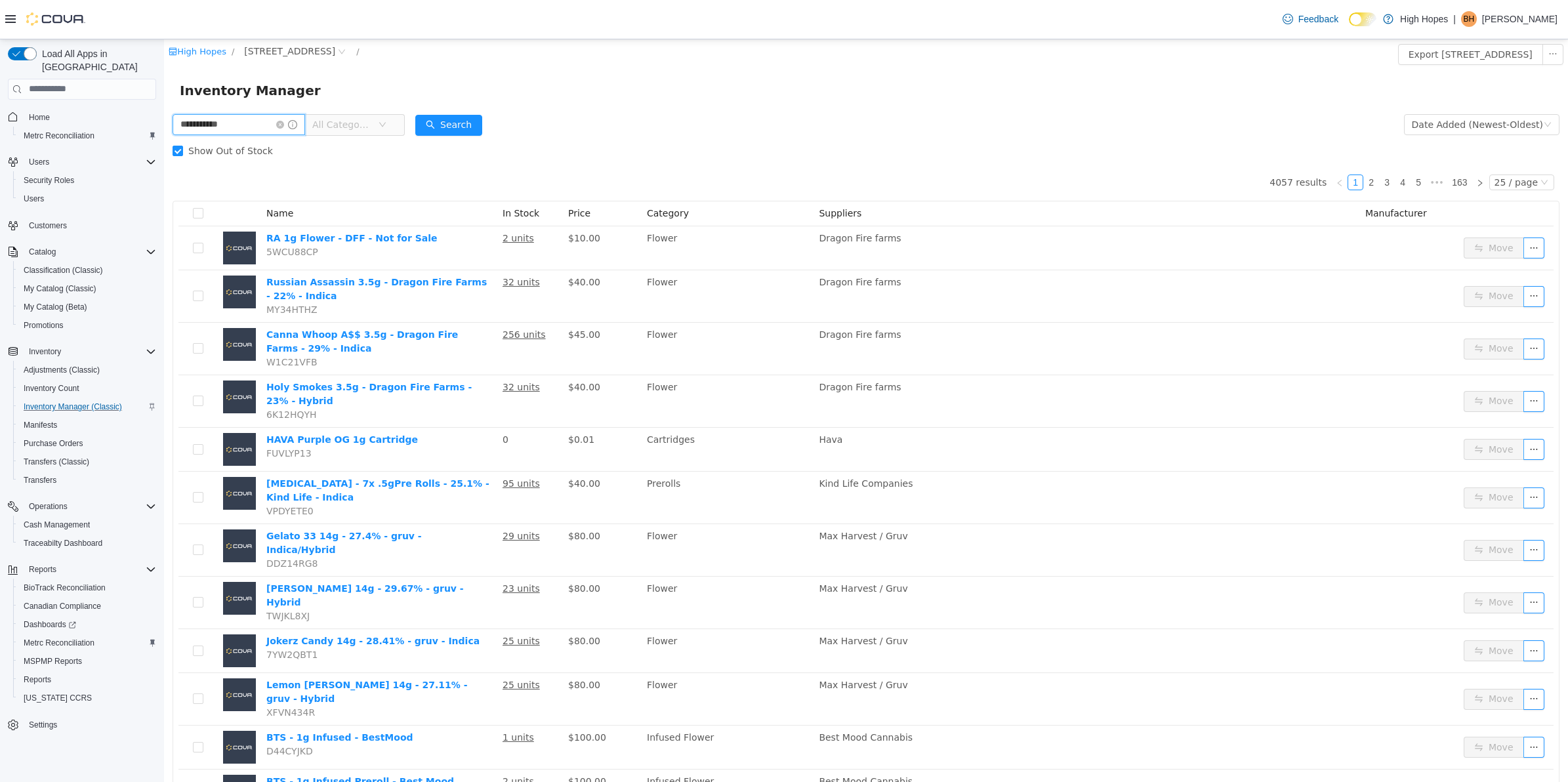
type input "**********"
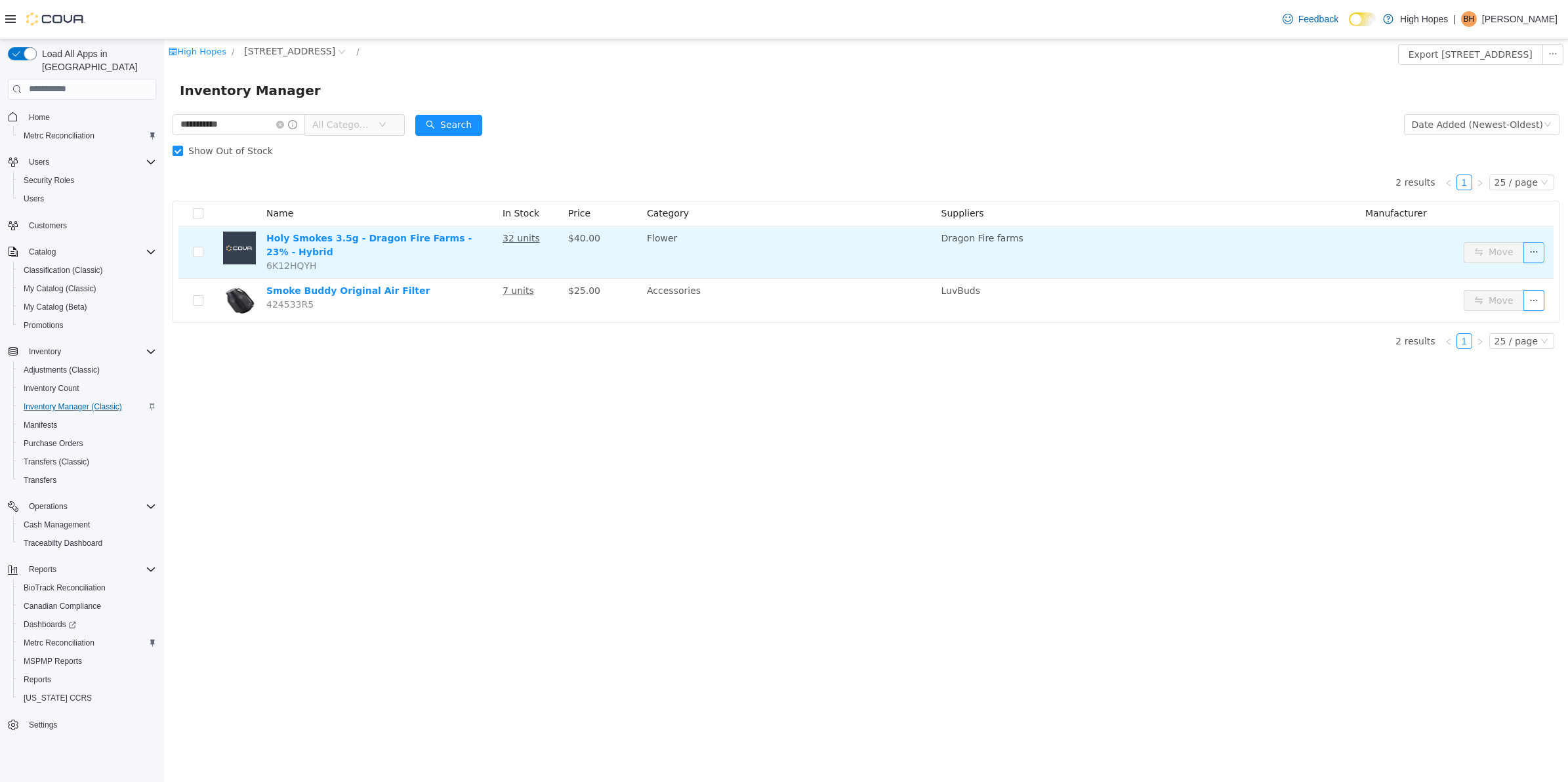
click at [1530, 245] on button "button" at bounding box center [1532, 252] width 21 height 21
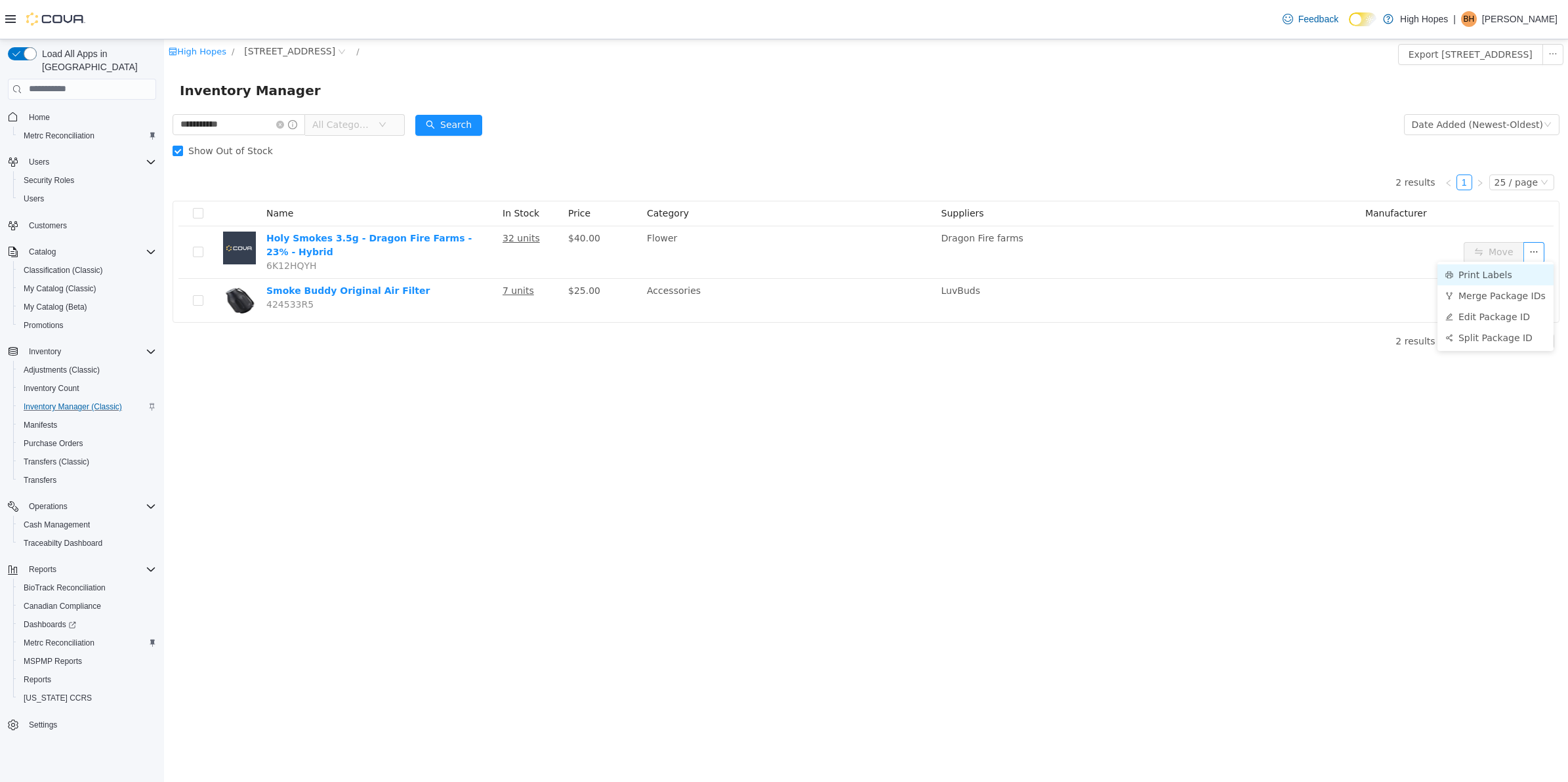
click at [1507, 273] on li "Print Labels" at bounding box center [1495, 274] width 116 height 21
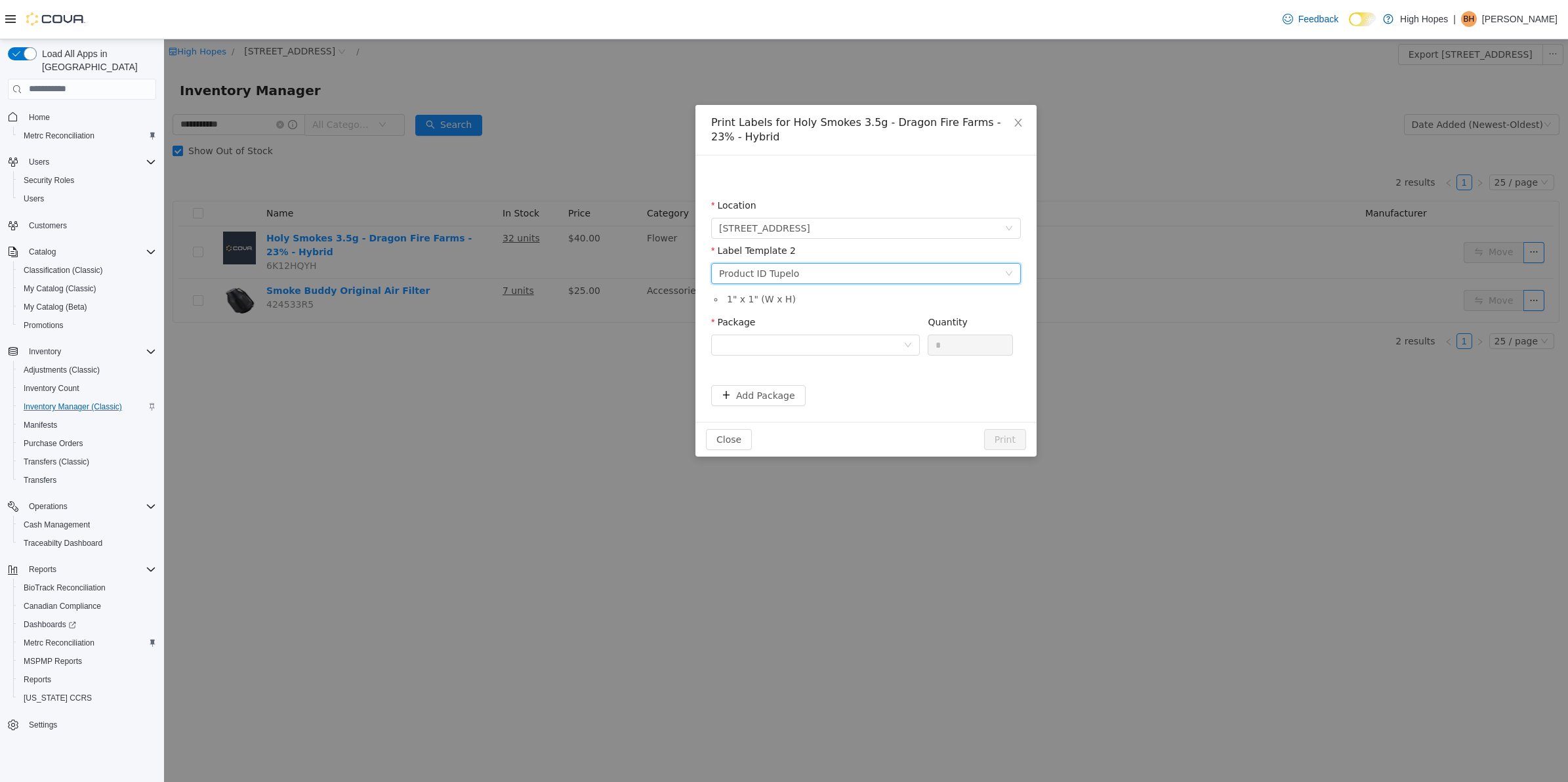
click at [959, 276] on div "Please select a label template Product ID Tupelo" at bounding box center [860, 274] width 285 height 20
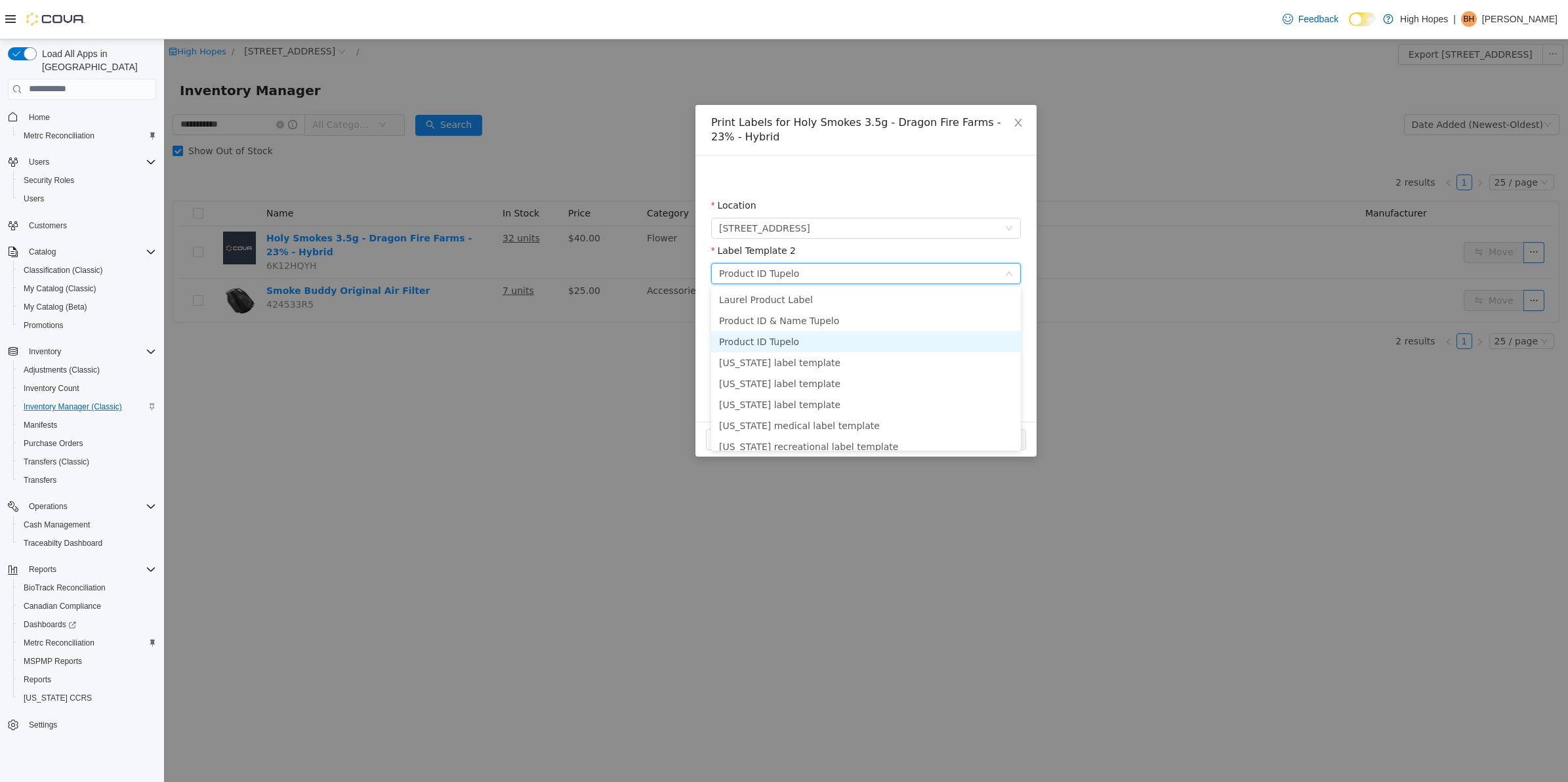
click at [879, 338] on li "Product ID Tupelo" at bounding box center [866, 341] width 310 height 21
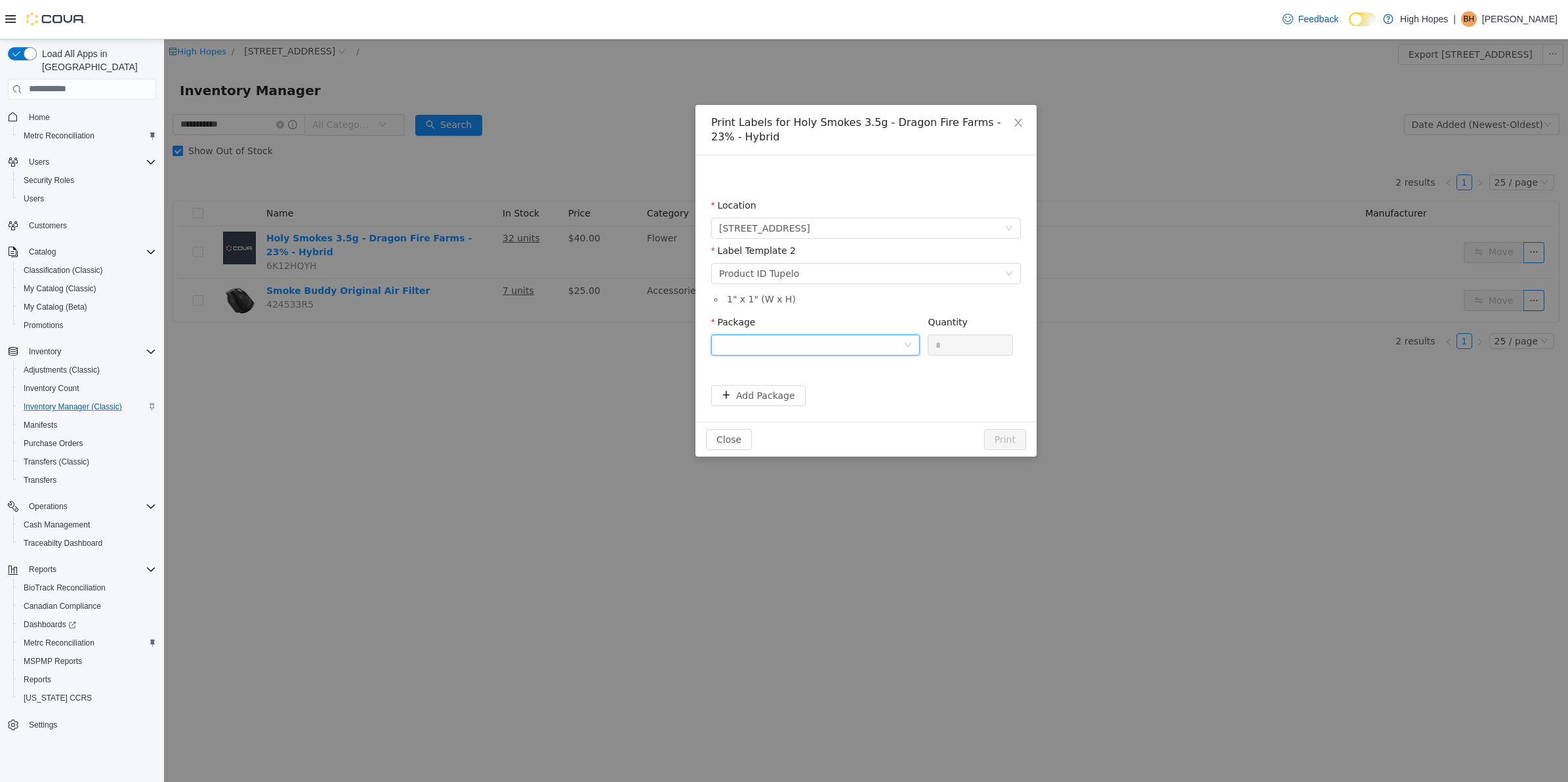
click at [869, 348] on div at bounding box center [810, 345] width 185 height 20
drag, startPoint x: 885, startPoint y: 388, endPoint x: 996, endPoint y: 360, distance: 114.5
click at [903, 383] on li "1A42301000032C9000012901" at bounding box center [815, 391] width 208 height 21
click at [971, 335] on input "*" at bounding box center [970, 345] width 84 height 20
type input "**"
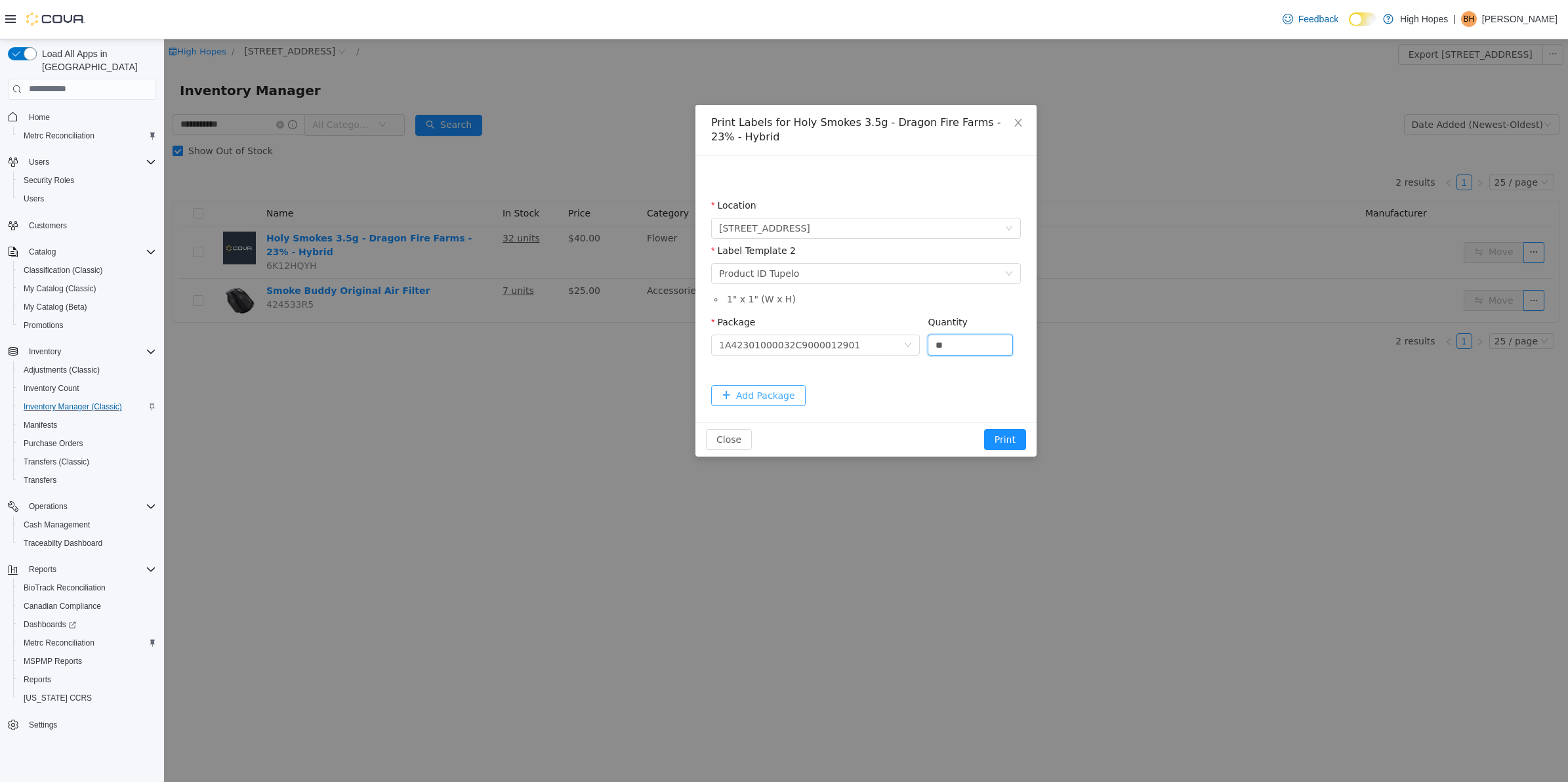
click at [770, 393] on button "Add Package" at bounding box center [759, 395] width 95 height 21
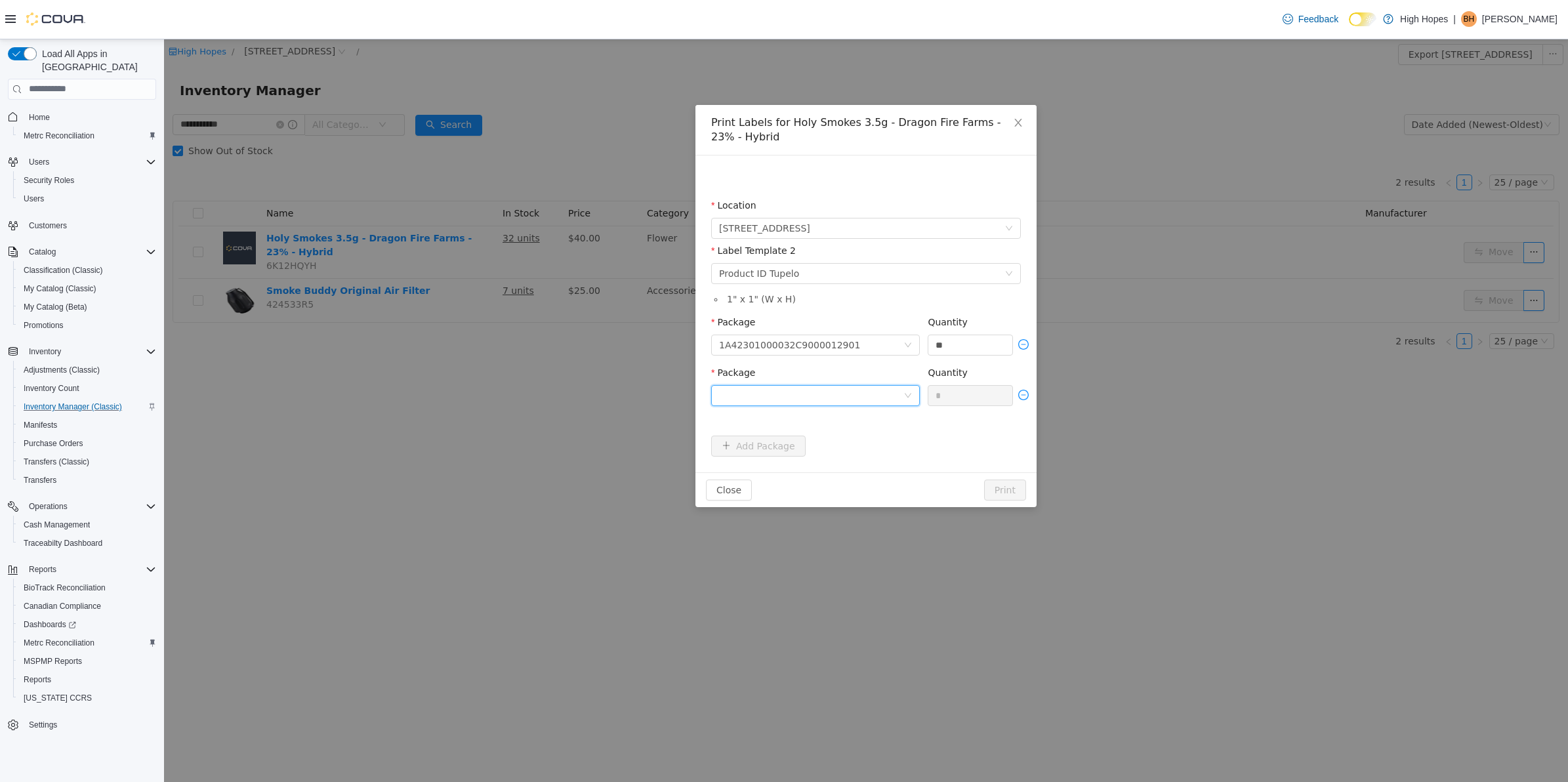
click at [866, 386] on div at bounding box center [810, 395] width 185 height 20
click at [887, 439] on li "1A42301000032C9000012902" at bounding box center [815, 441] width 208 height 21
click at [985, 394] on input "*" at bounding box center [970, 395] width 84 height 20
type input "**"
click at [1004, 491] on button "Print" at bounding box center [1005, 489] width 42 height 21
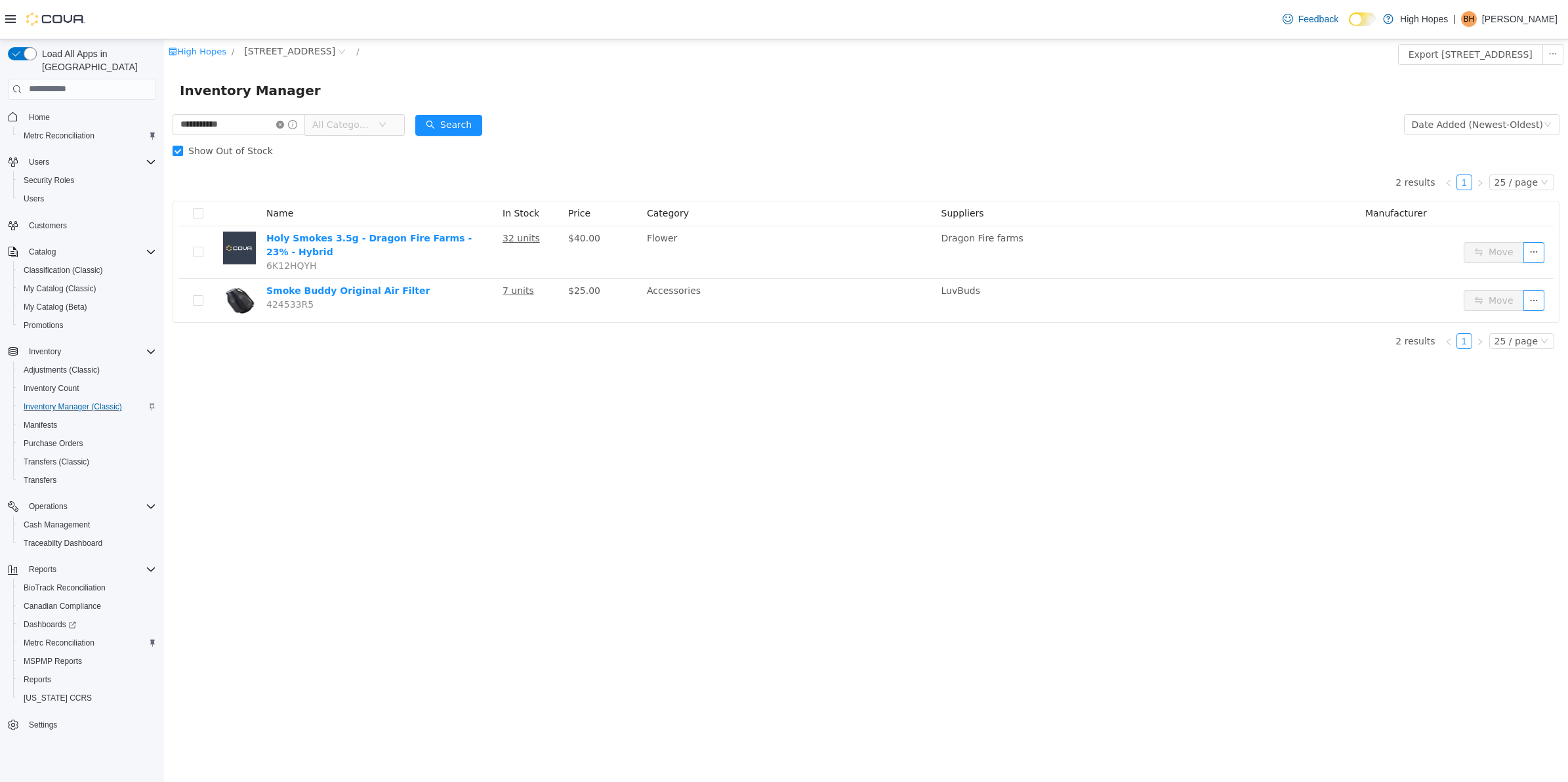
click at [284, 123] on icon "icon: close-circle" at bounding box center [280, 124] width 8 height 8
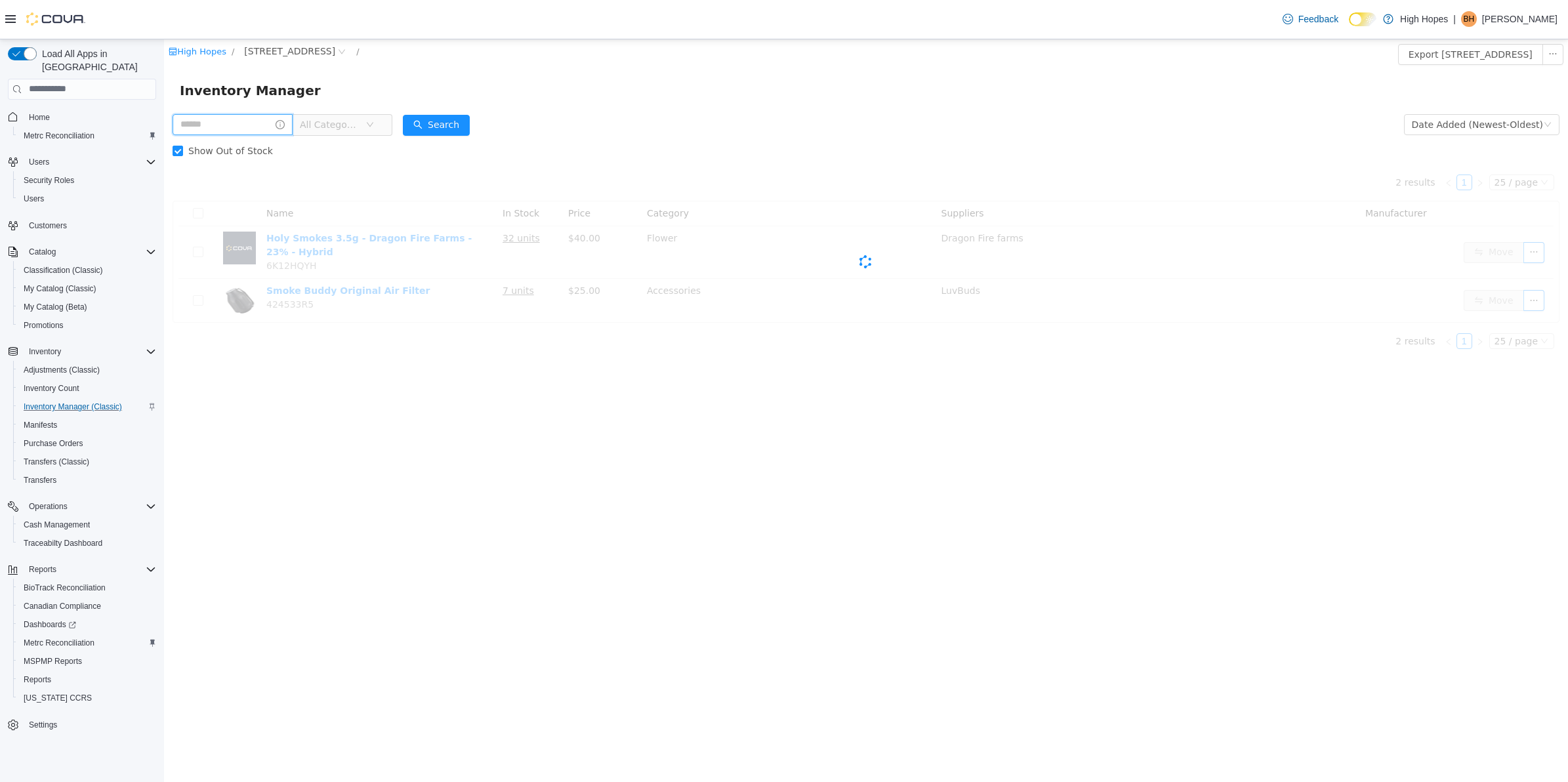
click at [270, 120] on input "text" at bounding box center [233, 123] width 120 height 21
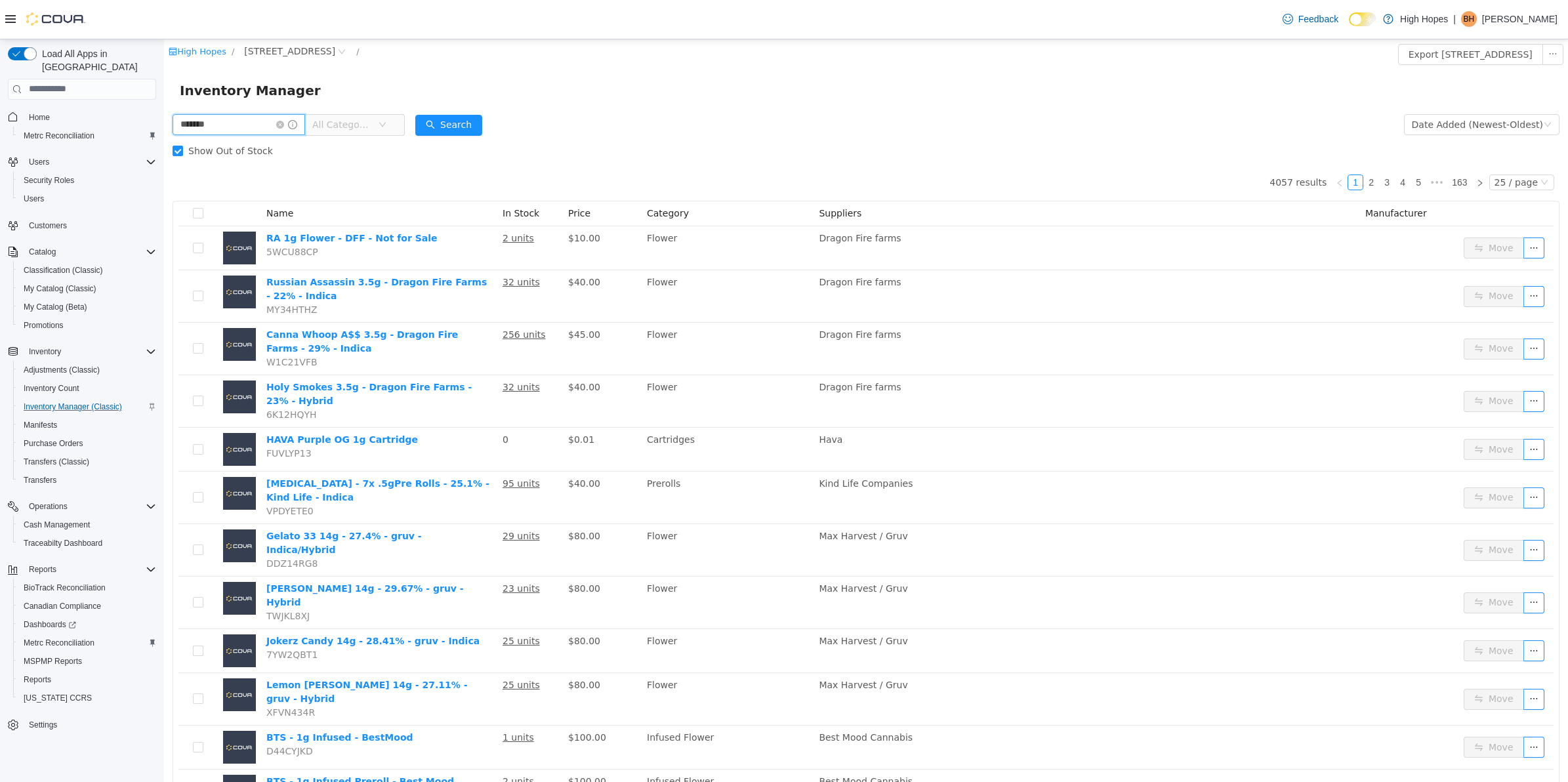
type input "*******"
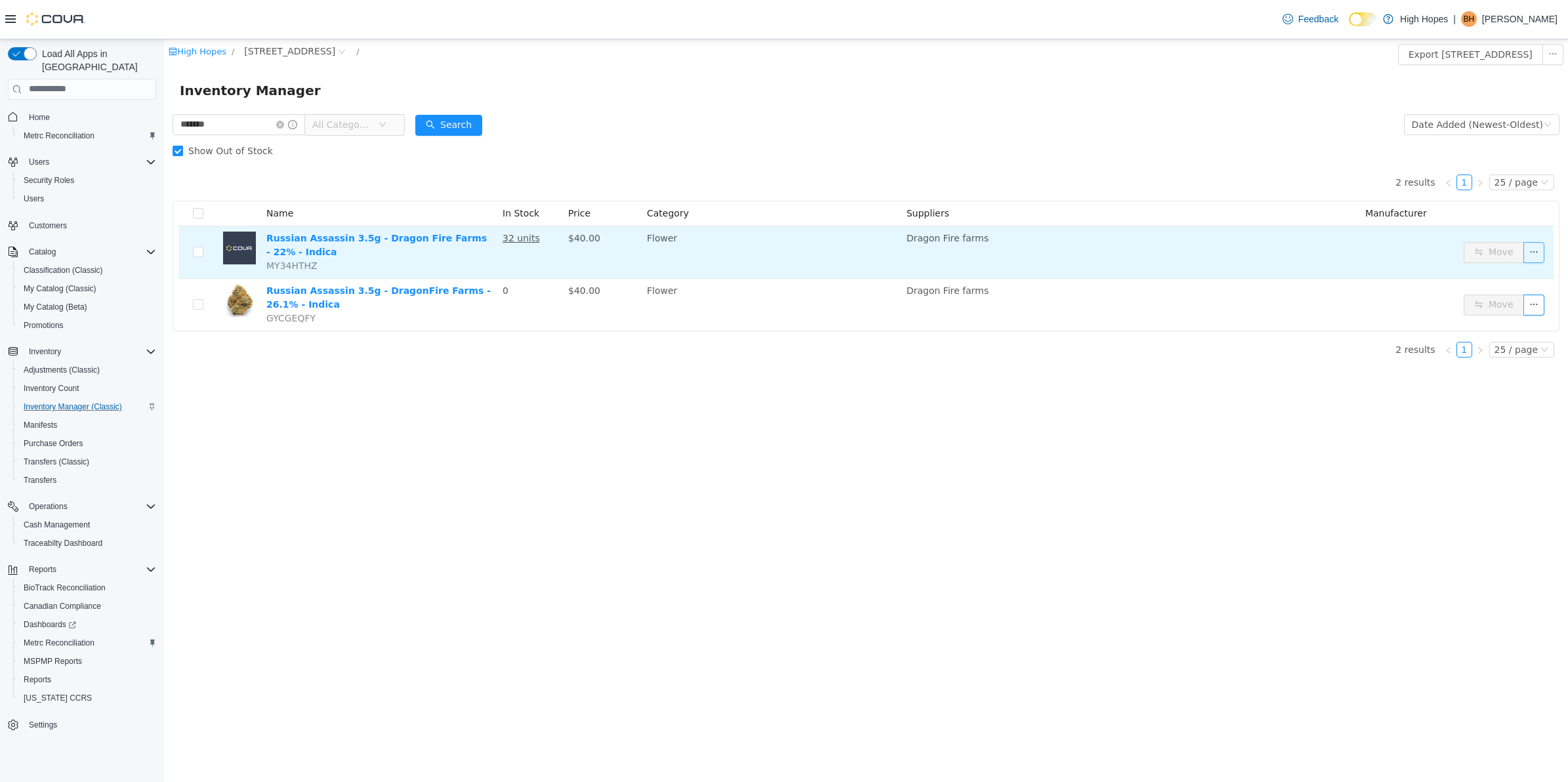
click at [1529, 253] on button "button" at bounding box center [1532, 252] width 21 height 21
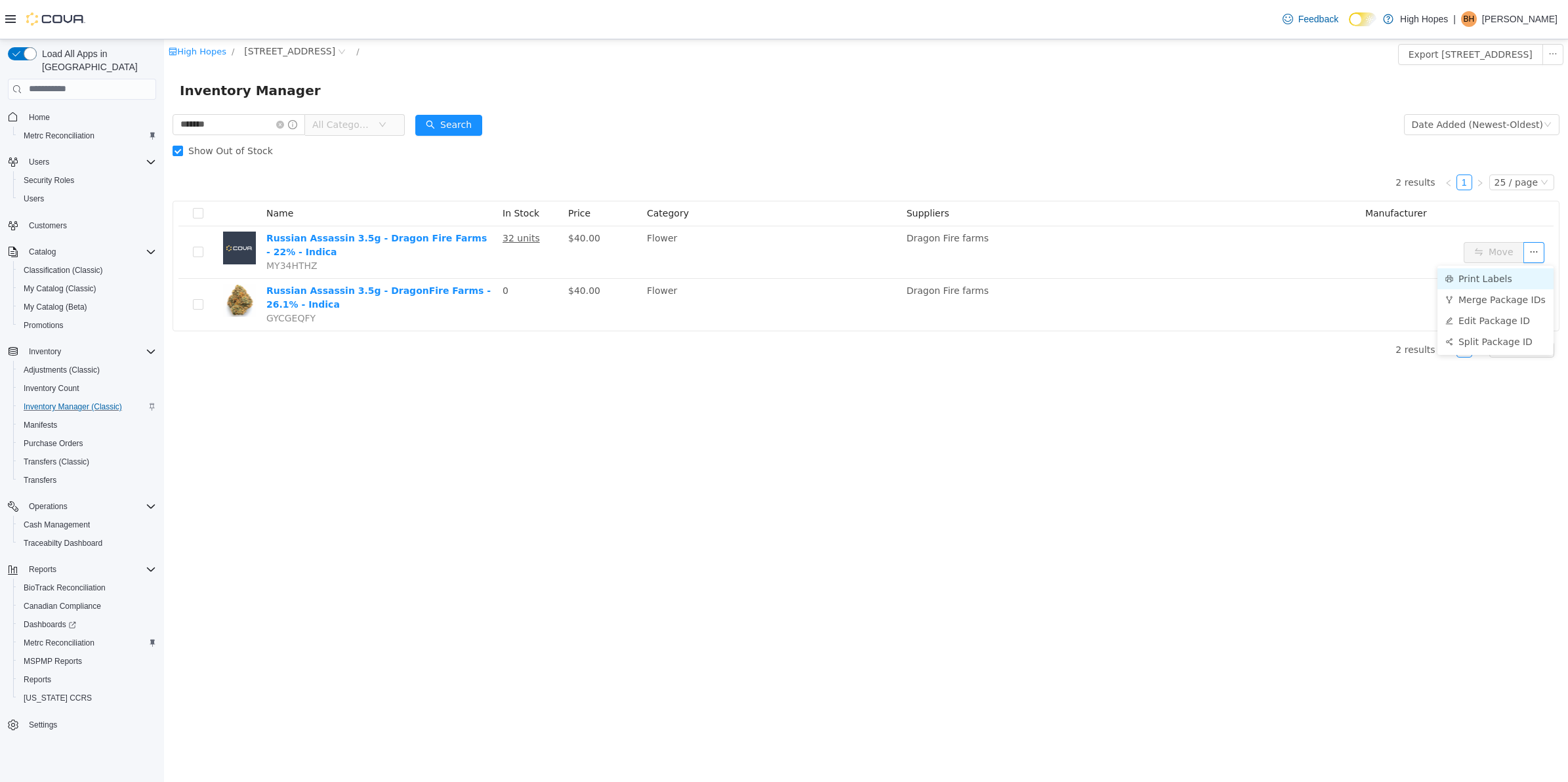
click at [1499, 276] on li "Print Labels" at bounding box center [1495, 277] width 116 height 21
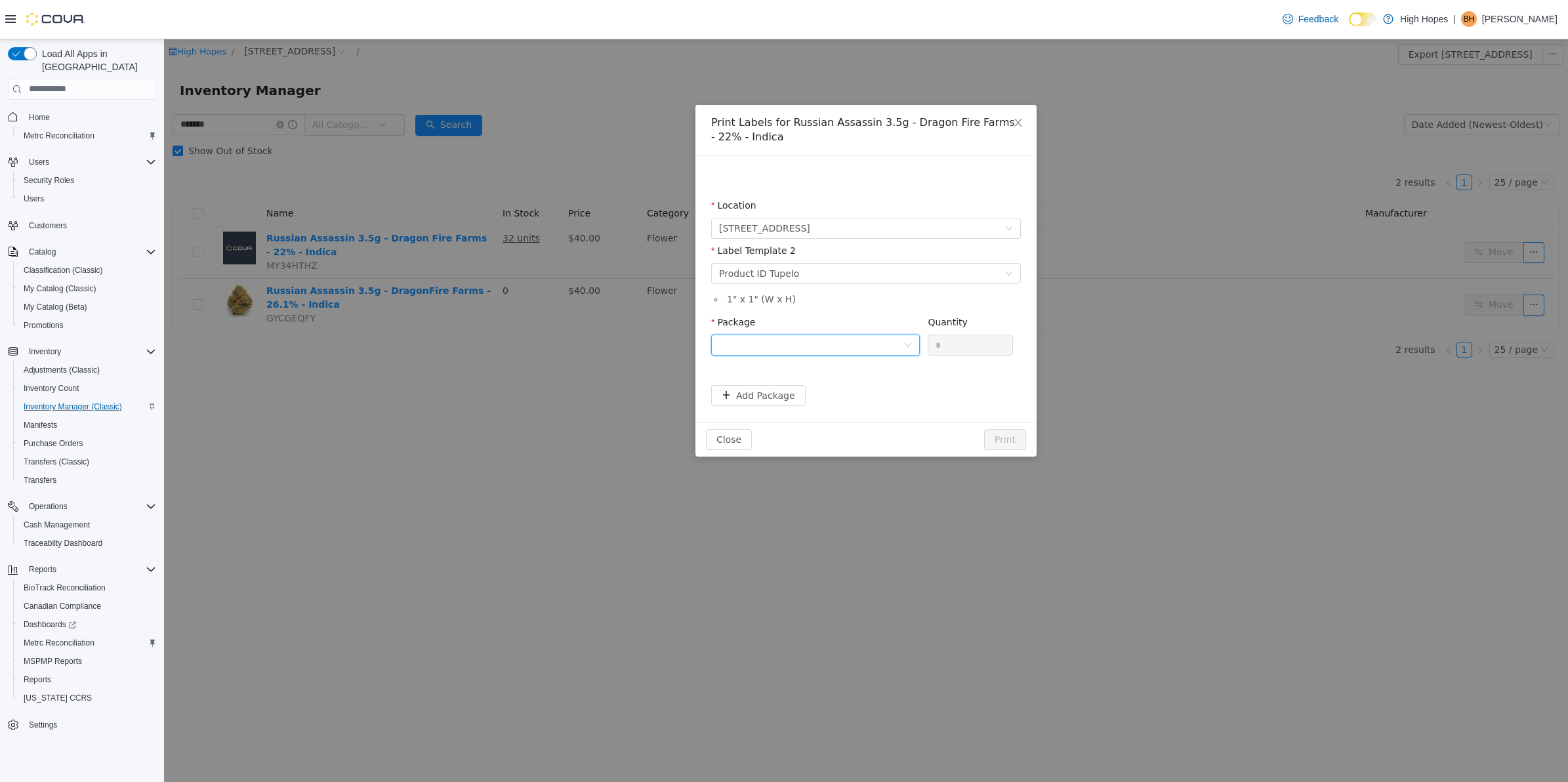
click at [873, 350] on div at bounding box center [810, 345] width 185 height 20
click at [867, 388] on li "1A42301000032C9000012940" at bounding box center [815, 391] width 208 height 21
click at [961, 342] on input "*" at bounding box center [970, 345] width 84 height 20
type input "**"
click at [736, 394] on button "Add Package" at bounding box center [759, 395] width 95 height 21
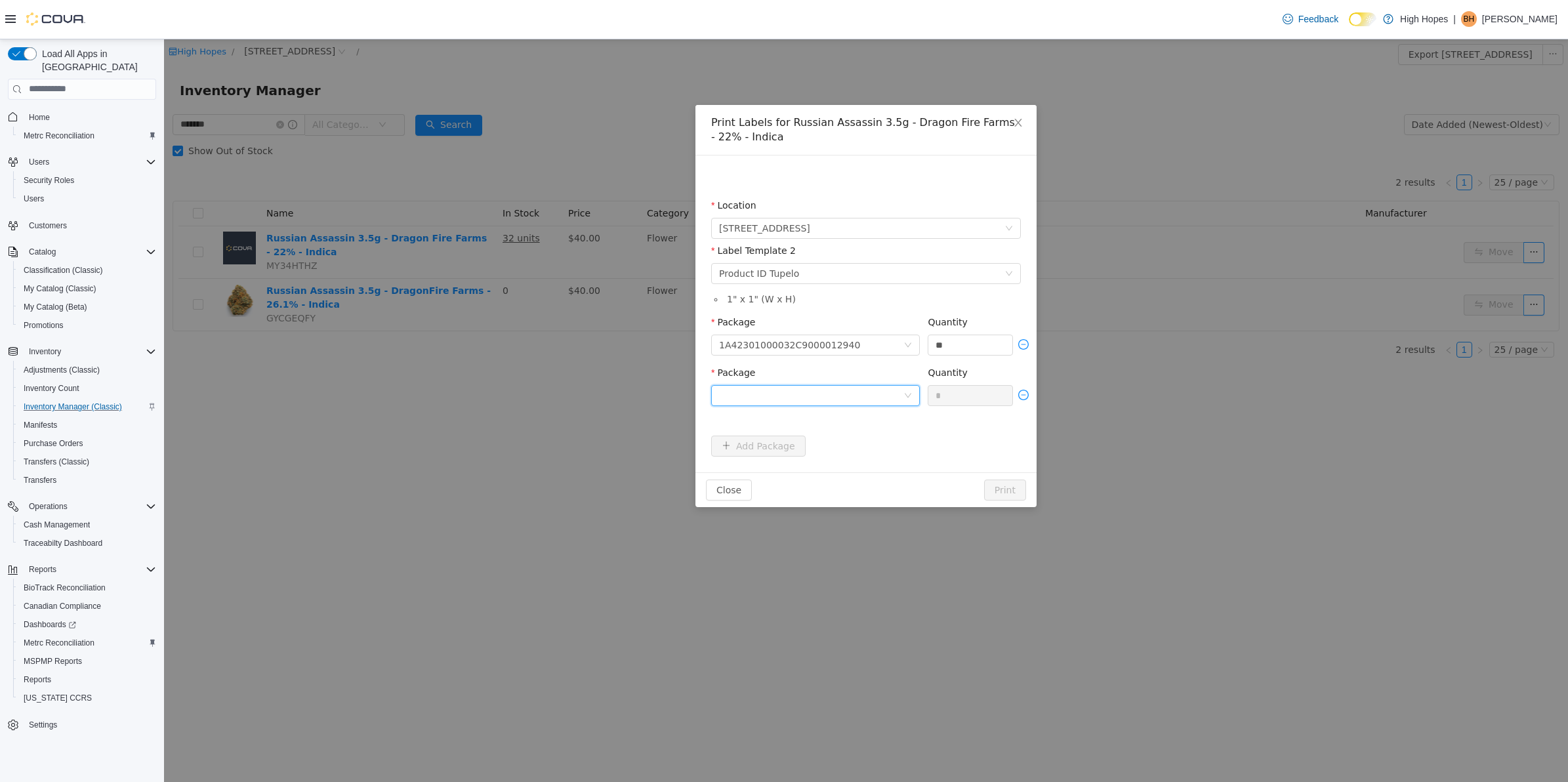
click at [847, 396] on div at bounding box center [810, 395] width 185 height 20
click at [873, 438] on li "1A42301000032C9000012941" at bounding box center [815, 441] width 208 height 21
click at [965, 400] on input "*" at bounding box center [970, 395] width 84 height 20
type input "**"
click at [1008, 487] on button "Print" at bounding box center [1005, 489] width 42 height 21
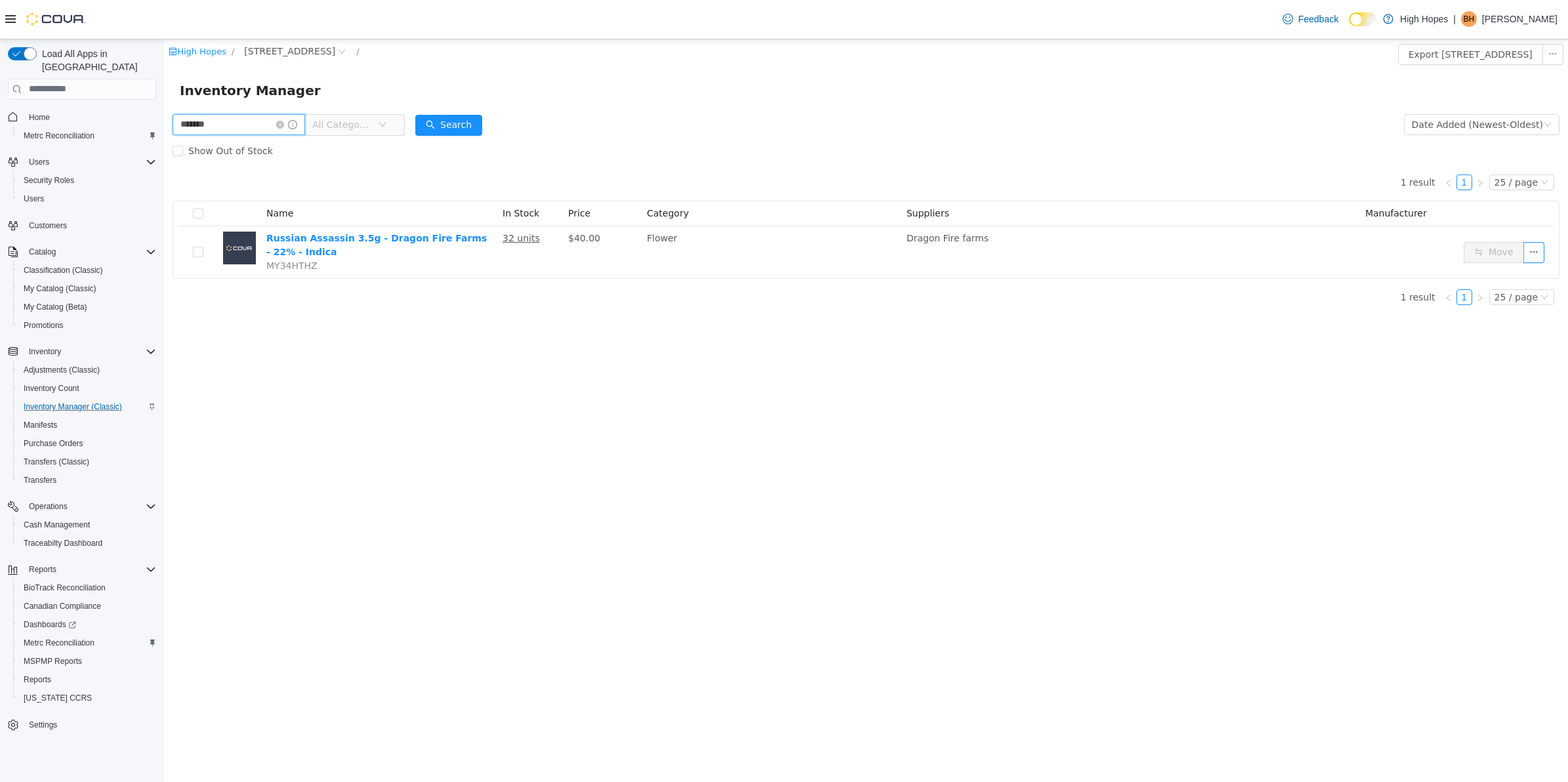
drag, startPoint x: 250, startPoint y: 125, endPoint x: 29, endPoint y: 170, distance: 225.5
click at [164, 170] on html "High Hopes / [STREET_ADDRESS] / Export [STREET_ADDRESS] Inventory Inventory Man…" at bounding box center [865, 410] width 1403 height 743
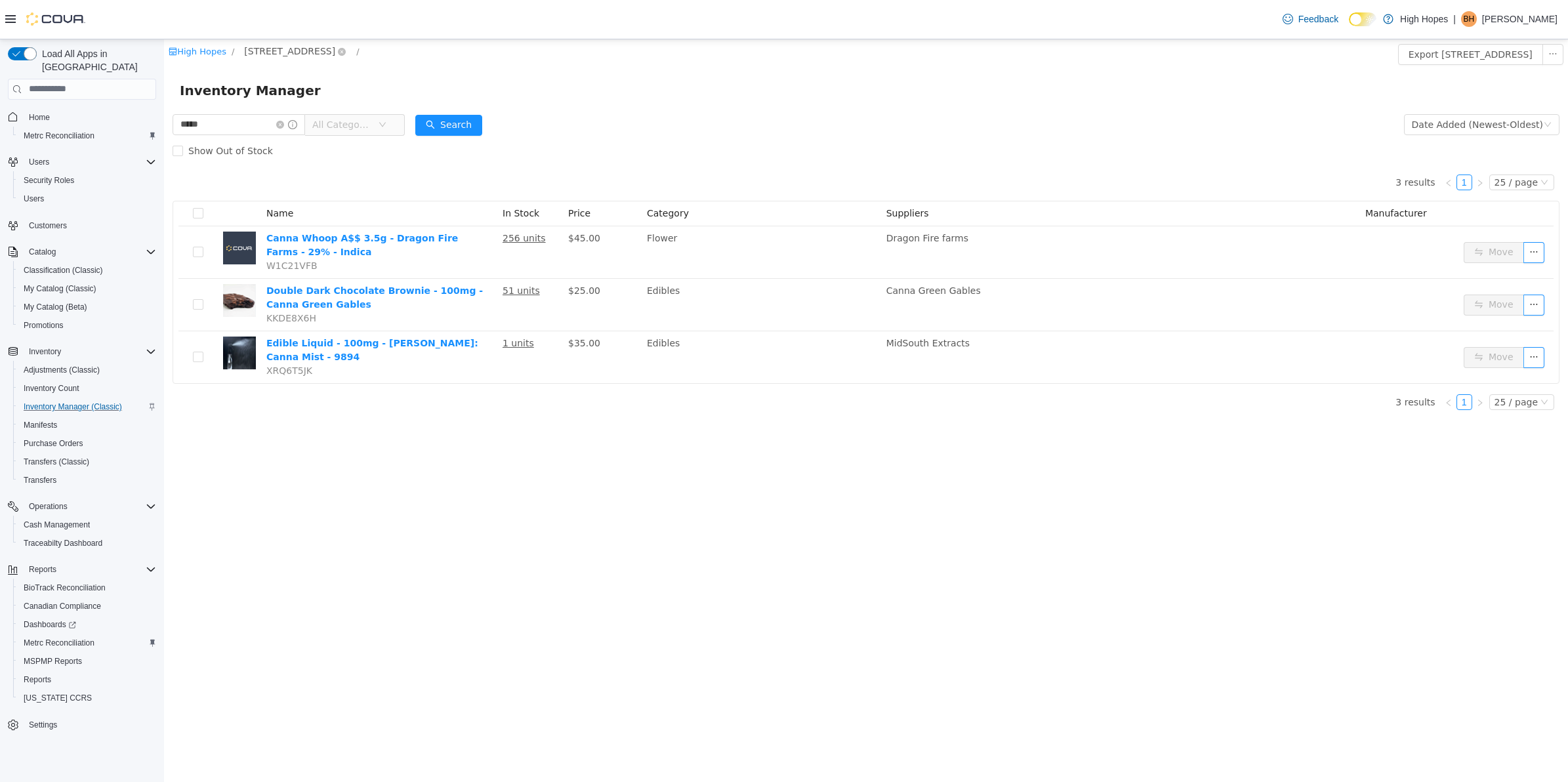
click at [309, 52] on span "[STREET_ADDRESS]" at bounding box center [289, 50] width 91 height 15
click at [298, 174] on span "[STREET_ADDRESS]" at bounding box center [317, 168] width 98 height 18
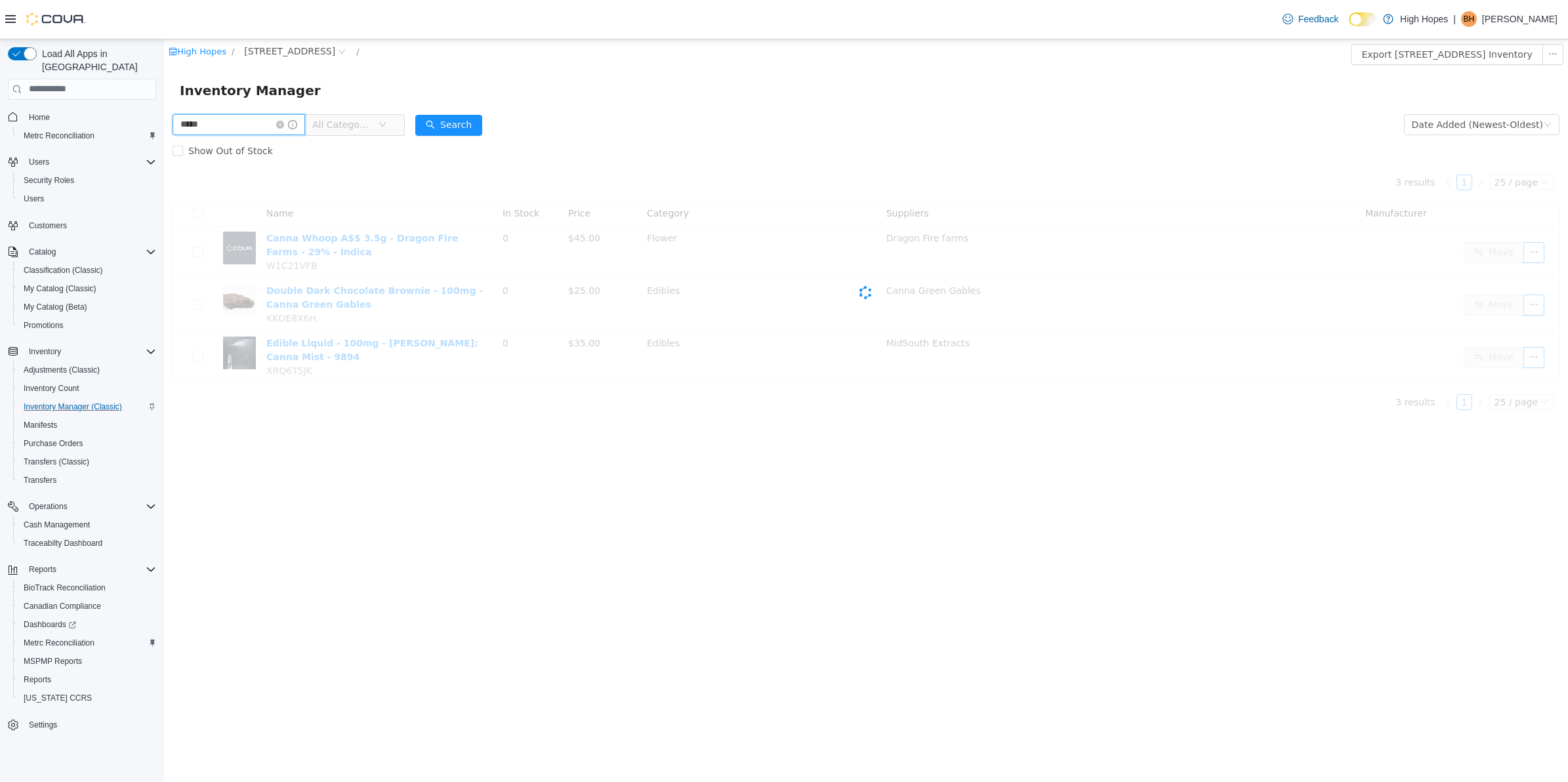
drag, startPoint x: 244, startPoint y: 123, endPoint x: 66, endPoint y: 144, distance: 179.2
click at [164, 144] on html "High Hopes / 834 Highway 19 N / Export 834 Highway 19 N Inventory Inventory Man…" at bounding box center [865, 410] width 1403 height 743
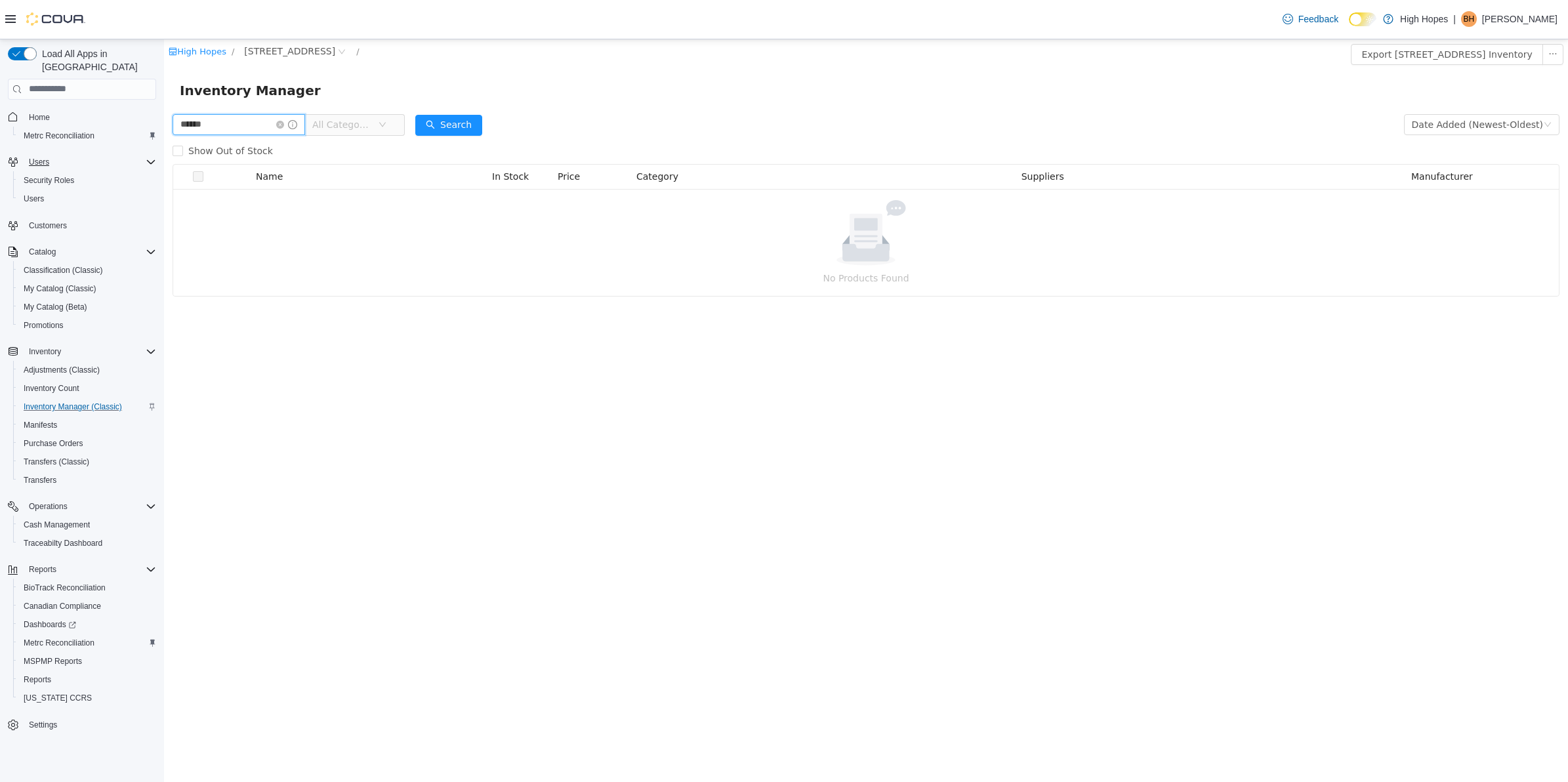
type input "******"
click at [463, 128] on button "Search" at bounding box center [449, 124] width 67 height 21
click at [335, 121] on span "All Categories" at bounding box center [341, 123] width 59 height 13
click at [369, 75] on div "Inventory Manager" at bounding box center [865, 90] width 1403 height 42
drag, startPoint x: 292, startPoint y: 126, endPoint x: 257, endPoint y: 124, distance: 35.1
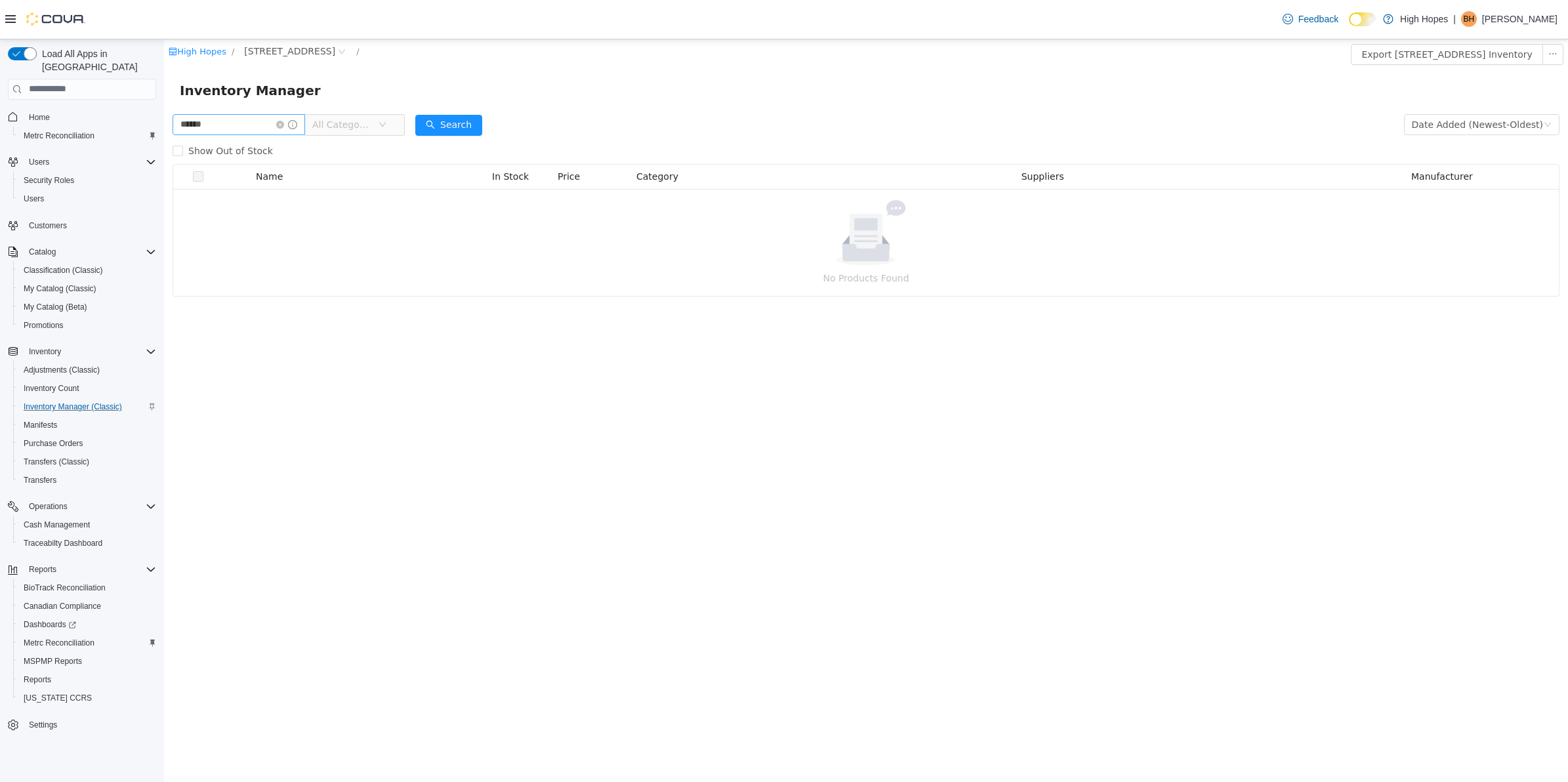
click at [284, 126] on icon "icon: close-circle" at bounding box center [280, 124] width 8 height 8
click at [247, 124] on input "text" at bounding box center [233, 123] width 120 height 21
type input "*****"
click at [264, 53] on span "[STREET_ADDRESS]" at bounding box center [289, 50] width 91 height 15
click at [282, 99] on span "All Locations" at bounding box center [288, 98] width 57 height 11
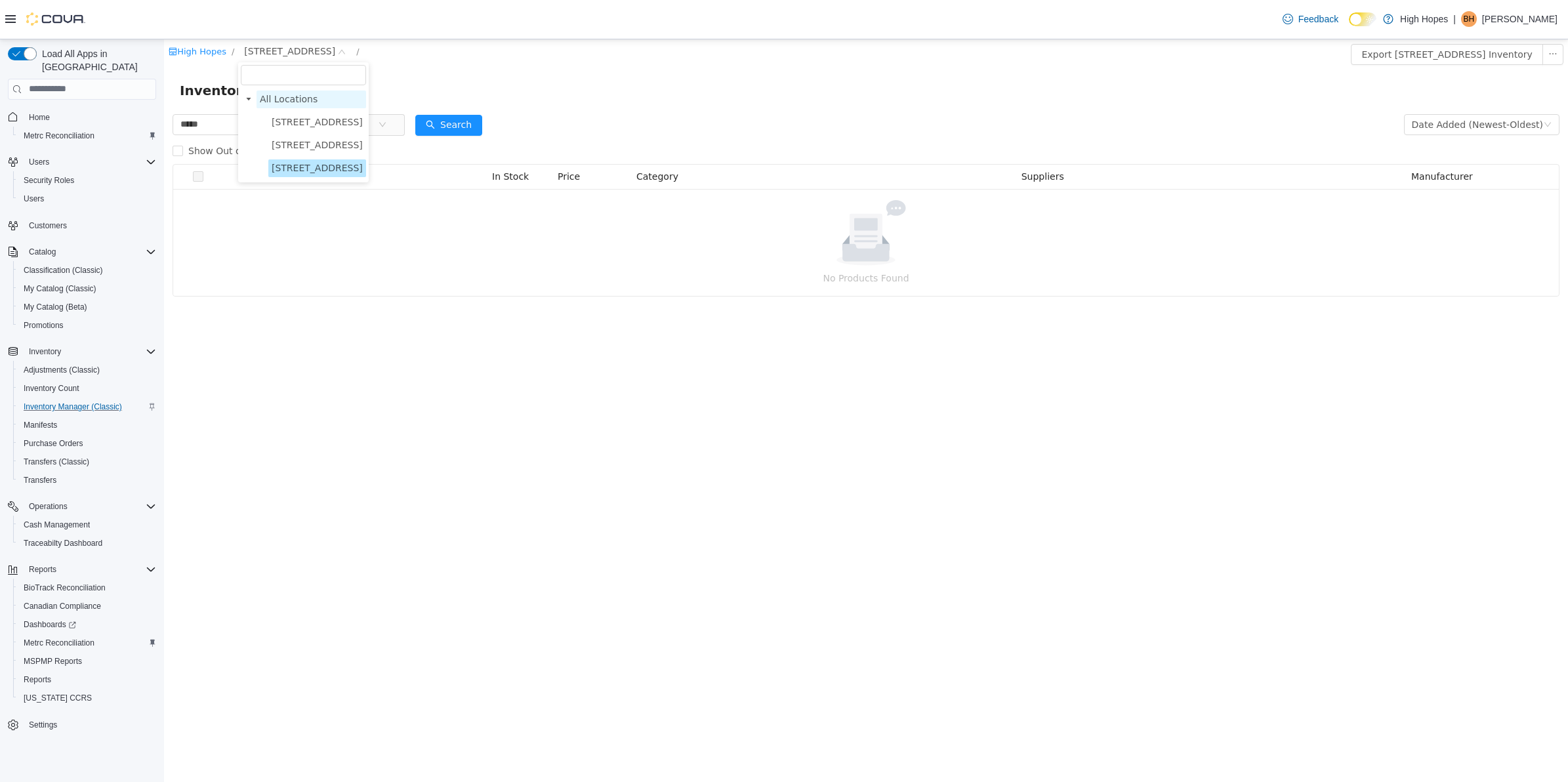
click at [284, 104] on span "All Locations" at bounding box center [288, 98] width 57 height 11
click at [483, 120] on button "Search" at bounding box center [449, 124] width 67 height 21
click at [56, 283] on span "My Catalog (Classic)" at bounding box center [60, 288] width 73 height 11
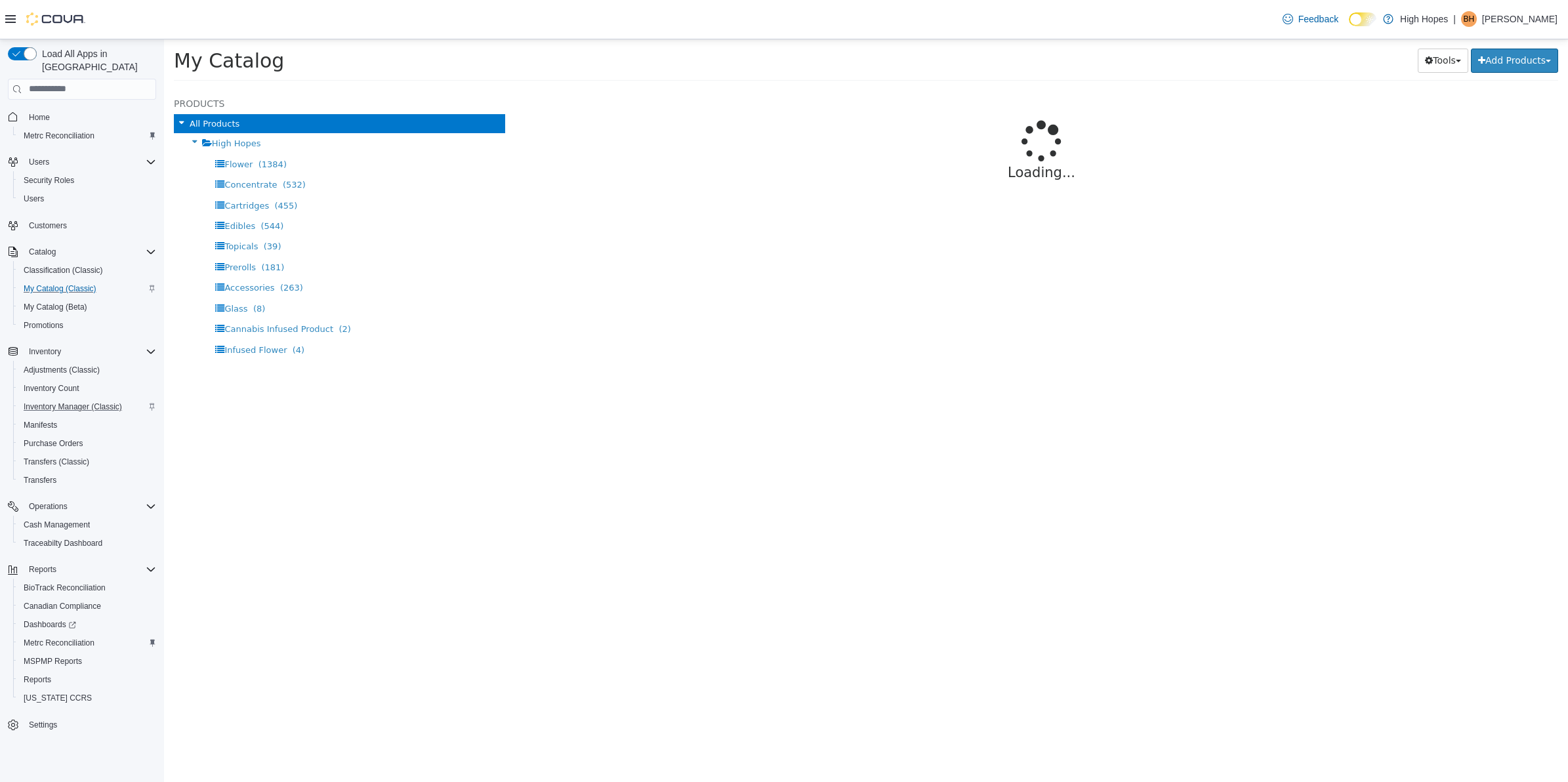
select select "**********"
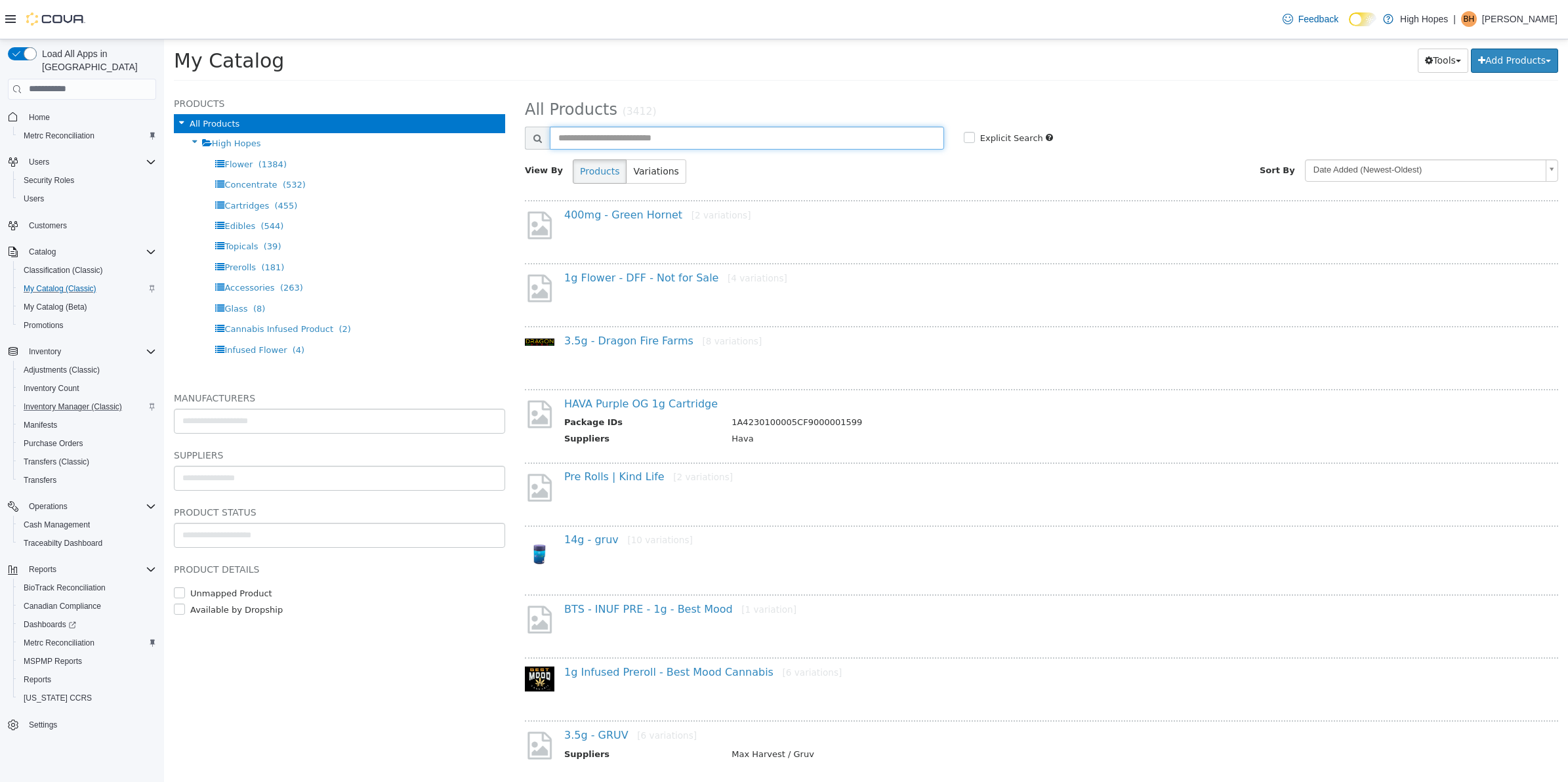
click at [646, 140] on input "text" at bounding box center [746, 137] width 394 height 23
type input "***"
select select "**********"
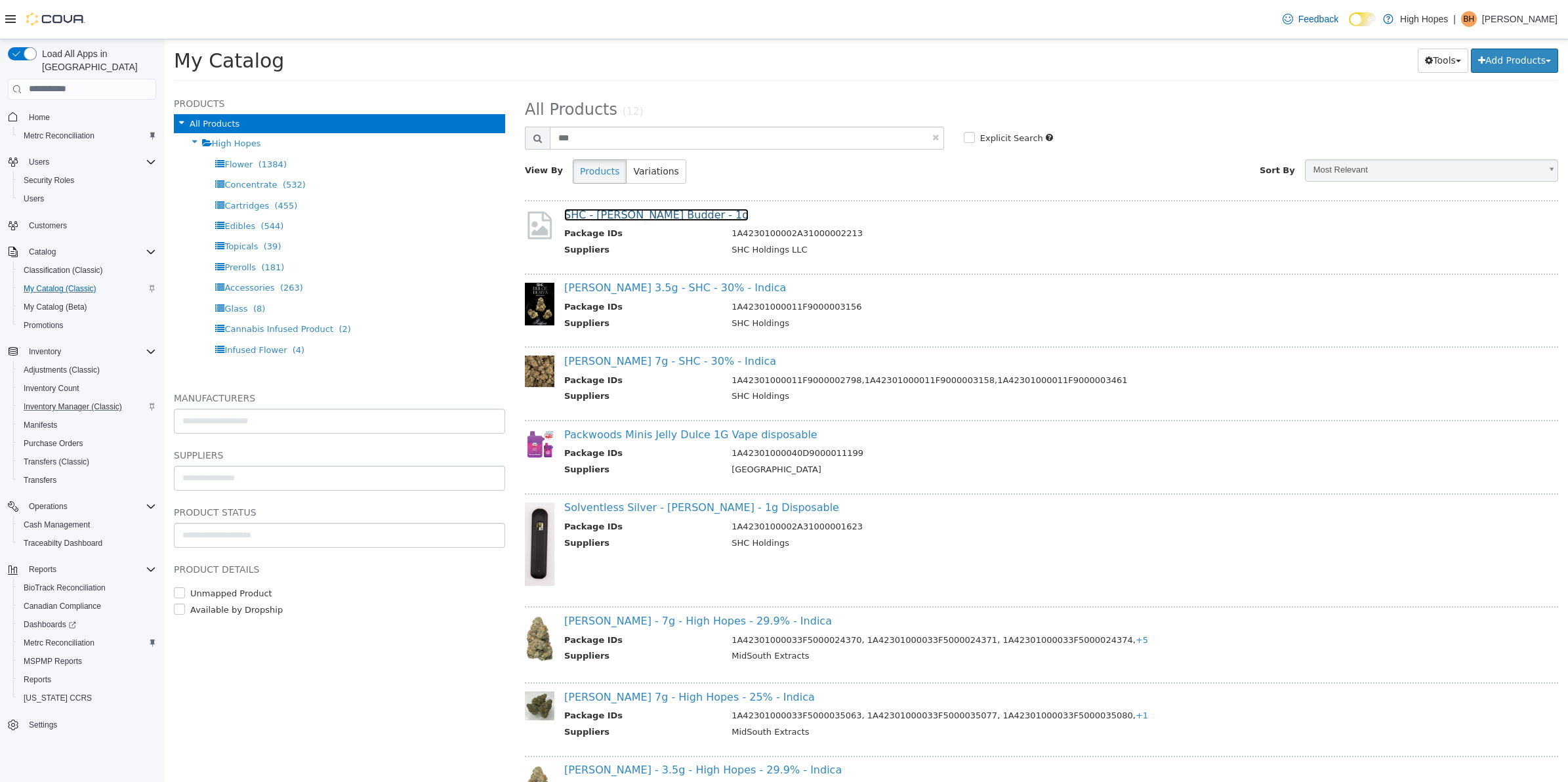
click at [618, 215] on link "SHC - Dulce De Uva Budder - 1g" at bounding box center [656, 214] width 185 height 13
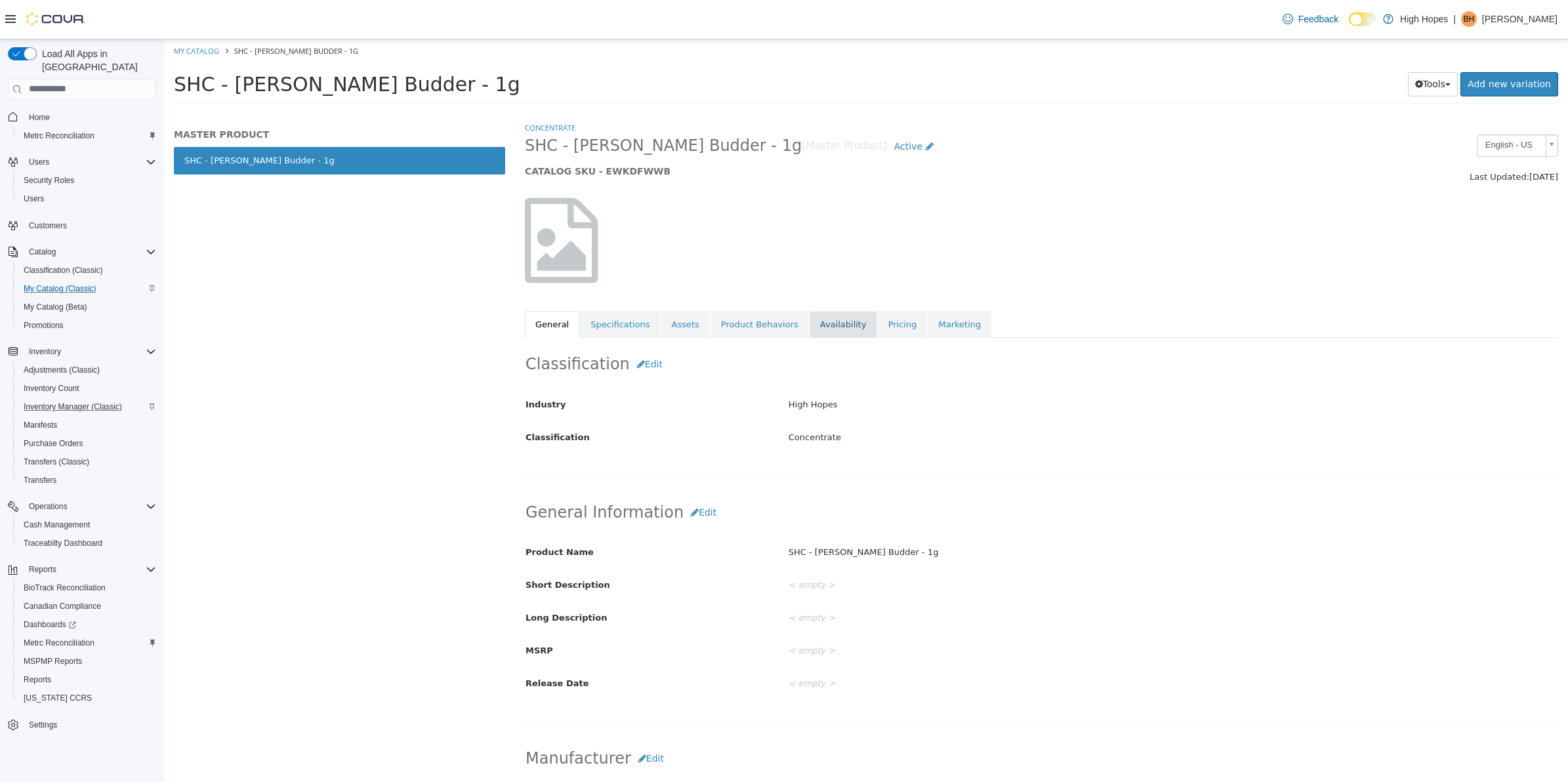
click at [822, 319] on link "Availability" at bounding box center [843, 324] width 67 height 28
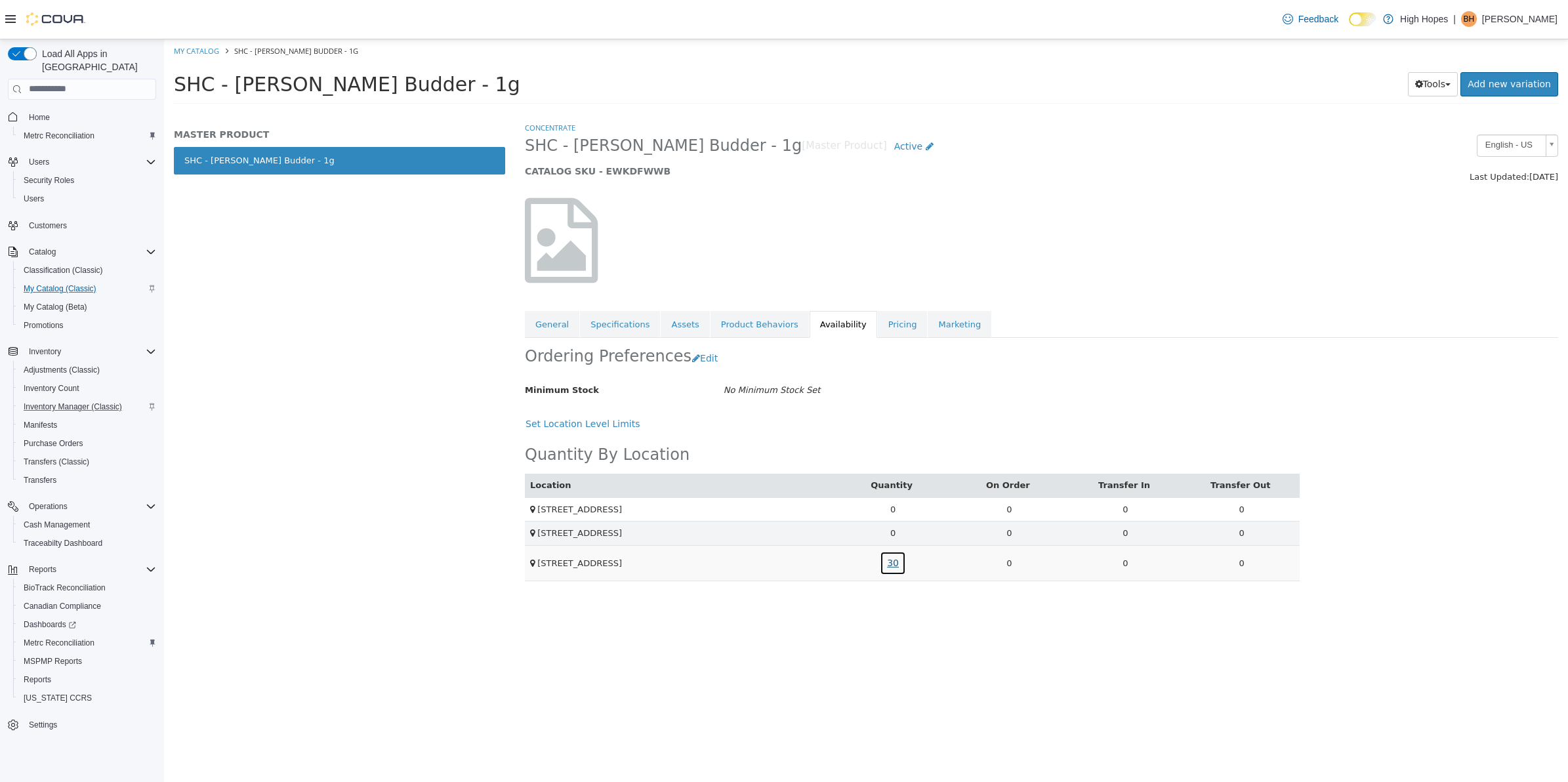
click at [895, 567] on link "30" at bounding box center [892, 563] width 27 height 25
click at [914, 508] on link "1A4230100002A31000002213" at bounding box center [866, 507] width 127 height 13
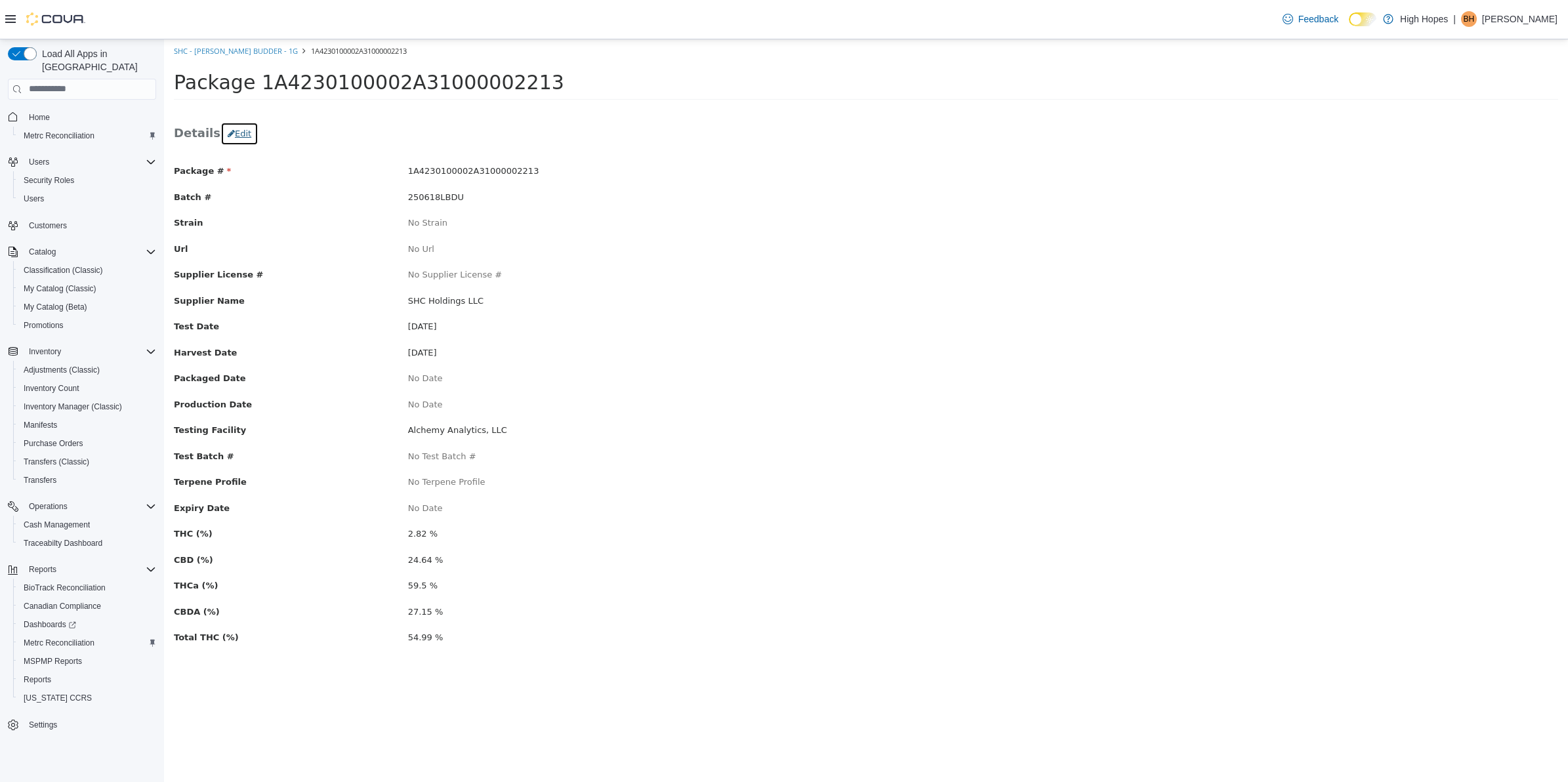
click at [236, 132] on button "Edit" at bounding box center [239, 133] width 38 height 24
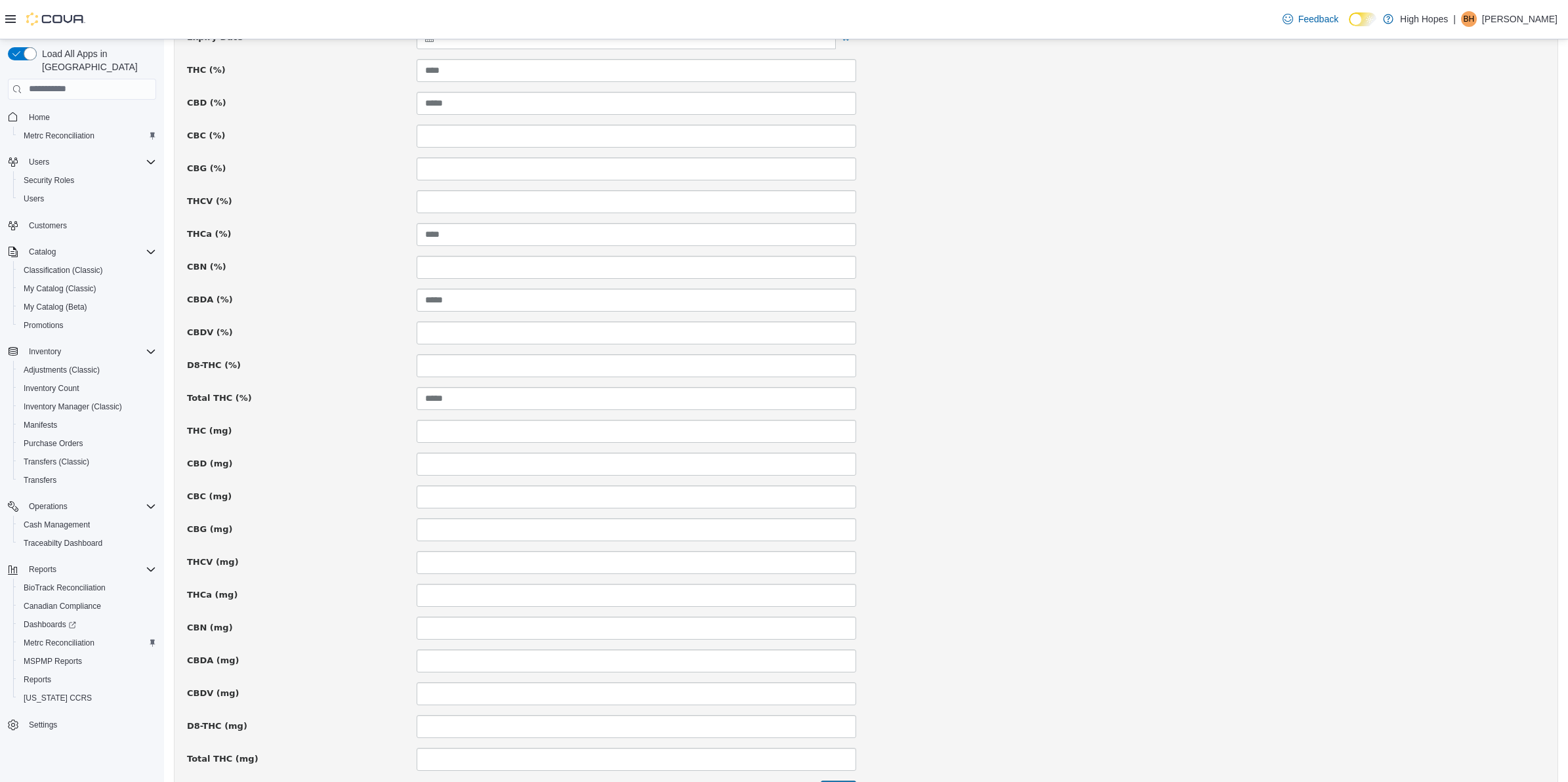
scroll to position [575, 0]
click at [562, 426] on input at bounding box center [635, 429] width 439 height 23
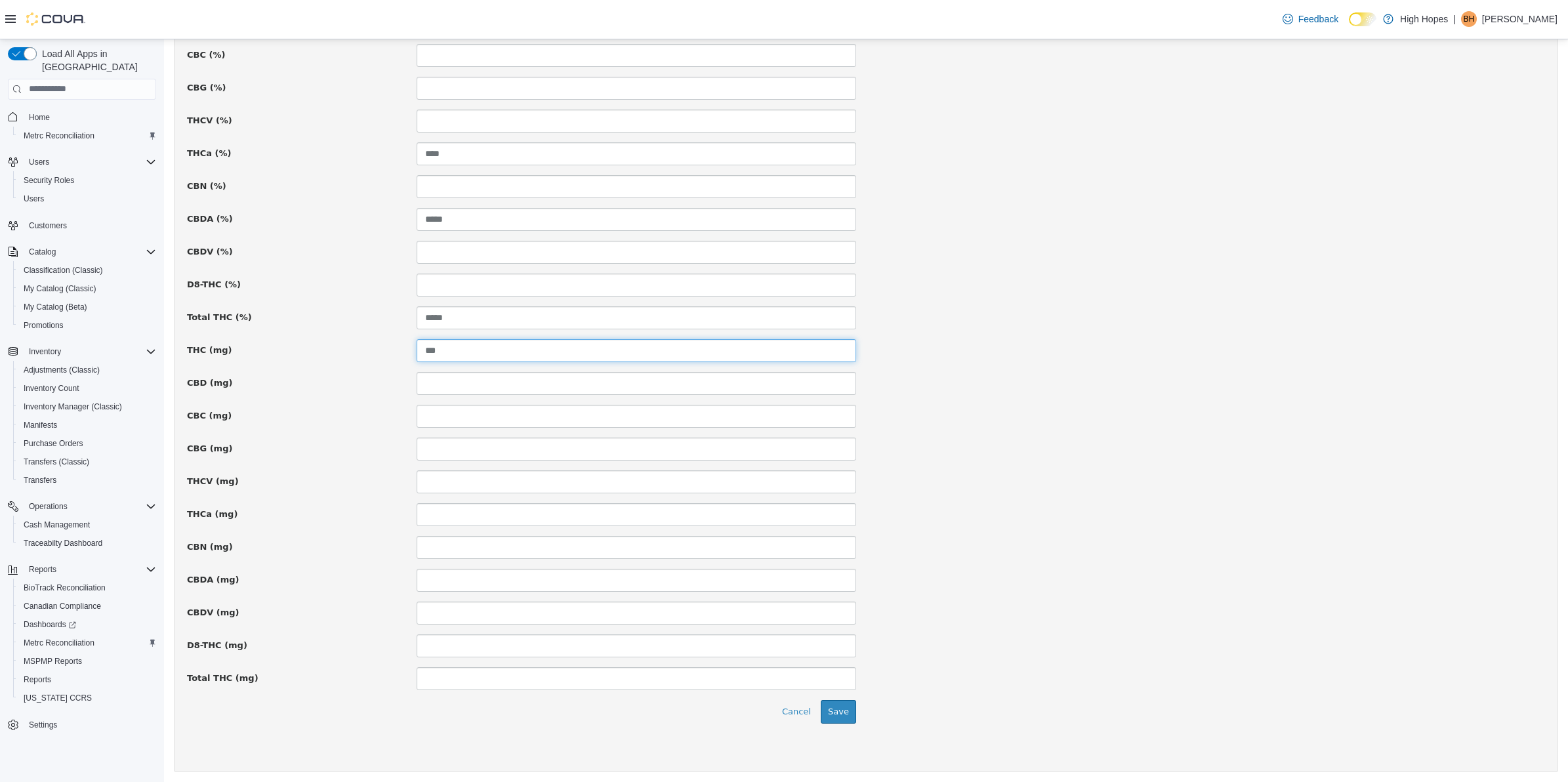
scroll to position [659, 0]
type input "***"
click at [486, 672] on input at bounding box center [635, 674] width 439 height 23
type input "***"
click at [837, 706] on button "Save" at bounding box center [839, 708] width 36 height 24
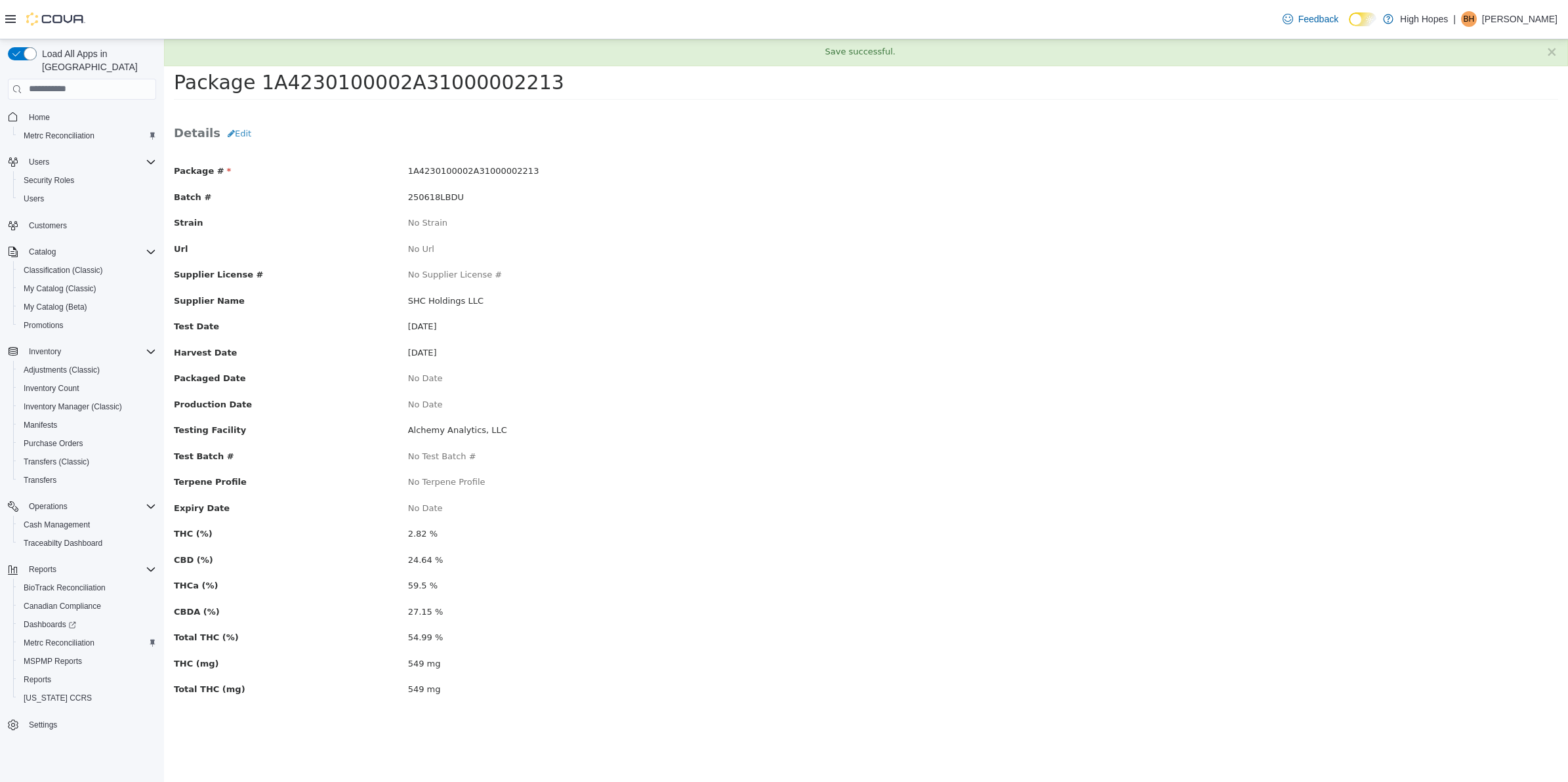
scroll to position [0, 0]
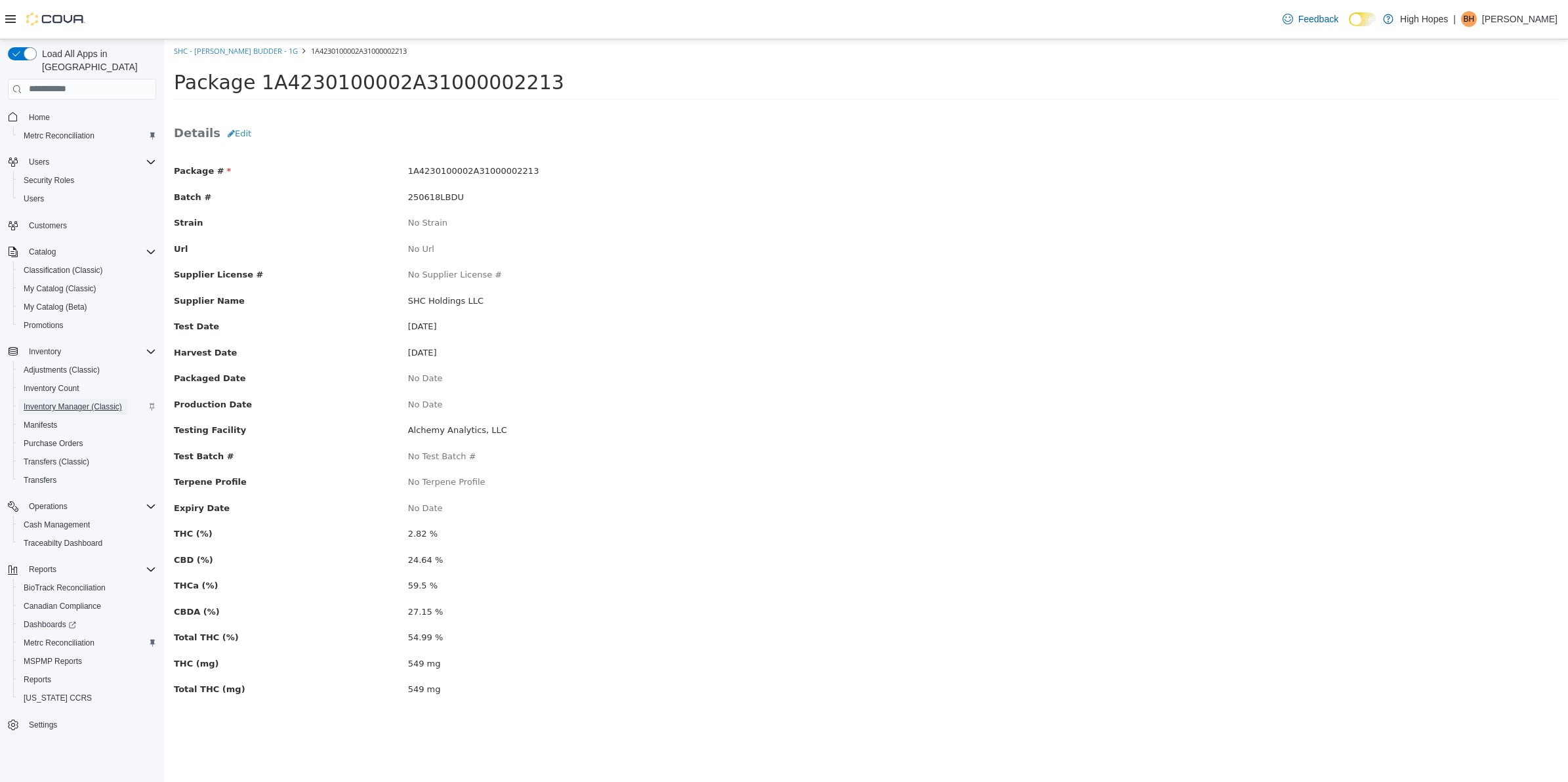
click at [74, 402] on span "Inventory Manager (Classic)" at bounding box center [73, 407] width 99 height 11
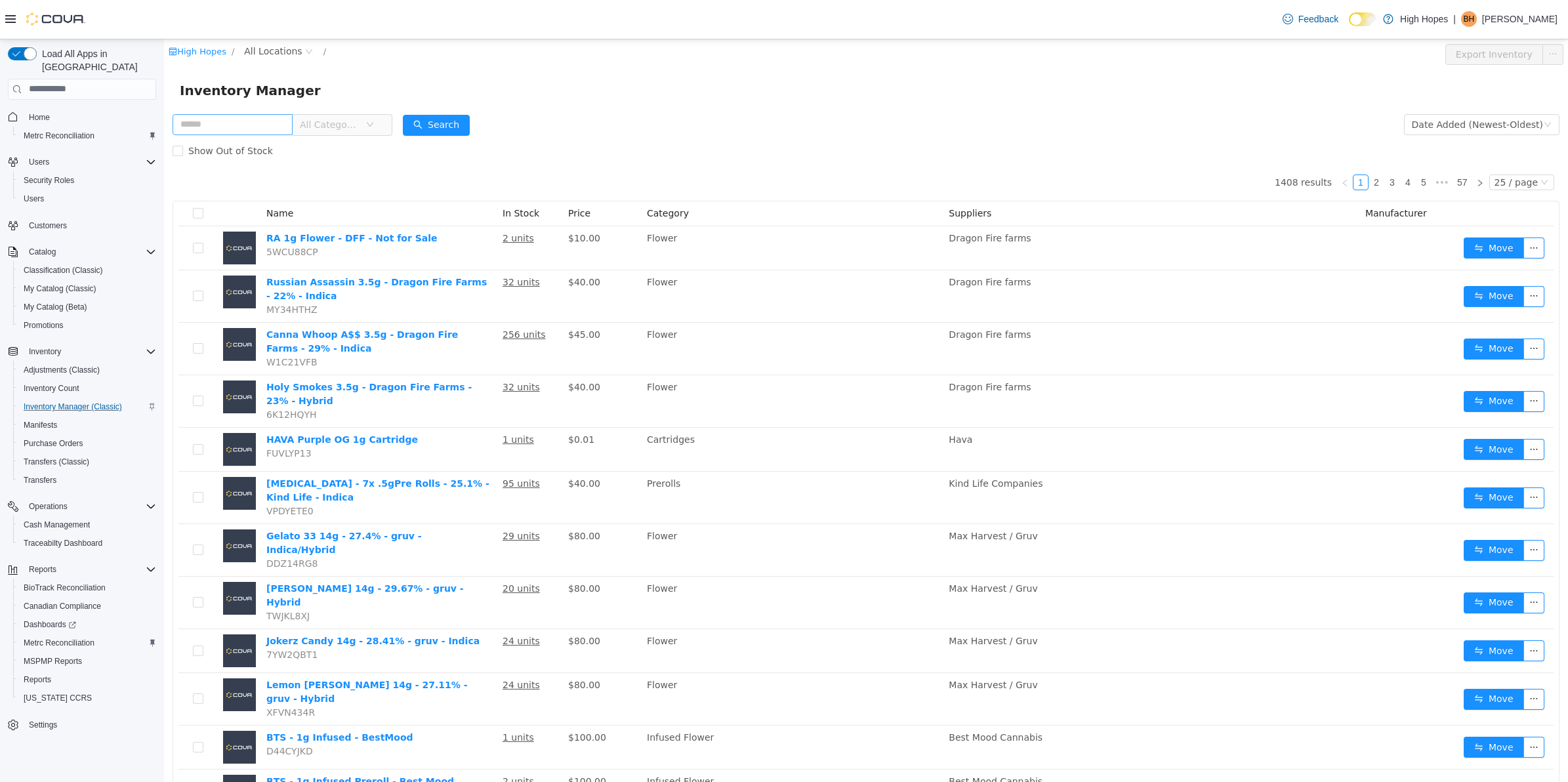
click at [236, 121] on input "text" at bounding box center [233, 123] width 120 height 21
type input "******"
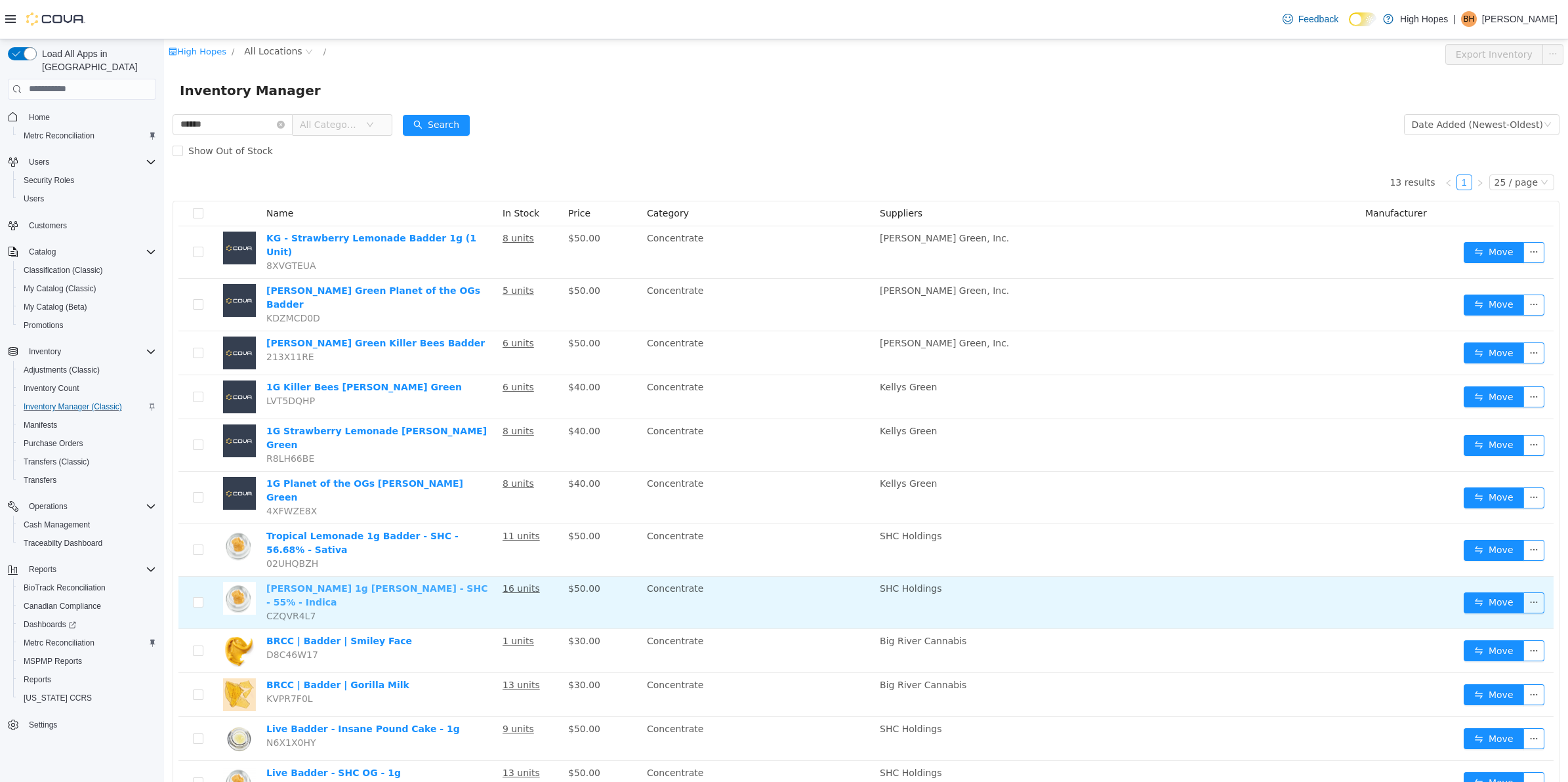
click at [336, 583] on link "[PERSON_NAME] 1g [PERSON_NAME] - SHC - 55% - Indica" at bounding box center [377, 594] width 221 height 25
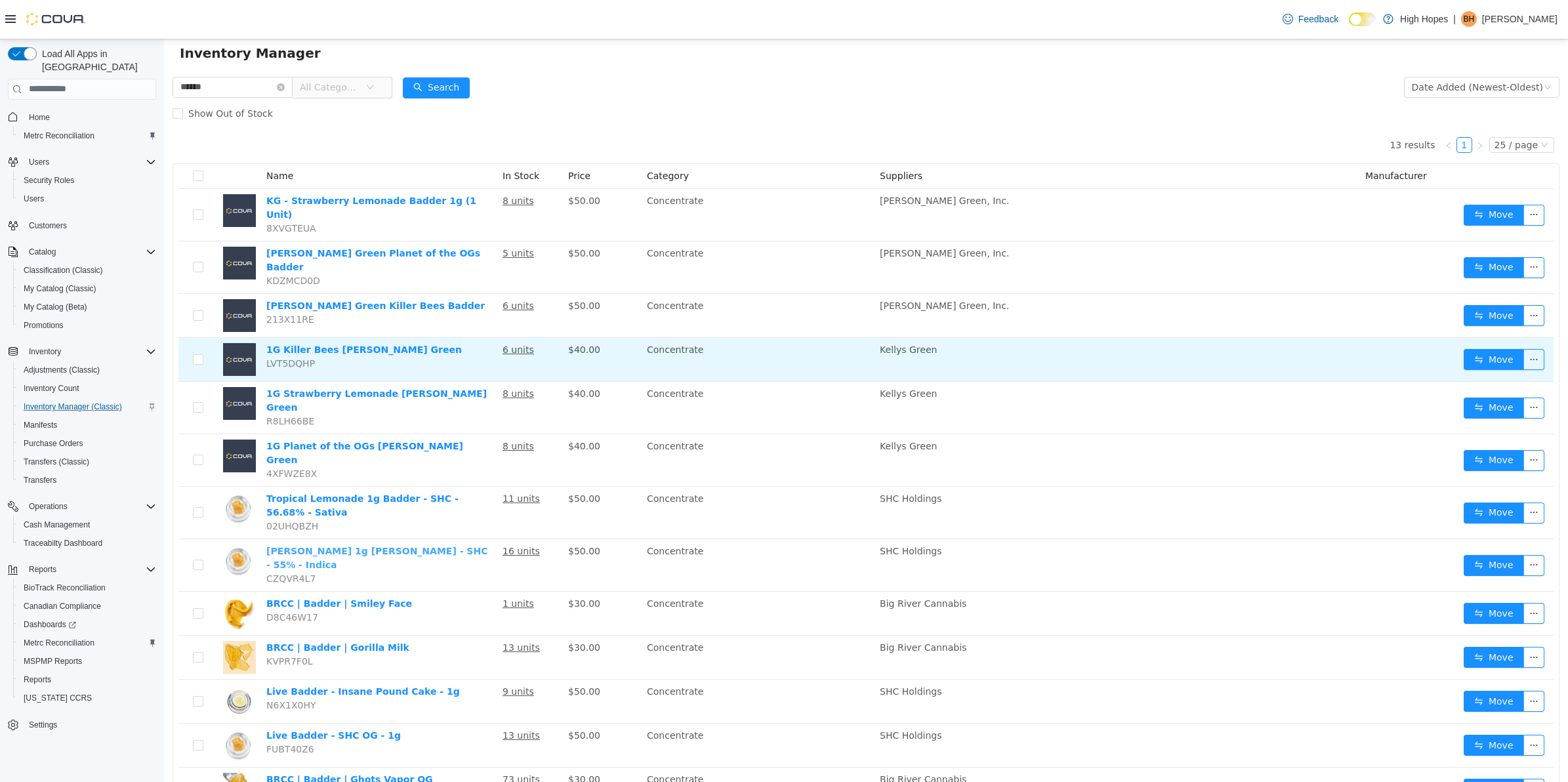
scroll to position [54, 0]
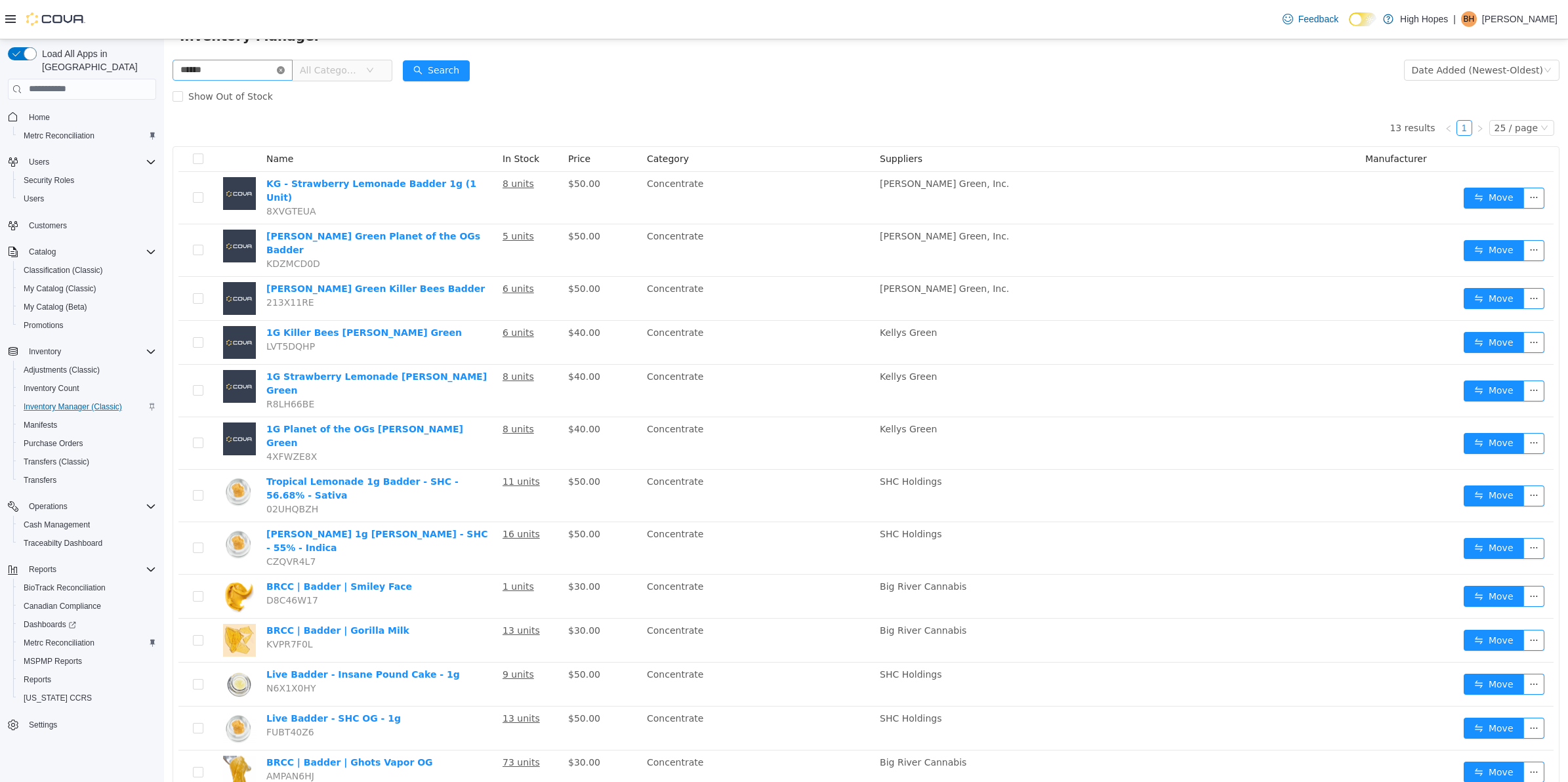
click at [284, 69] on icon "icon: close-circle" at bounding box center [280, 69] width 8 height 8
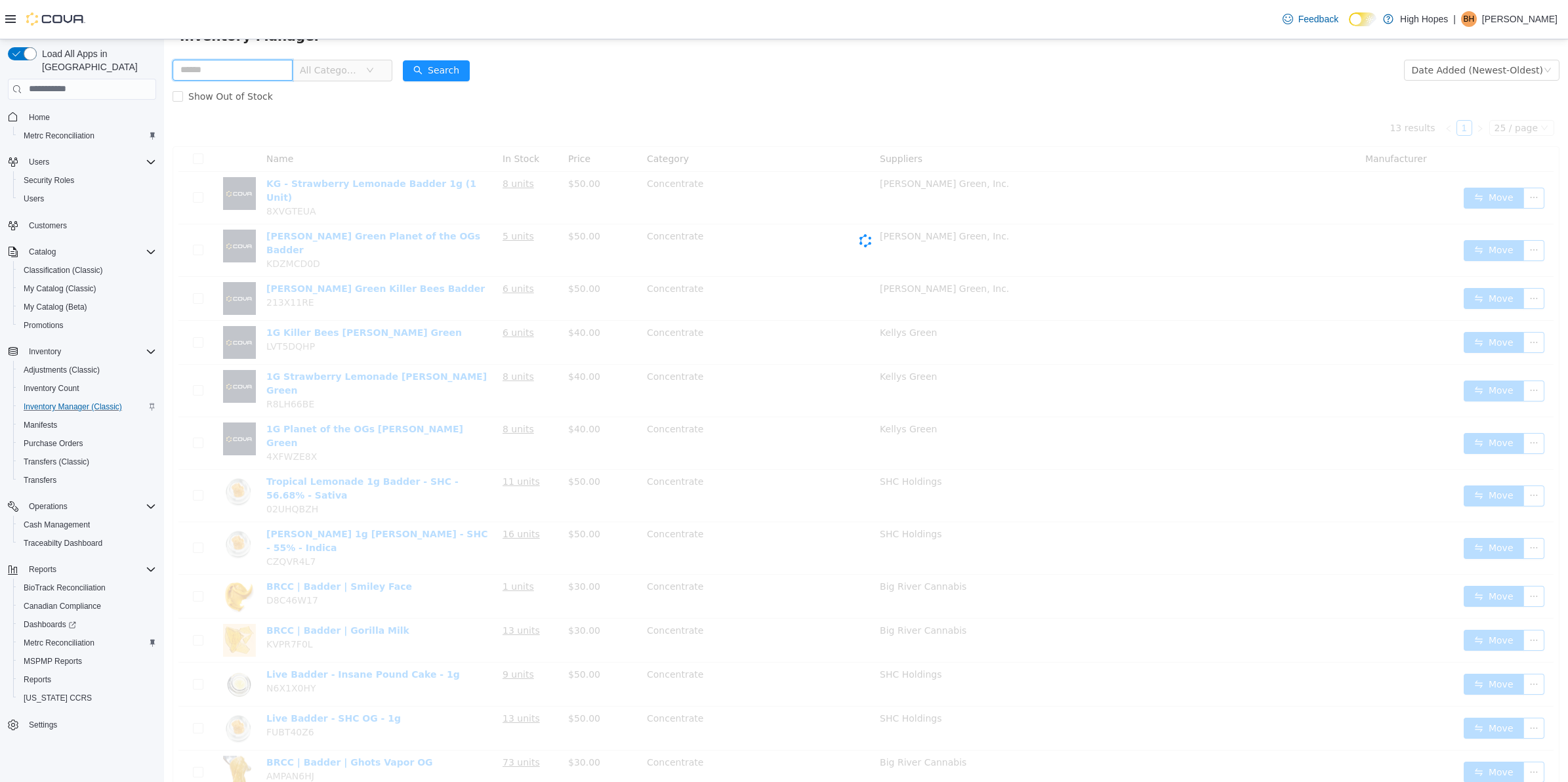
click at [228, 61] on input "text" at bounding box center [233, 69] width 120 height 21
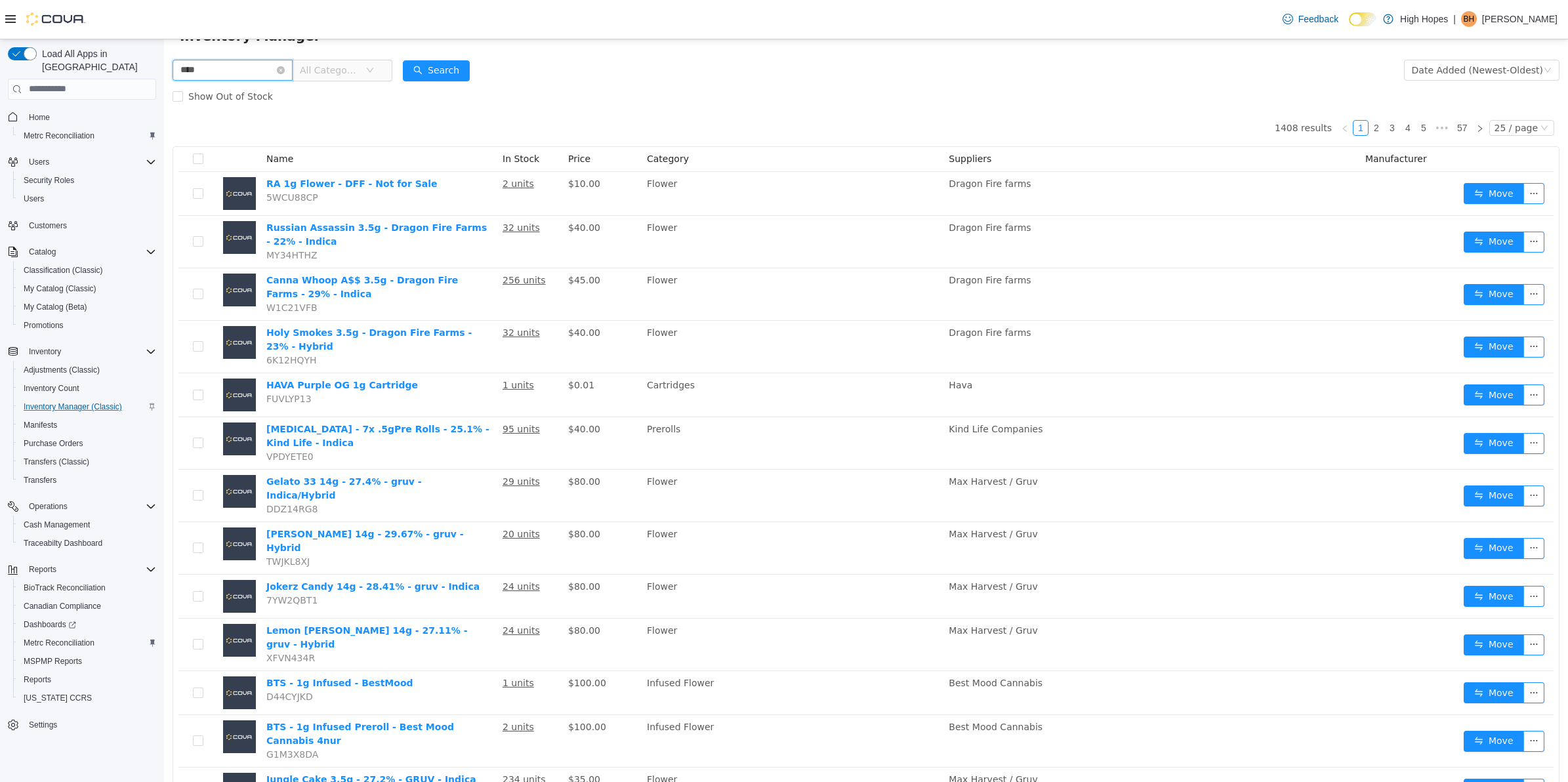
type input "****"
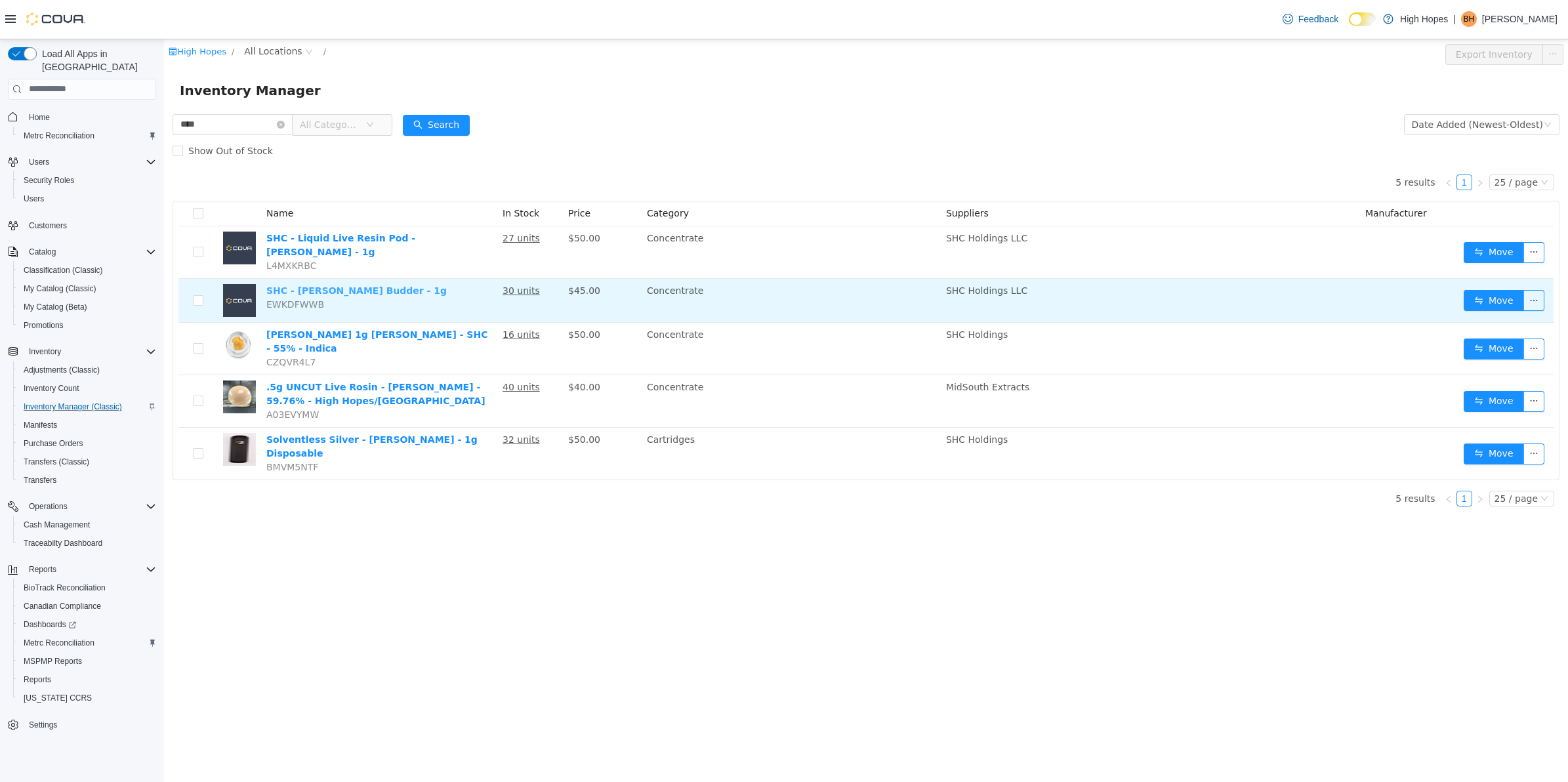
click at [336, 284] on link "SHC - [PERSON_NAME] Budder - 1g" at bounding box center [356, 289] width 181 height 11
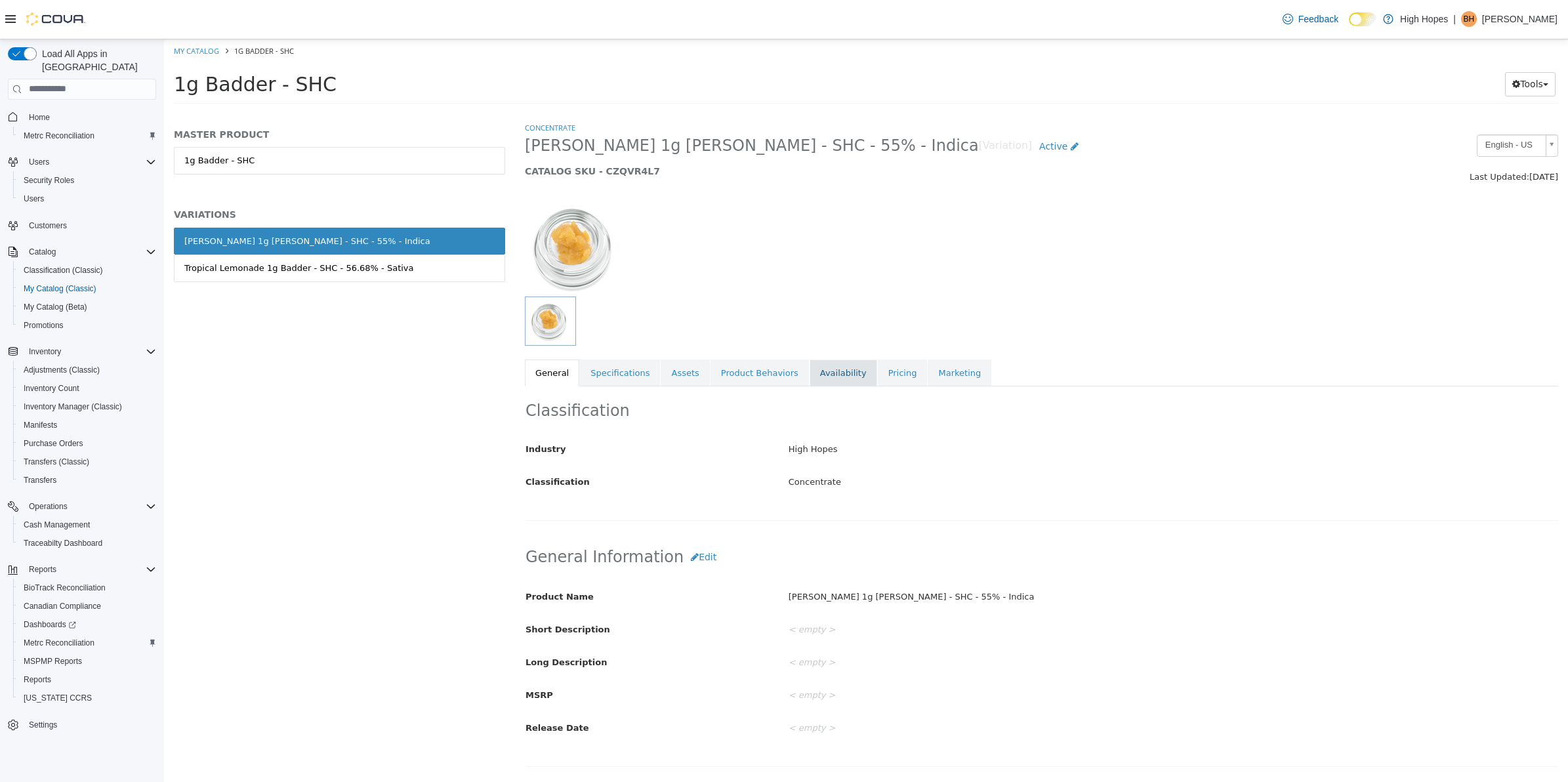
click at [820, 381] on link "Availability" at bounding box center [843, 373] width 67 height 28
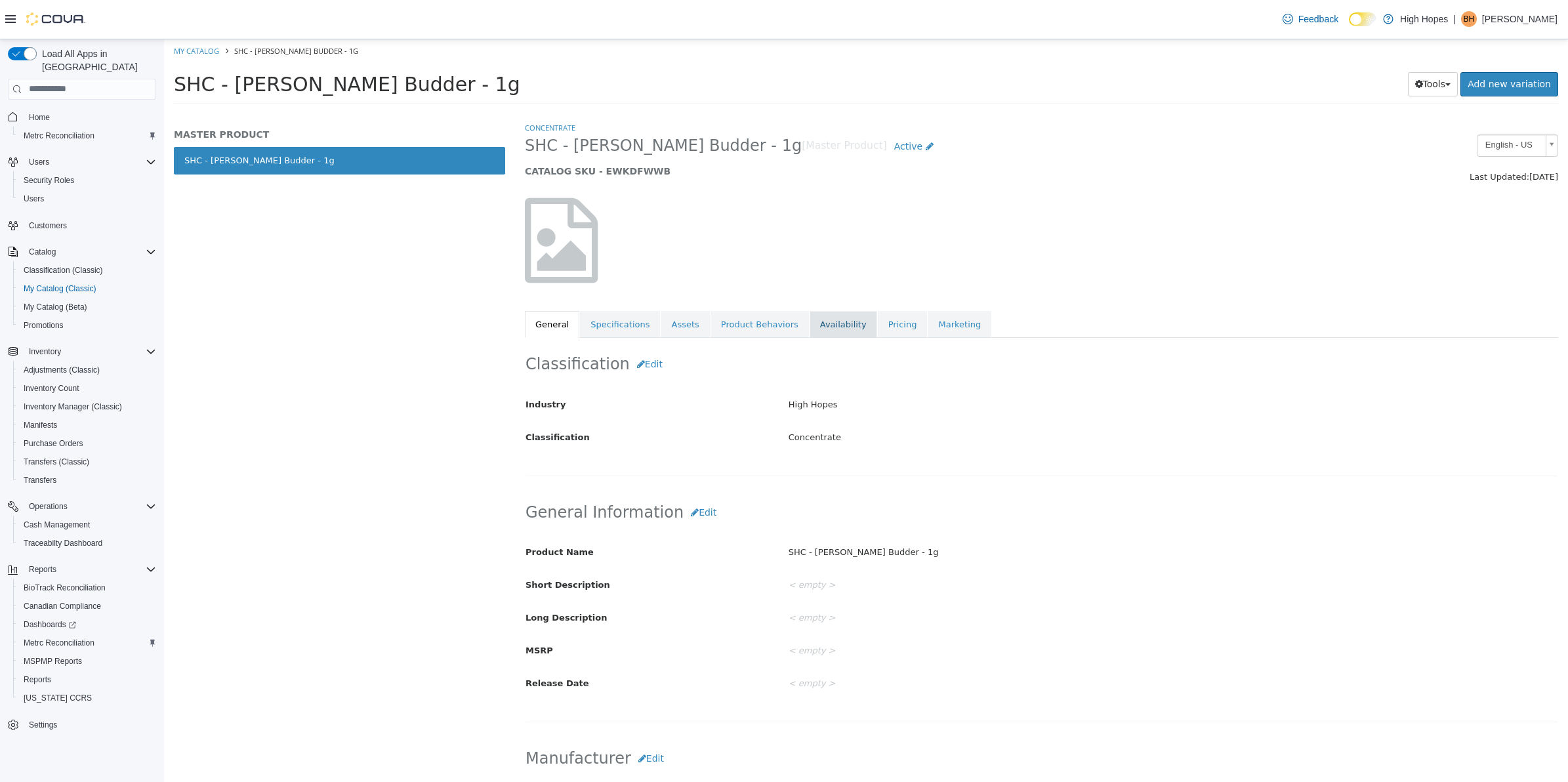
click at [821, 326] on link "Availability" at bounding box center [843, 324] width 67 height 28
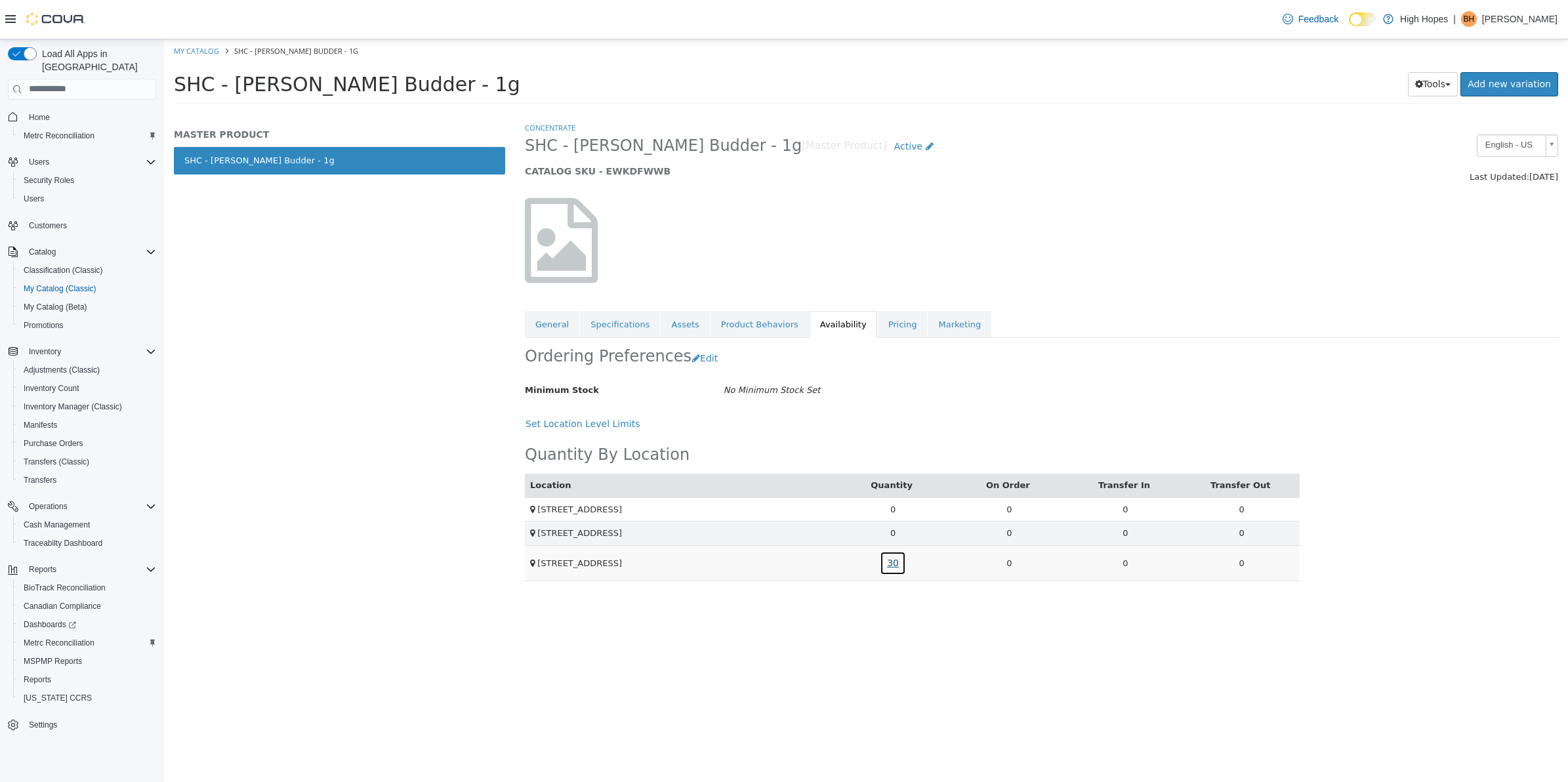
click at [891, 567] on link "30" at bounding box center [892, 563] width 27 height 25
click at [897, 510] on link "1A4230100002A31000002213" at bounding box center [866, 507] width 127 height 13
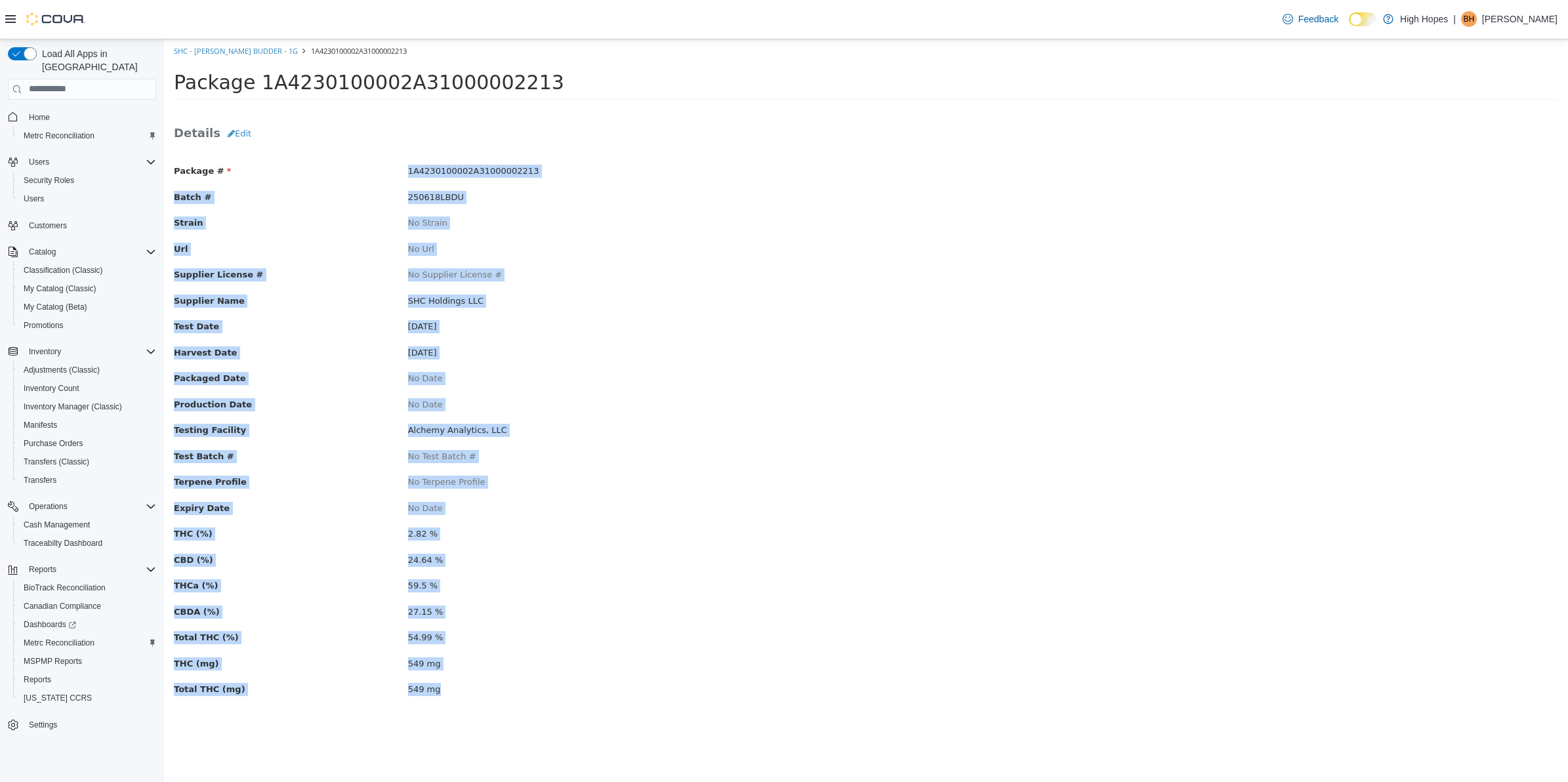
drag, startPoint x: 385, startPoint y: 167, endPoint x: 526, endPoint y: 700, distance: 551.3
click at [526, 700] on div "Package # 1A4230100002A31000002213 Batch # 250618LBDU Strain No Strain Url No U…" at bounding box center [865, 436] width 1383 height 570
drag, startPoint x: 526, startPoint y: 700, endPoint x: 709, endPoint y: 315, distance: 426.3
click at [709, 315] on div "Package # 1A4230100002A31000002213 Batch # 250618LBDU Strain No Strain Url No U…" at bounding box center [865, 436] width 1383 height 570
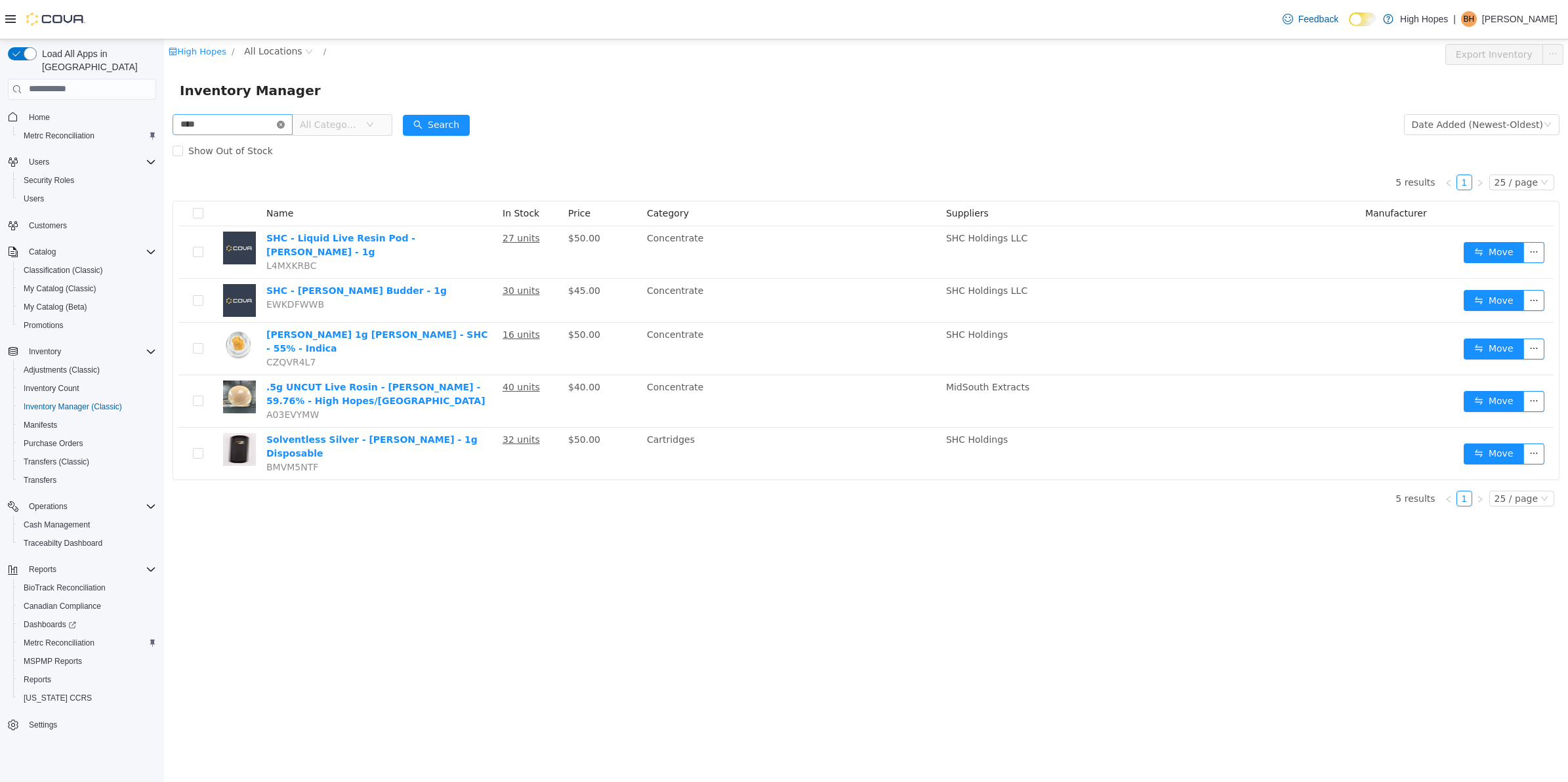
click at [284, 120] on icon "icon: close-circle" at bounding box center [280, 124] width 8 height 8
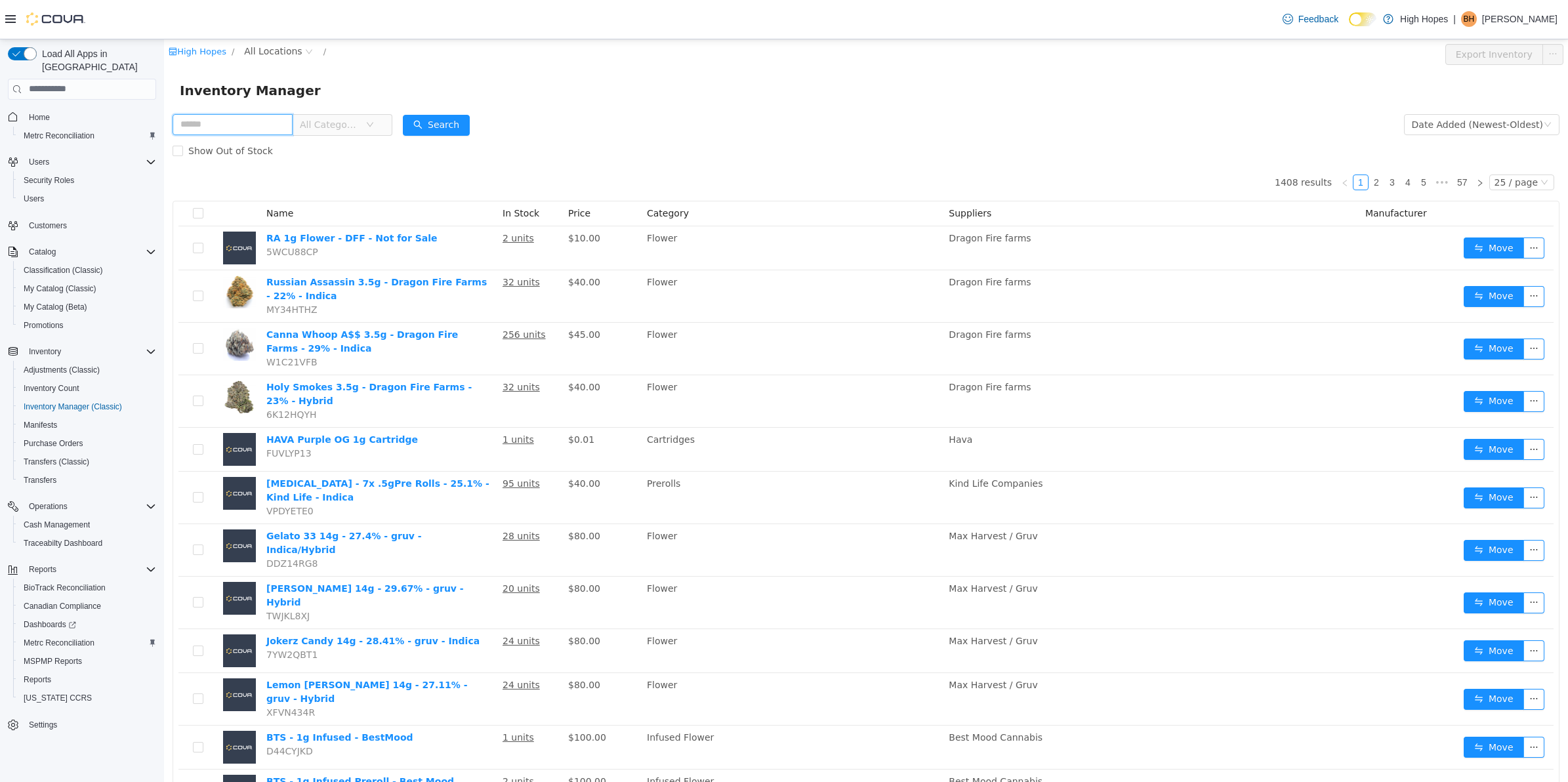
click at [261, 123] on input "text" at bounding box center [233, 123] width 120 height 21
type input "*****"
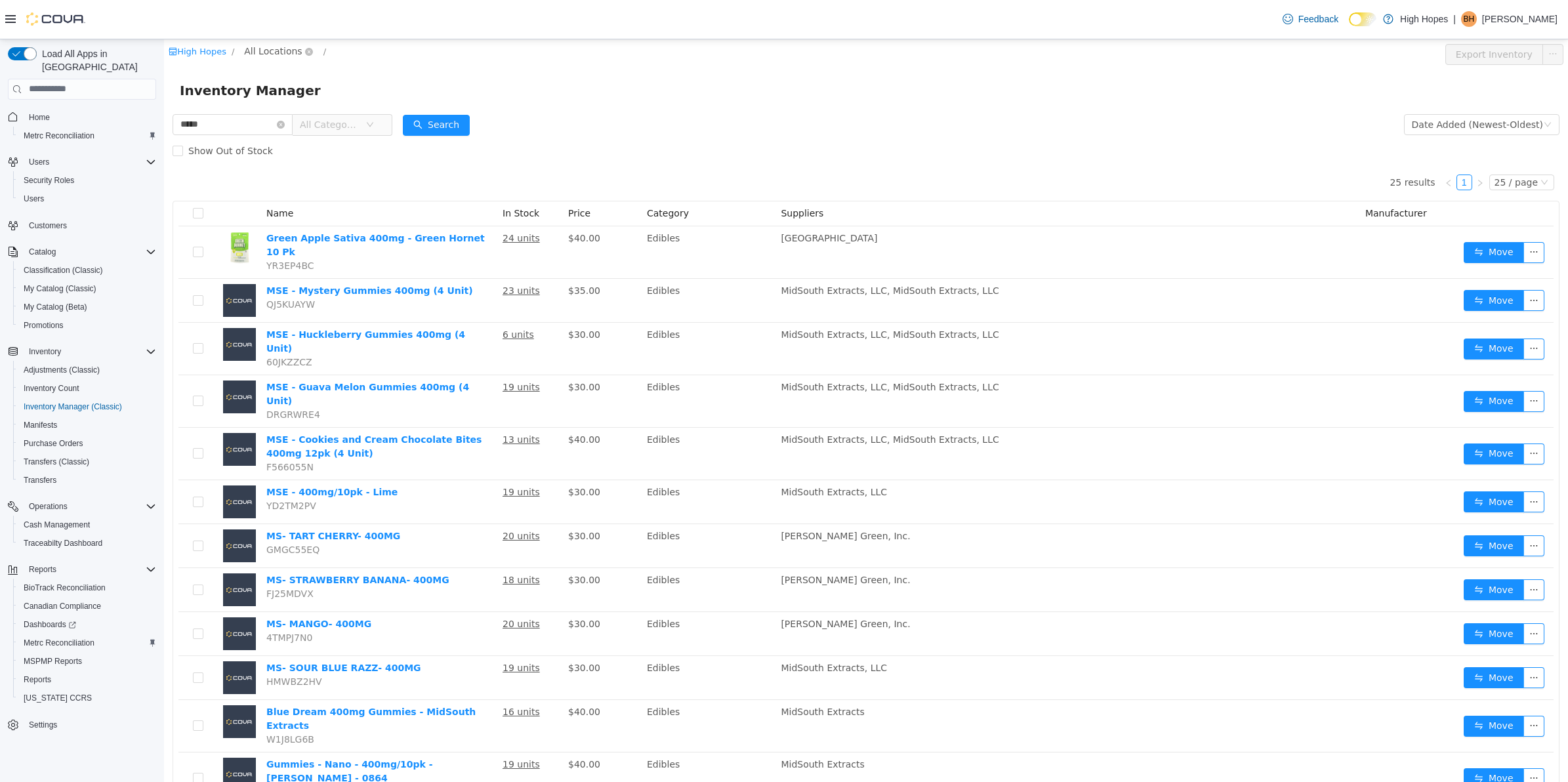
click at [279, 48] on span "All Locations" at bounding box center [272, 50] width 57 height 15
click at [319, 147] on span "[STREET_ADDRESS]" at bounding box center [317, 144] width 91 height 11
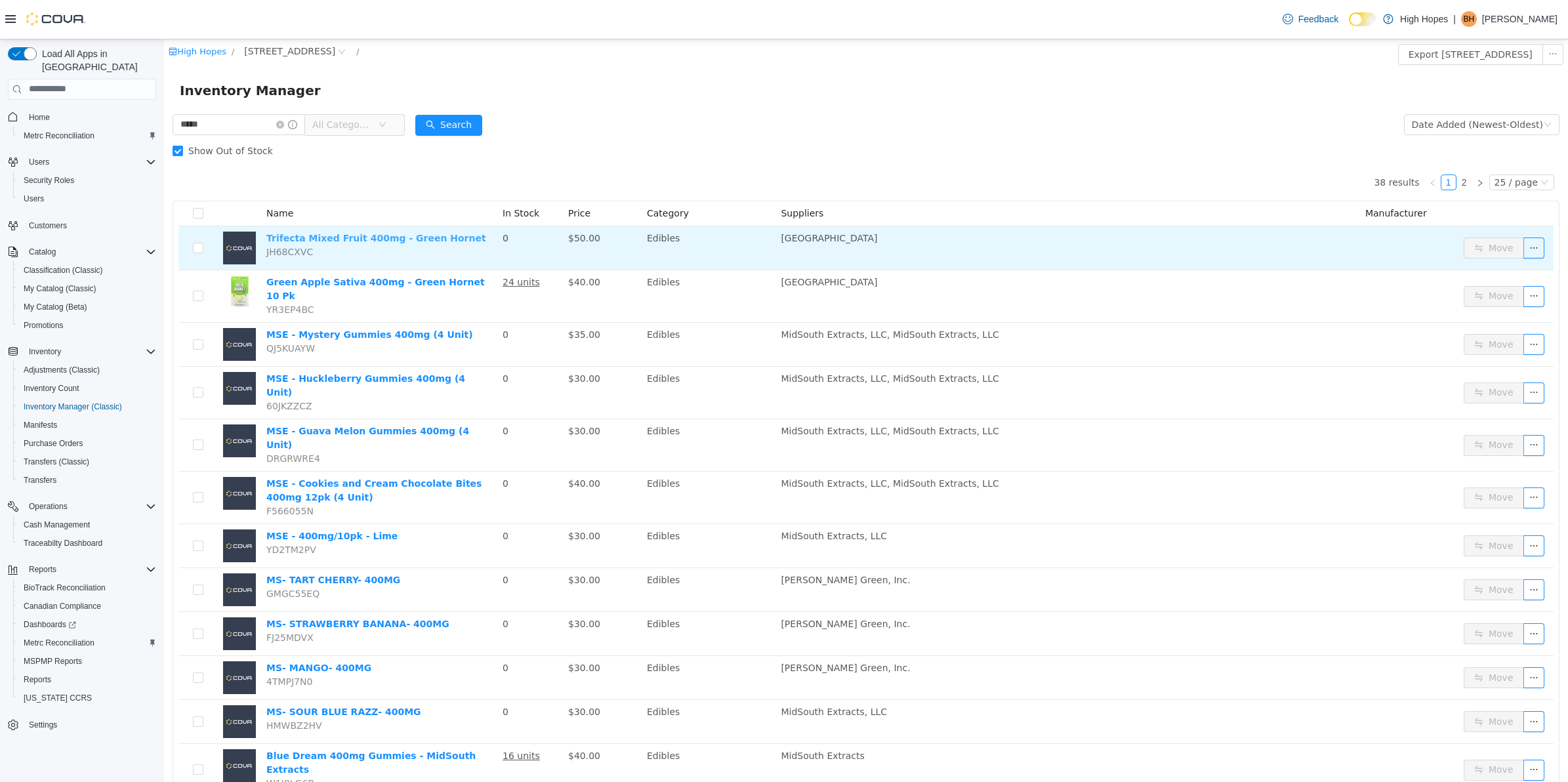
click at [361, 238] on link "Trifecta Mixed Fruit 400mg - Green Hornet" at bounding box center [376, 237] width 220 height 11
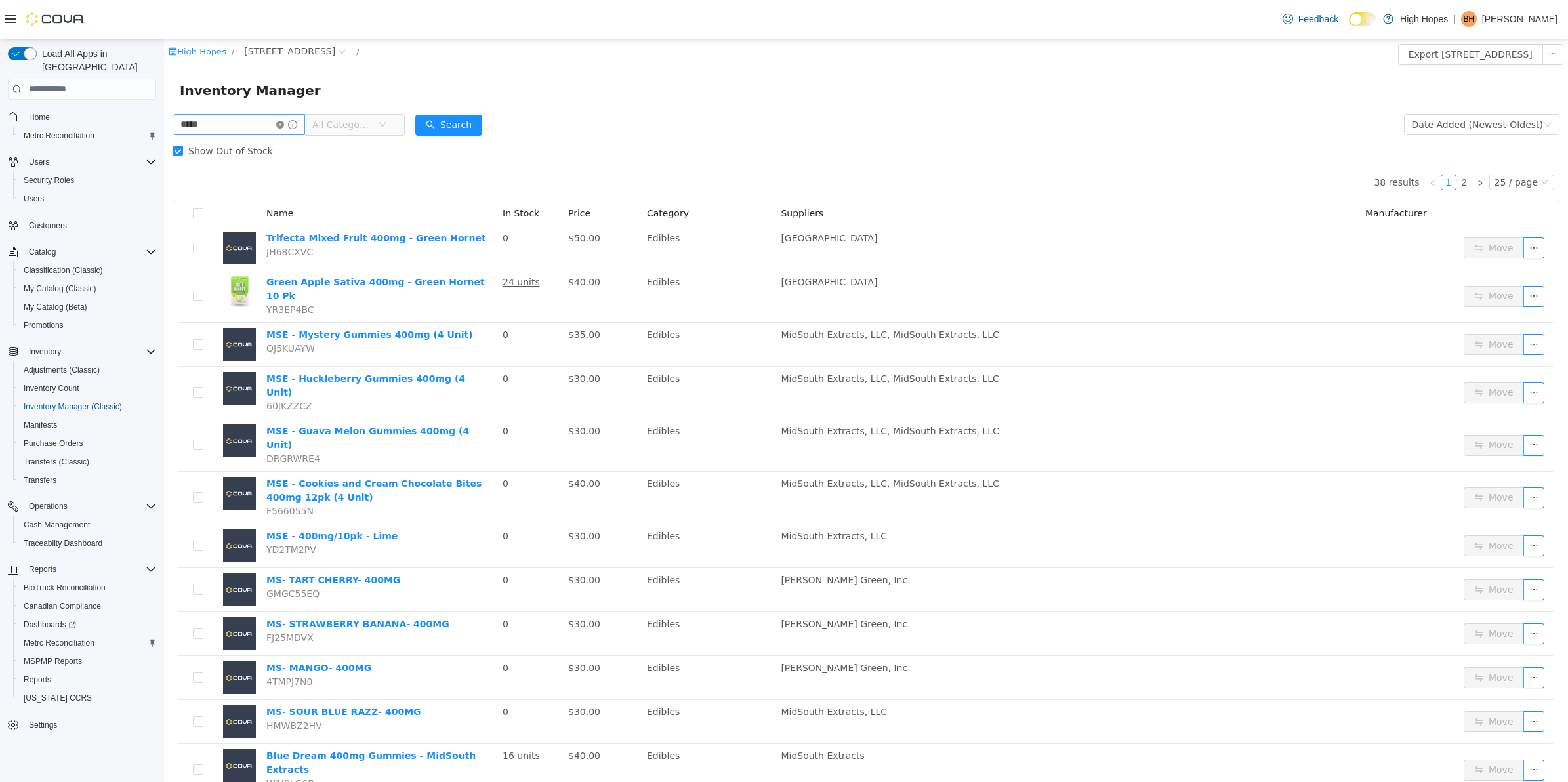
click at [284, 121] on icon "icon: close-circle" at bounding box center [280, 124] width 8 height 8
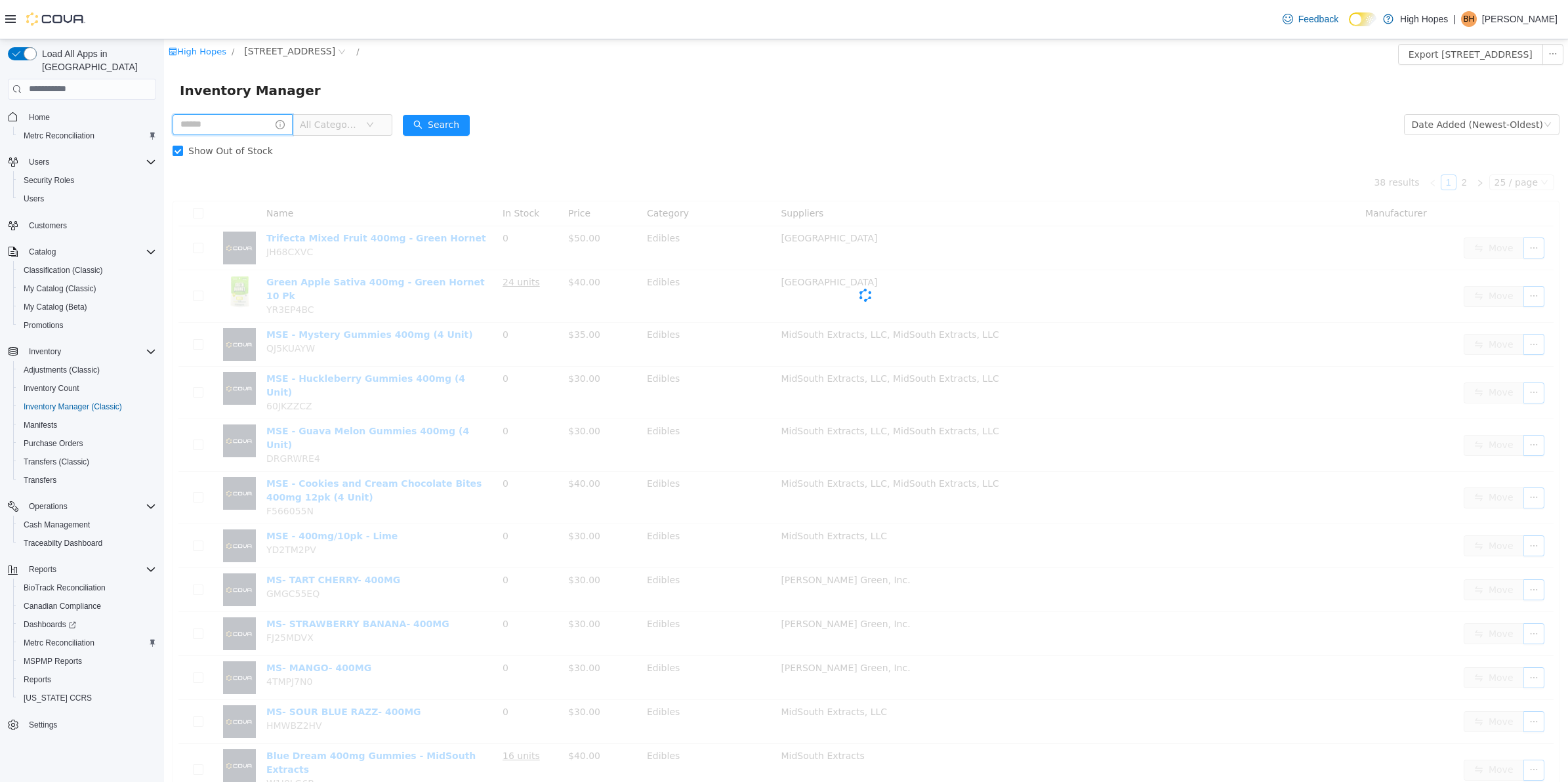
click at [267, 117] on input "text" at bounding box center [233, 123] width 120 height 21
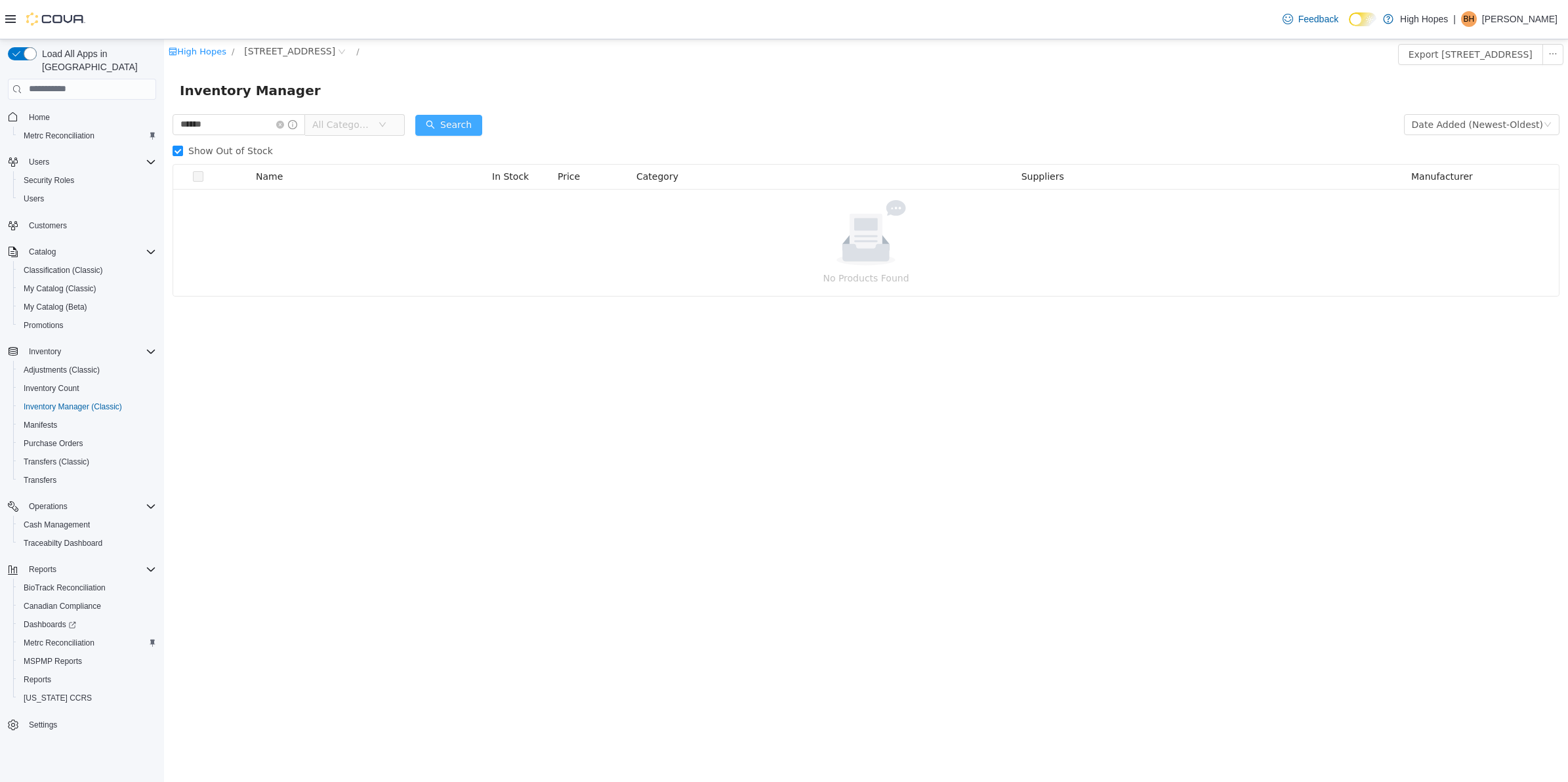
click at [469, 125] on button "Search" at bounding box center [449, 124] width 67 height 21
click at [460, 121] on button "Search" at bounding box center [449, 124] width 67 height 21
drag, startPoint x: 230, startPoint y: 128, endPoint x: 40, endPoint y: 89, distance: 194.0
click at [164, 89] on html "High Hopes / 1201 N Gloster St / Export 1201 N Gloster St Inventory Inventory M…" at bounding box center [865, 410] width 1403 height 743
click at [337, 48] on icon "icon: close-circle" at bounding box center [341, 51] width 8 height 8
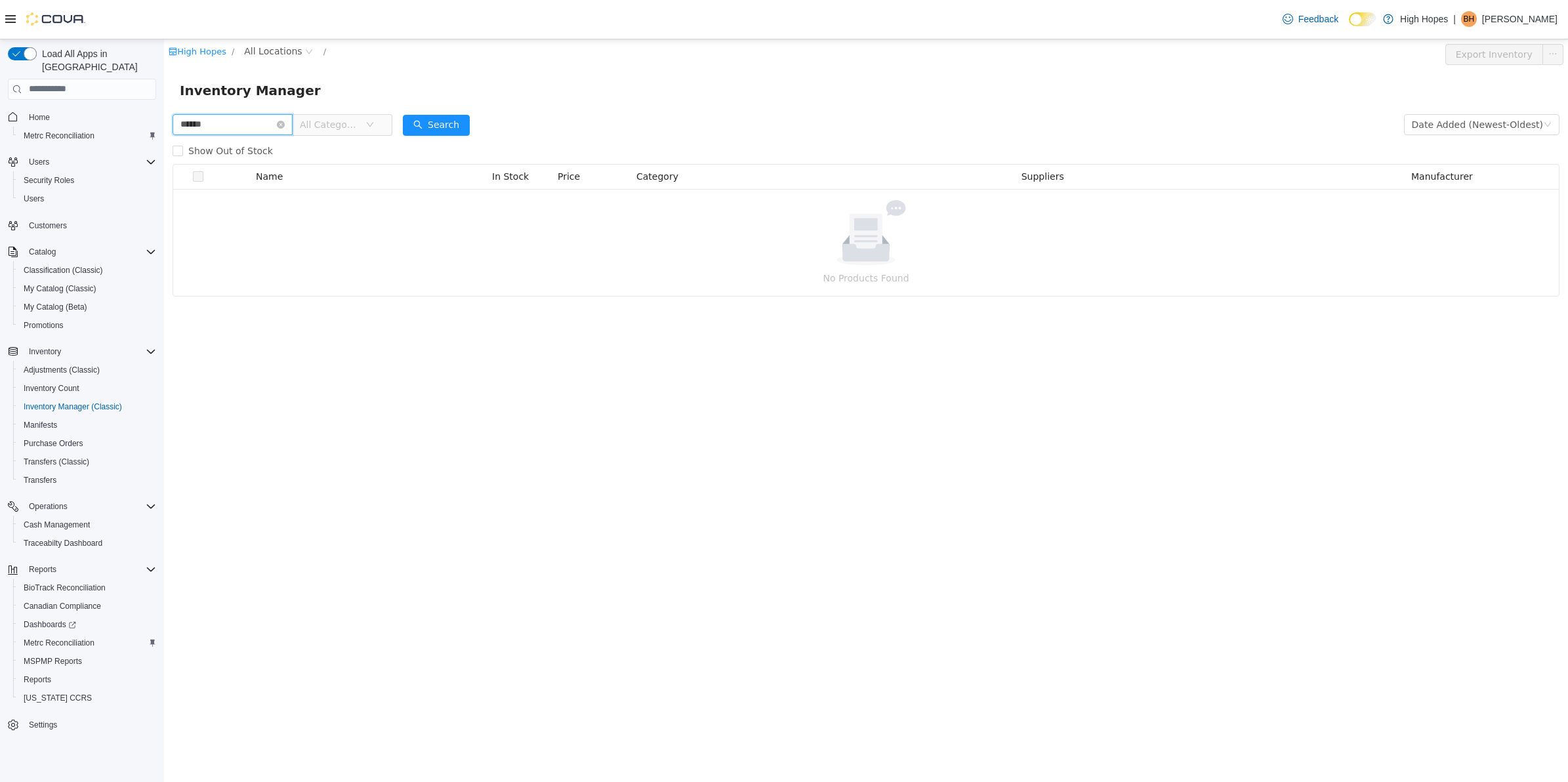
drag, startPoint x: 214, startPoint y: 120, endPoint x: 118, endPoint y: 85, distance: 102.2
click at [164, 85] on html "High Hopes / All Locations / Export Inventory Inventory Manager ****** All Cate…" at bounding box center [865, 410] width 1403 height 743
type input "*******"
click at [450, 124] on button "Search" at bounding box center [436, 124] width 67 height 21
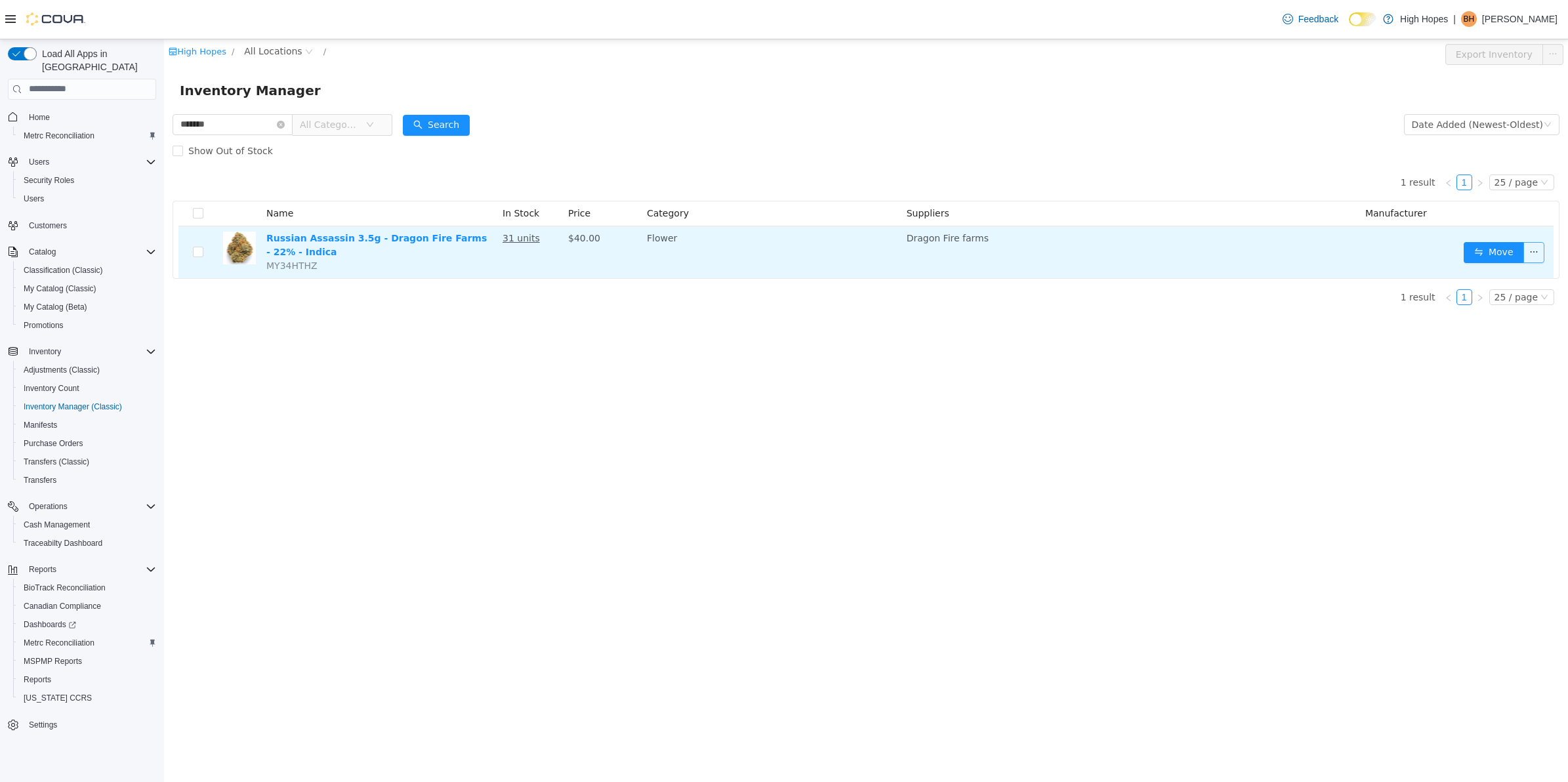
click at [1529, 256] on button "button" at bounding box center [1532, 252] width 21 height 21
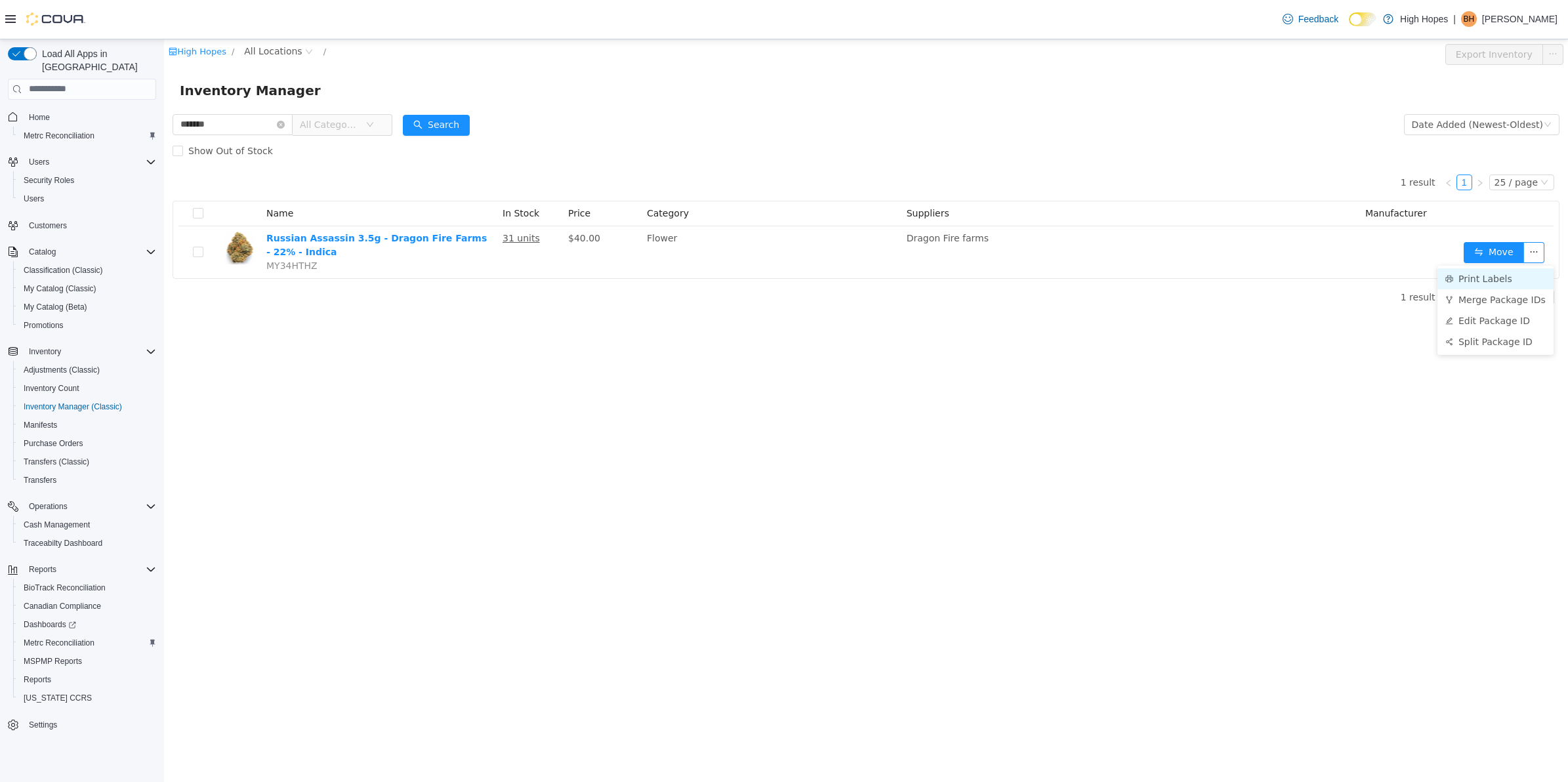
click at [1484, 277] on li "Print Labels" at bounding box center [1495, 277] width 116 height 21
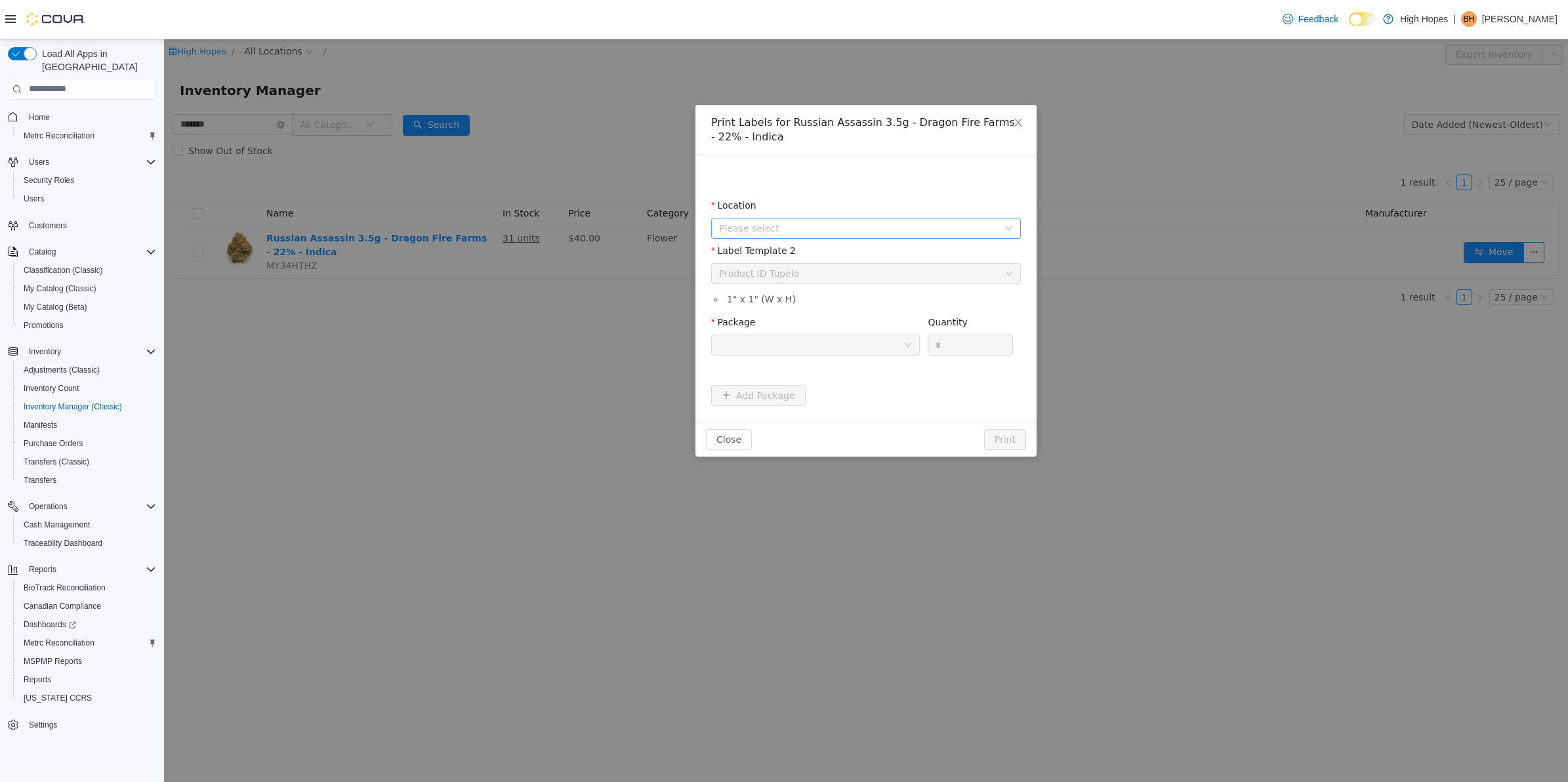
click at [860, 228] on span "Please select" at bounding box center [858, 227] width 279 height 13
click at [893, 332] on span "[STREET_ADDRESS]" at bounding box center [879, 324] width 276 height 18
click at [876, 342] on div at bounding box center [810, 345] width 185 height 20
click at [890, 420] on li "1A42301000032C9000012941" at bounding box center [815, 412] width 208 height 21
click at [1008, 438] on button "Print" at bounding box center [1005, 438] width 42 height 21
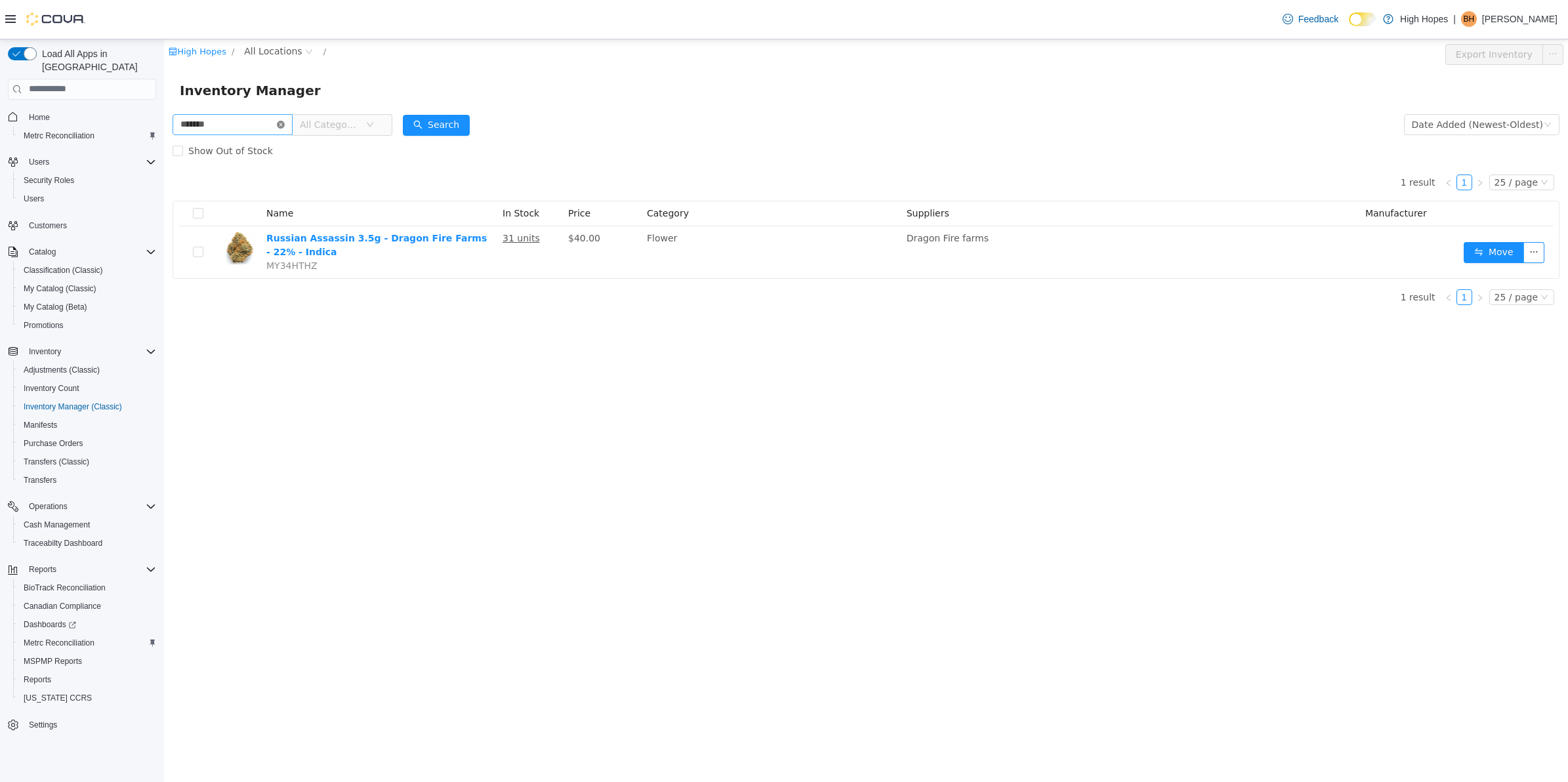
click at [284, 125] on icon "icon: close-circle" at bounding box center [280, 124] width 8 height 8
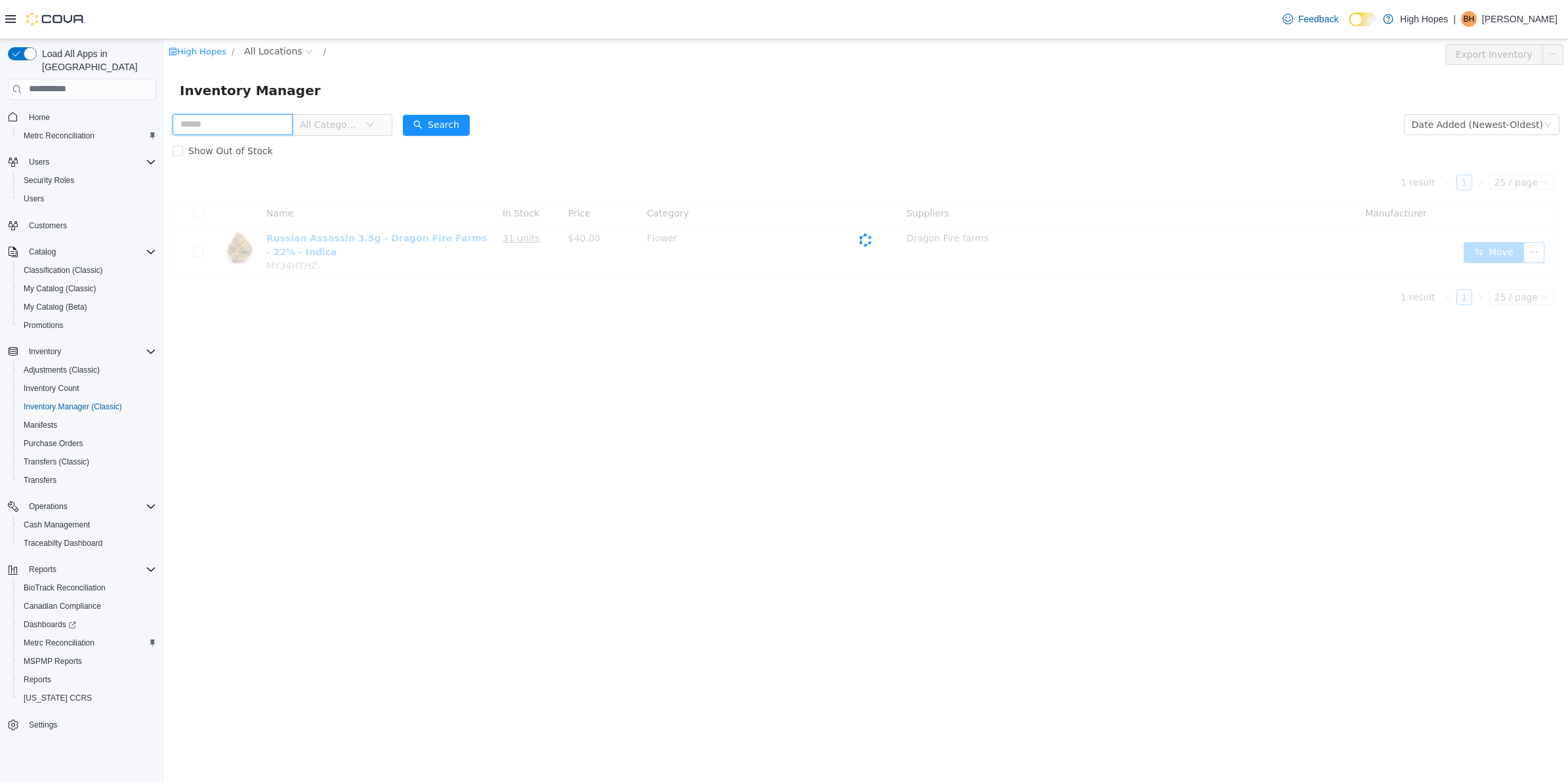
click at [245, 116] on input "text" at bounding box center [233, 123] width 120 height 21
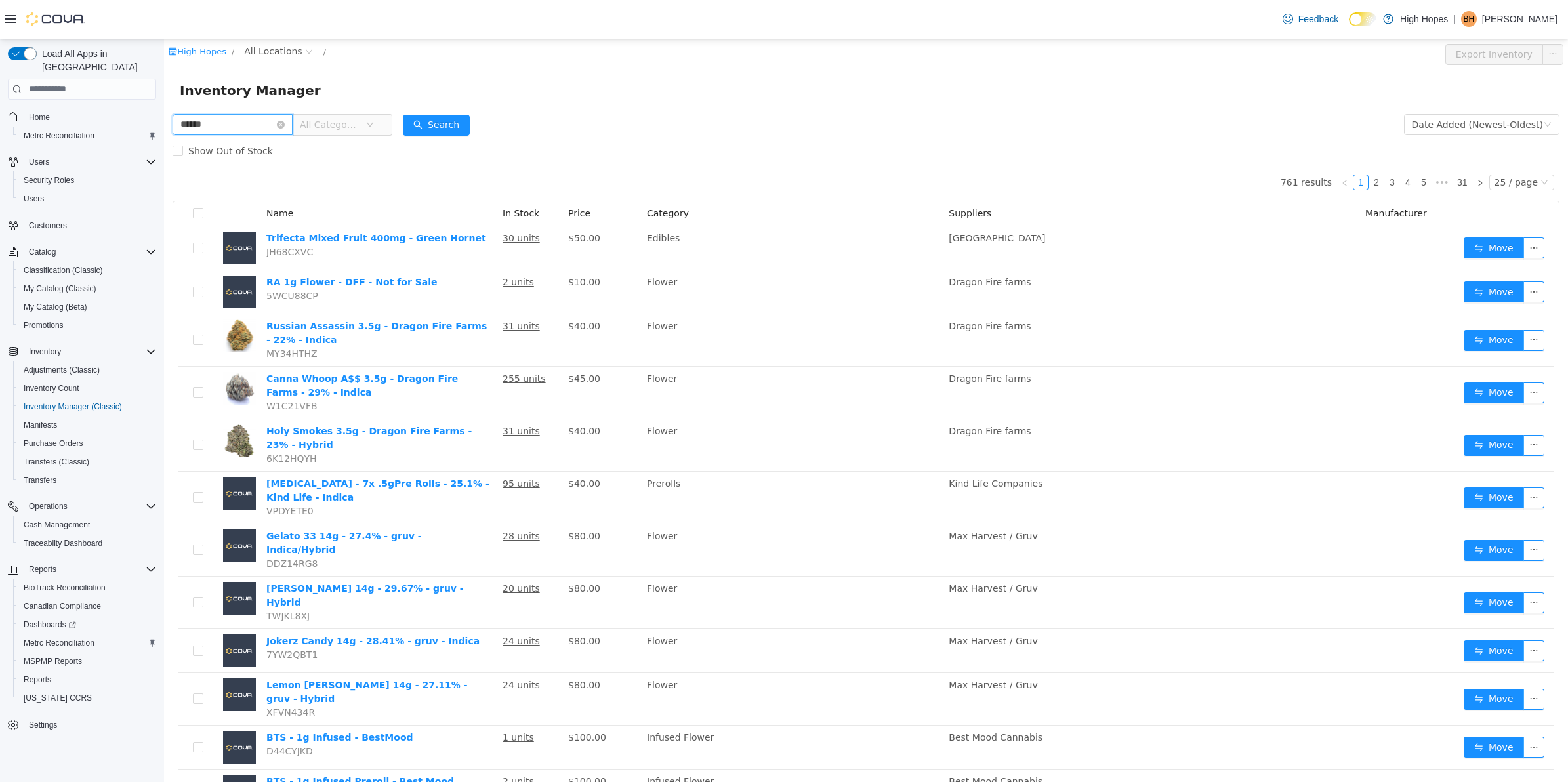
type input "******"
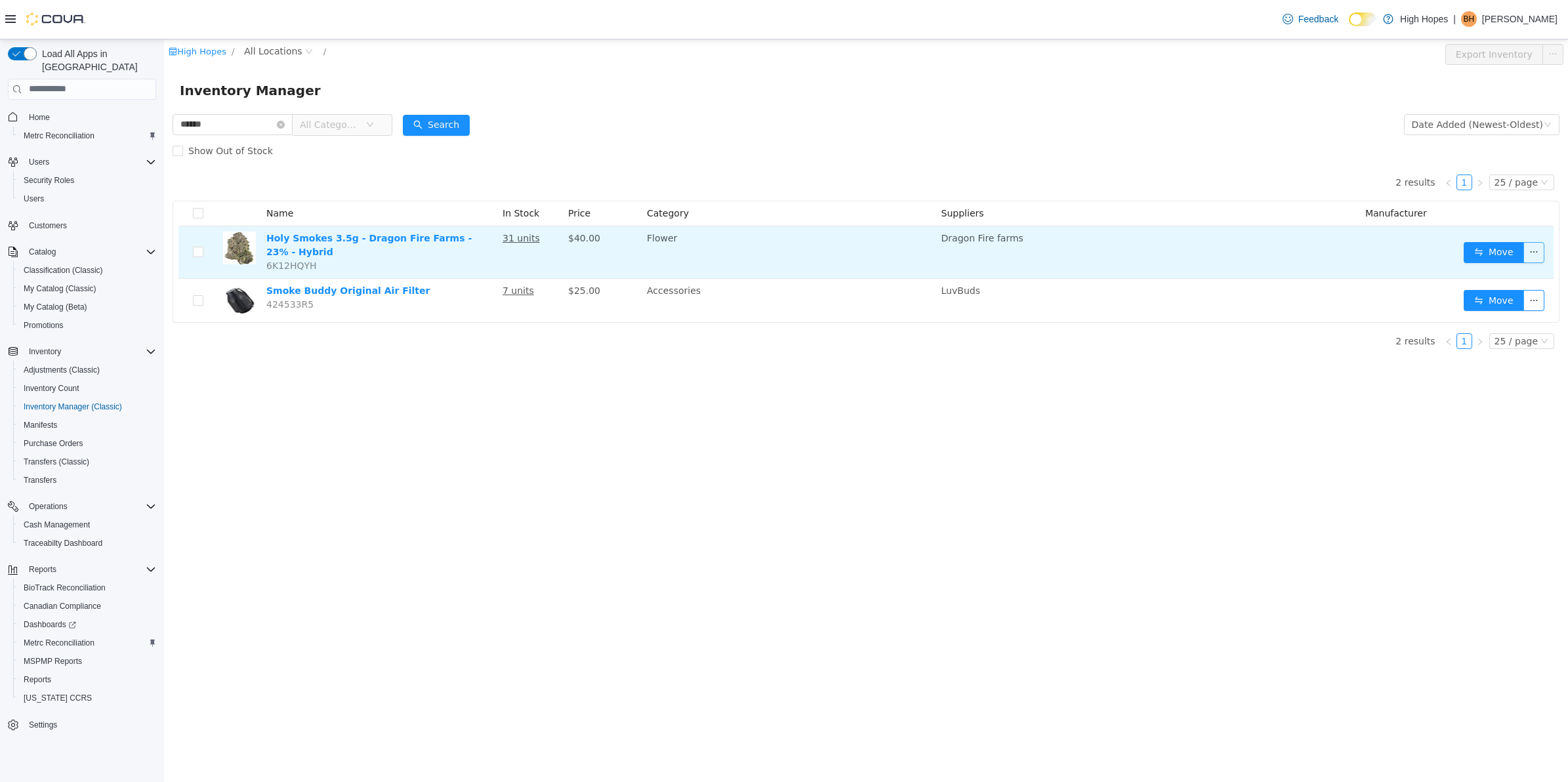
click at [1523, 243] on button "button" at bounding box center [1532, 252] width 21 height 21
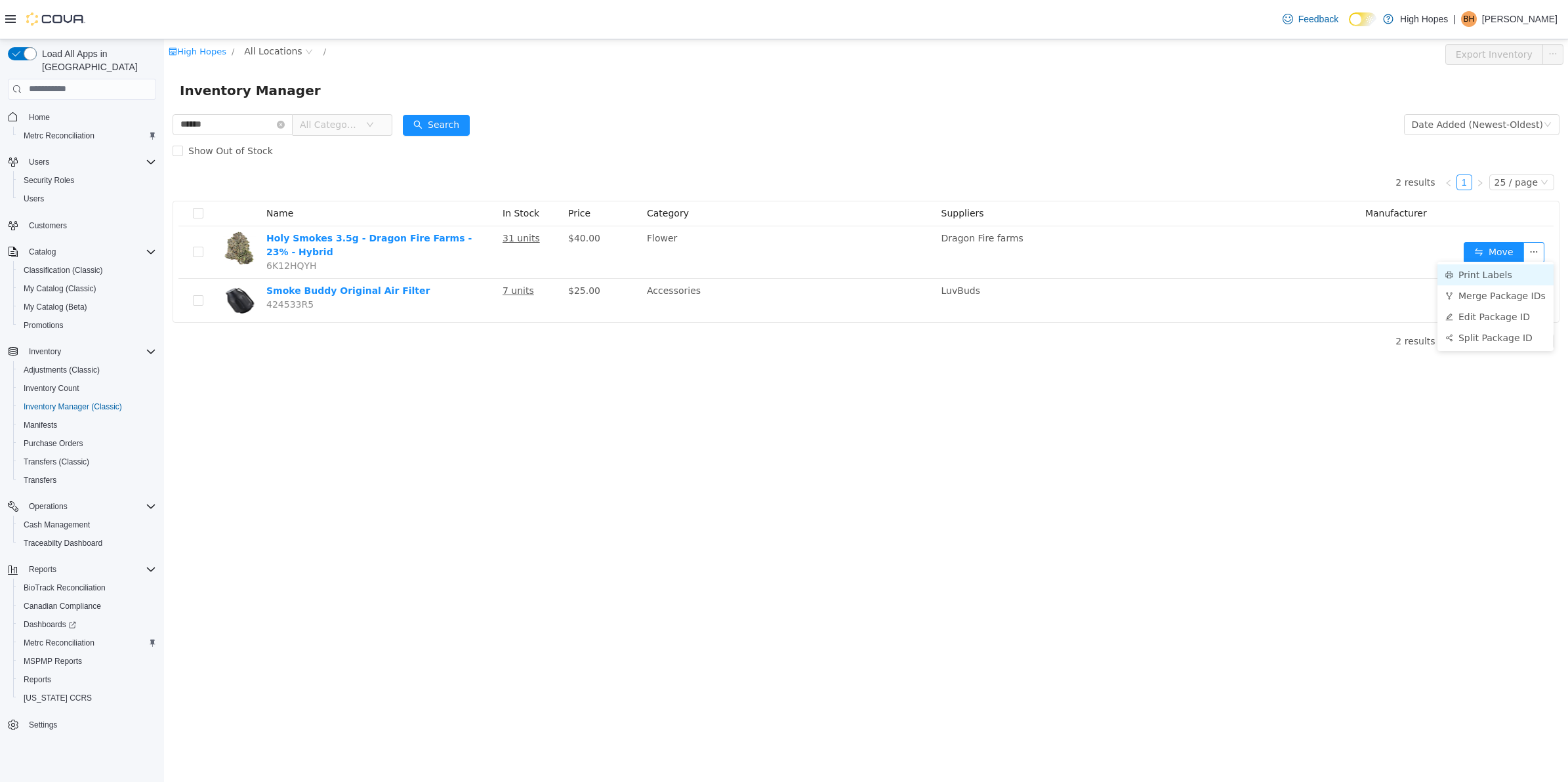
click at [1511, 275] on li "Print Labels" at bounding box center [1495, 274] width 116 height 21
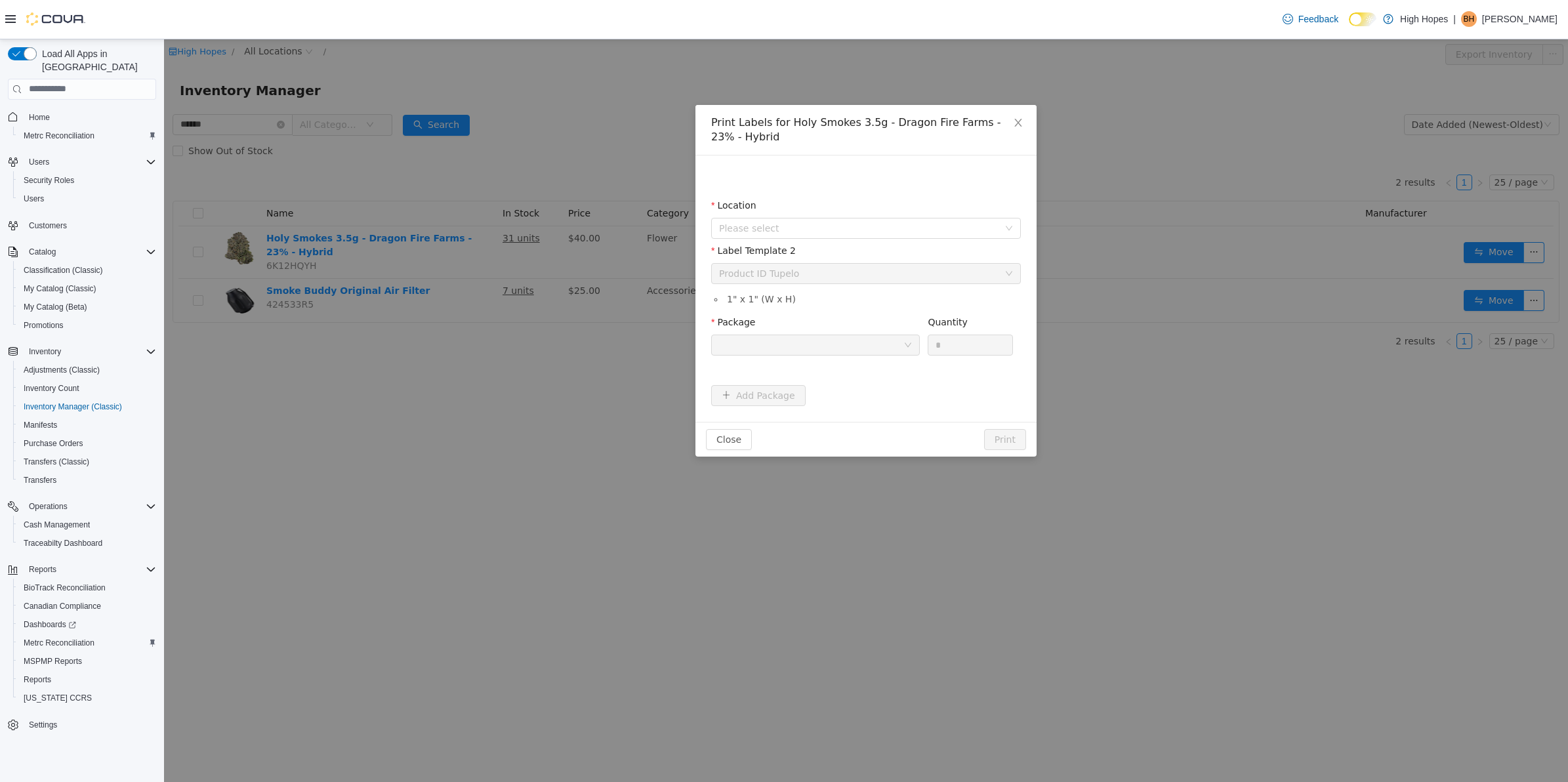
click at [887, 280] on div "Please select a label template Product ID Tupelo" at bounding box center [860, 274] width 285 height 20
click at [944, 227] on span "Please select" at bounding box center [858, 227] width 279 height 13
click at [803, 332] on span "[STREET_ADDRESS]" at bounding box center [879, 324] width 276 height 18
click at [836, 275] on div "Please select a label template Product ID Tupelo" at bounding box center [860, 274] width 285 height 20
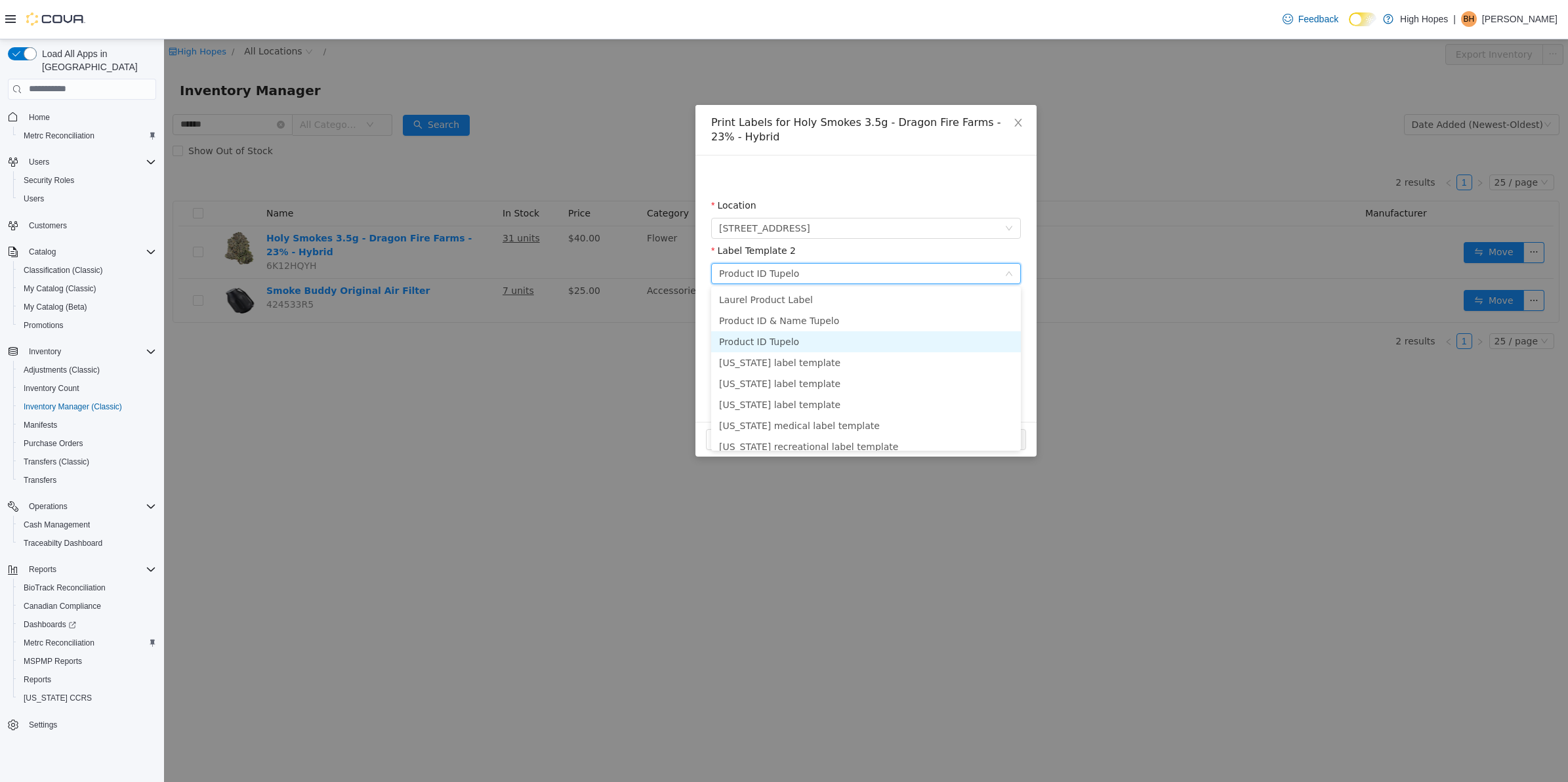
click at [828, 342] on li "Product ID Tupelo" at bounding box center [866, 341] width 310 height 21
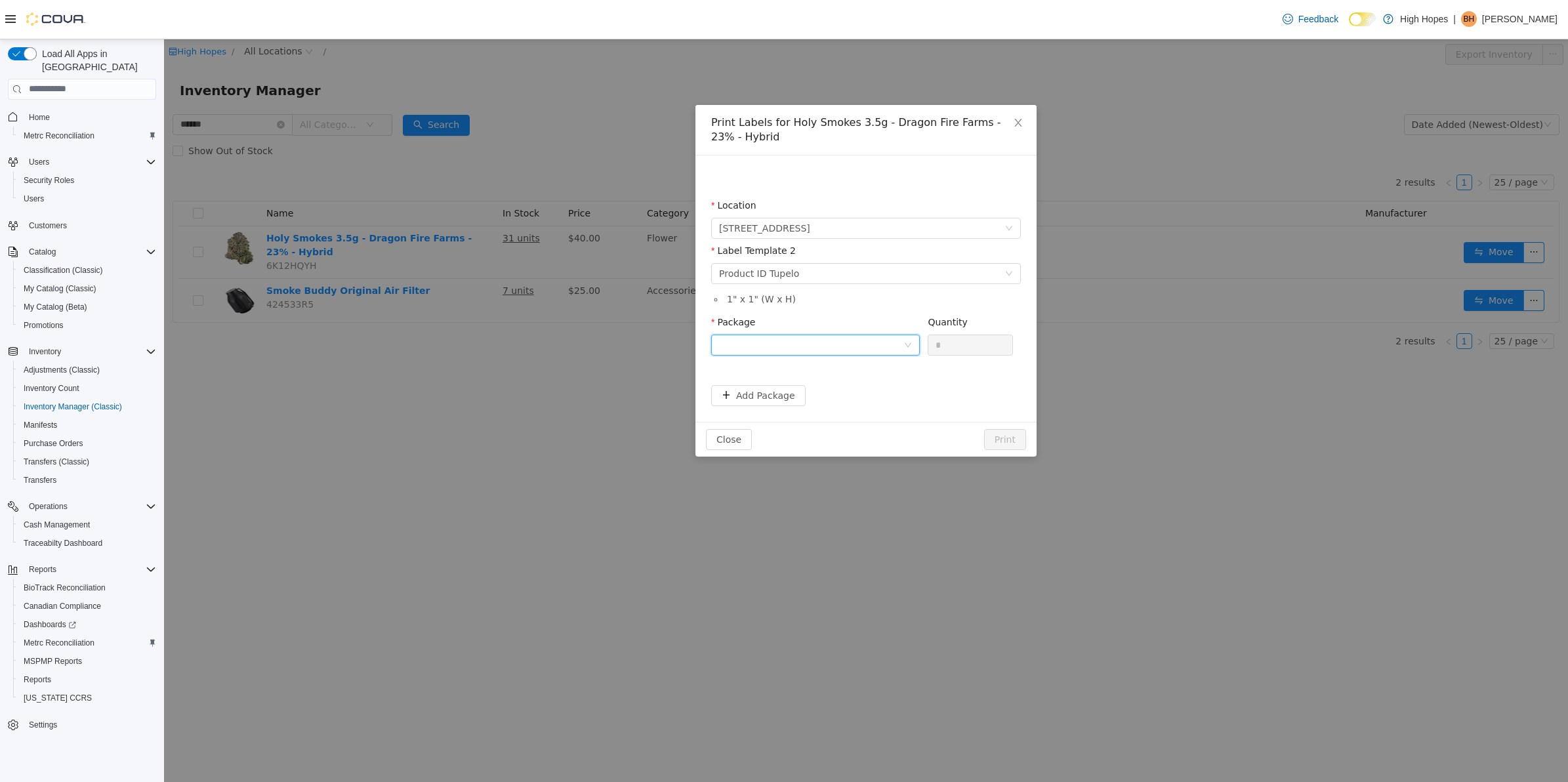
click at [855, 349] on div at bounding box center [810, 345] width 185 height 20
click at [872, 416] on li "1A42301000032C9000012902" at bounding box center [815, 412] width 208 height 21
click at [969, 342] on input "*" at bounding box center [970, 345] width 84 height 20
type input "*"
click at [1012, 443] on button "Print" at bounding box center [1005, 438] width 42 height 21
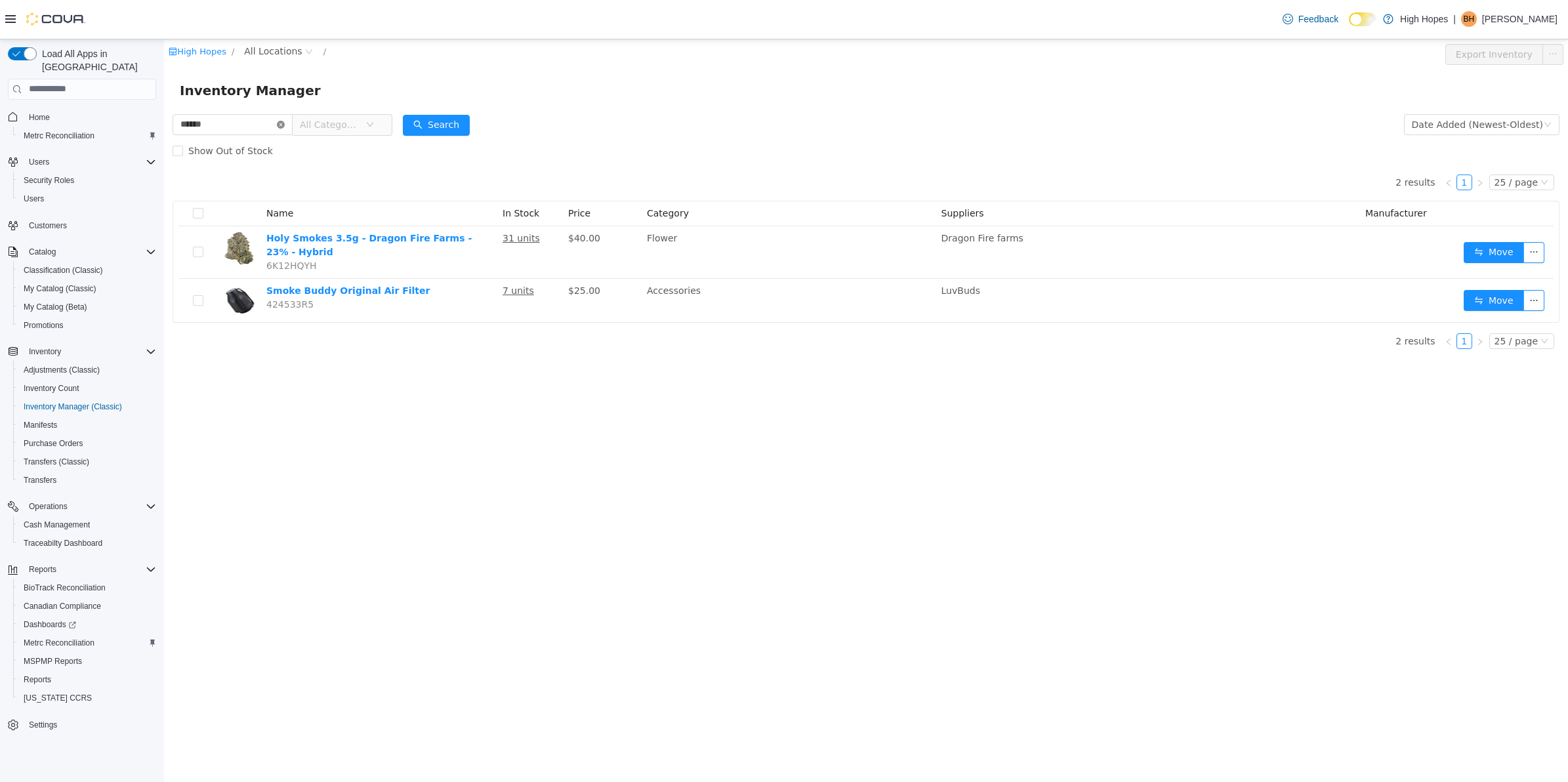
click at [284, 124] on icon "icon: close-circle" at bounding box center [280, 124] width 8 height 8
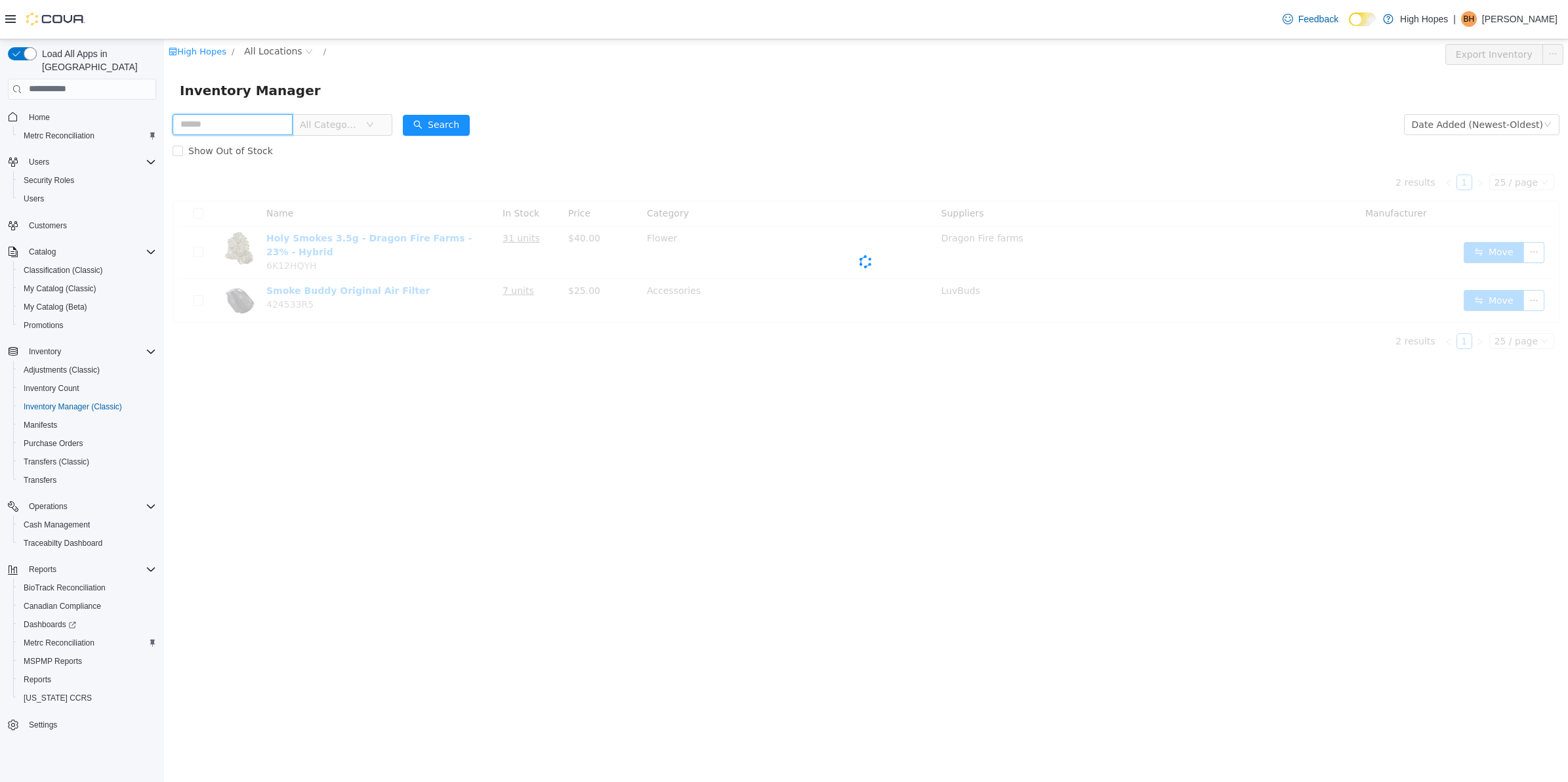
click at [263, 115] on input "text" at bounding box center [233, 123] width 120 height 21
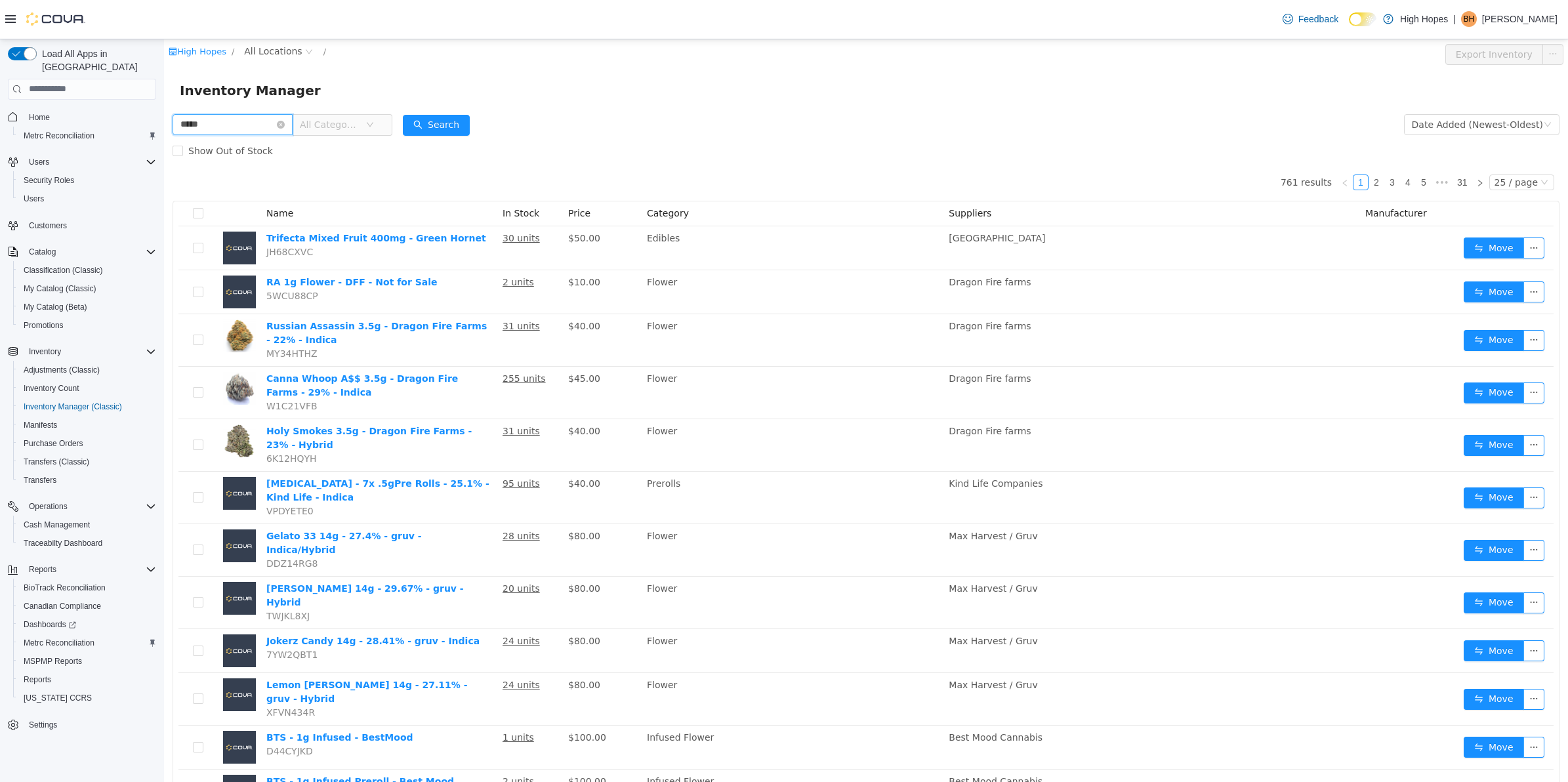
type input "*****"
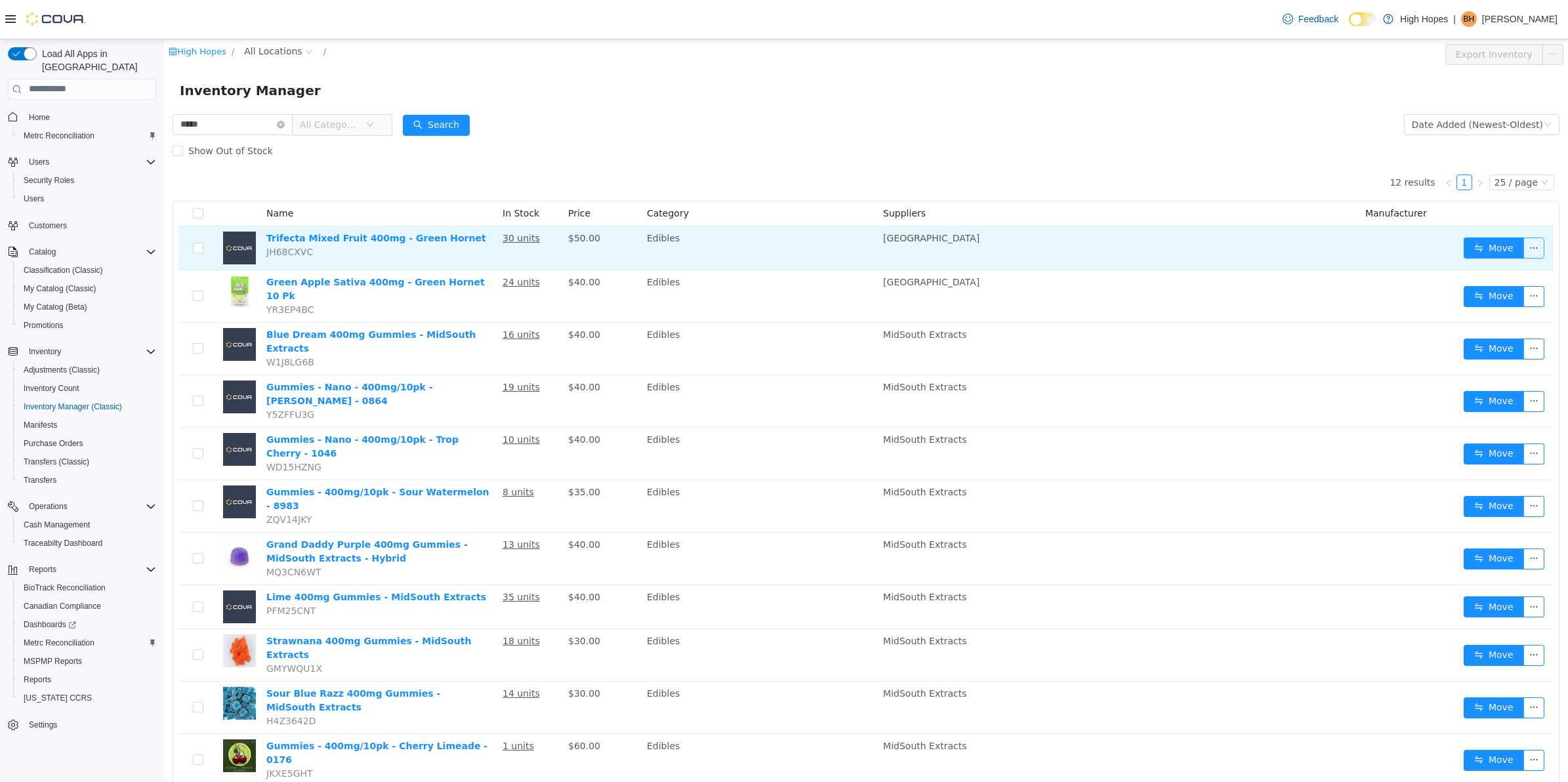
click at [1529, 246] on button "button" at bounding box center [1532, 247] width 21 height 21
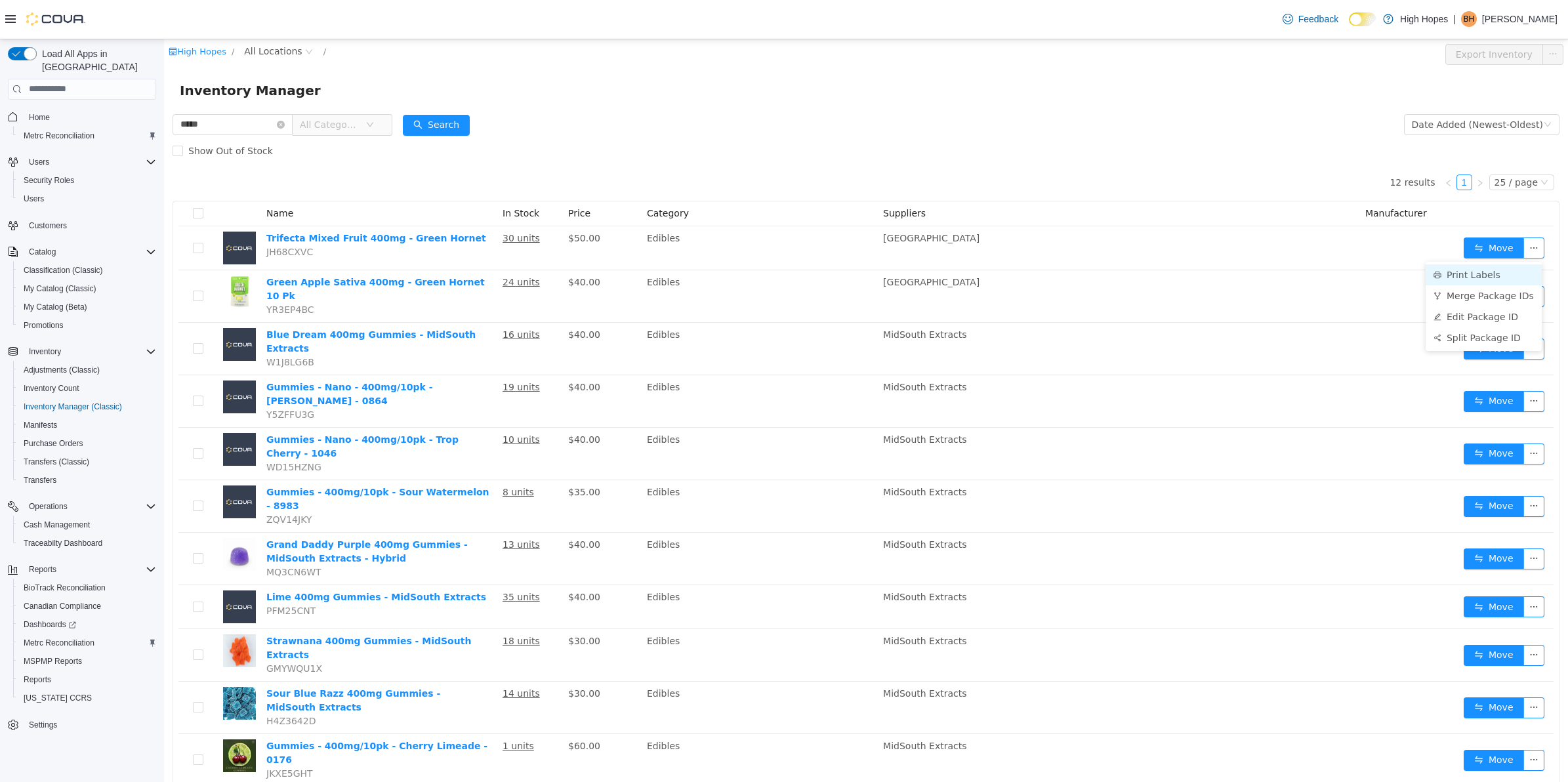
click at [1472, 265] on li "Print Labels" at bounding box center [1483, 274] width 116 height 21
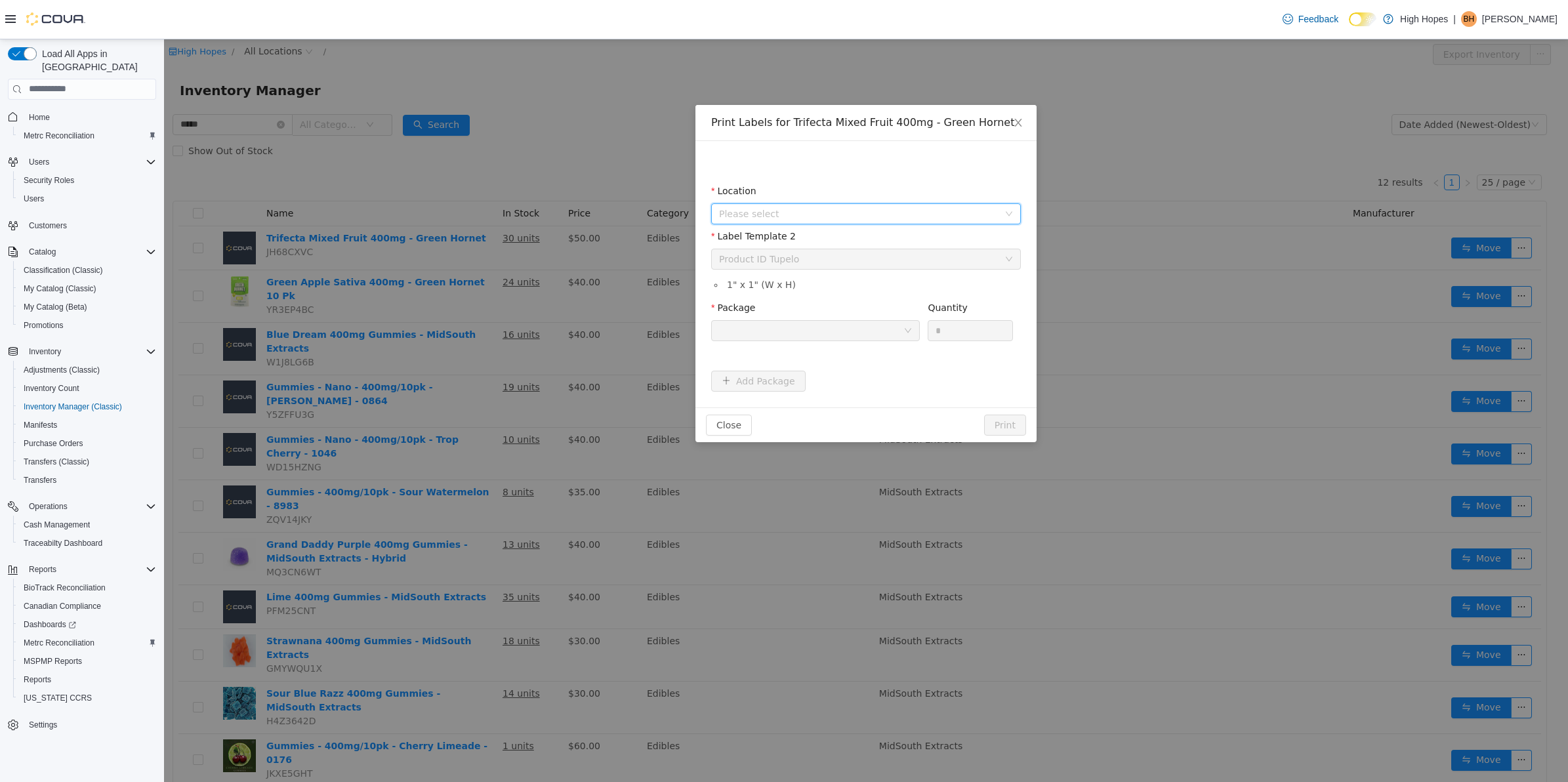
click at [848, 213] on span "Please select" at bounding box center [858, 212] width 279 height 13
click at [866, 307] on span "[STREET_ADDRESS]" at bounding box center [879, 309] width 276 height 18
click at [872, 256] on div "Please select a label template Product ID Tupelo" at bounding box center [860, 259] width 285 height 20
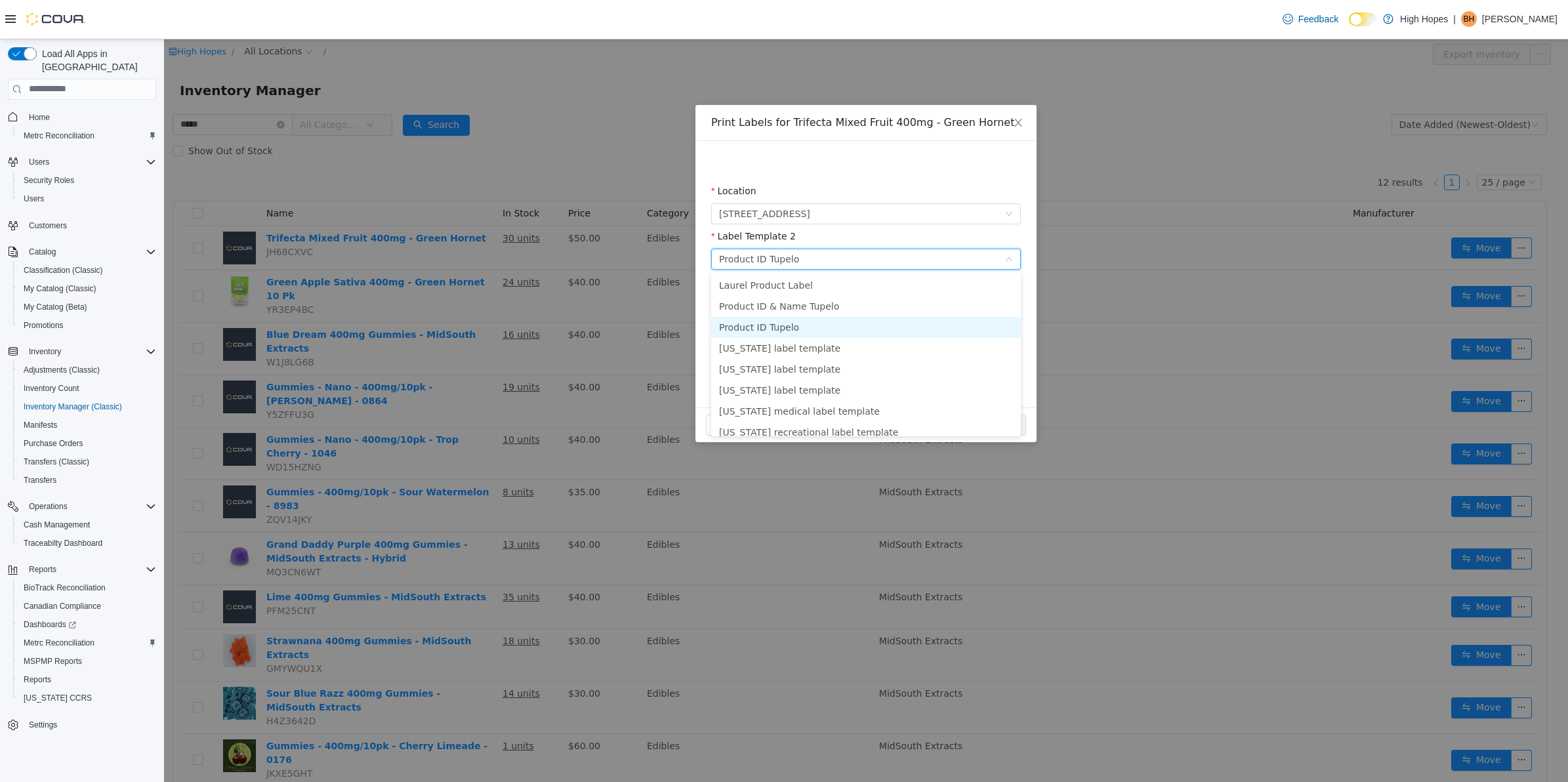
click at [870, 332] on li "Product ID Tupelo" at bounding box center [866, 326] width 310 height 21
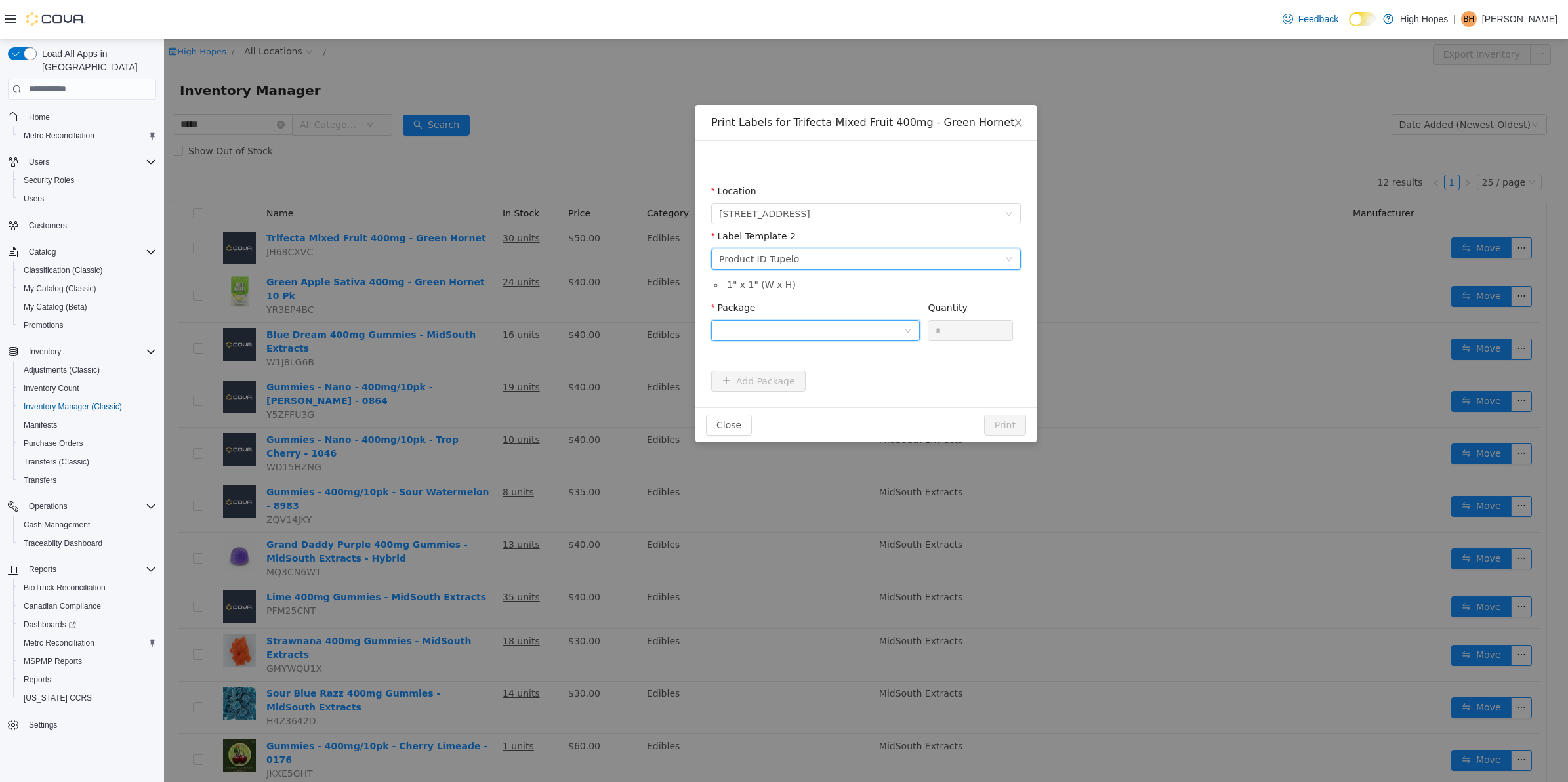
click at [887, 334] on div at bounding box center [810, 330] width 185 height 20
click at [893, 375] on li "1A42301000040D9000031743" at bounding box center [815, 377] width 208 height 21
click at [969, 330] on input "*" at bounding box center [970, 330] width 84 height 20
type input "**"
click at [984, 414] on button "Print" at bounding box center [1005, 424] width 42 height 21
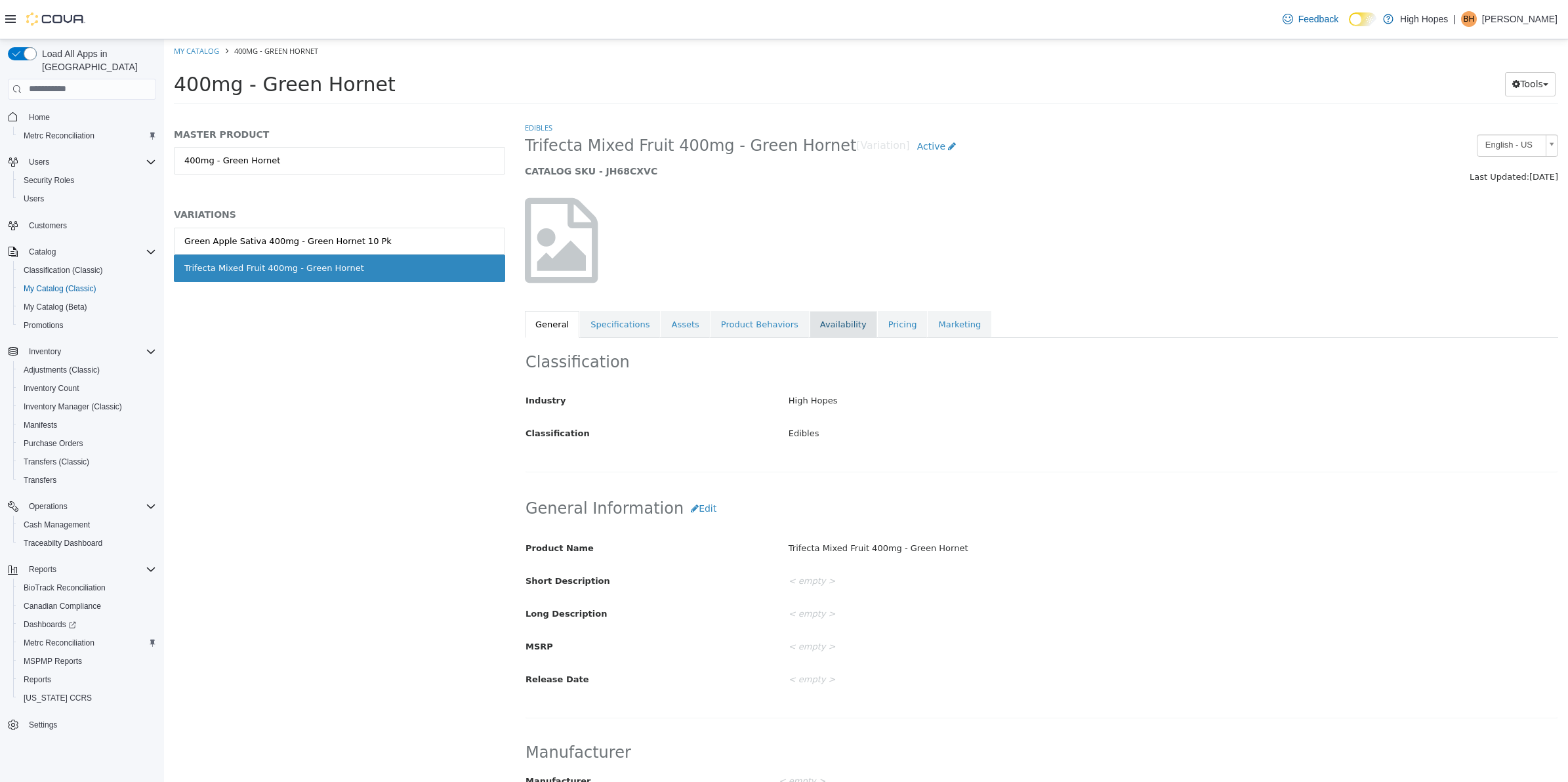
click at [817, 318] on link "Availability" at bounding box center [843, 324] width 67 height 28
